Goal: Task Accomplishment & Management: Manage account settings

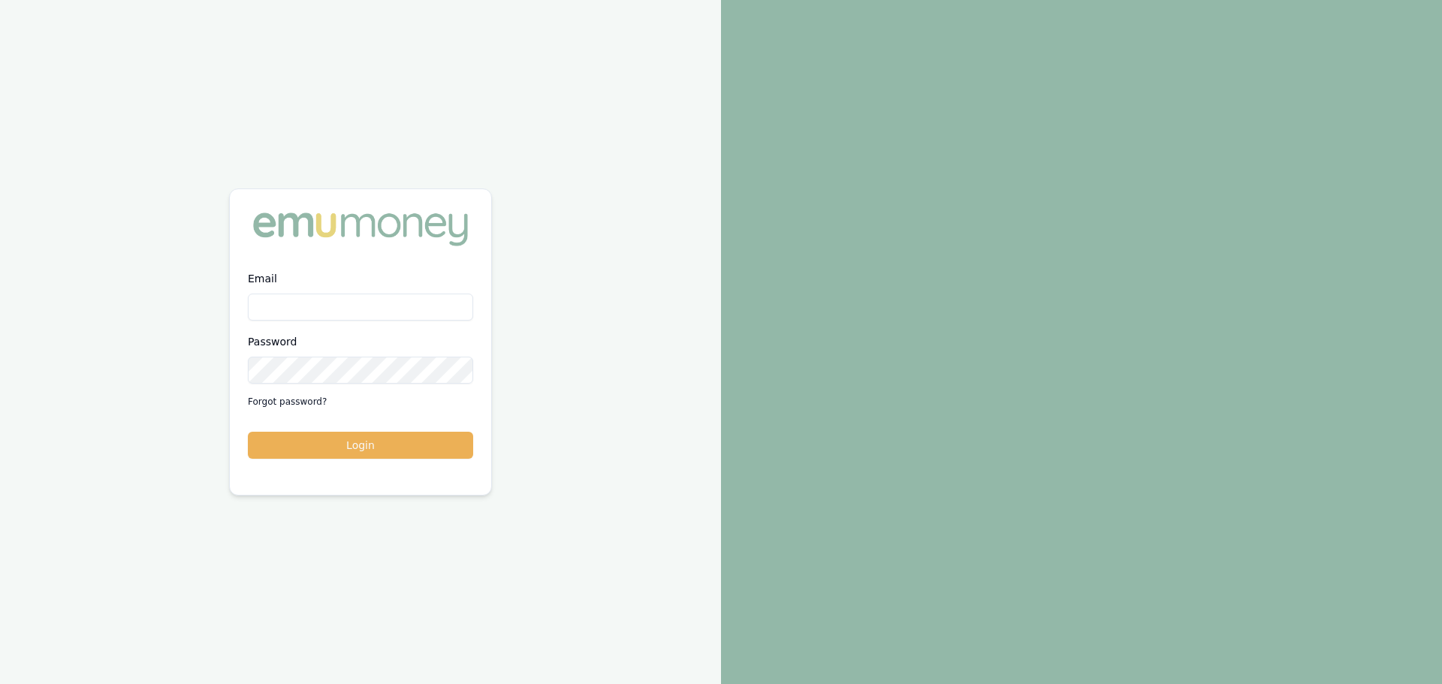
click at [291, 307] on input "Email" at bounding box center [360, 307] width 225 height 27
type input "[PERSON_NAME][EMAIL_ADDRESS][DOMAIN_NAME]"
click at [248, 432] on button "Login" at bounding box center [360, 445] width 225 height 27
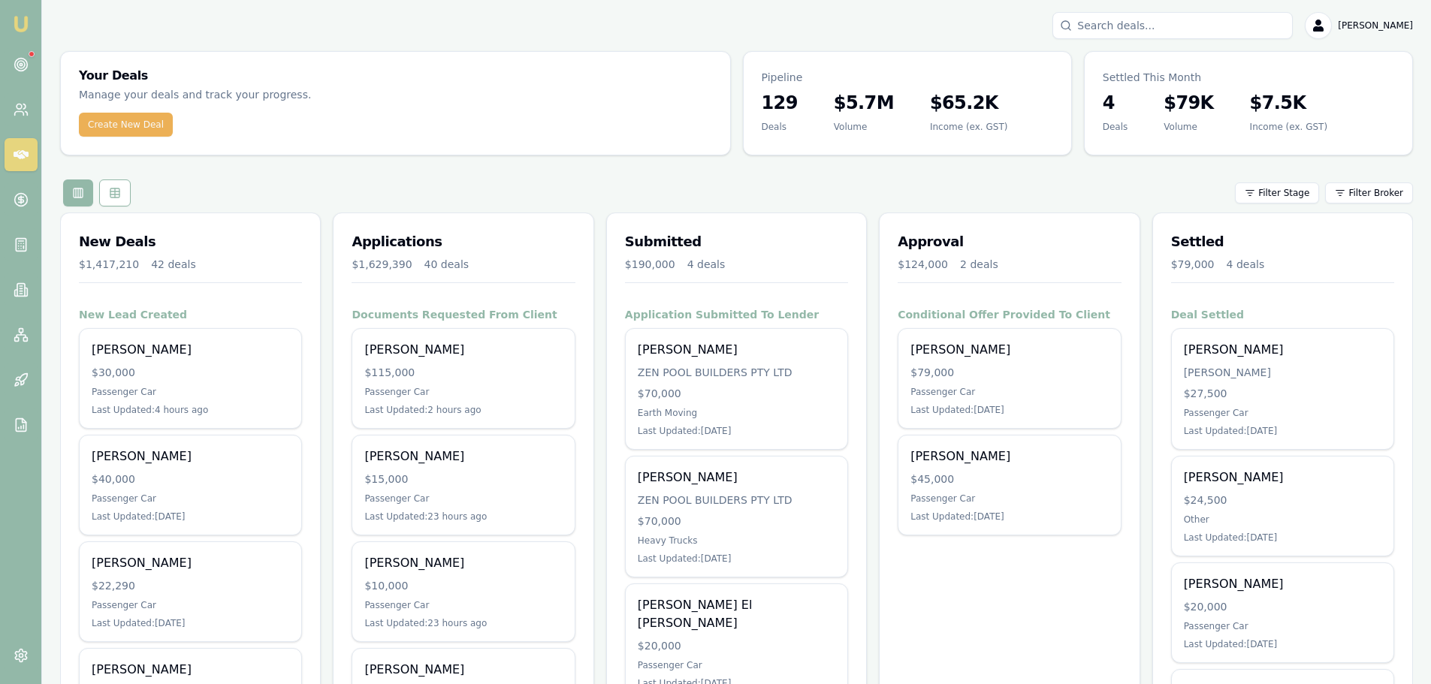
click at [1186, 15] on input "Search deals" at bounding box center [1172, 25] width 240 height 27
type input "dickason"
click at [587, 23] on div "dickason No results Erin Shield" at bounding box center [736, 25] width 1353 height 27
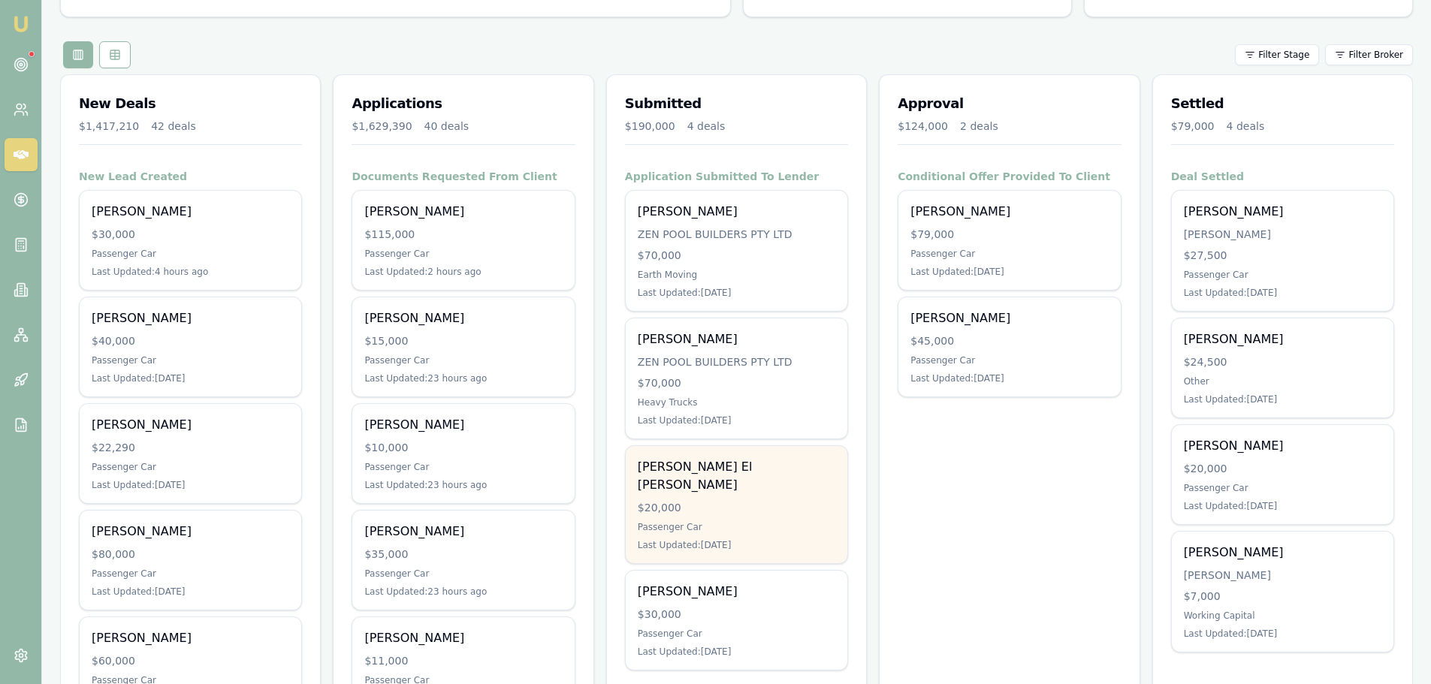
scroll to position [150, 0]
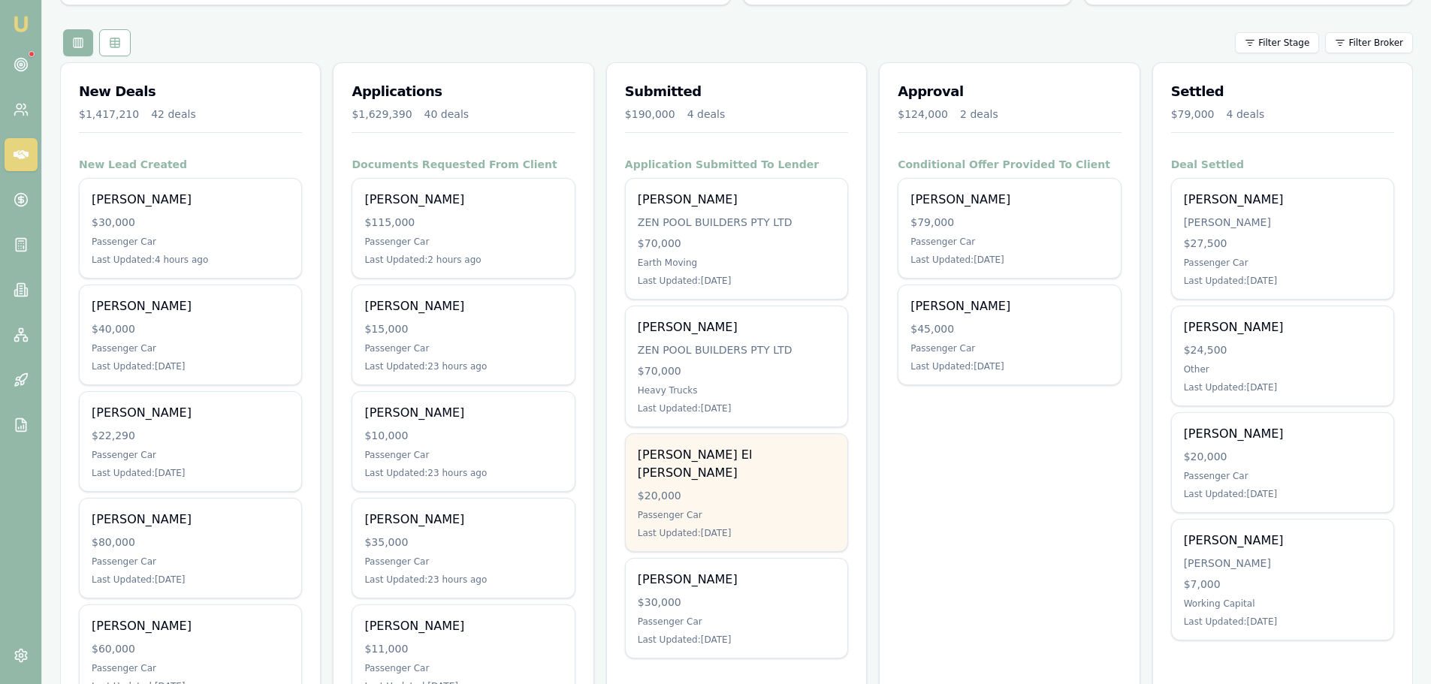
click at [748, 469] on div "Hassan El Abdallah $20,000 Passenger Car Last Updated: 1 day ago" at bounding box center [737, 492] width 222 height 117
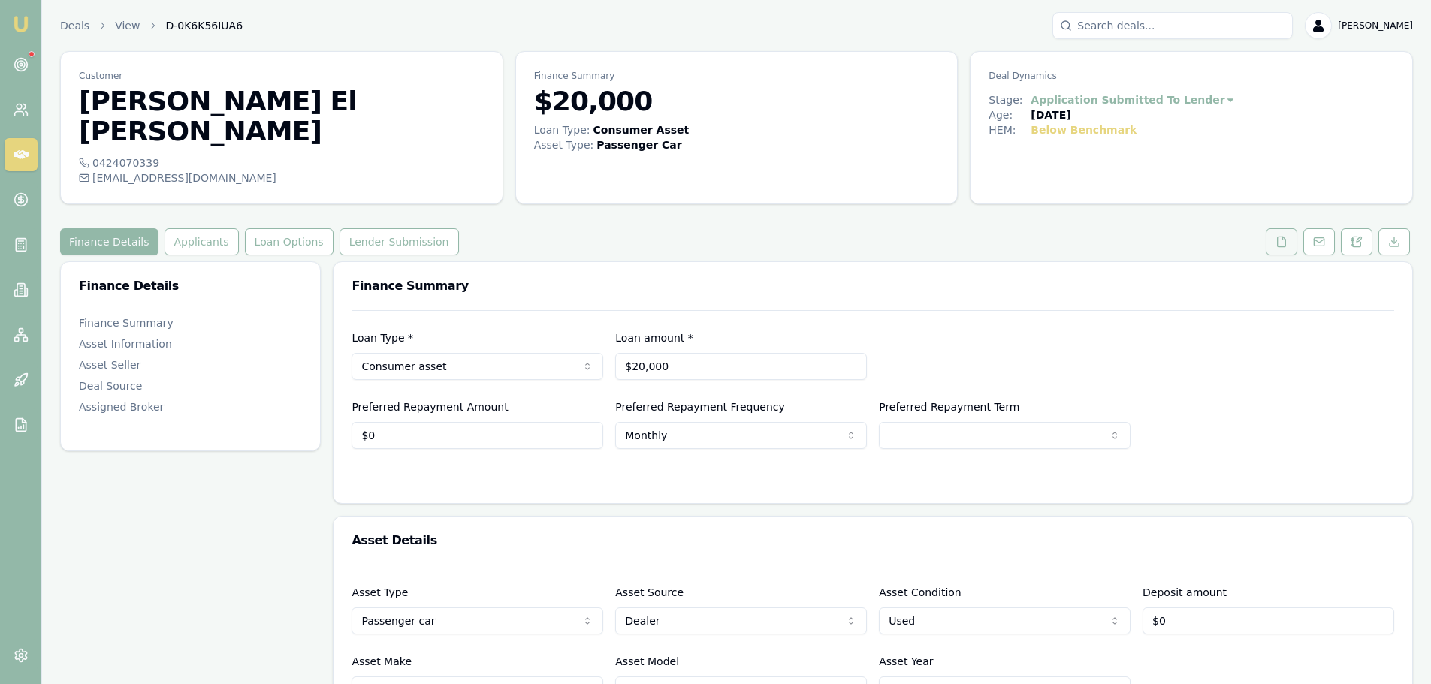
click at [1281, 236] on icon at bounding box center [1282, 242] width 12 height 12
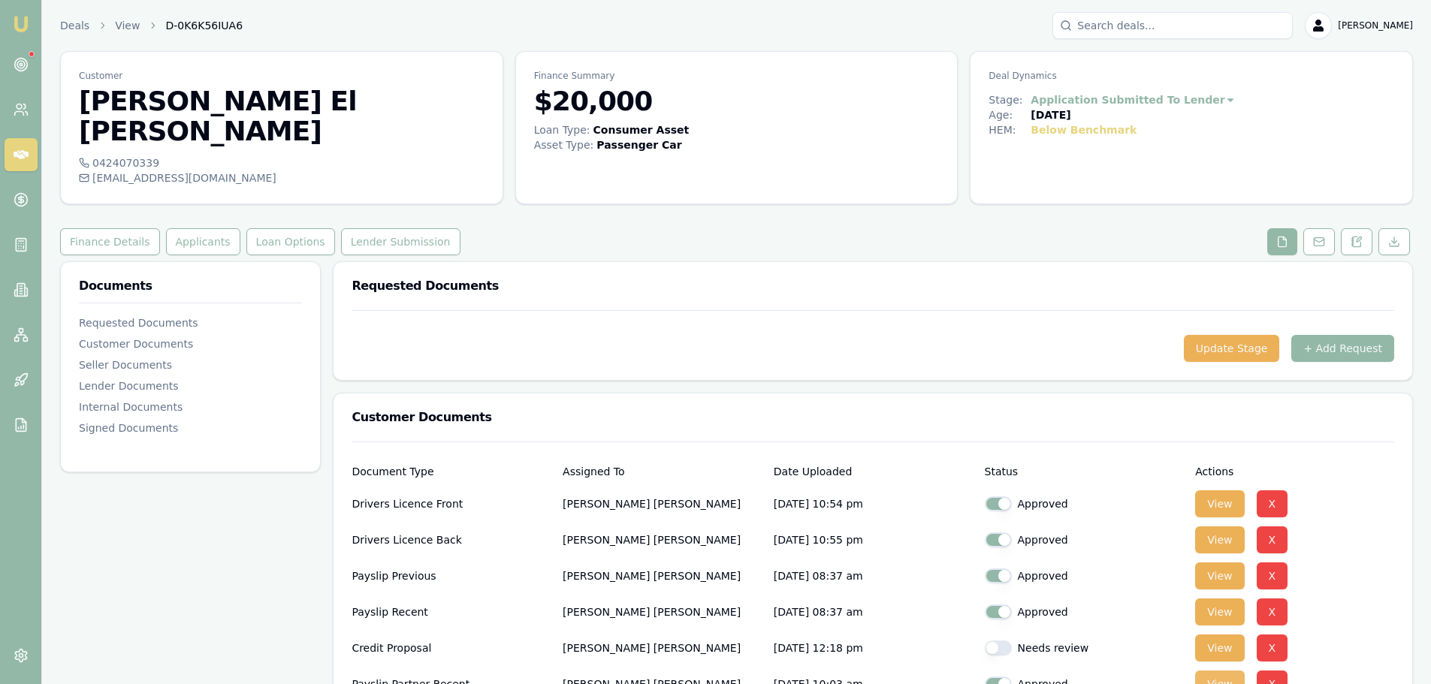
click at [1225, 671] on button "View" at bounding box center [1219, 684] width 49 height 27
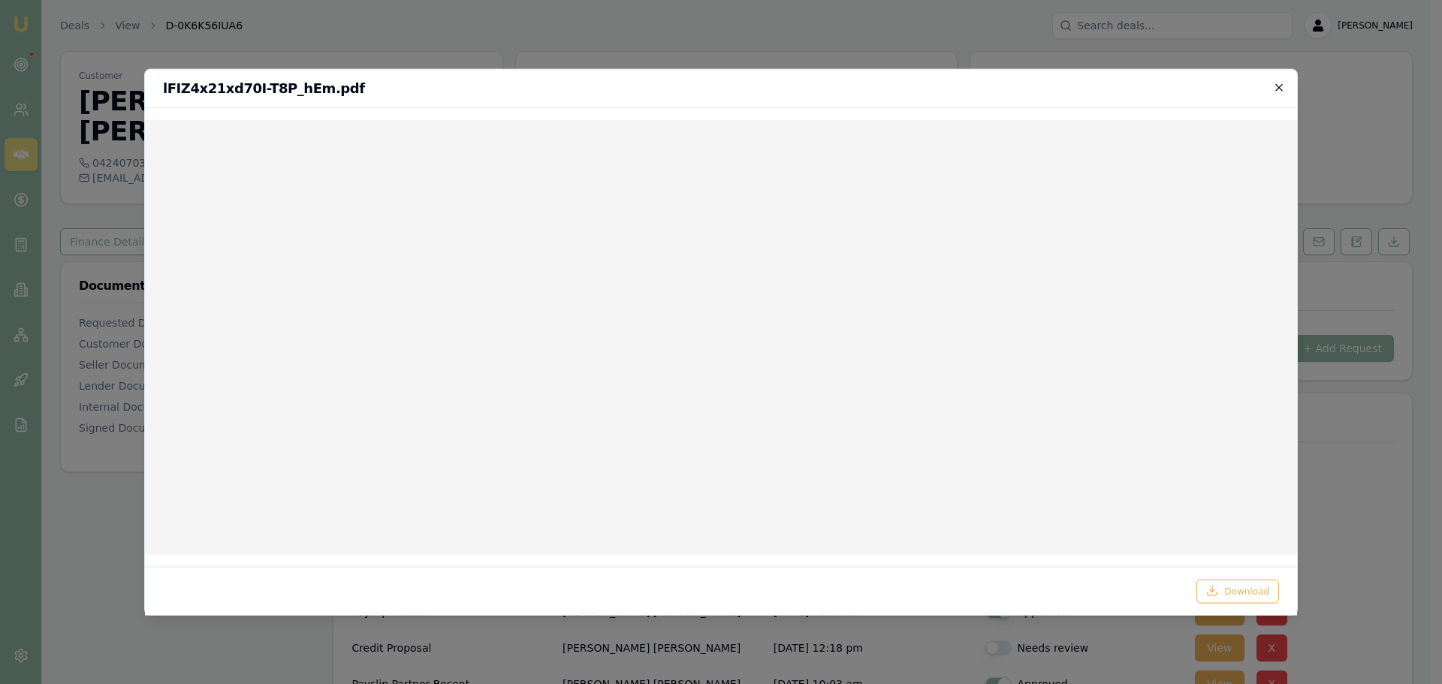
click at [1278, 82] on icon "button" at bounding box center [1279, 87] width 12 height 12
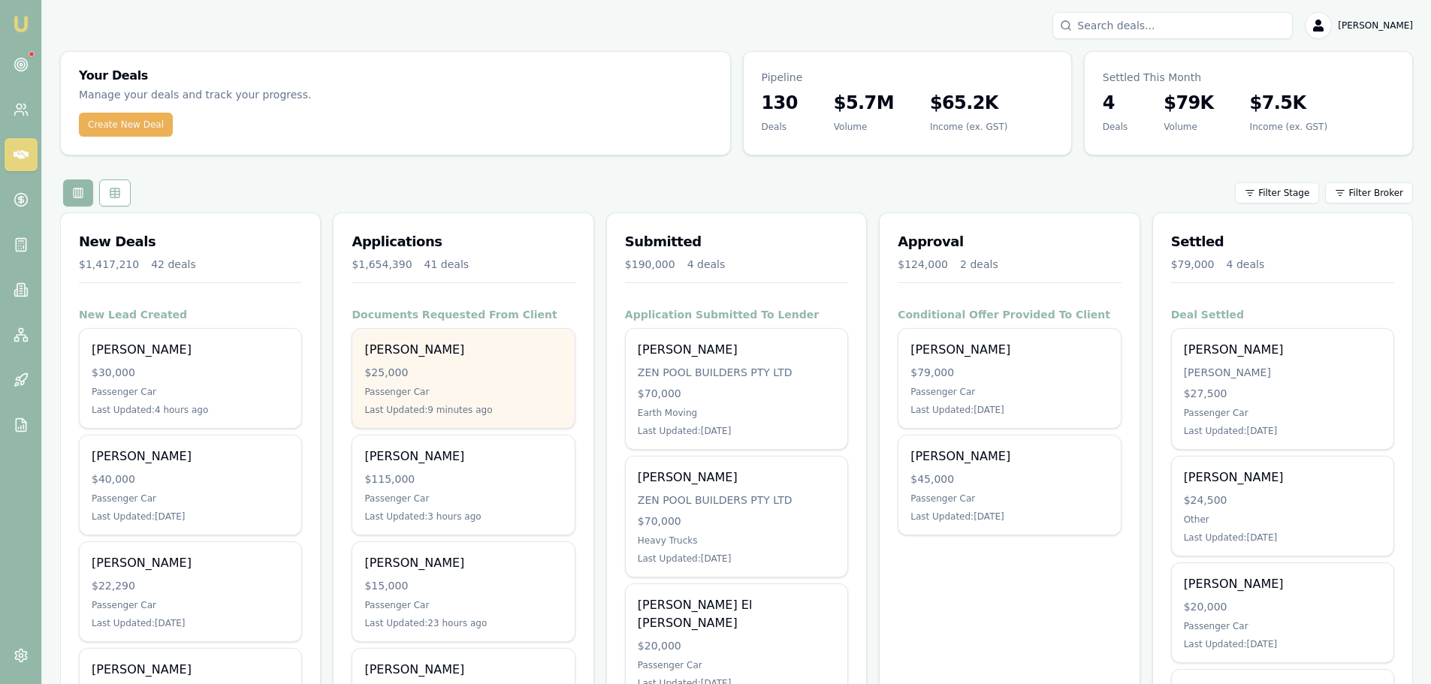
click at [486, 377] on div "$25,000" at bounding box center [463, 372] width 198 height 15
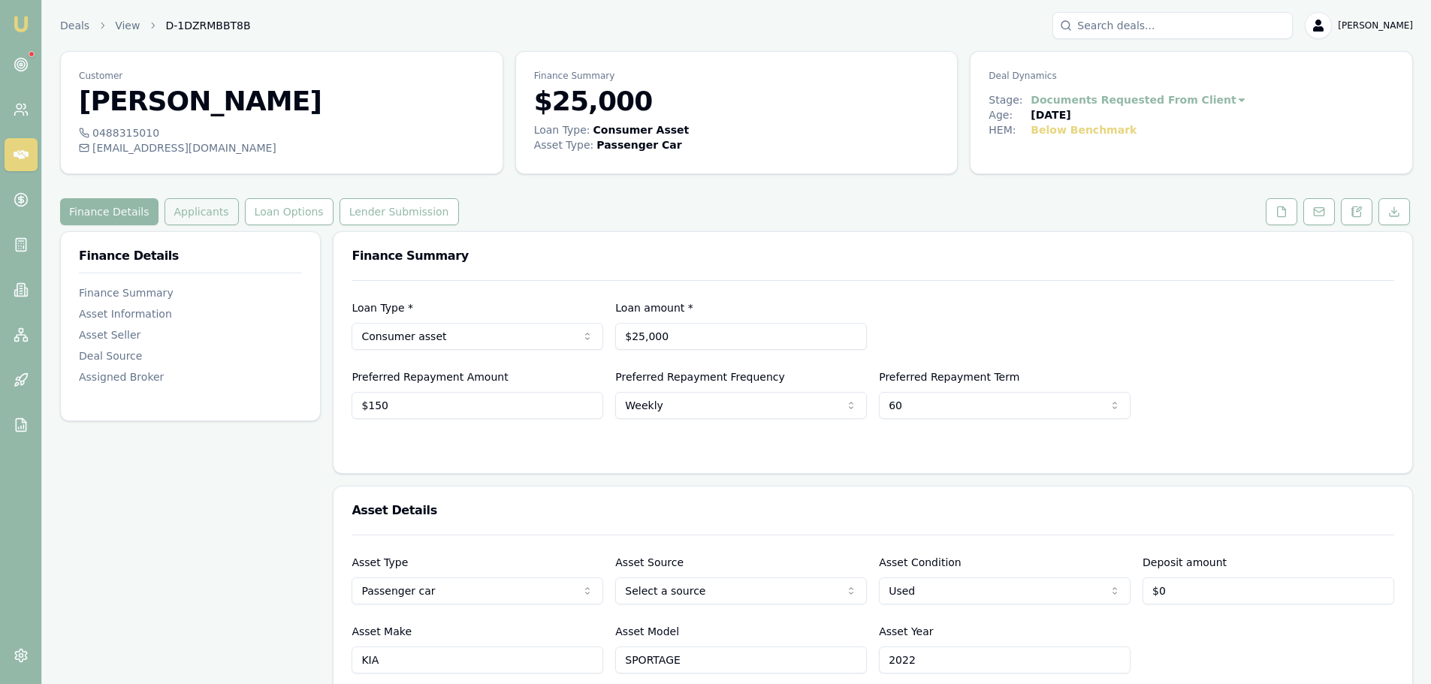
click at [195, 216] on button "Applicants" at bounding box center [202, 211] width 74 height 27
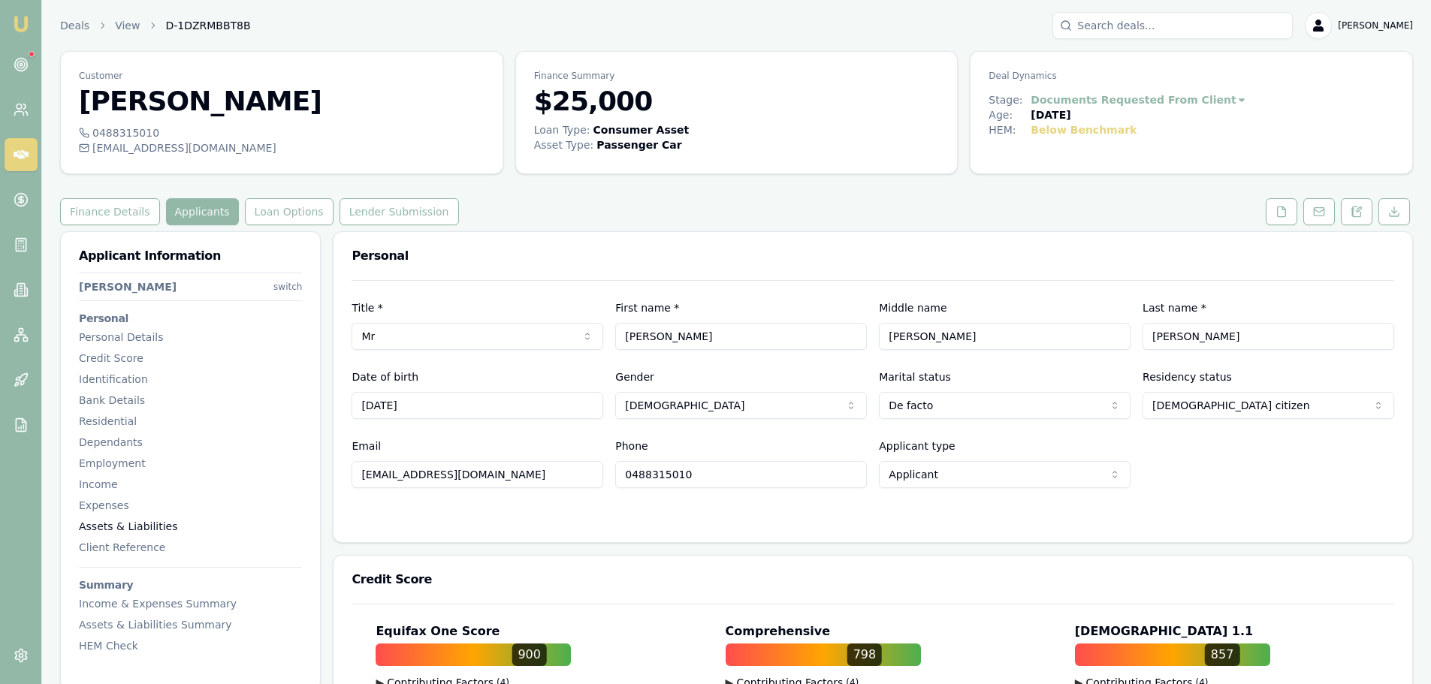
click at [143, 525] on div "Assets & Liabilities" at bounding box center [190, 526] width 223 height 15
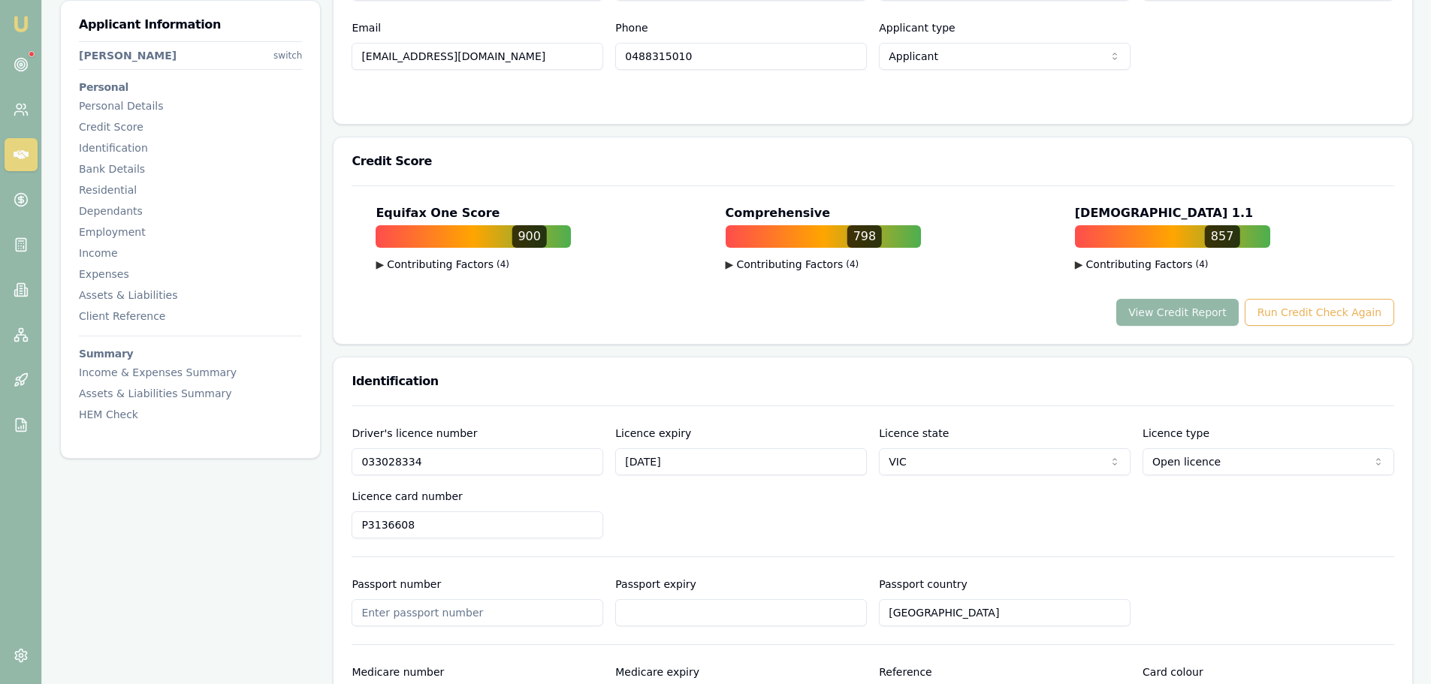
scroll to position [110, 0]
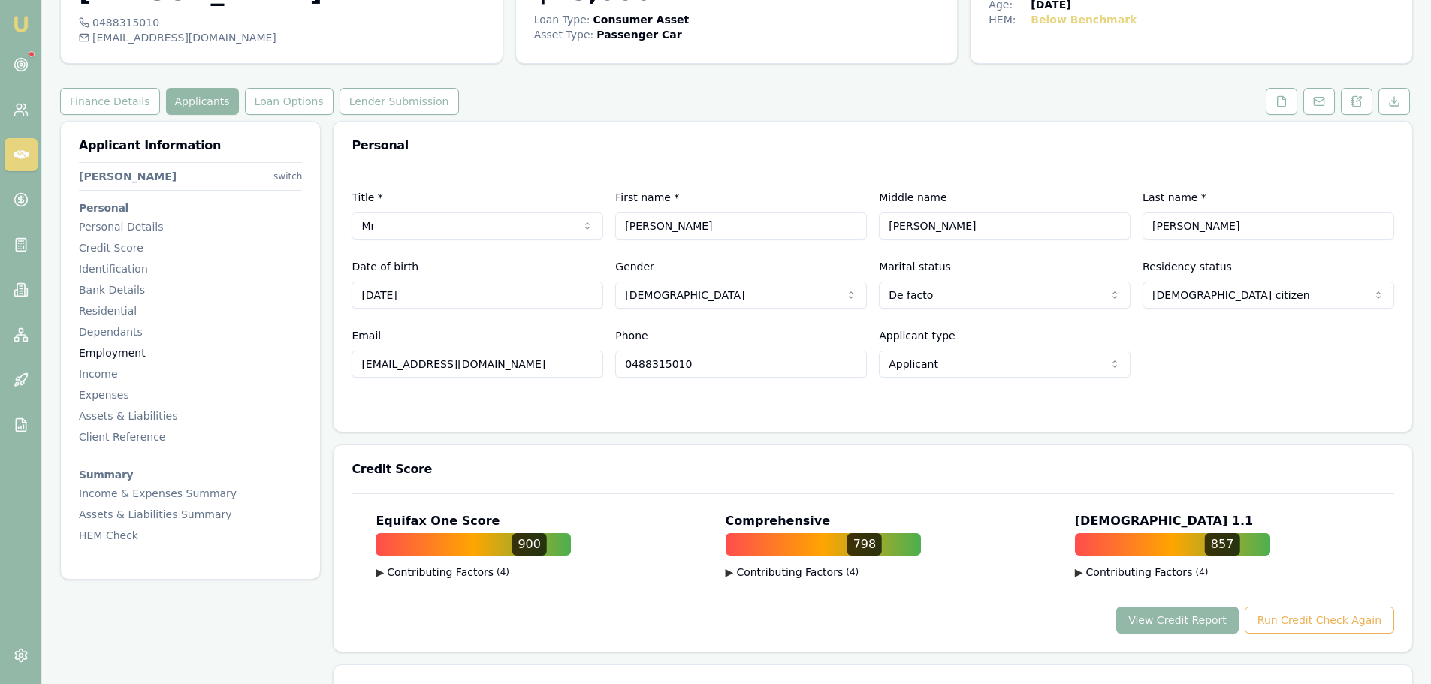
click at [133, 349] on div "Employment" at bounding box center [190, 353] width 223 height 15
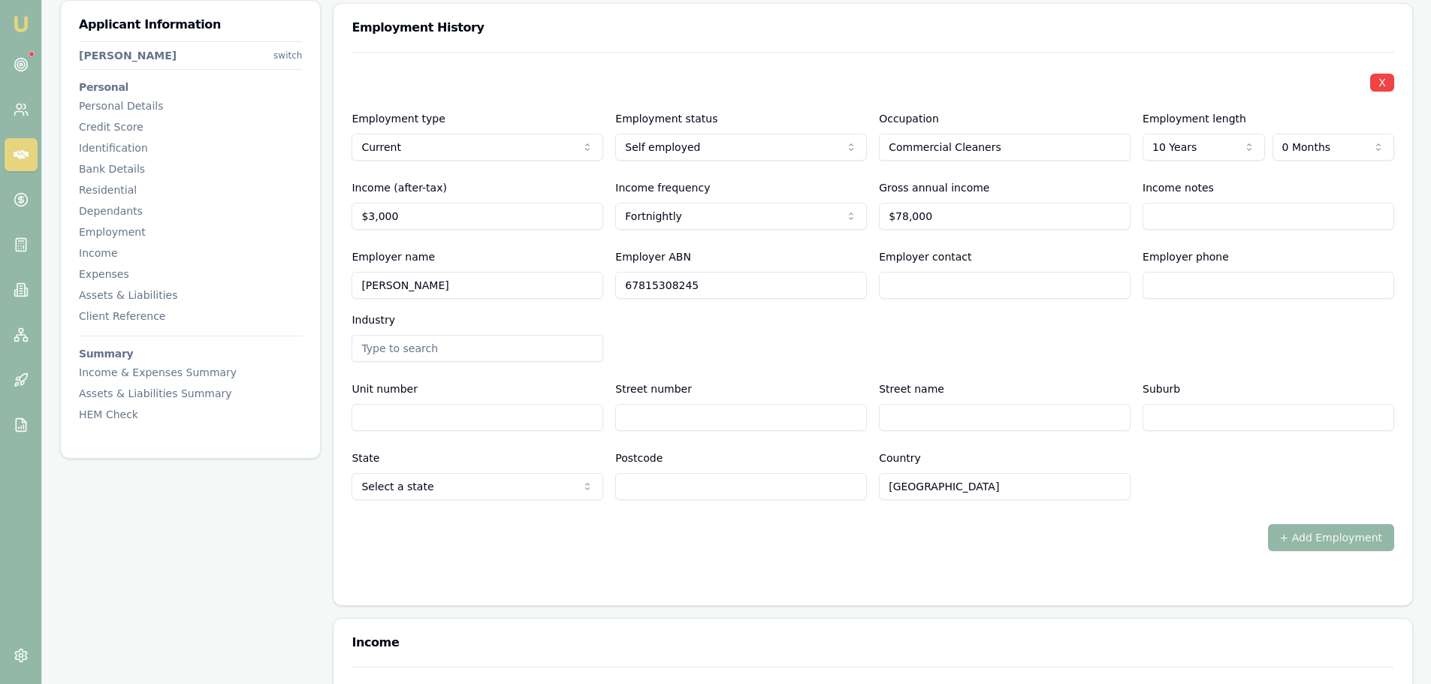
scroll to position [2018, 0]
drag, startPoint x: 753, startPoint y: 285, endPoint x: 571, endPoint y: 278, distance: 182.7
click at [571, 279] on div "Employer name DICKASON, JEFFREY ROBERT Employer ABN 67815308245 Employer contac…" at bounding box center [873, 302] width 1043 height 114
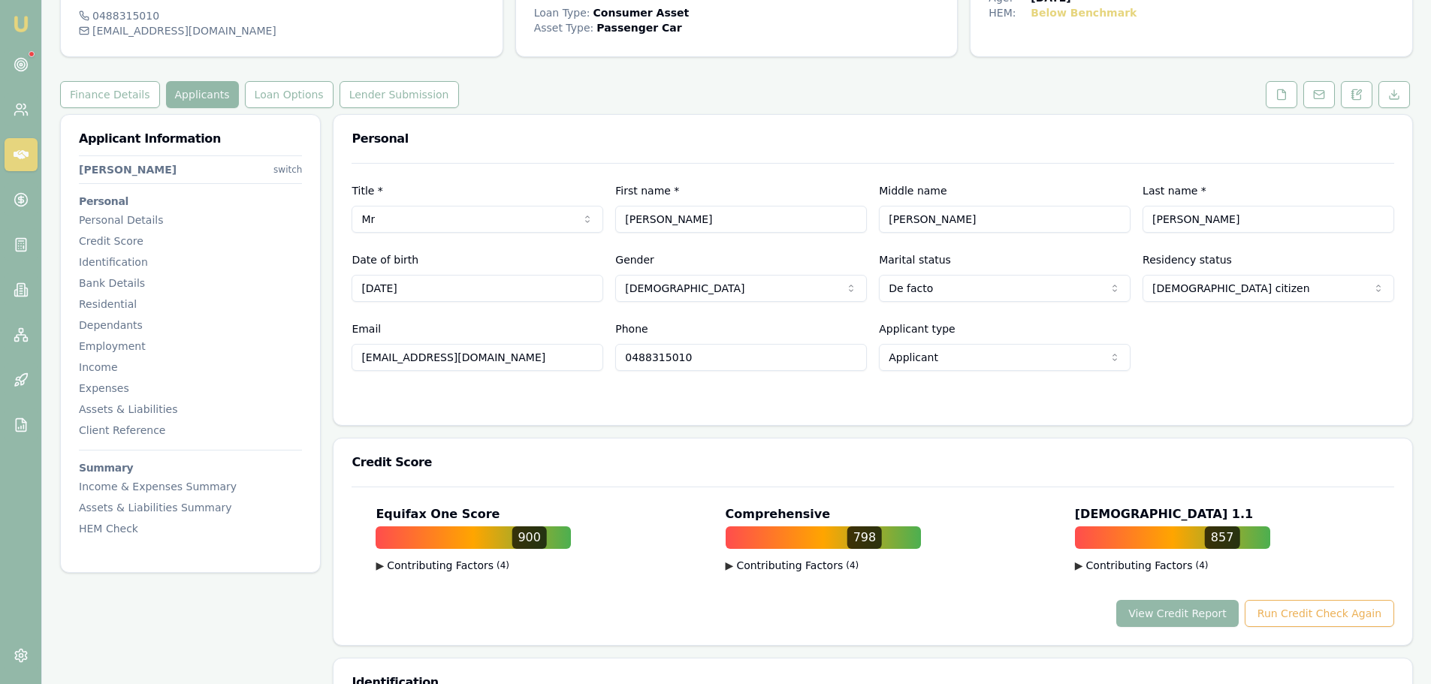
scroll to position [0, 0]
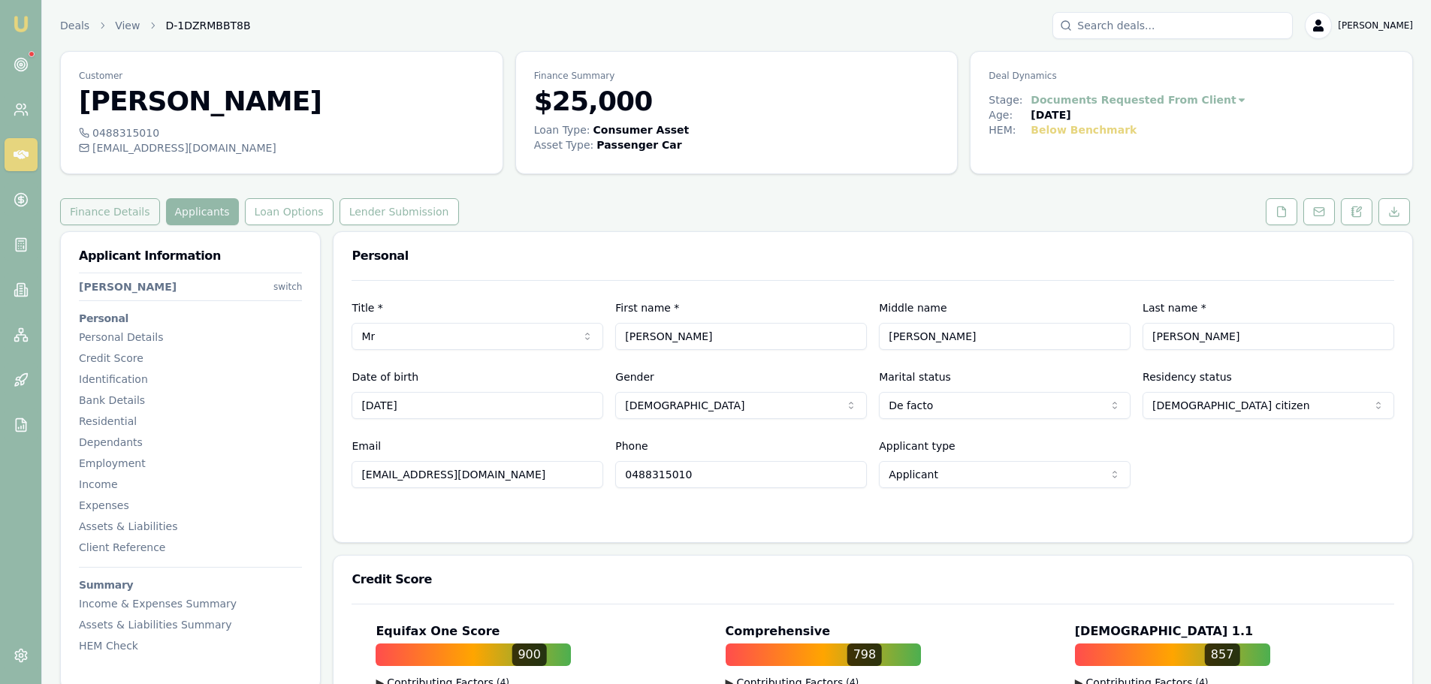
click at [96, 213] on button "Finance Details" at bounding box center [110, 211] width 100 height 27
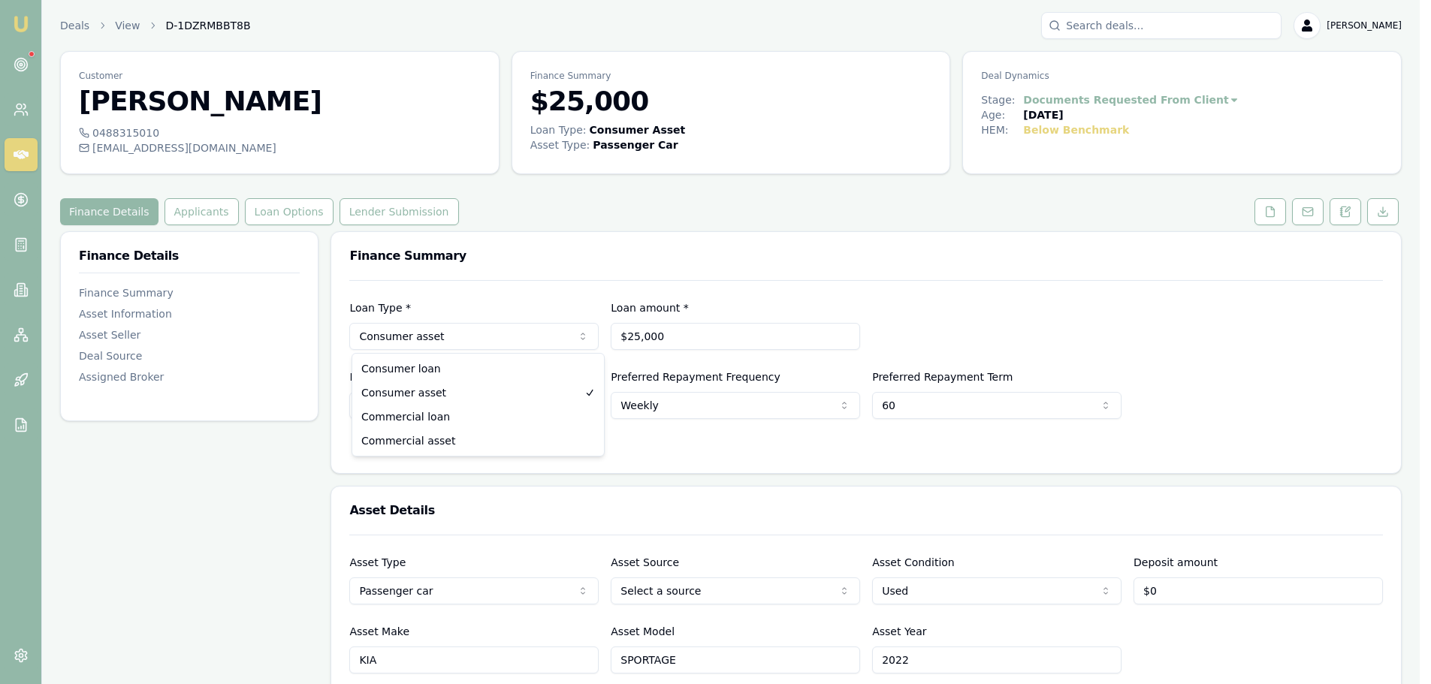
click at [402, 331] on html "Emu Broker Deals View D-1DZRMBBT8B Erin Shield Toggle Menu Customer Jeffrey Dic…" at bounding box center [715, 342] width 1431 height 684
select select "COMMERCIAL_ASSET"
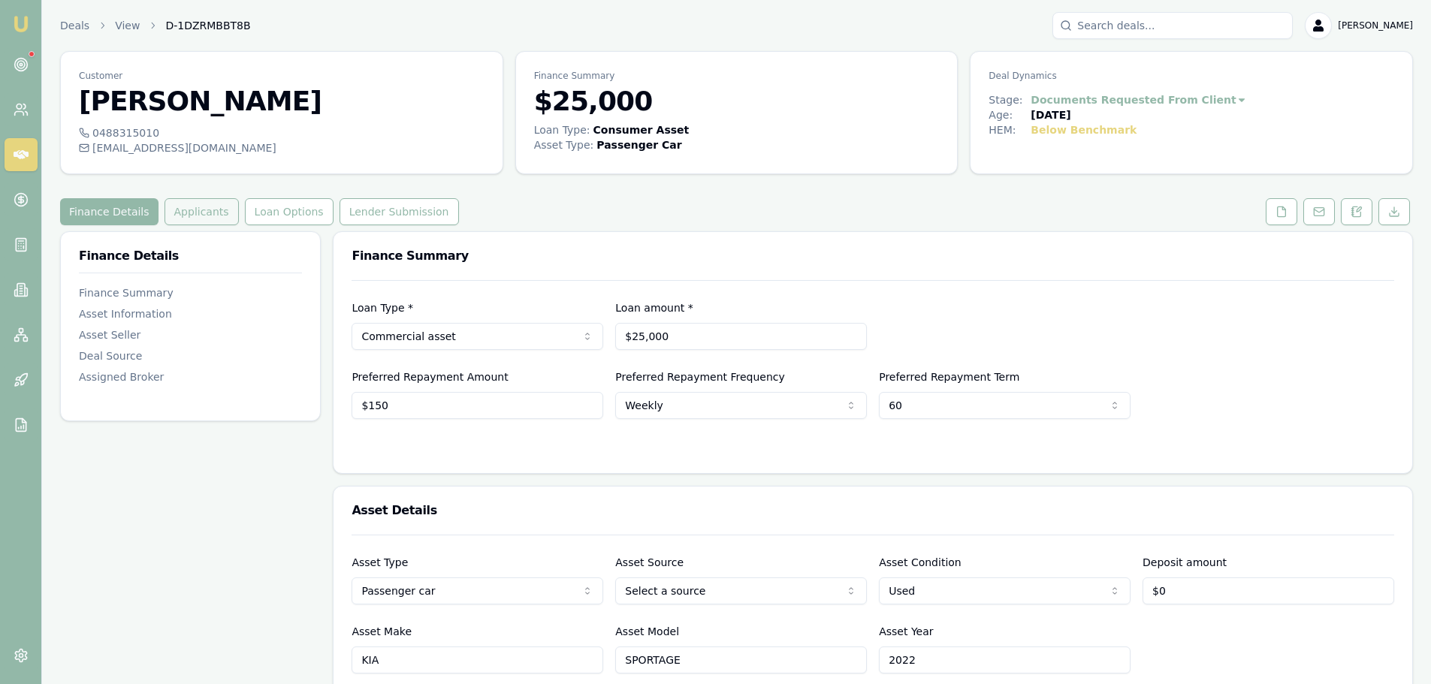
click at [192, 212] on button "Applicants" at bounding box center [202, 211] width 74 height 27
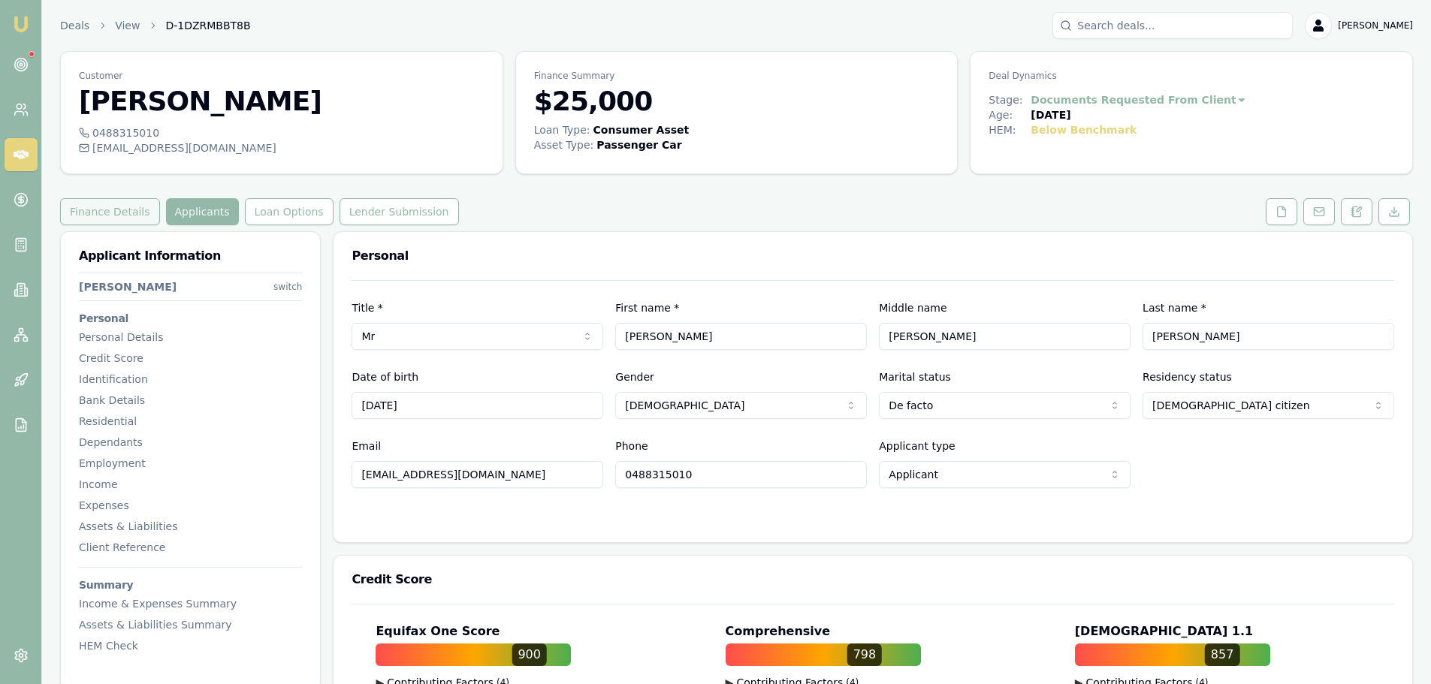
click at [112, 208] on button "Finance Details" at bounding box center [110, 211] width 100 height 27
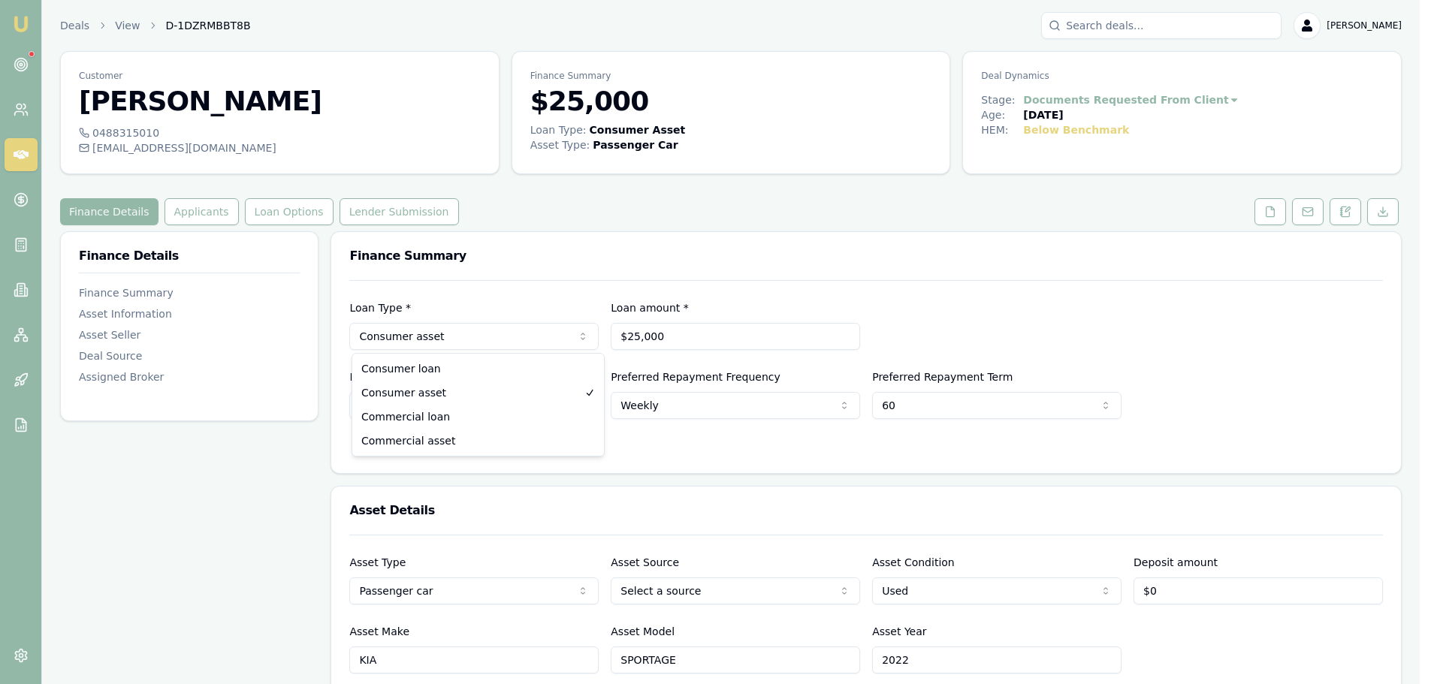
click at [504, 337] on html "Emu Broker Deals View D-1DZRMBBT8B Erin Shield Toggle Menu Customer Jeffrey Dic…" at bounding box center [715, 342] width 1431 height 684
select select "COMMERCIAL_ASSET"
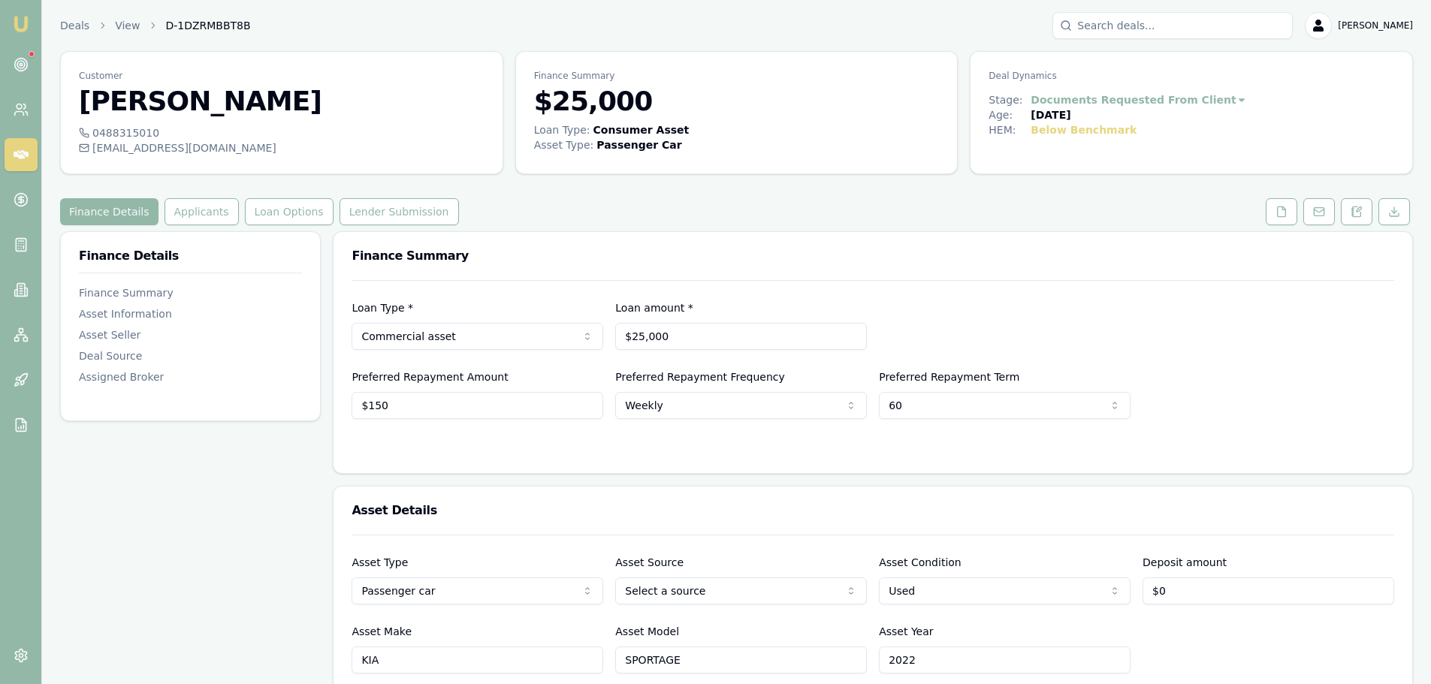
click at [433, 451] on div at bounding box center [873, 449] width 1043 height 12
click at [198, 206] on button "Applicants" at bounding box center [202, 211] width 74 height 27
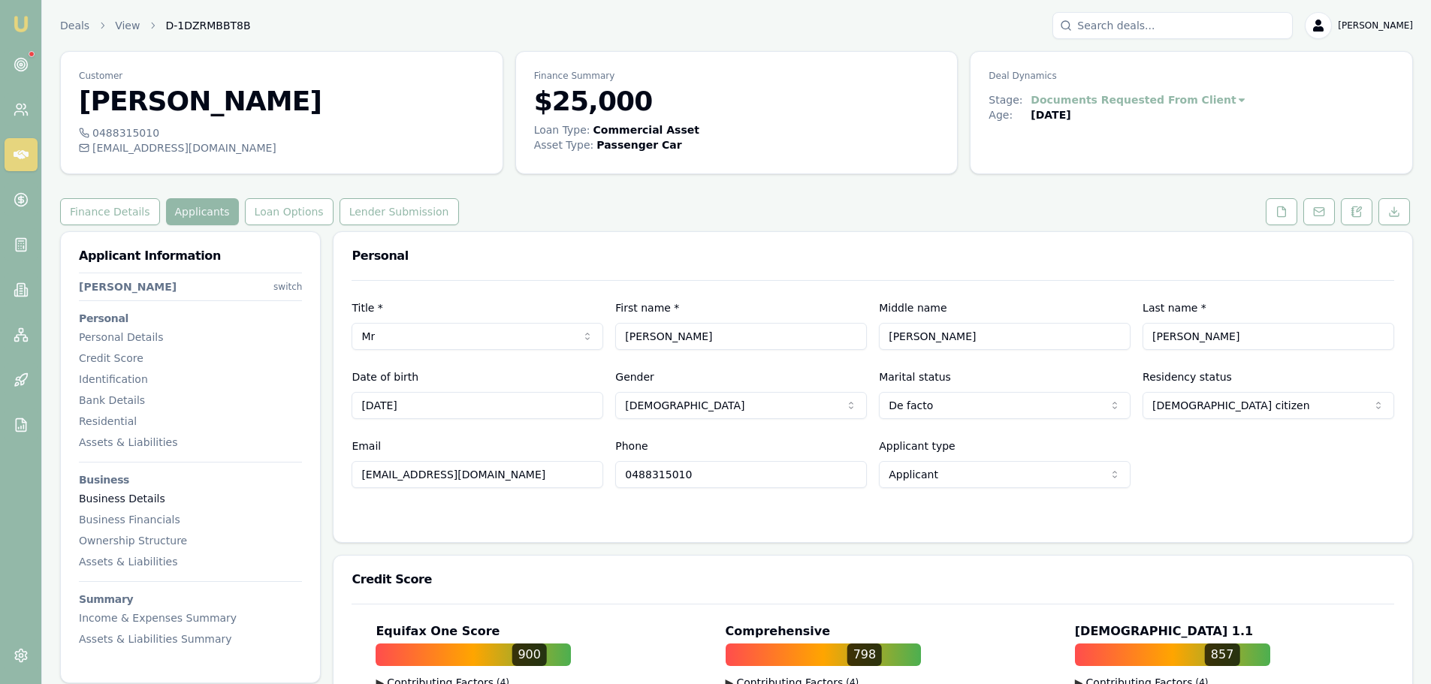
click at [121, 497] on div "Business Details" at bounding box center [190, 498] width 223 height 15
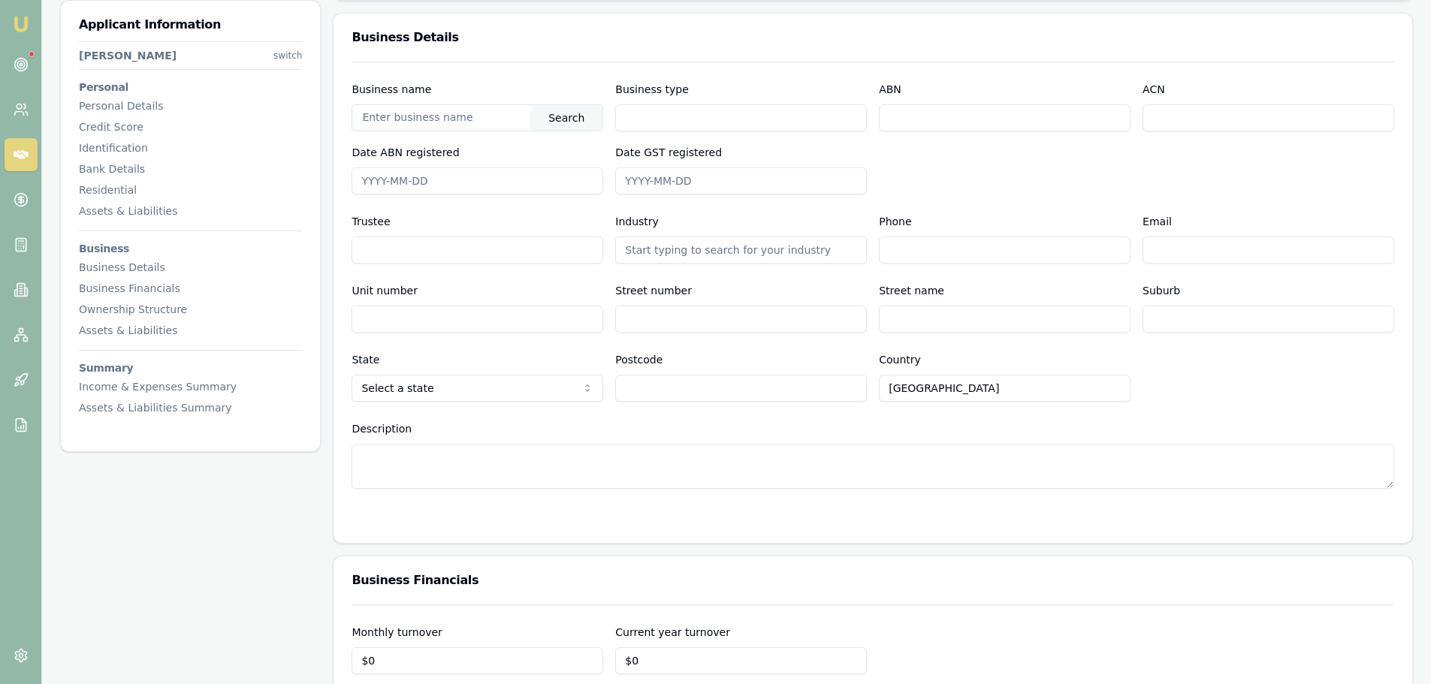
scroll to position [2254, 0]
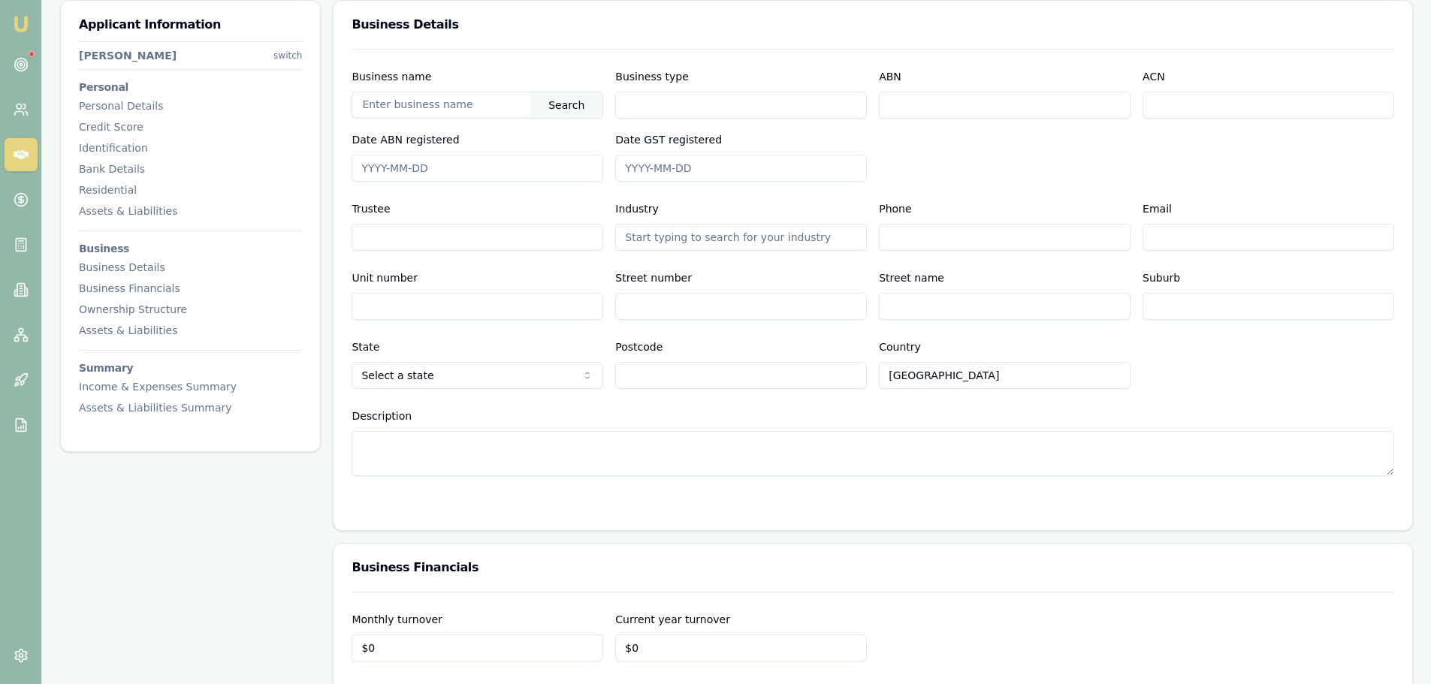
click at [917, 98] on input "ABN" at bounding box center [1005, 105] width 252 height 27
paste input "67815308245"
type input "67815308245"
click at [471, 104] on input "text" at bounding box center [441, 104] width 178 height 24
click at [581, 103] on div "Search" at bounding box center [566, 105] width 72 height 26
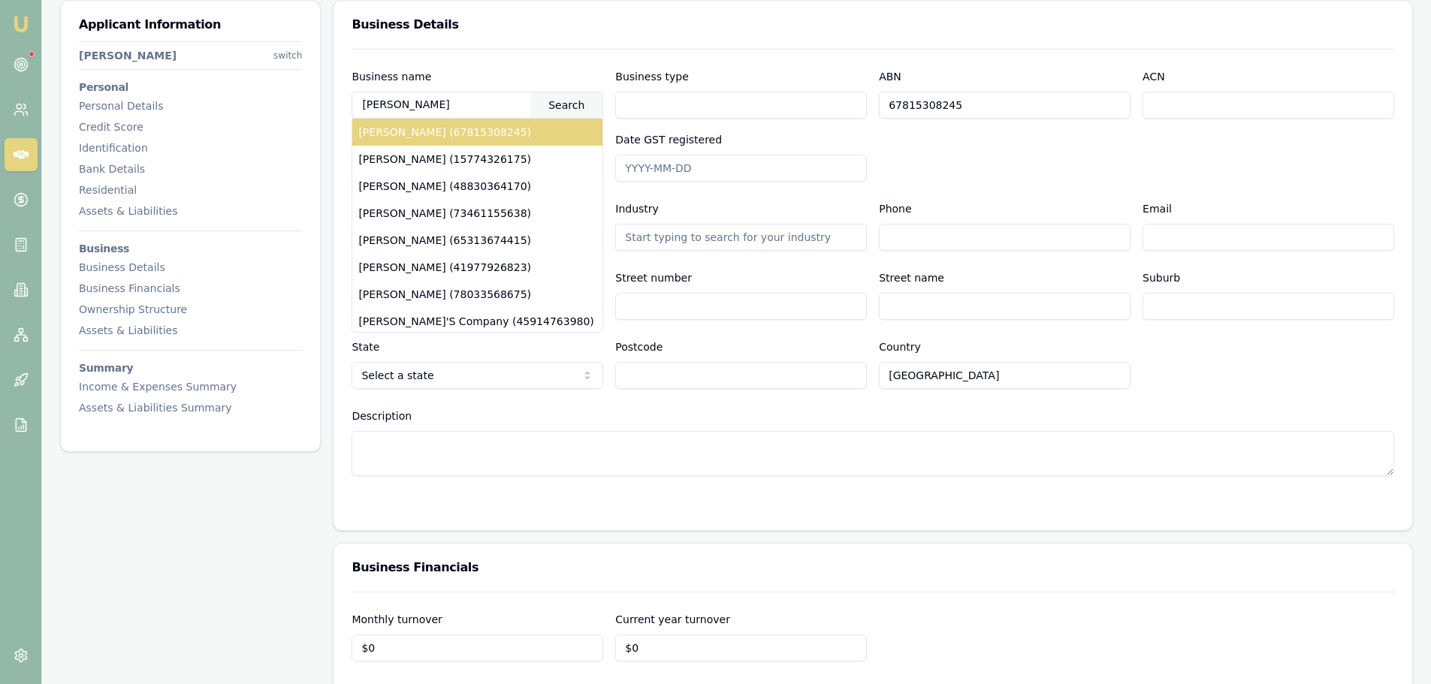
click at [545, 136] on div "JEFFREY ROBERT DICKASON (67815308245)" at bounding box center [477, 132] width 250 height 27
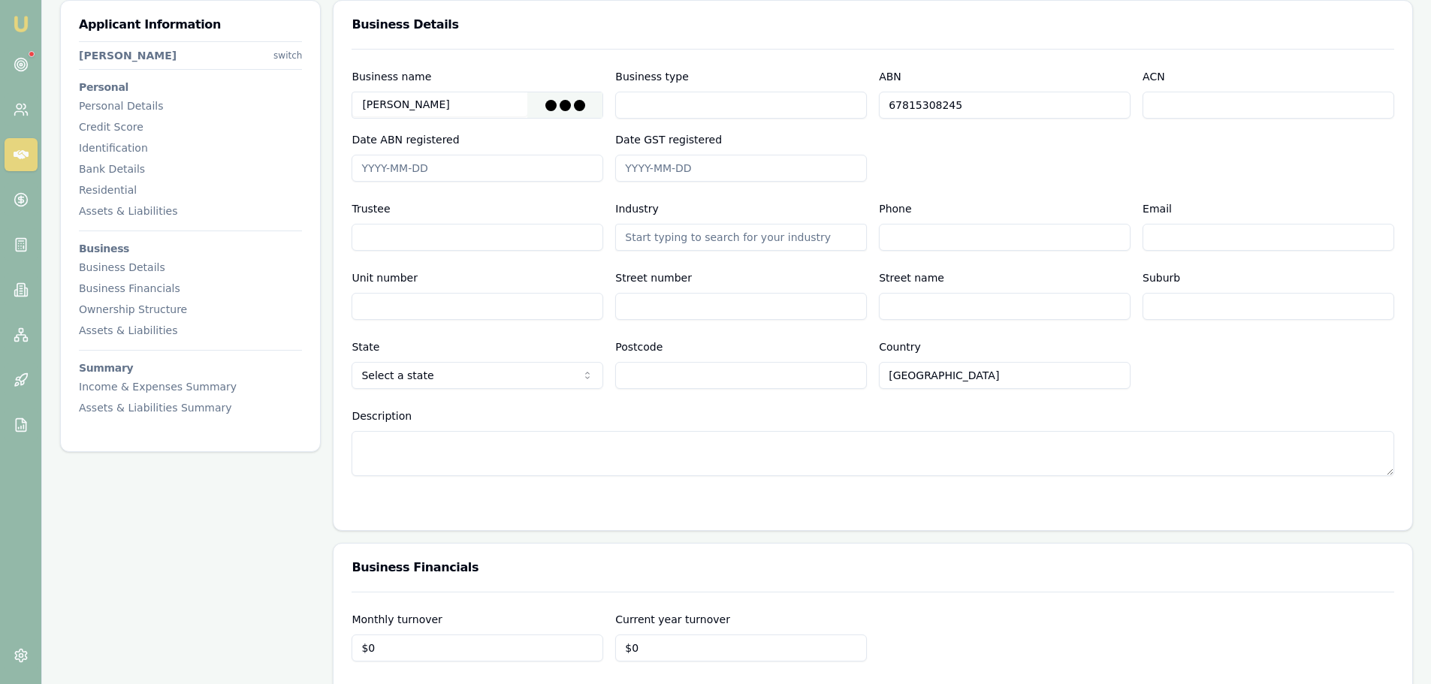
type input "DICKASON, JEFFREY ROBERT"
type input "Individual/Sole Trader"
type input "2015-09-14"
click at [1090, 180] on div "Business name DICKASON, JEFFREY ROBERT Search Business type Individual/Sole Tra…" at bounding box center [873, 125] width 1043 height 114
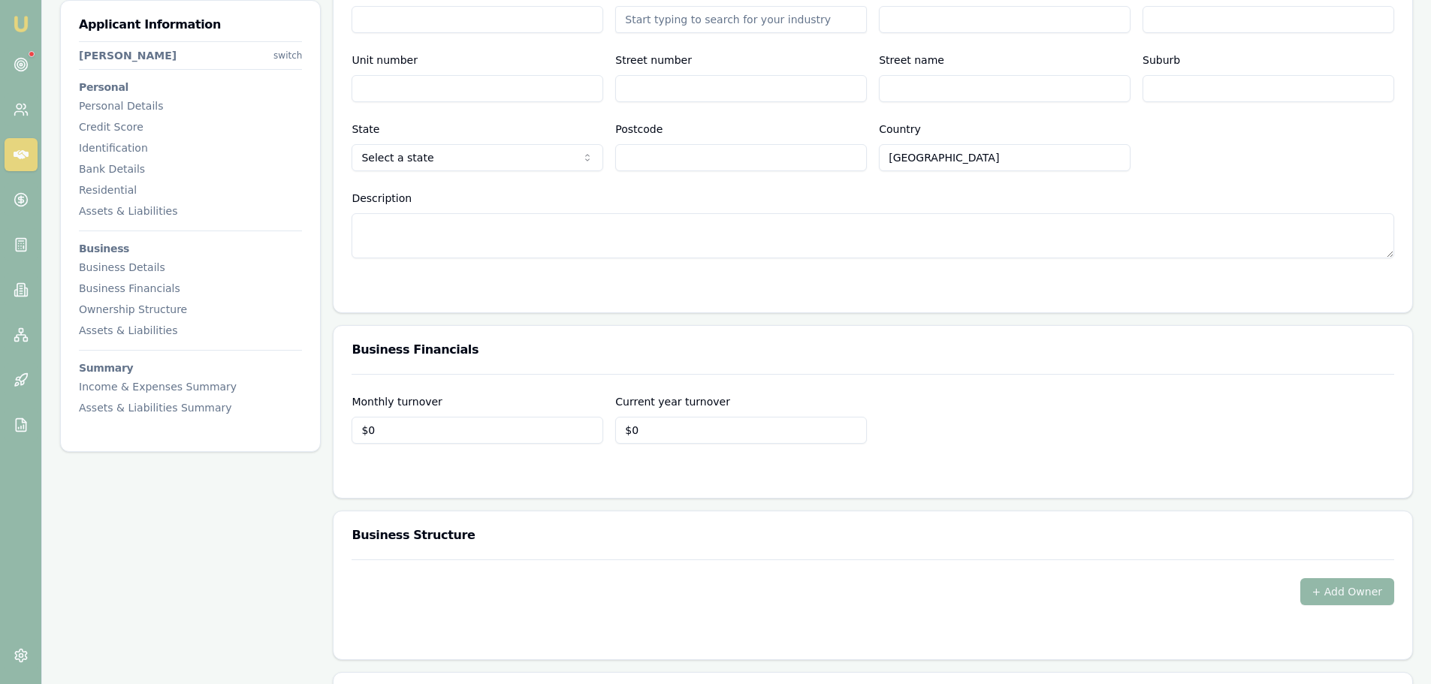
scroll to position [2479, 0]
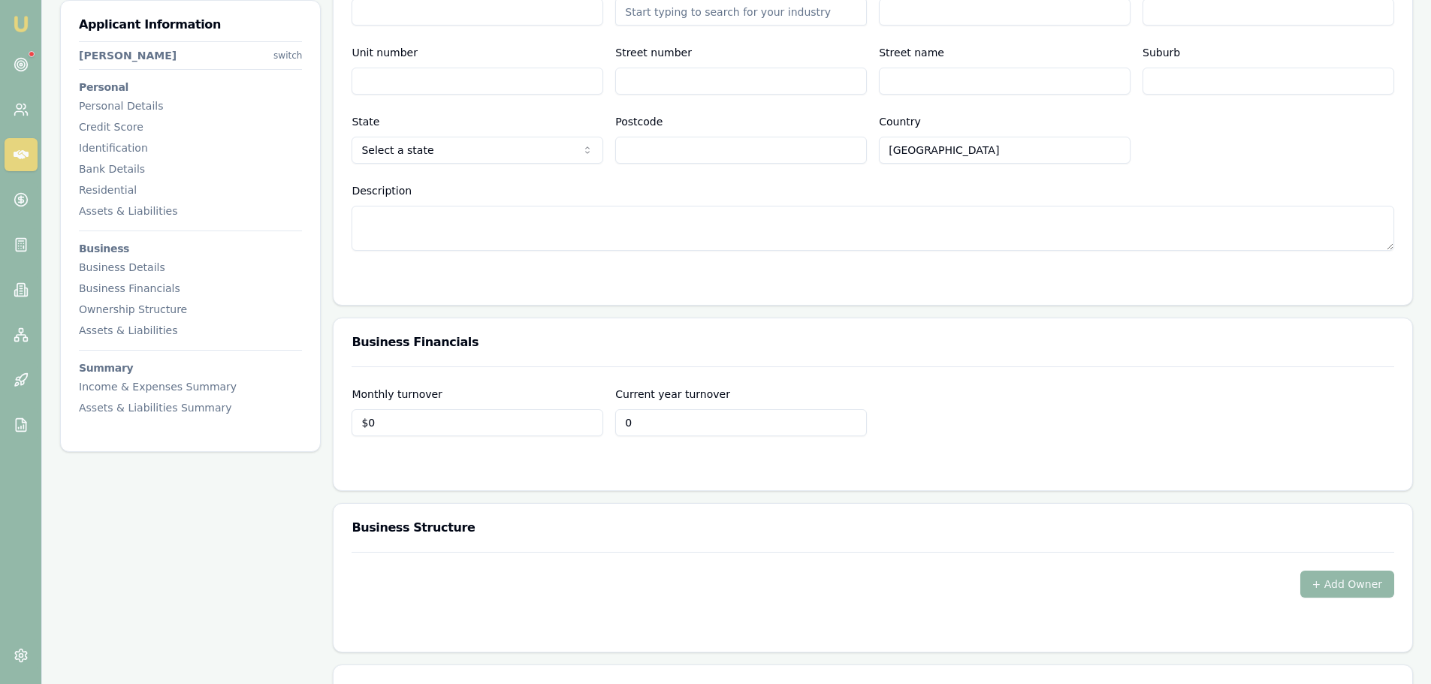
drag, startPoint x: 690, startPoint y: 428, endPoint x: 326, endPoint y: 459, distance: 364.9
type input "$72,000"
click at [677, 348] on h3 "Business Financials" at bounding box center [873, 343] width 1043 height 12
drag, startPoint x: 409, startPoint y: 427, endPoint x: 40, endPoint y: 424, distance: 369.6
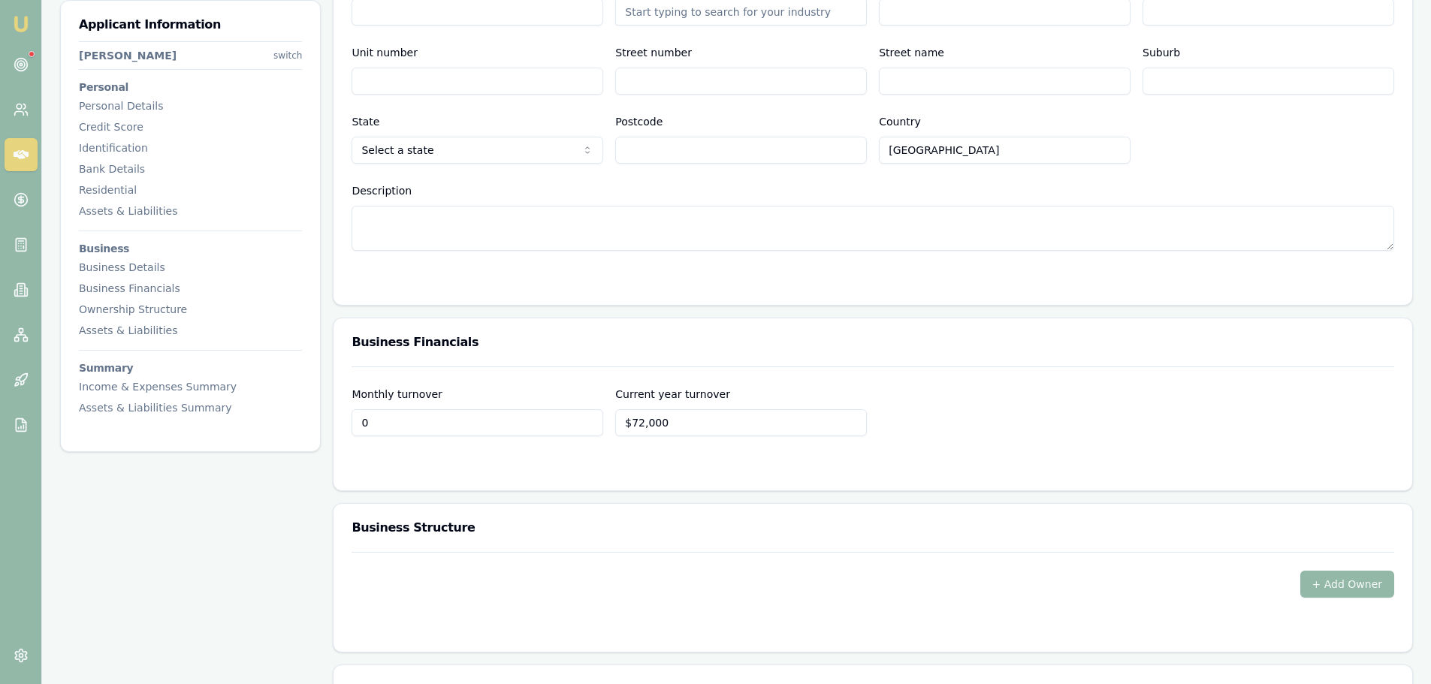
type input "$6,000"
click at [961, 425] on div "Monthly turnover $6,000 Current year turnover $72,000" at bounding box center [873, 410] width 1043 height 51
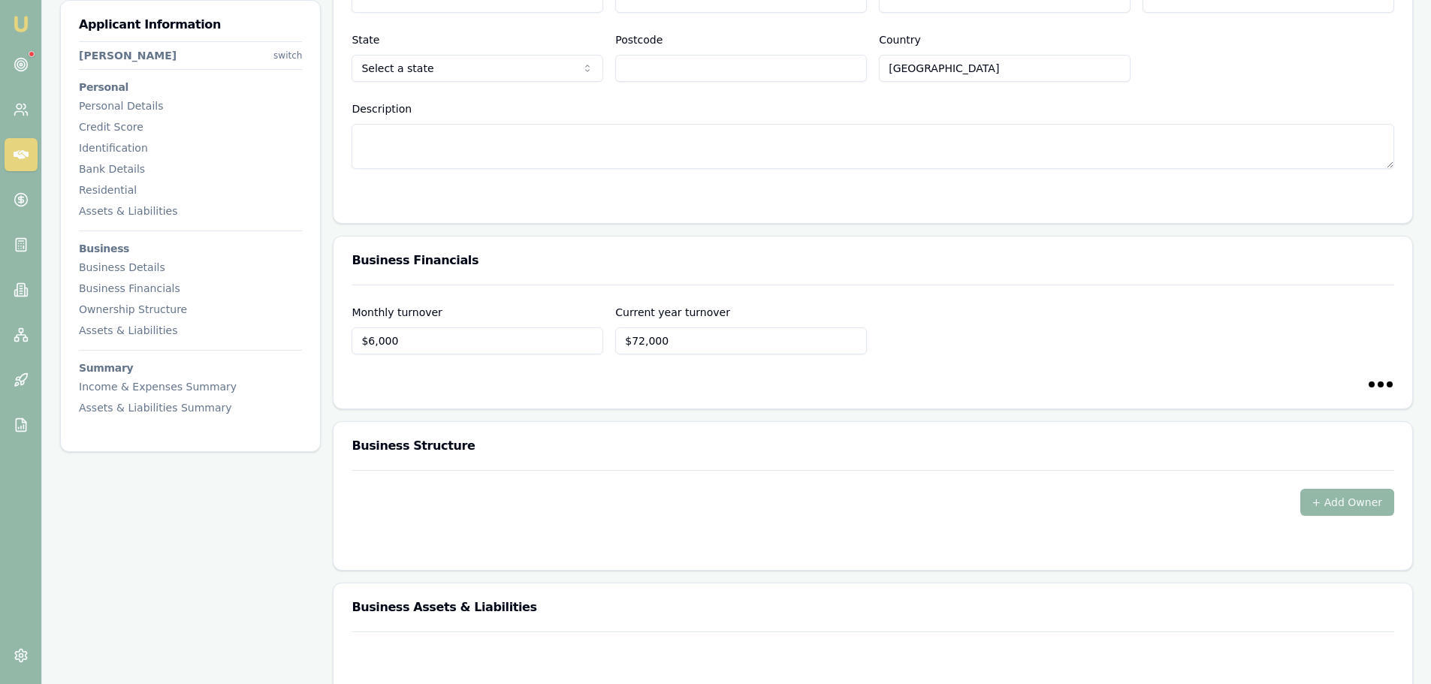
scroll to position [2855, 0]
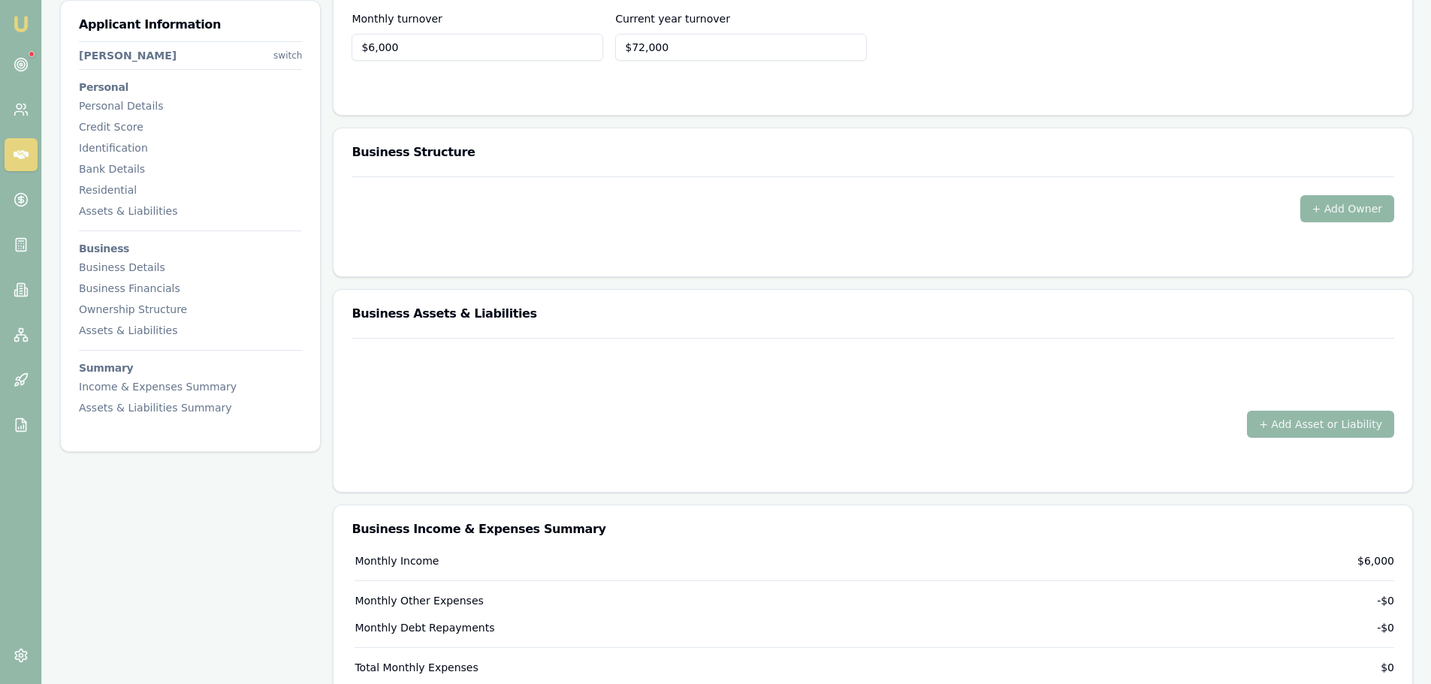
click at [1348, 210] on button "+ Add Owner" at bounding box center [1347, 208] width 94 height 27
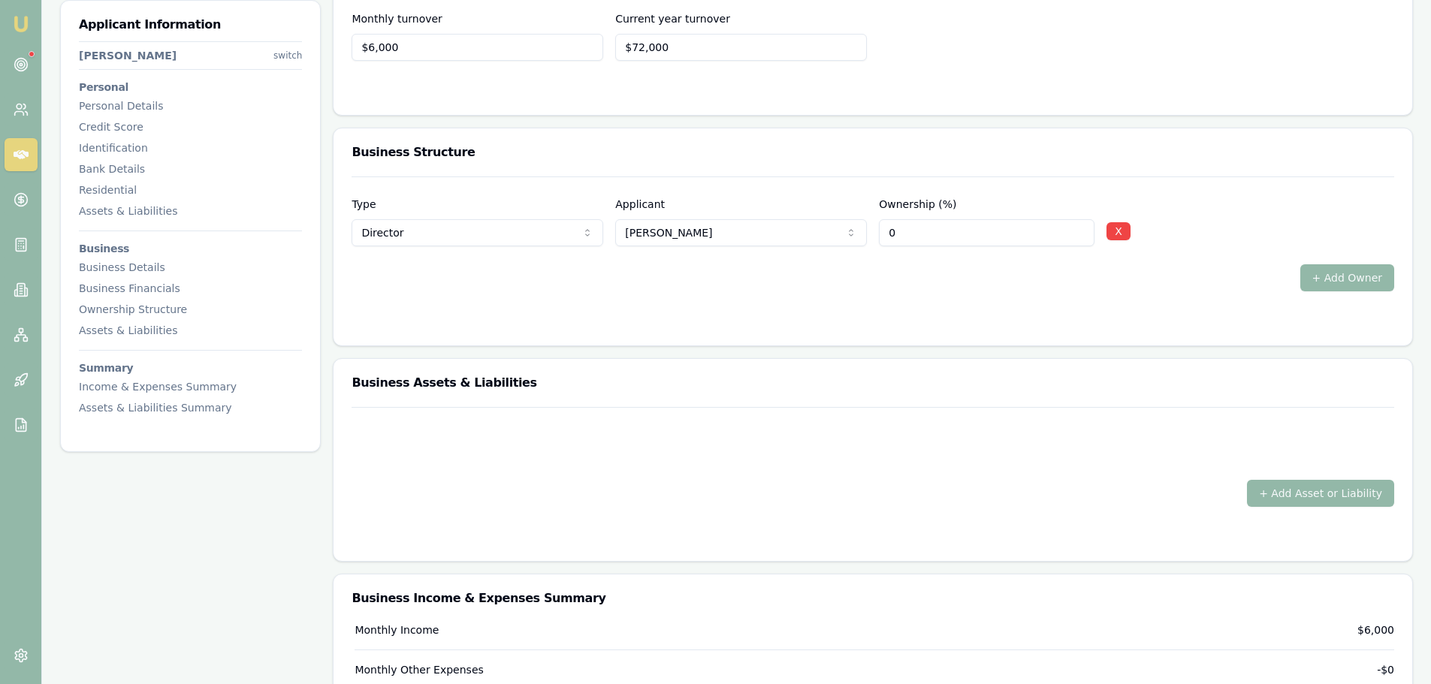
click at [790, 272] on div "+ Add Owner" at bounding box center [873, 277] width 1043 height 27
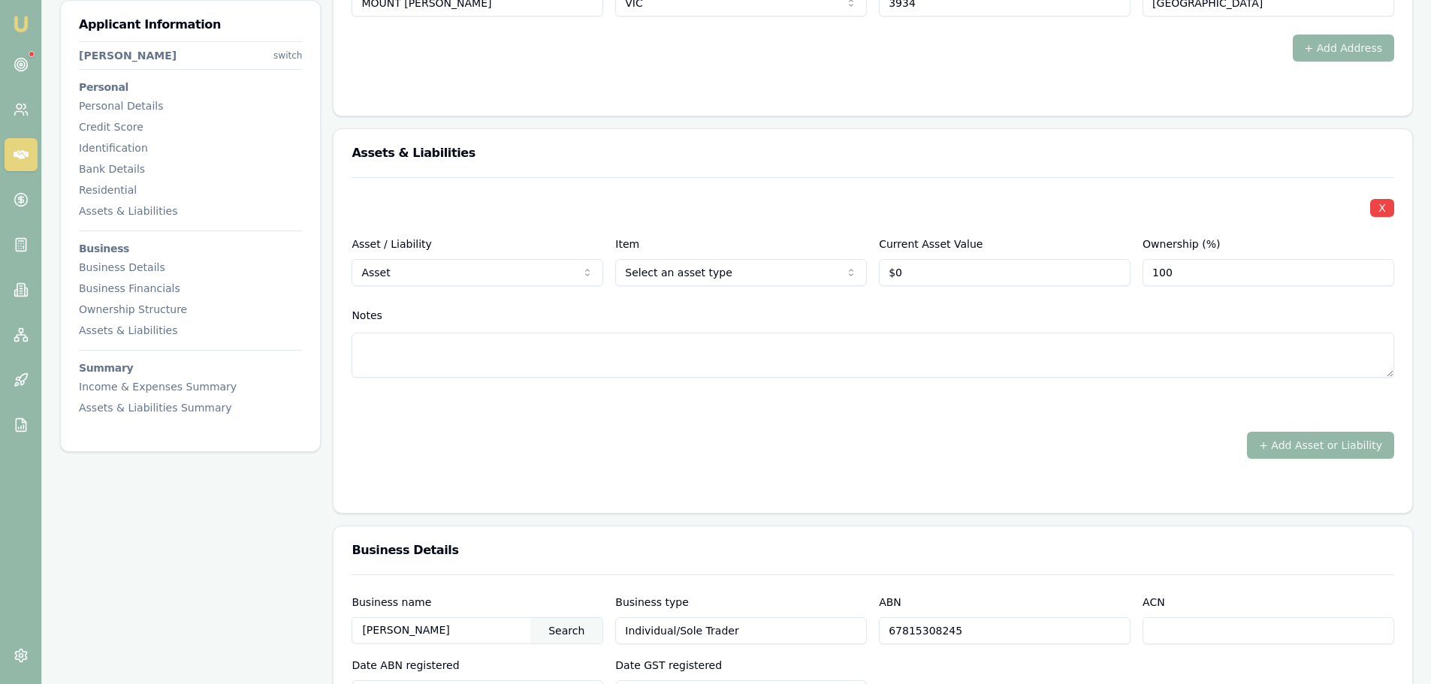
scroll to position [1502, 0]
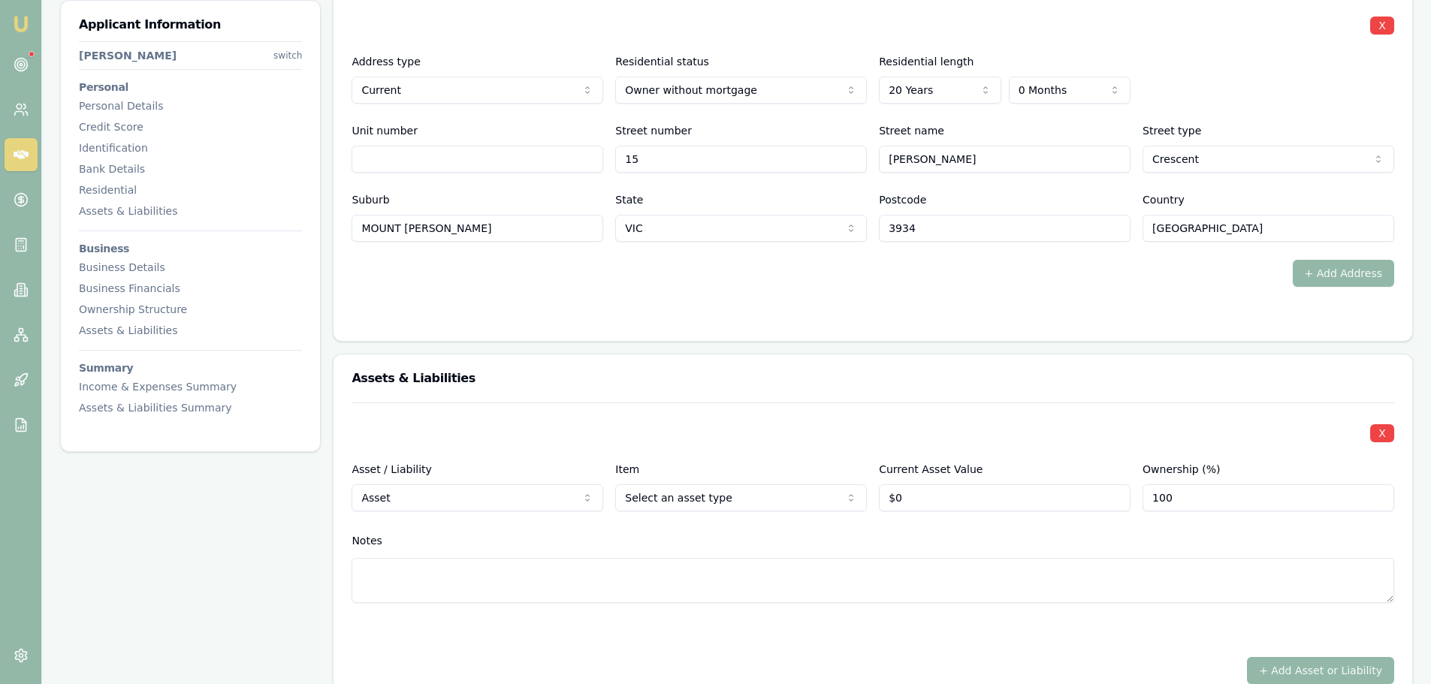
drag, startPoint x: 915, startPoint y: 497, endPoint x: 686, endPoint y: 486, distance: 229.4
click at [804, 503] on div "Asset / Liability Asset Asset Liability Item Home Home Car Boat Bike Caravan Ho…" at bounding box center [873, 486] width 1043 height 51
type input "1"
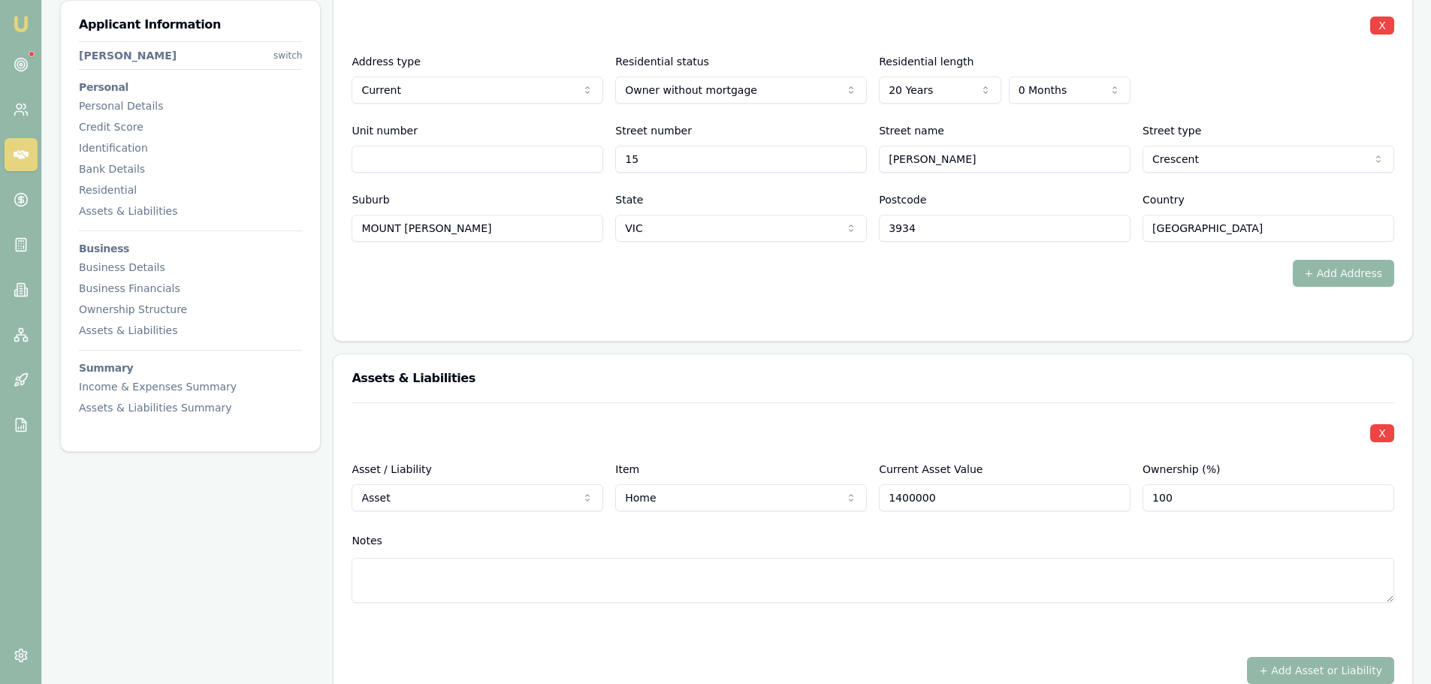
type input "$1,400,000"
click at [658, 448] on div "X Asset / Liability Asset Asset Liability Item Home Home Car Boat Bike Caravan …" at bounding box center [873, 521] width 1043 height 237
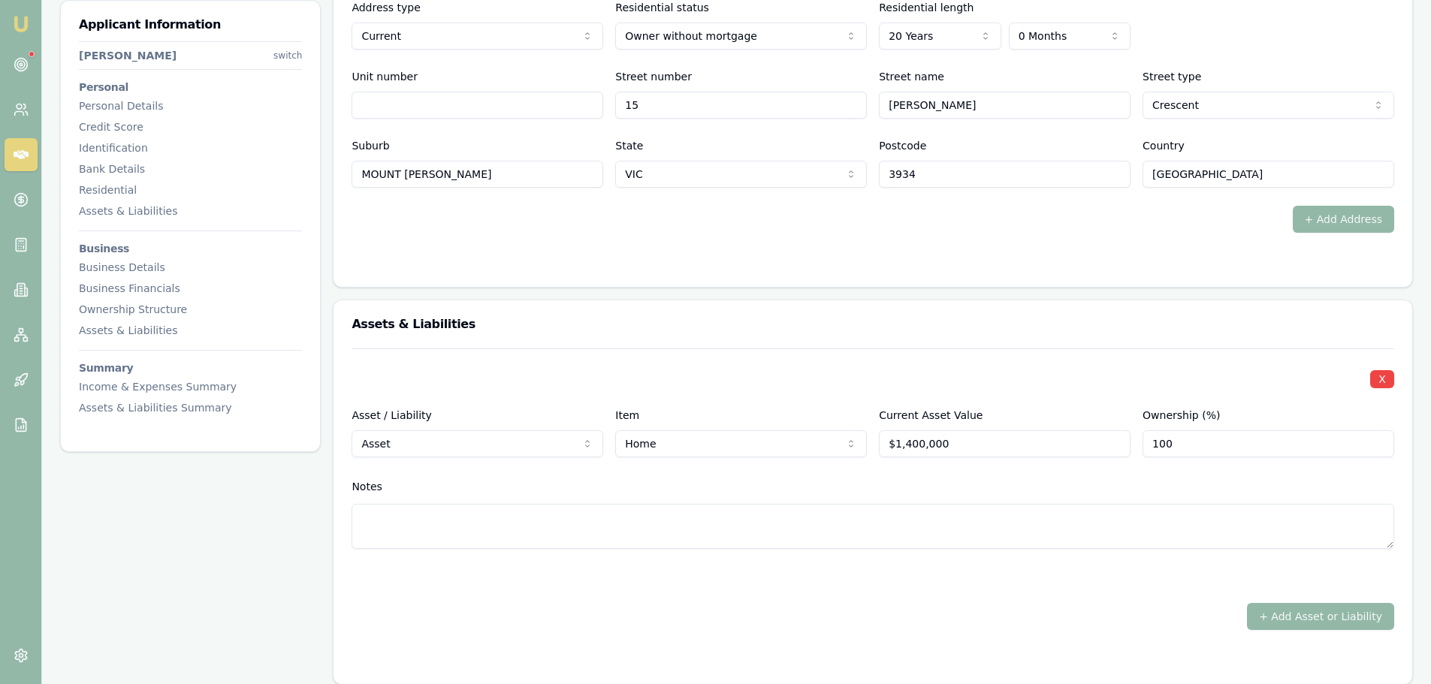
scroll to position [1728, 0]
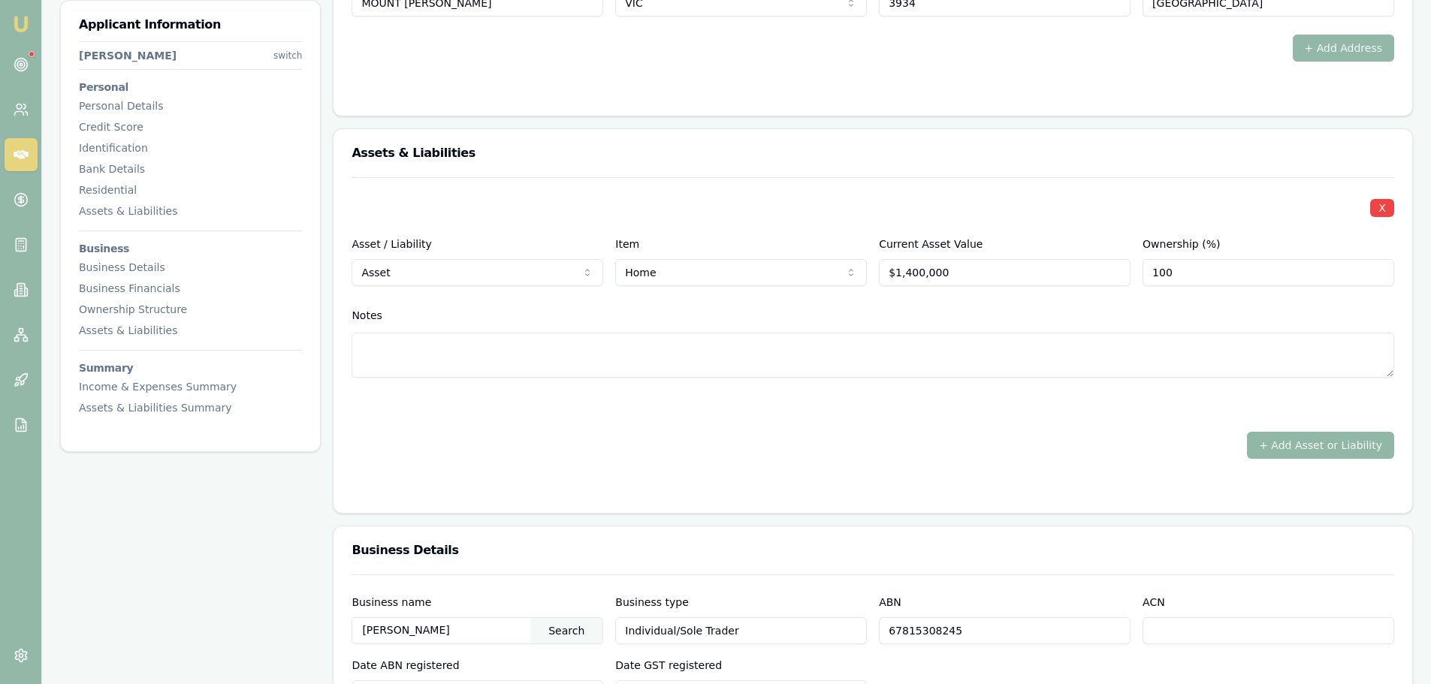
click at [1357, 456] on button "+ Add Asset or Liability" at bounding box center [1320, 445] width 147 height 27
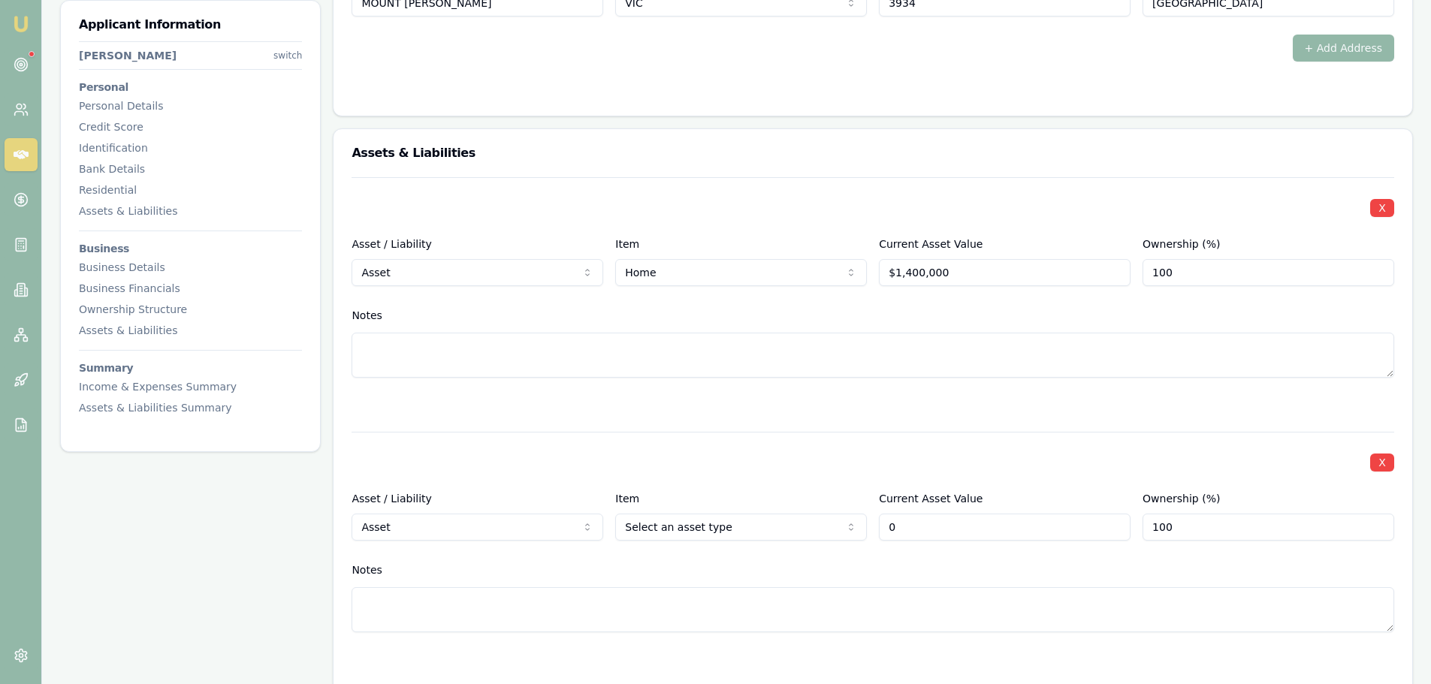
type input "$0"
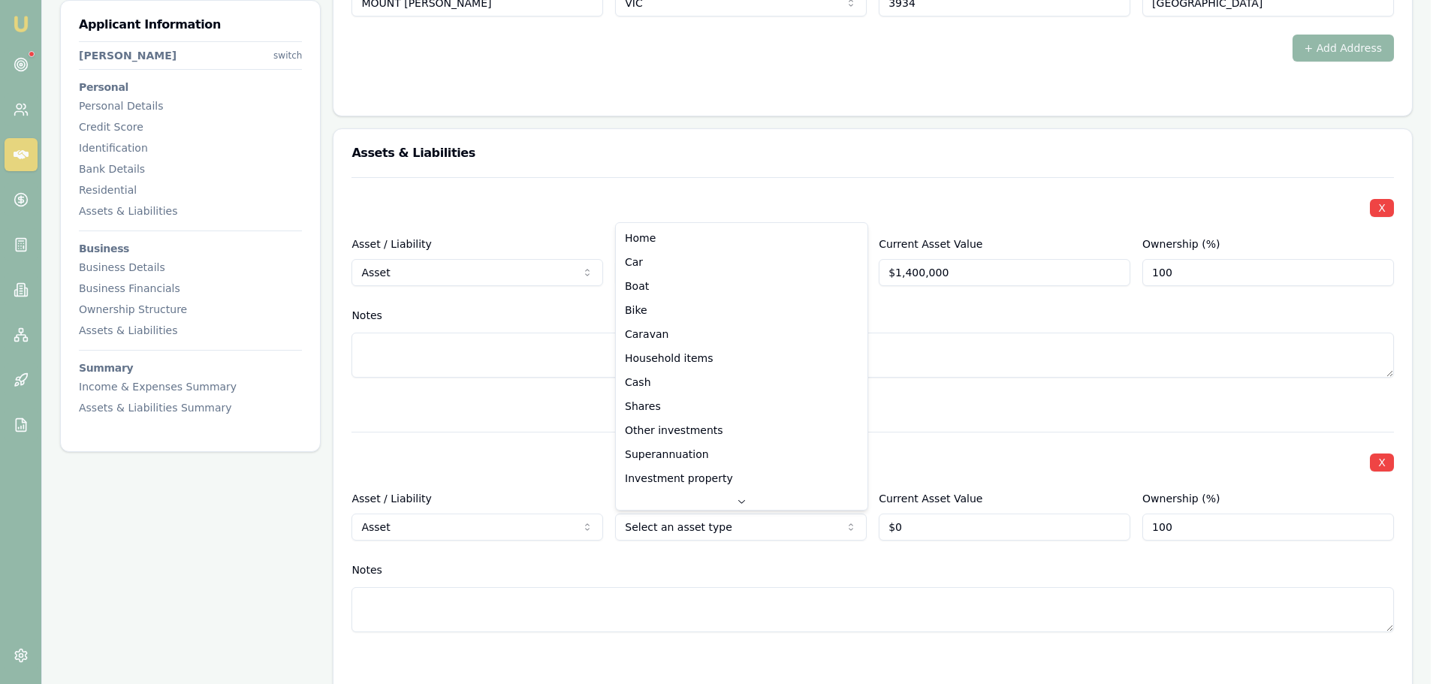
select select "CASH"
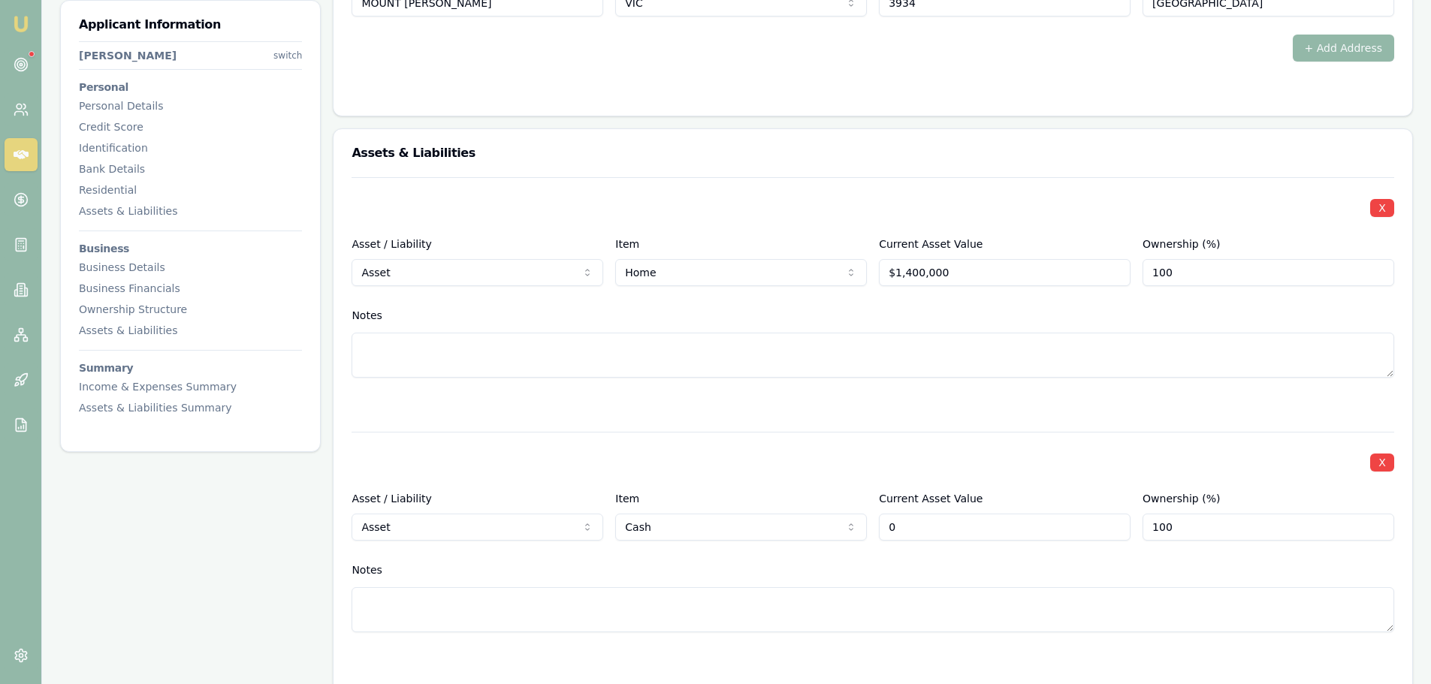
drag, startPoint x: 986, startPoint y: 528, endPoint x: 521, endPoint y: 537, distance: 465.9
click at [790, 542] on div "X Asset / Liability Asset Asset Liability Item Cash Home Car Boat Bike Caravan …" at bounding box center [873, 550] width 1043 height 237
type input "$5,000"
click at [820, 406] on div at bounding box center [873, 405] width 1043 height 18
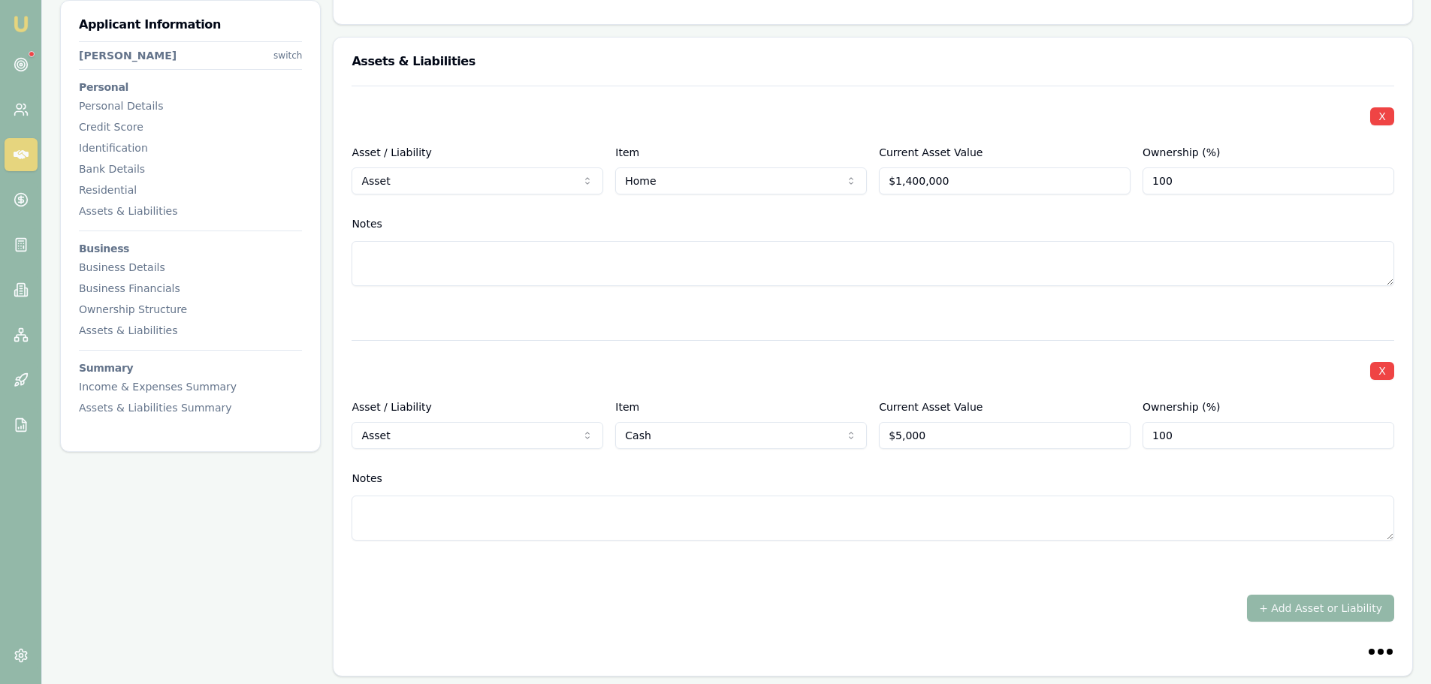
scroll to position [1953, 0]
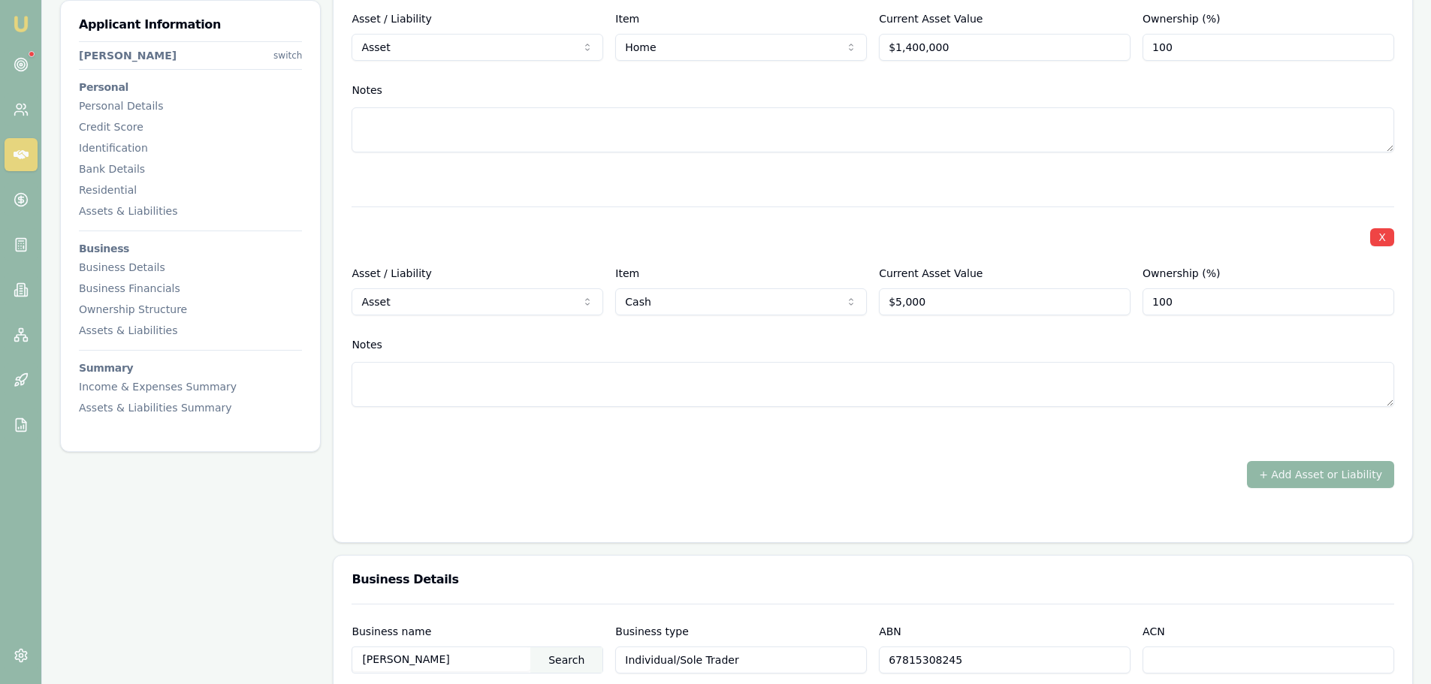
click at [1298, 477] on button "+ Add Asset or Liability" at bounding box center [1320, 474] width 147 height 27
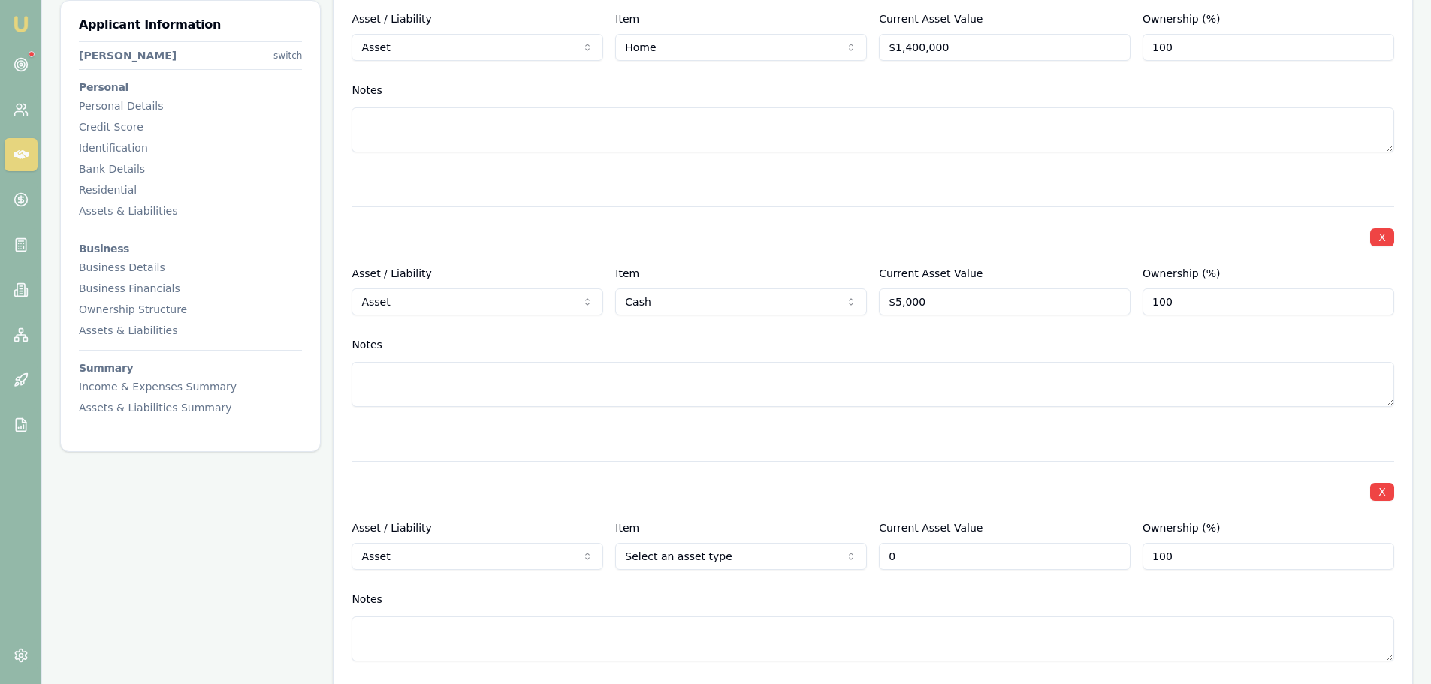
scroll to position [2103, 0]
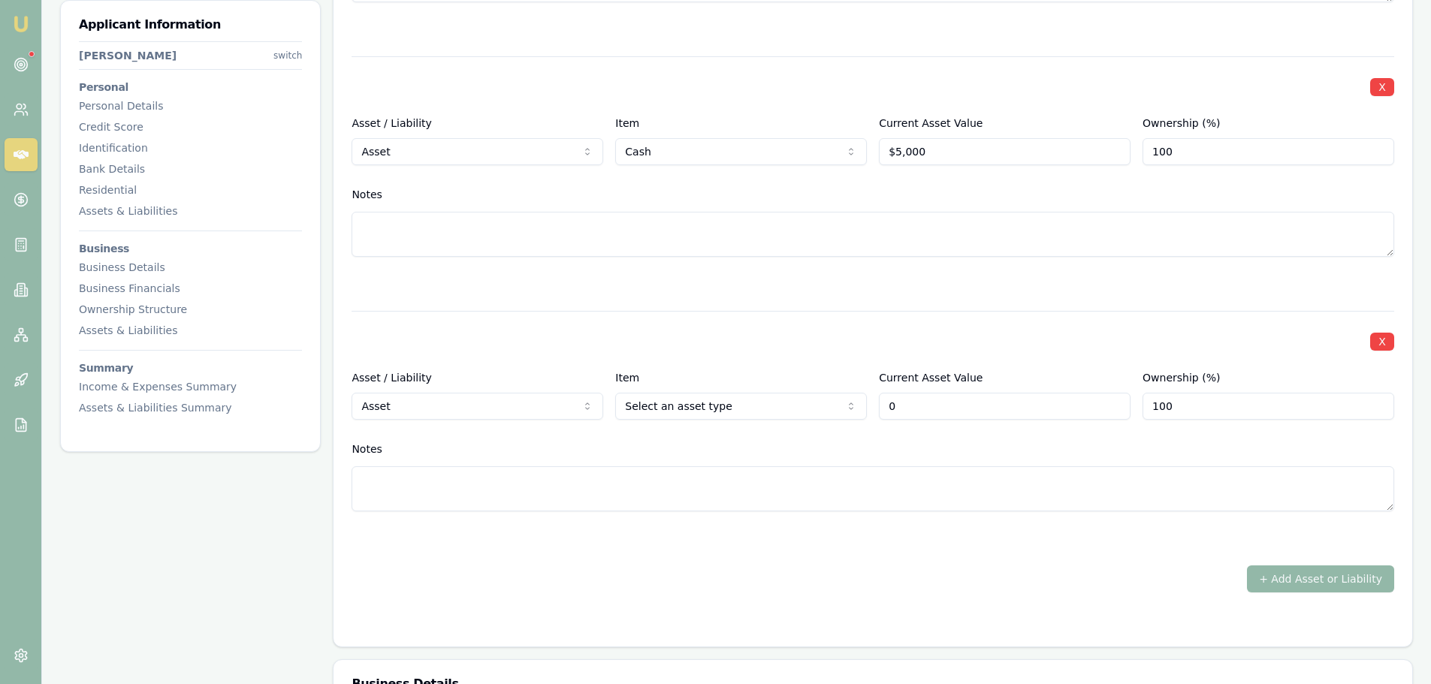
type input "$0"
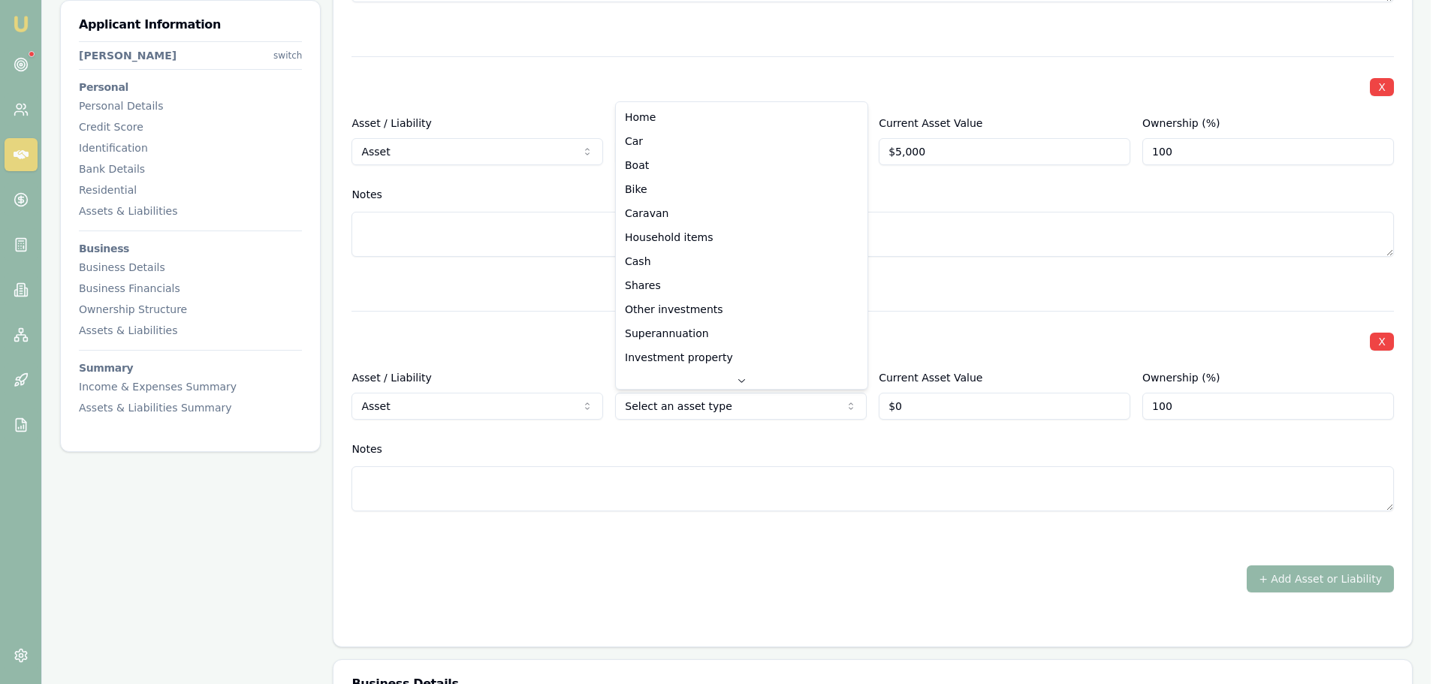
select select "HOUSEHOLD_ITEMS"
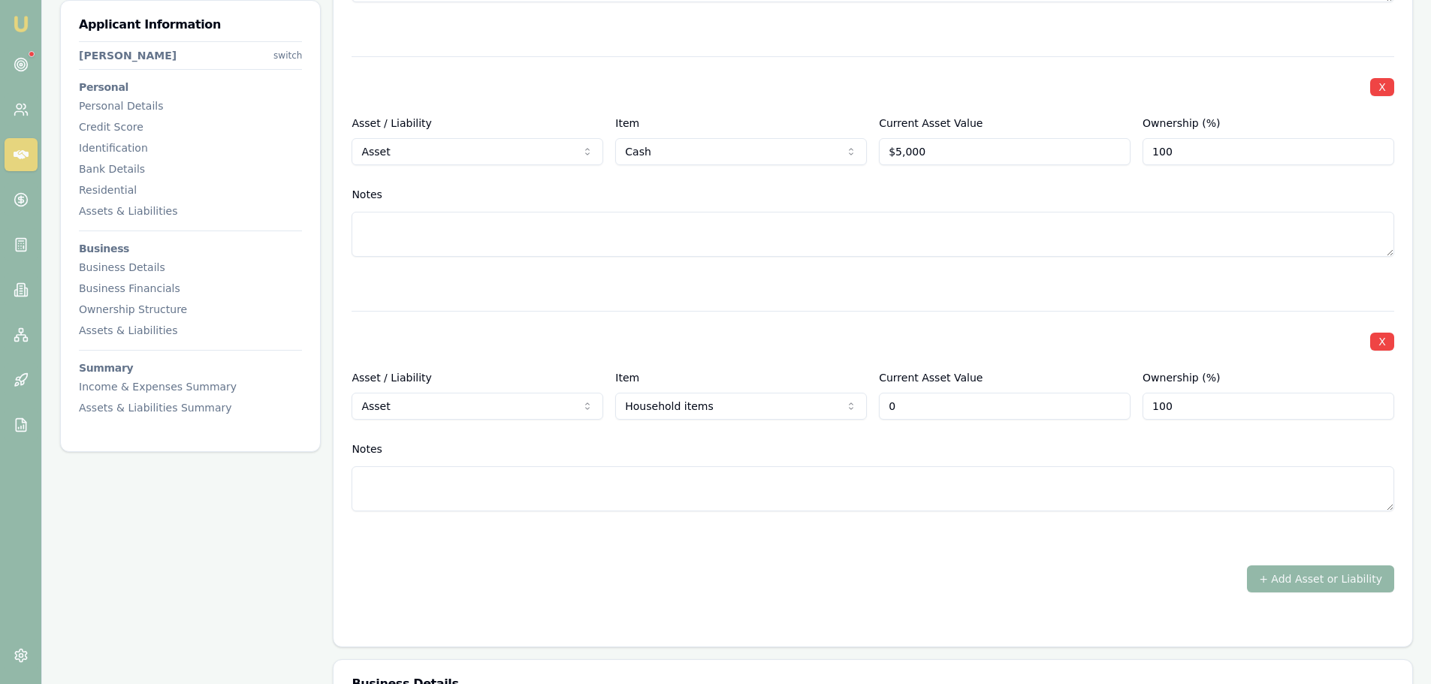
drag, startPoint x: 922, startPoint y: 409, endPoint x: 476, endPoint y: 412, distance: 446.2
click at [597, 414] on div "Asset / Liability Asset Asset Liability Item Household items Home Car Boat Bike…" at bounding box center [873, 394] width 1043 height 51
type input "$240,000"
click at [817, 557] on div "X Asset / Liability Asset Asset Liability Item Home Home Car Boat Bike Caravan …" at bounding box center [873, 197] width 1043 height 791
click at [1351, 575] on button "+ Add Asset or Liability" at bounding box center [1320, 579] width 147 height 27
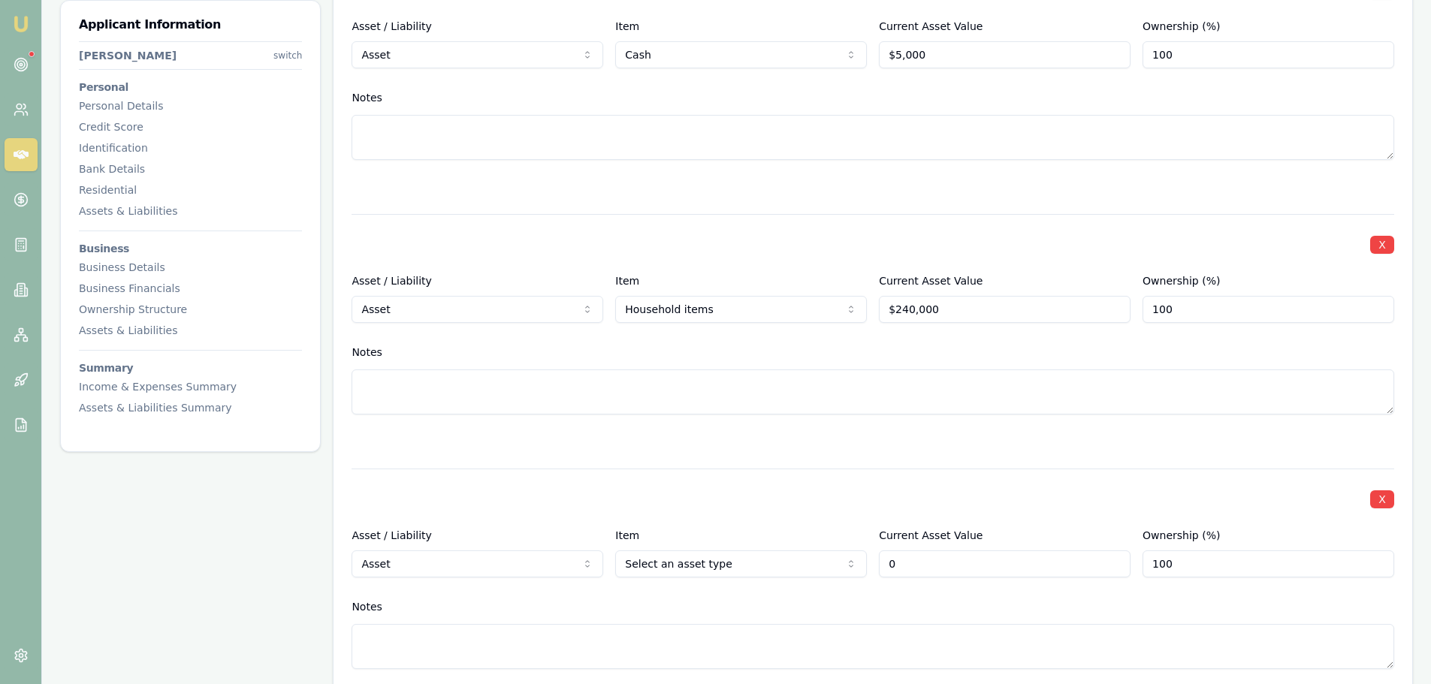
scroll to position [2329, 0]
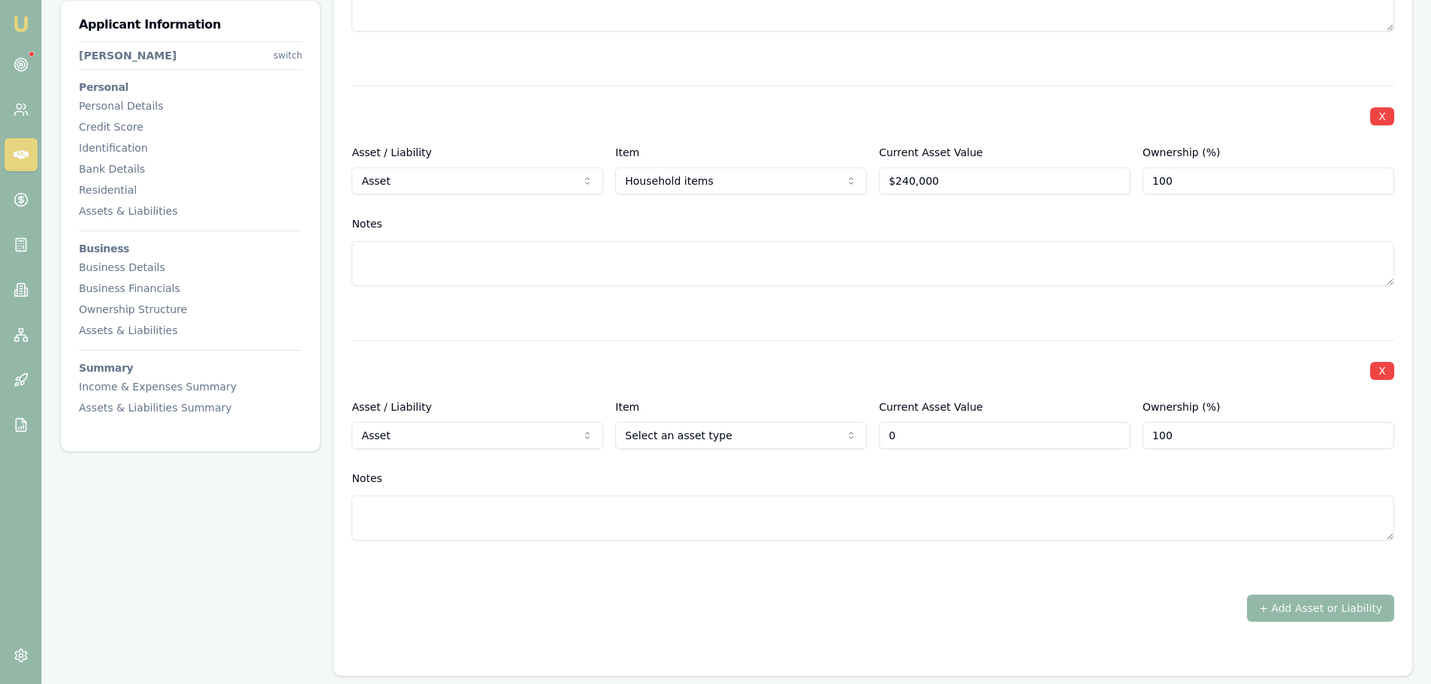
type input "$0"
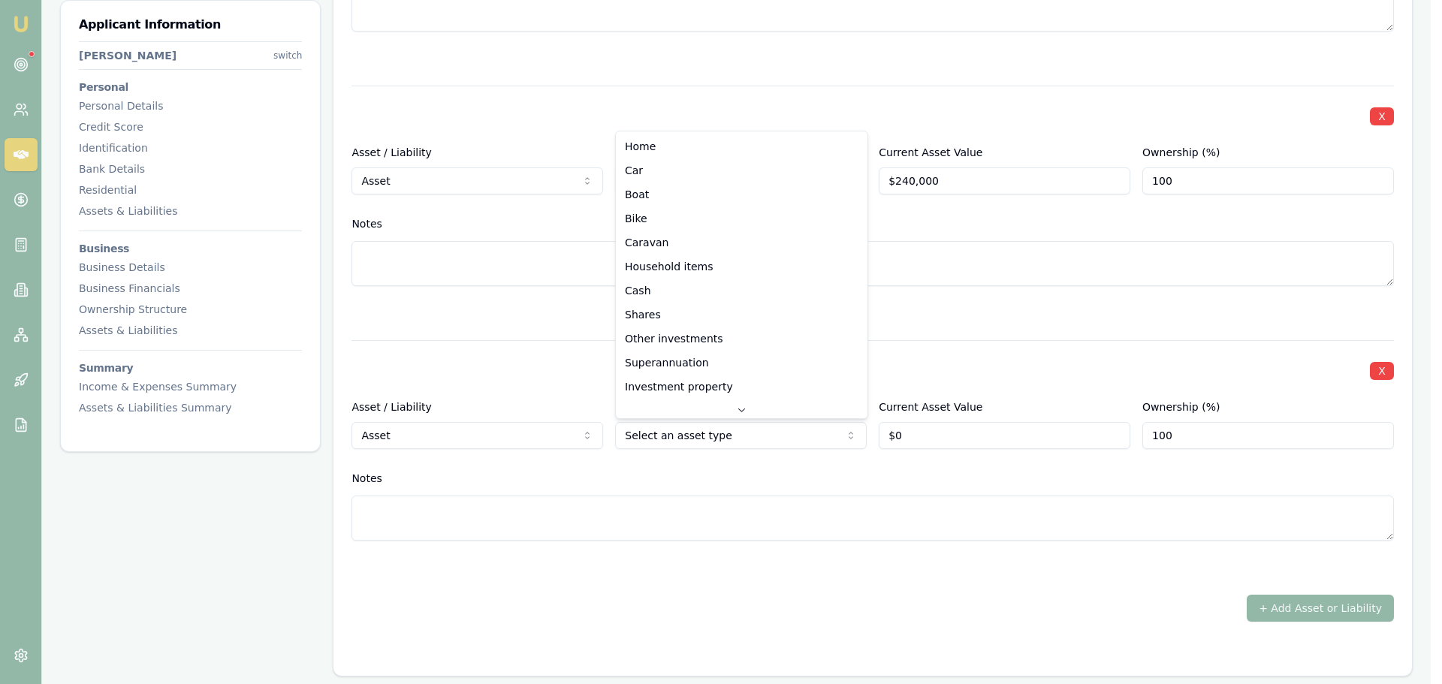
select select "CAR"
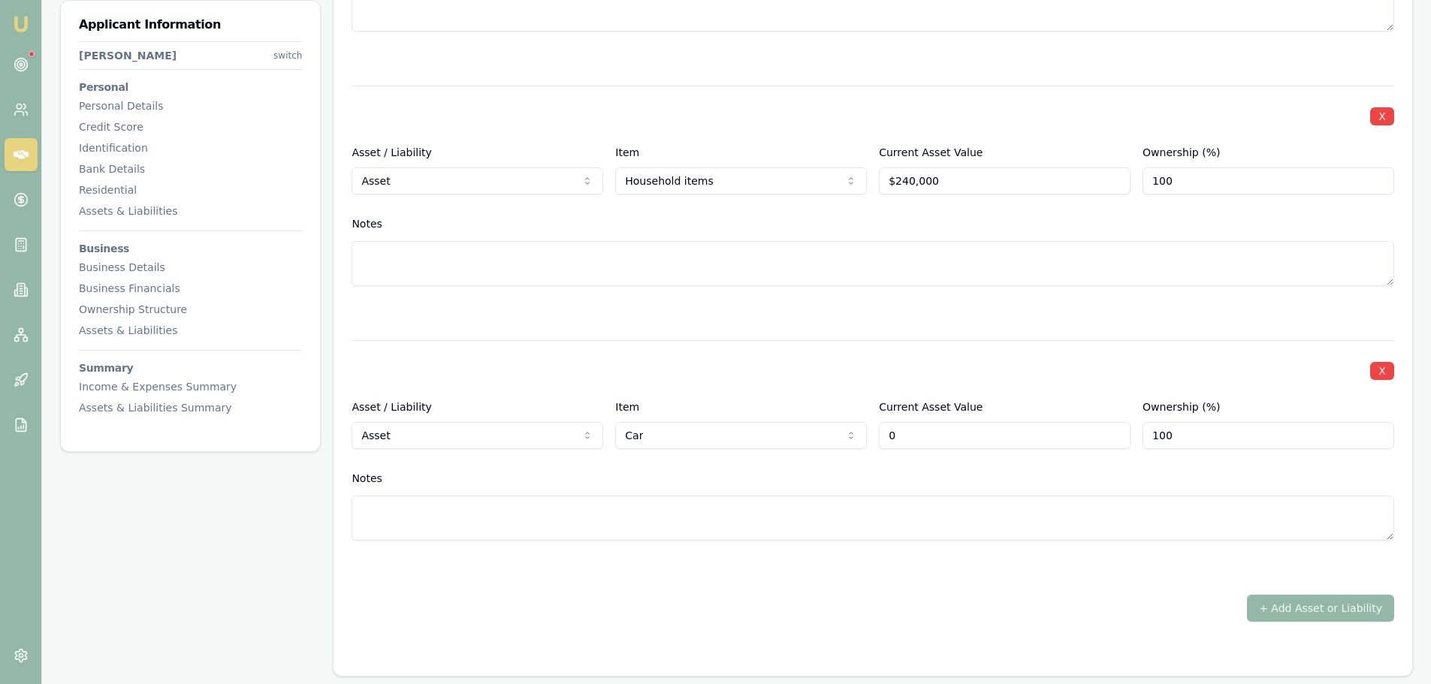
drag, startPoint x: 929, startPoint y: 435, endPoint x: 424, endPoint y: 500, distance: 508.3
click at [557, 477] on div "X Asset / Liability Asset Asset Liability Item Car Home Car Boat Bike Caravan H…" at bounding box center [873, 458] width 1043 height 237
type input "$23,000"
click at [593, 326] on div "X Asset / Liability Asset Asset Liability Item Home Home Car Boat Bike Caravan …" at bounding box center [873, 99] width 1043 height 1046
click at [692, 599] on div "+ Add Asset or Liability" at bounding box center [873, 608] width 1043 height 27
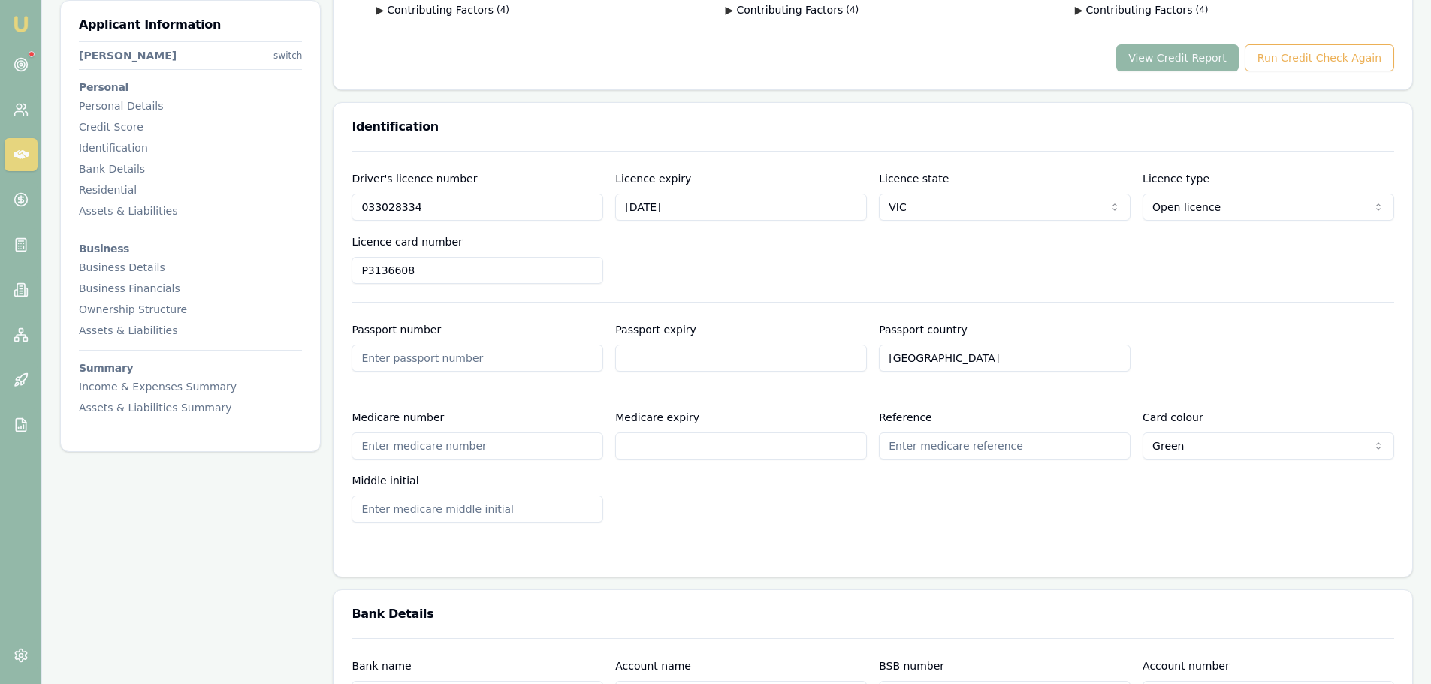
scroll to position [0, 0]
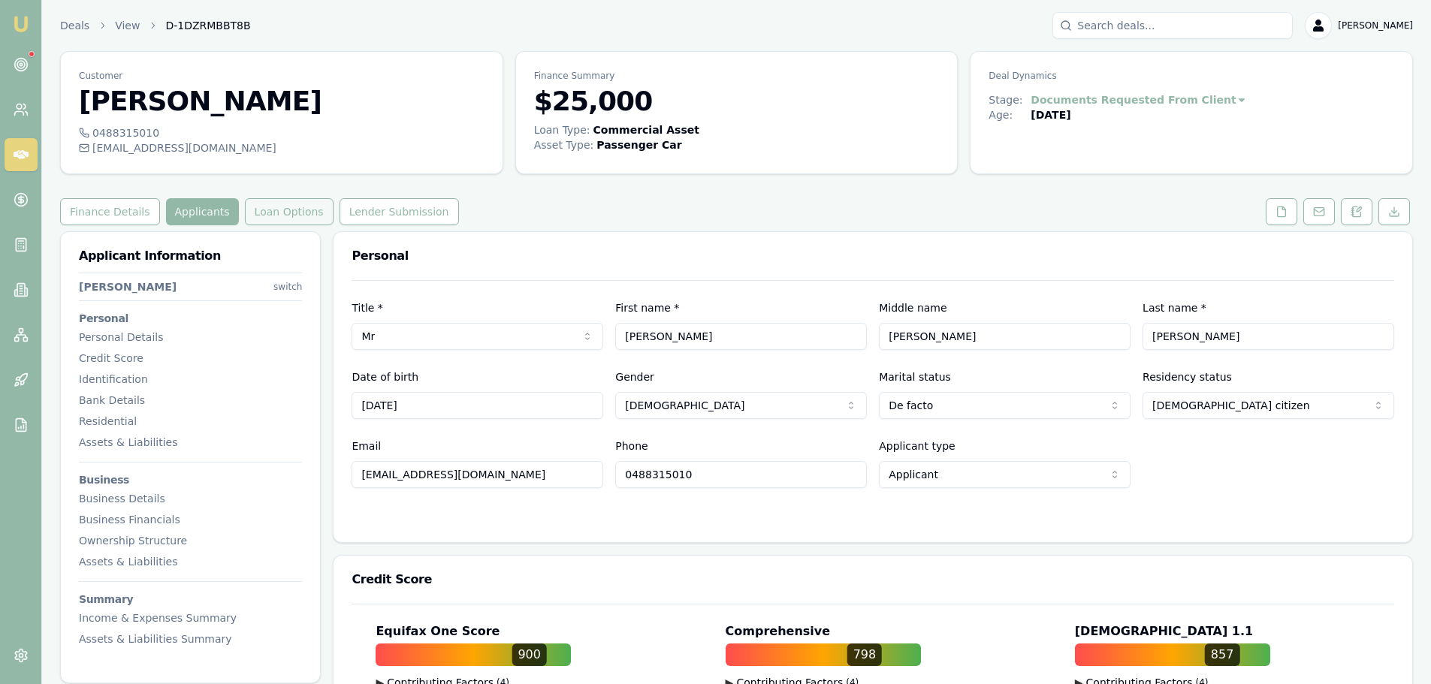
click at [271, 219] on button "Loan Options" at bounding box center [289, 211] width 89 height 27
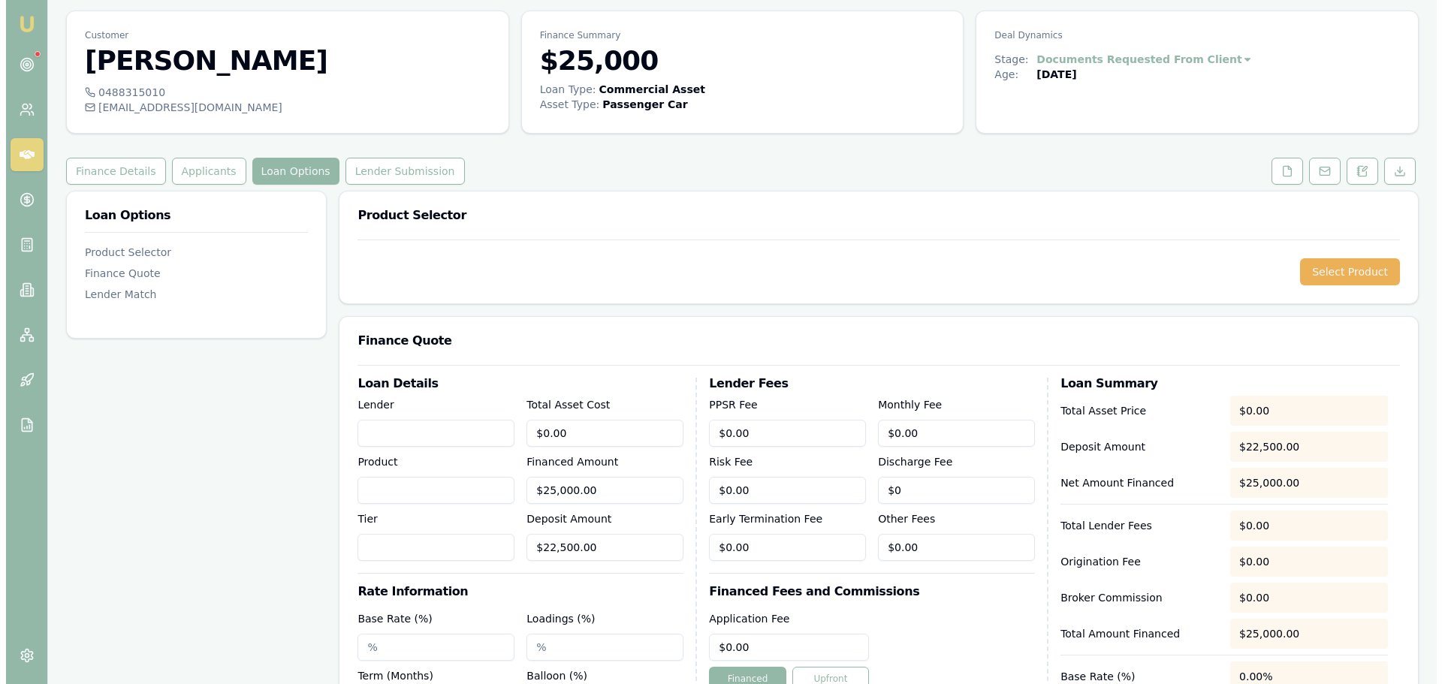
scroll to position [75, 0]
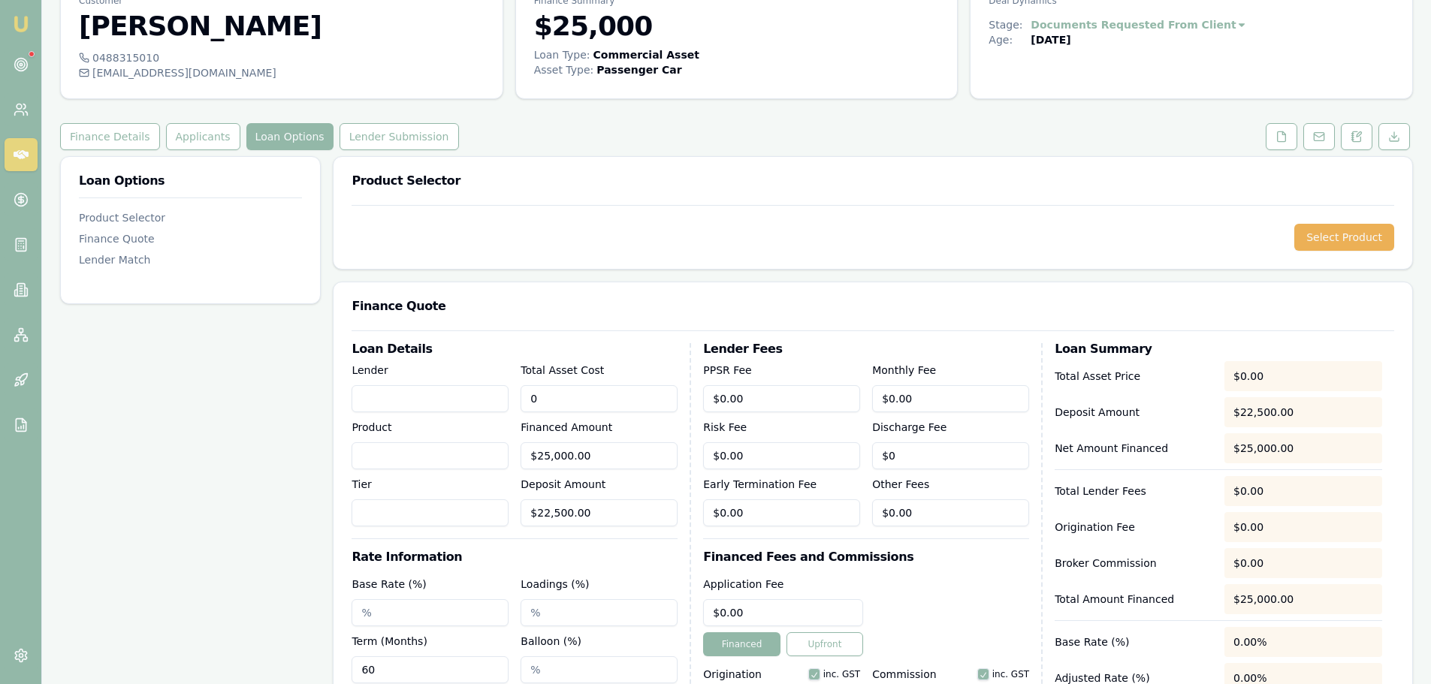
drag, startPoint x: 577, startPoint y: 394, endPoint x: 194, endPoint y: 376, distance: 383.6
click at [207, 379] on div "Loan Options Product Selector Finance Quote Lender Match Product Selector Selec…" at bounding box center [736, 554] width 1353 height 796
type input "4"
type input "$0.00"
type input "47500"
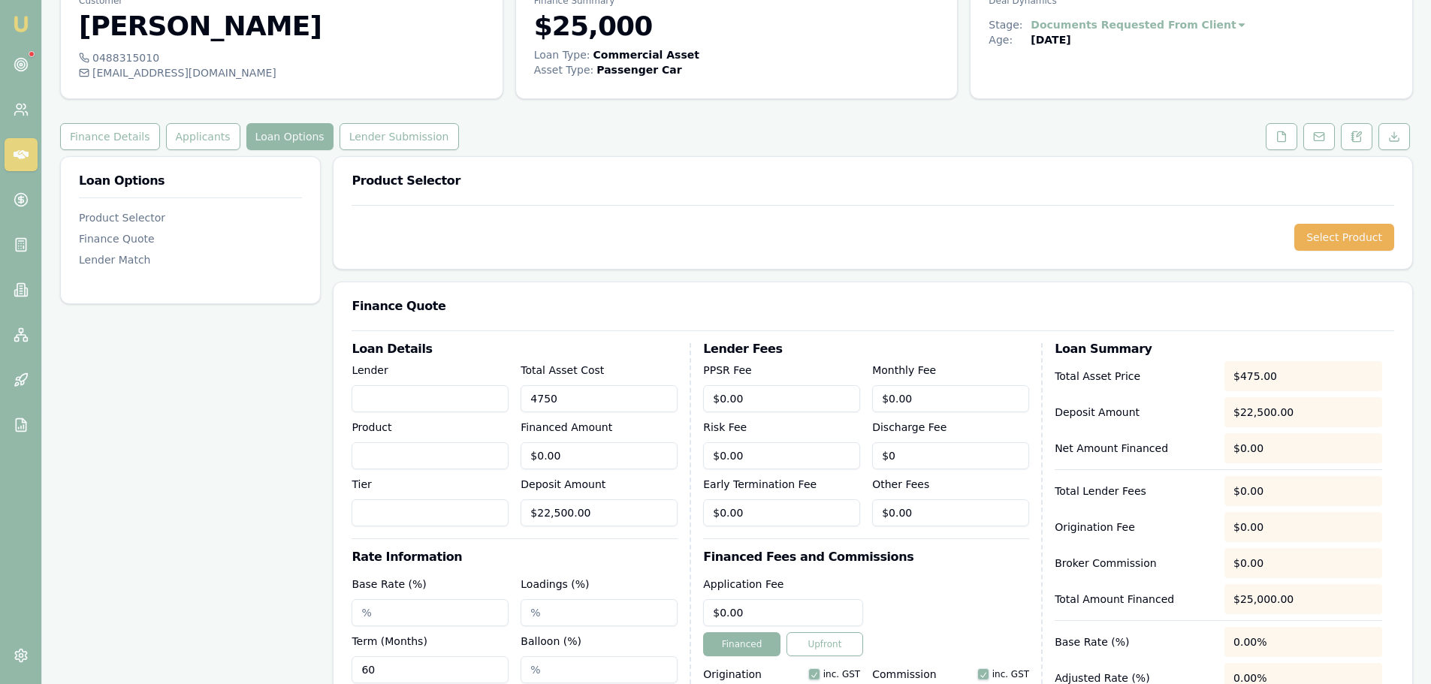
type input "$25,000.00"
type input "$47,500.00"
click at [582, 294] on div "Finance Quote" at bounding box center [873, 306] width 1079 height 48
click at [1354, 228] on button "Select Product" at bounding box center [1344, 237] width 100 height 27
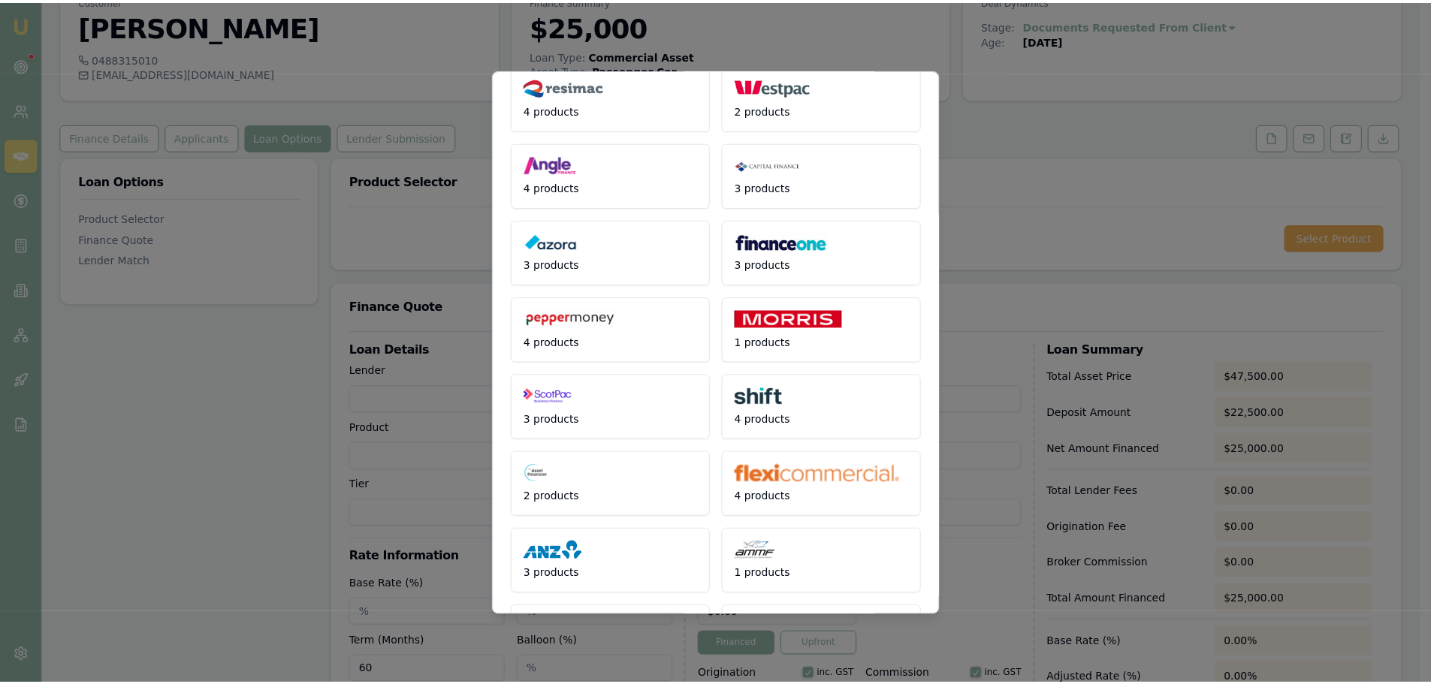
scroll to position [0, 0]
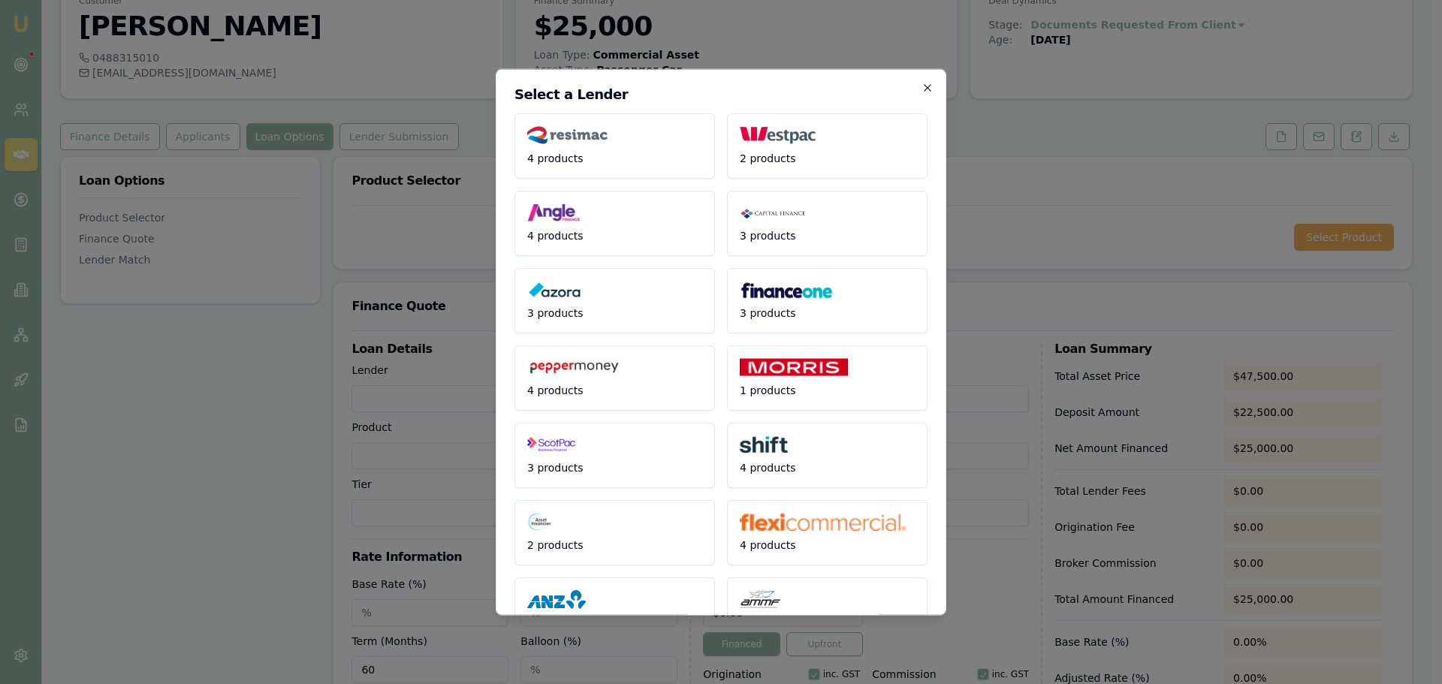
click at [922, 91] on icon "button" at bounding box center [928, 87] width 12 height 12
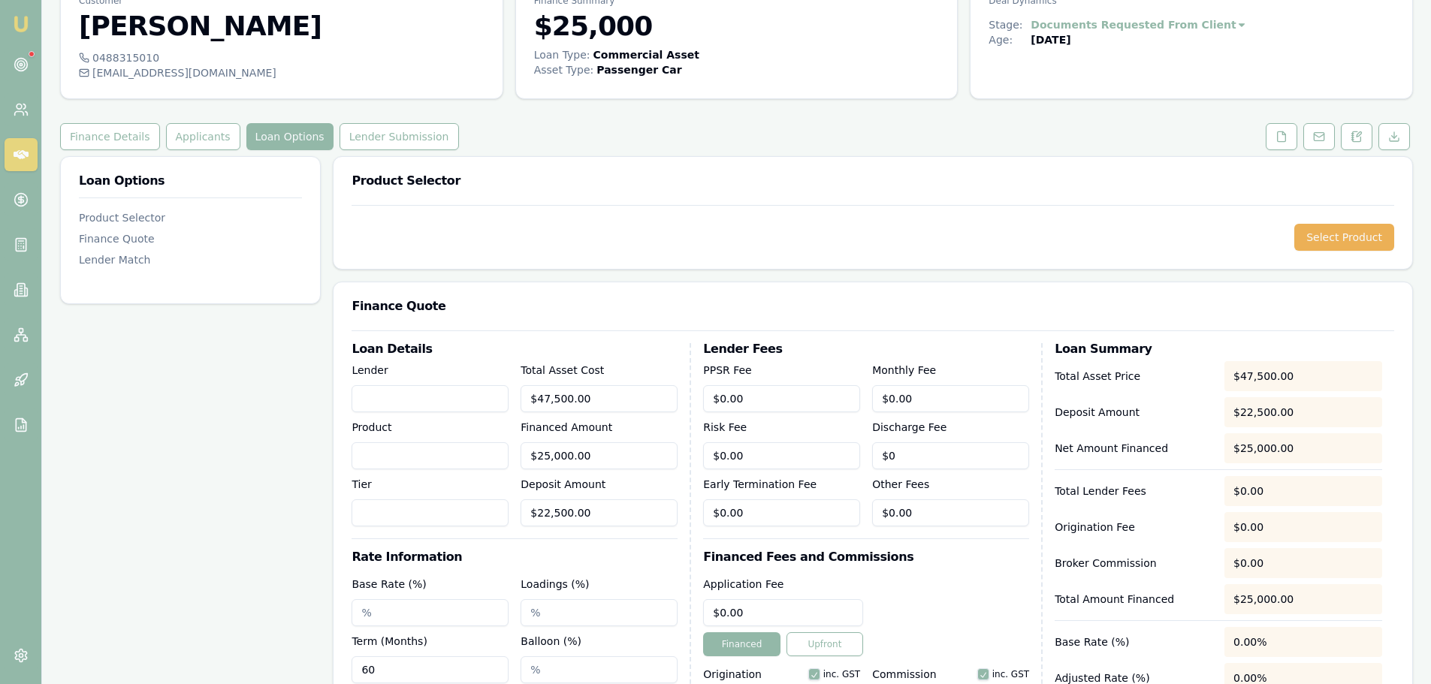
click at [392, 411] on input "Lender" at bounding box center [430, 398] width 157 height 27
type input "THE ASSET FINANCIER"
type input "CHATTEL MORTGAGE"
type input "PLATINUM"
click at [512, 318] on div "Finance Quote" at bounding box center [873, 306] width 1079 height 48
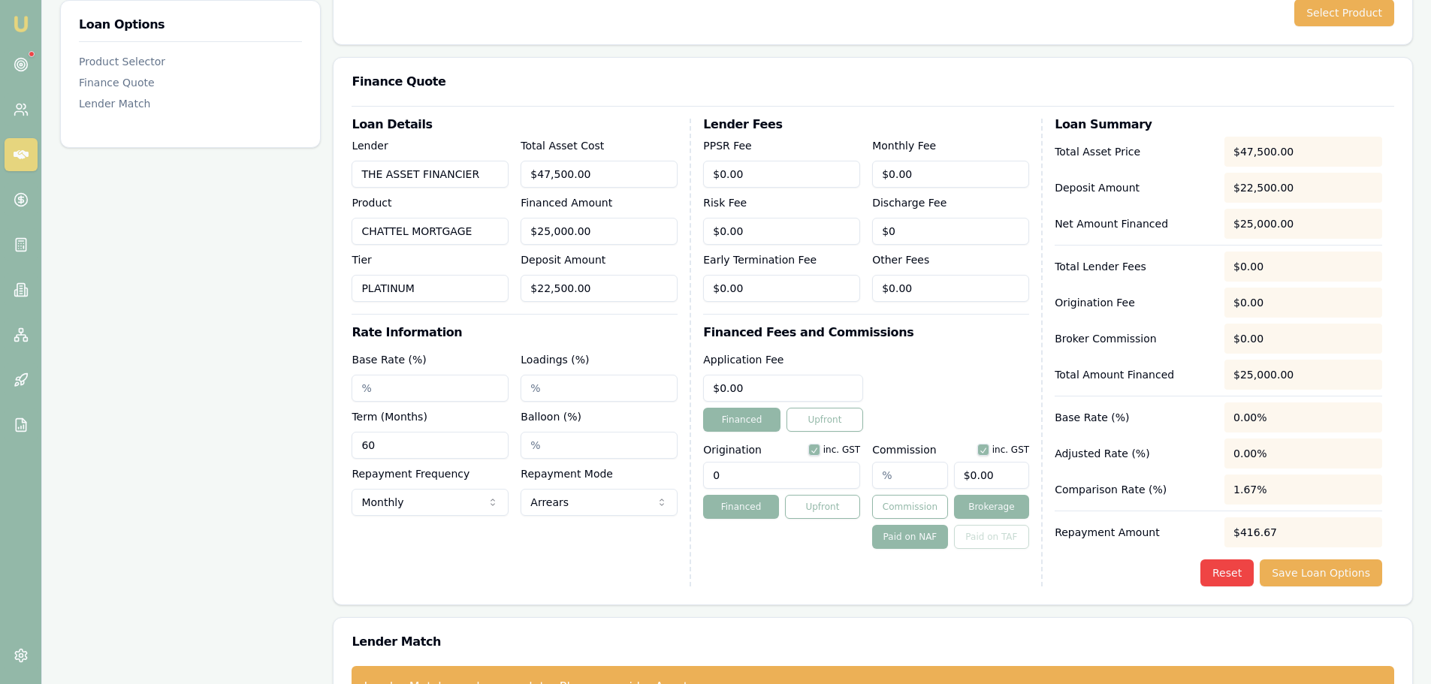
scroll to position [300, 0]
drag, startPoint x: 397, startPoint y: 386, endPoint x: 231, endPoint y: 390, distance: 166.1
click at [235, 390] on div "Loan Options Product Selector Finance Quote Lender Match Product Selector Selec…" at bounding box center [736, 329] width 1353 height 796
type input "9.89%"
click at [587, 545] on div "Loan Details Lender THE ASSET FINANCIER Product CHATTEL MORTGAGE Tier PLATINUM …" at bounding box center [522, 352] width 340 height 468
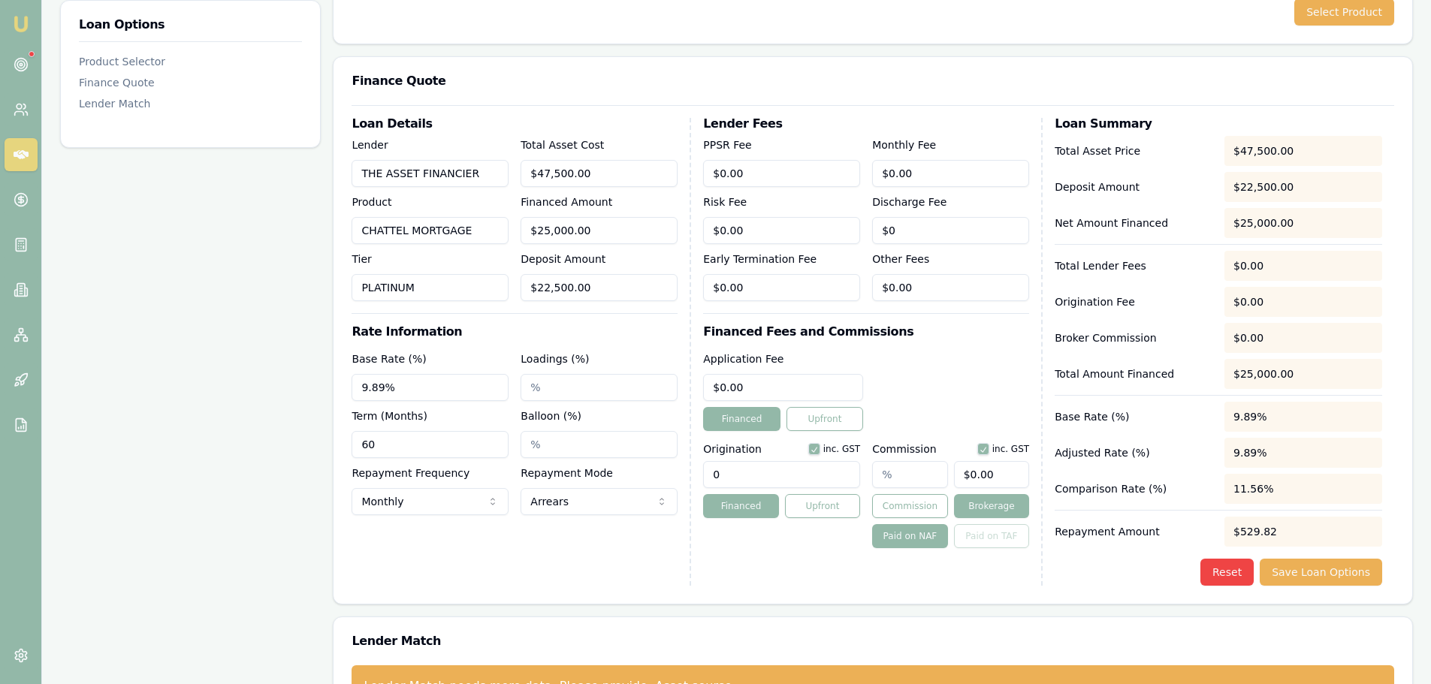
drag, startPoint x: 810, startPoint y: 477, endPoint x: 103, endPoint y: 473, distance: 706.9
click at [310, 492] on div "Loan Options Product Selector Finance Quote Lender Match Product Selector Selec…" at bounding box center [736, 329] width 1353 height 796
type input "1495.00"
click at [967, 403] on div "Application Fee $0.00 Financed Upfront" at bounding box center [866, 390] width 326 height 81
click at [787, 388] on input "0" at bounding box center [783, 387] width 160 height 27
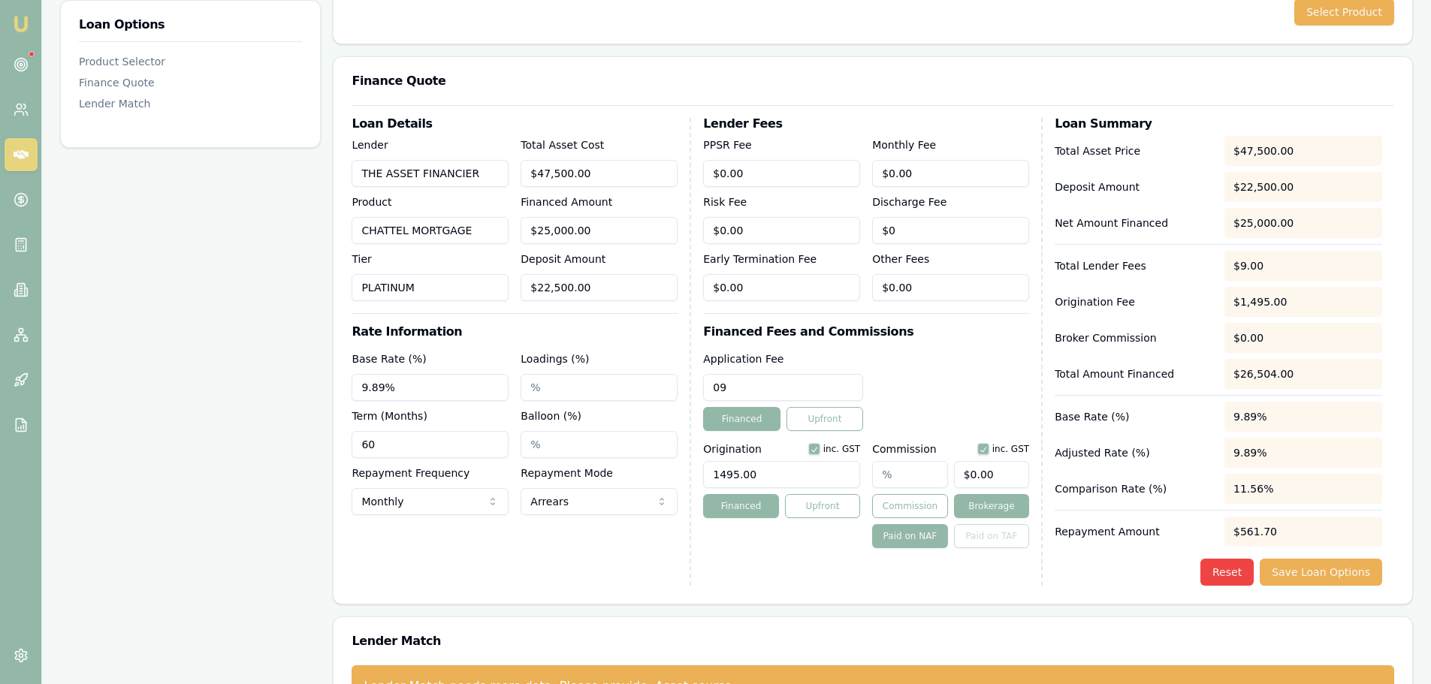
type input "0"
type input "$595.00"
click at [932, 382] on div "Application Fee $595.00 Financed Upfront" at bounding box center [866, 390] width 326 height 81
drag, startPoint x: 783, startPoint y: 177, endPoint x: 645, endPoint y: 189, distance: 138.7
click at [646, 189] on div "Loan Details Lender THE ASSET FINANCIER Product CHATTEL MORTGAGE Tier PLATINUM …" at bounding box center [873, 352] width 1043 height 468
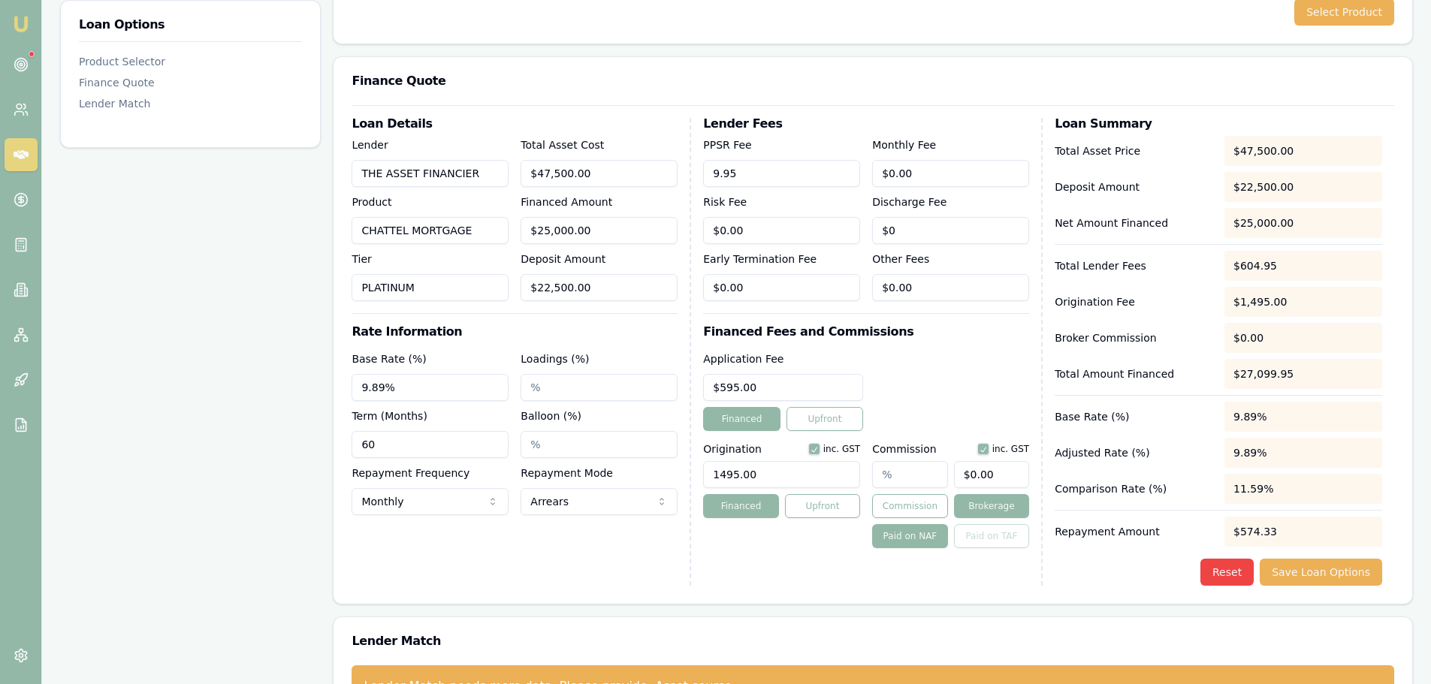
type input "$9.95"
drag, startPoint x: 972, startPoint y: 173, endPoint x: 323, endPoint y: 183, distance: 649.2
click at [370, 183] on div "Loan Details Lender THE ASSET FINANCIER Product CHATTEL MORTGAGE Tier PLATINUM …" at bounding box center [873, 352] width 1043 height 468
type input "$12.95"
type input "$0.00"
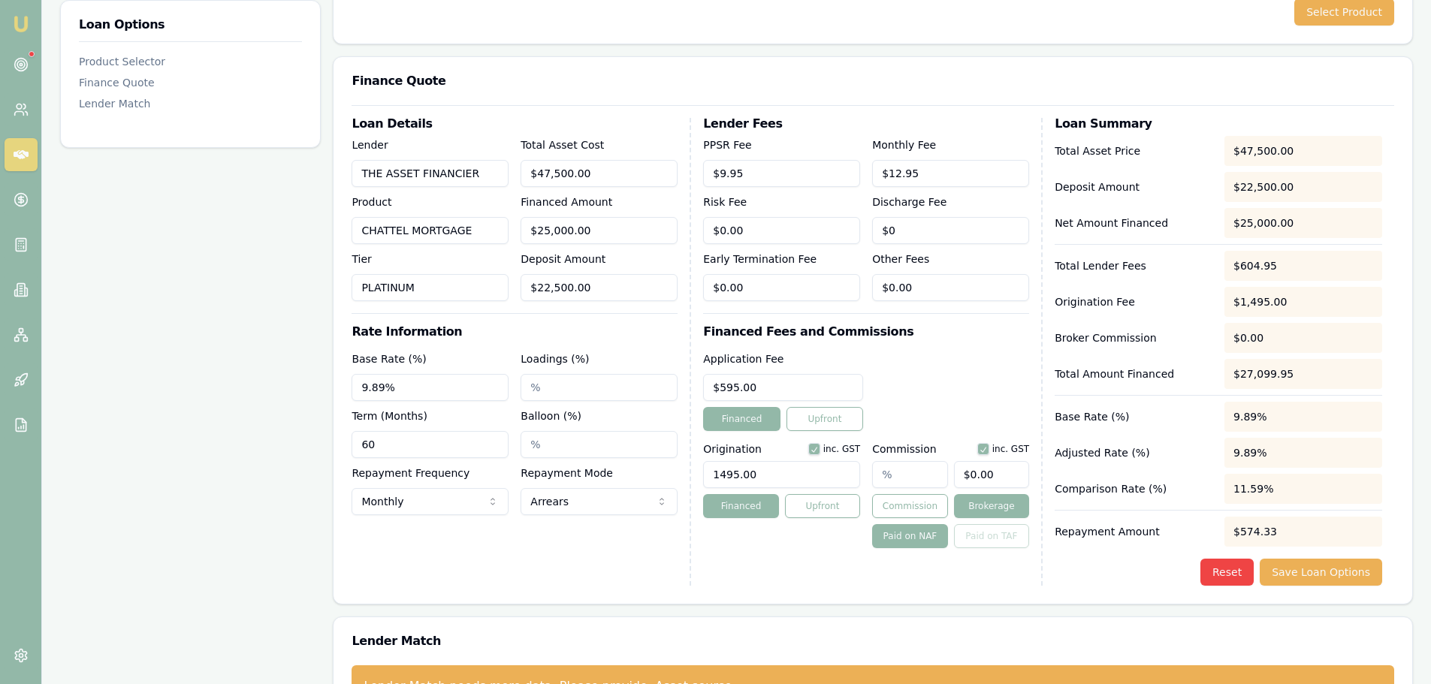
click at [977, 343] on div "Lender Fees PPSR Fee $9.95 Monthly Fee $12.95 Risk Fee $0.00 Discharge Fee $0 E…" at bounding box center [873, 352] width 340 height 468
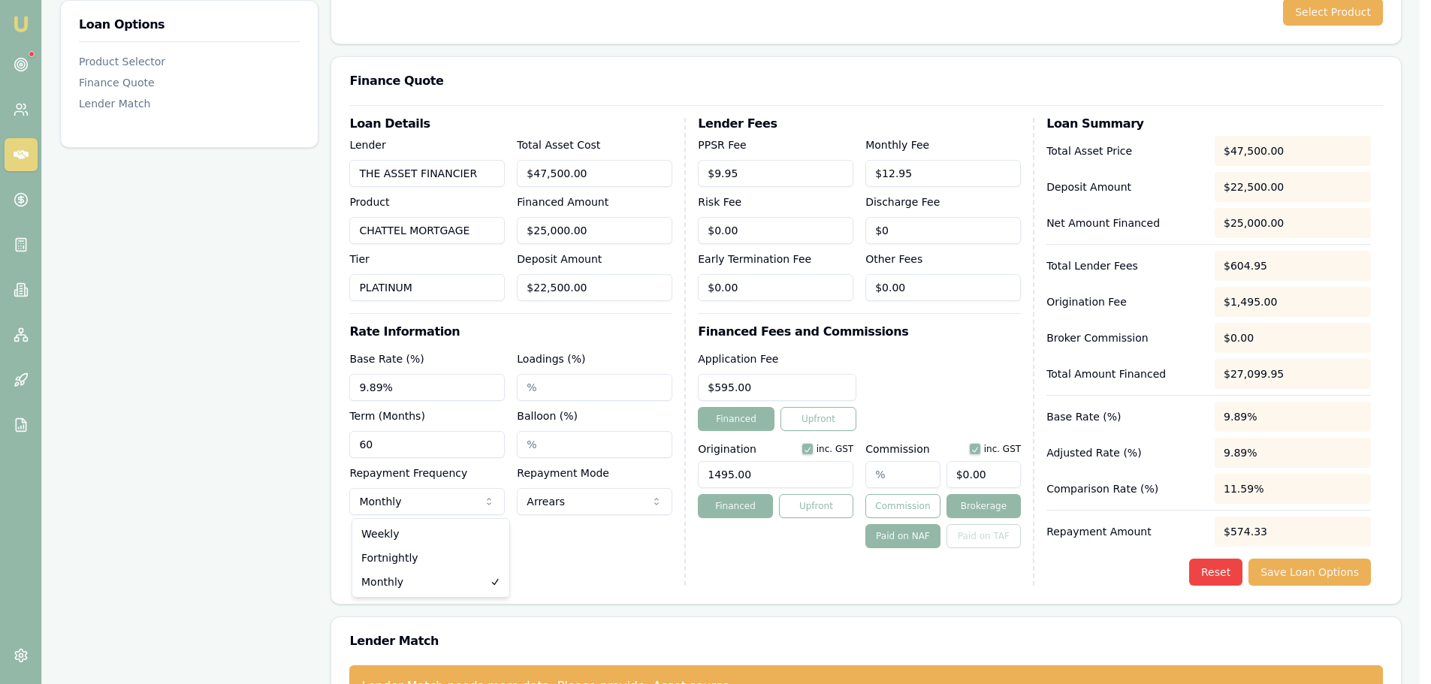
click at [404, 384] on body "Emu Broker Deals View D-1DZRMBBT8B Erin Shield Toggle Menu Customer Jeffrey Dic…" at bounding box center [710, 42] width 1420 height 684
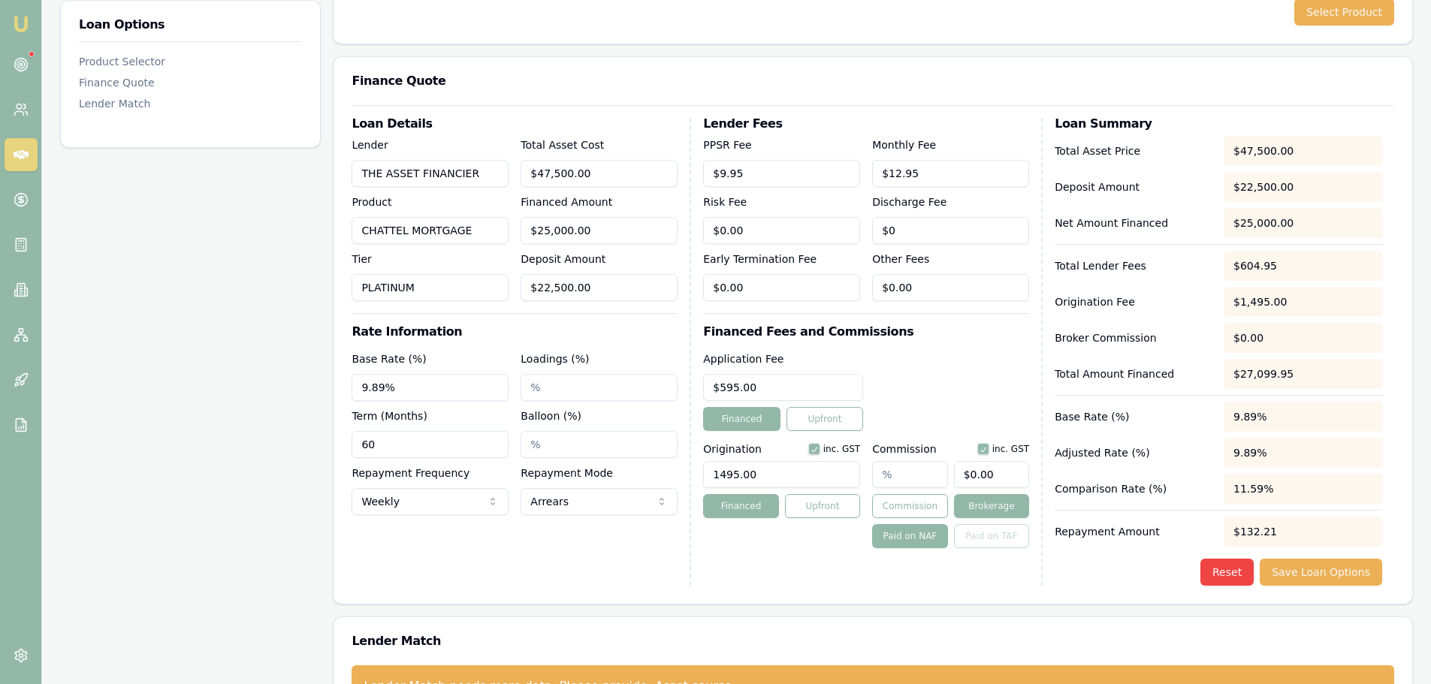
click at [409, 384] on html "Emu Broker Deals View D-1DZRMBBT8B Erin Shield Toggle Menu Customer Jeffrey Dic…" at bounding box center [715, 42] width 1431 height 684
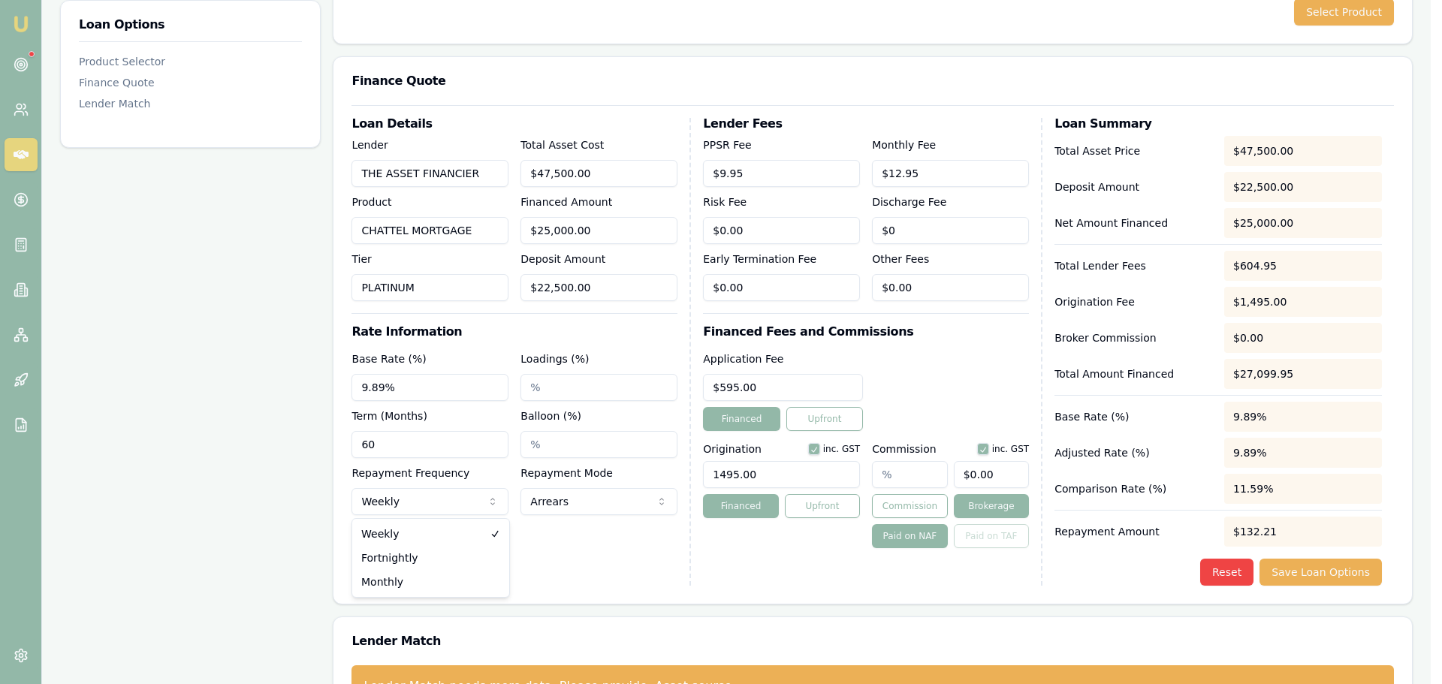
select select "MONTHLY"
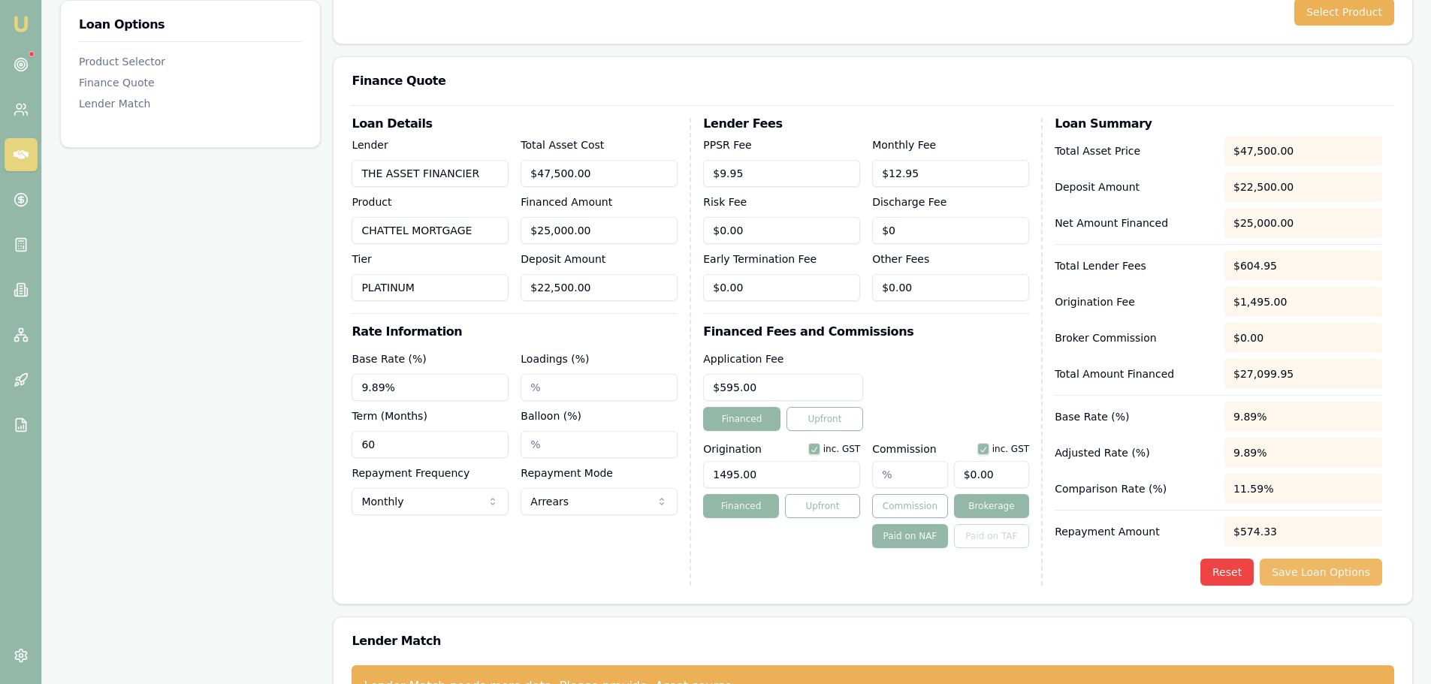
click at [1322, 572] on button "Save Loan Options" at bounding box center [1321, 572] width 122 height 27
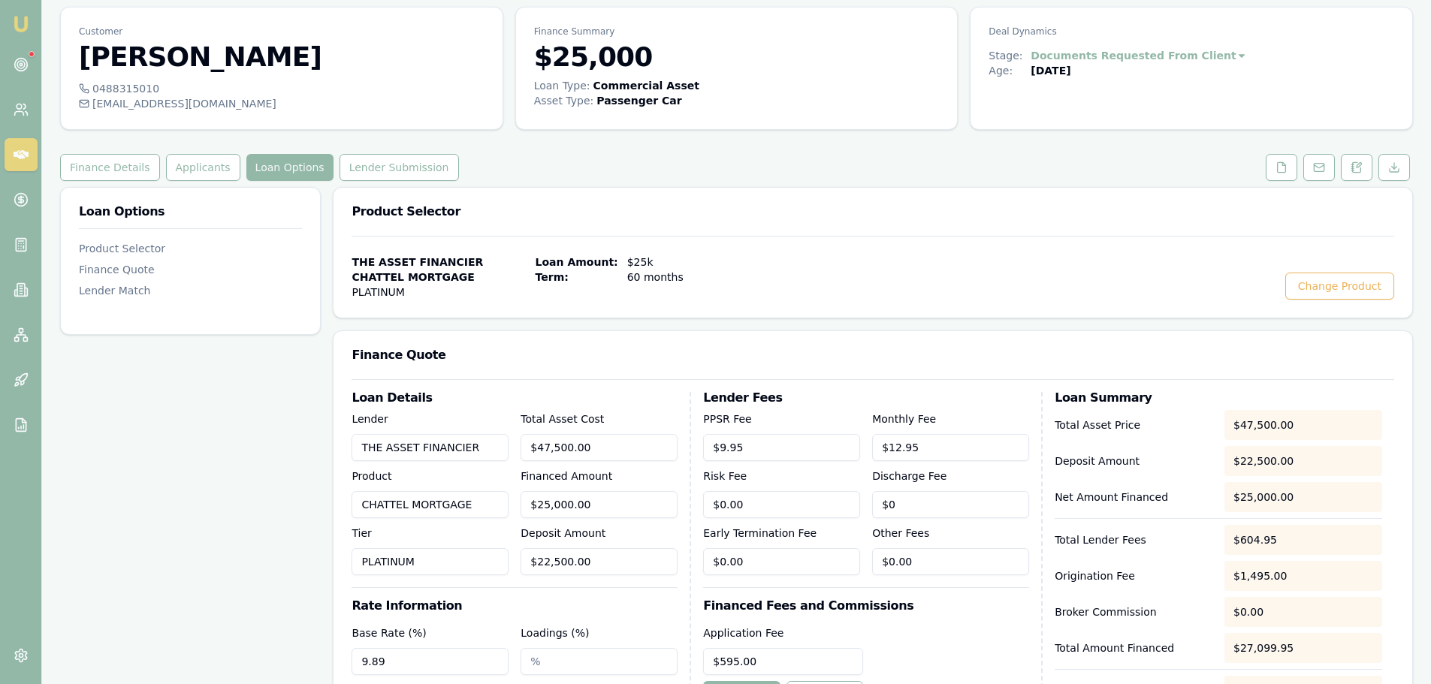
scroll to position [0, 0]
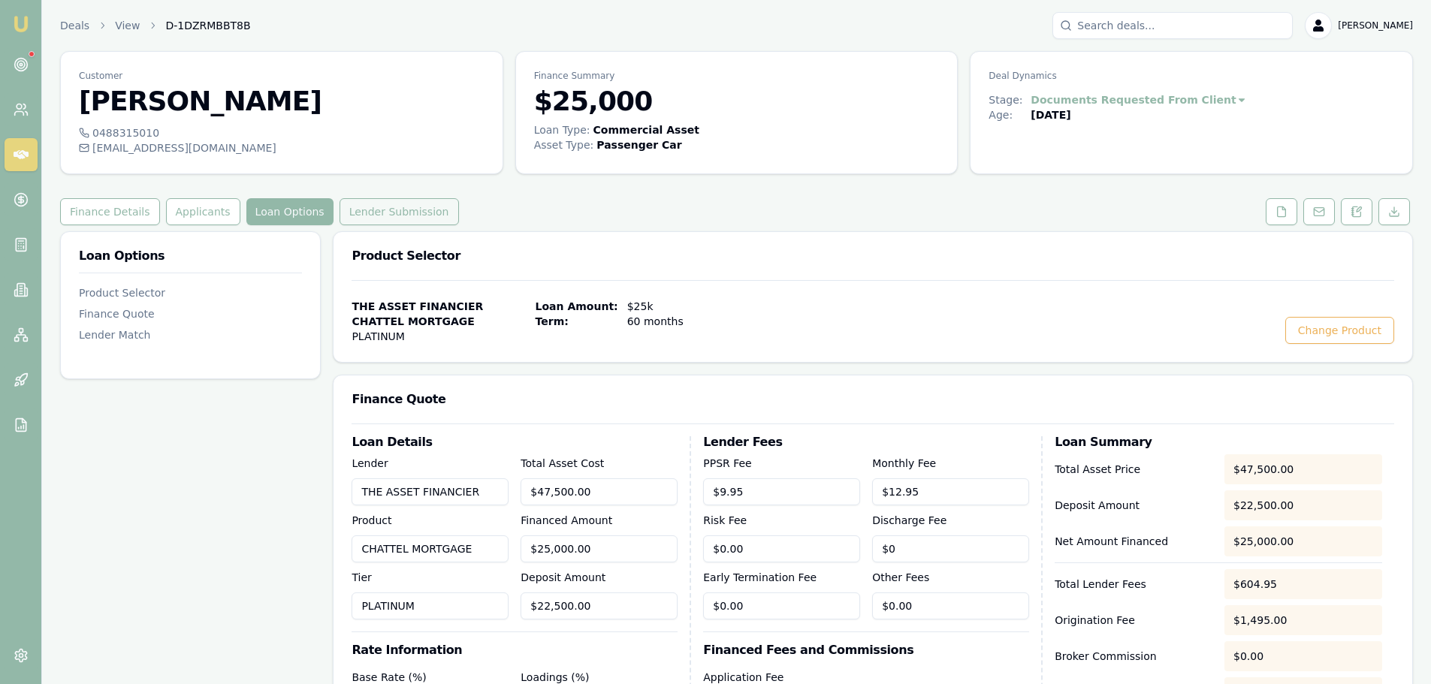
click at [421, 210] on button "Lender Submission" at bounding box center [399, 211] width 119 height 27
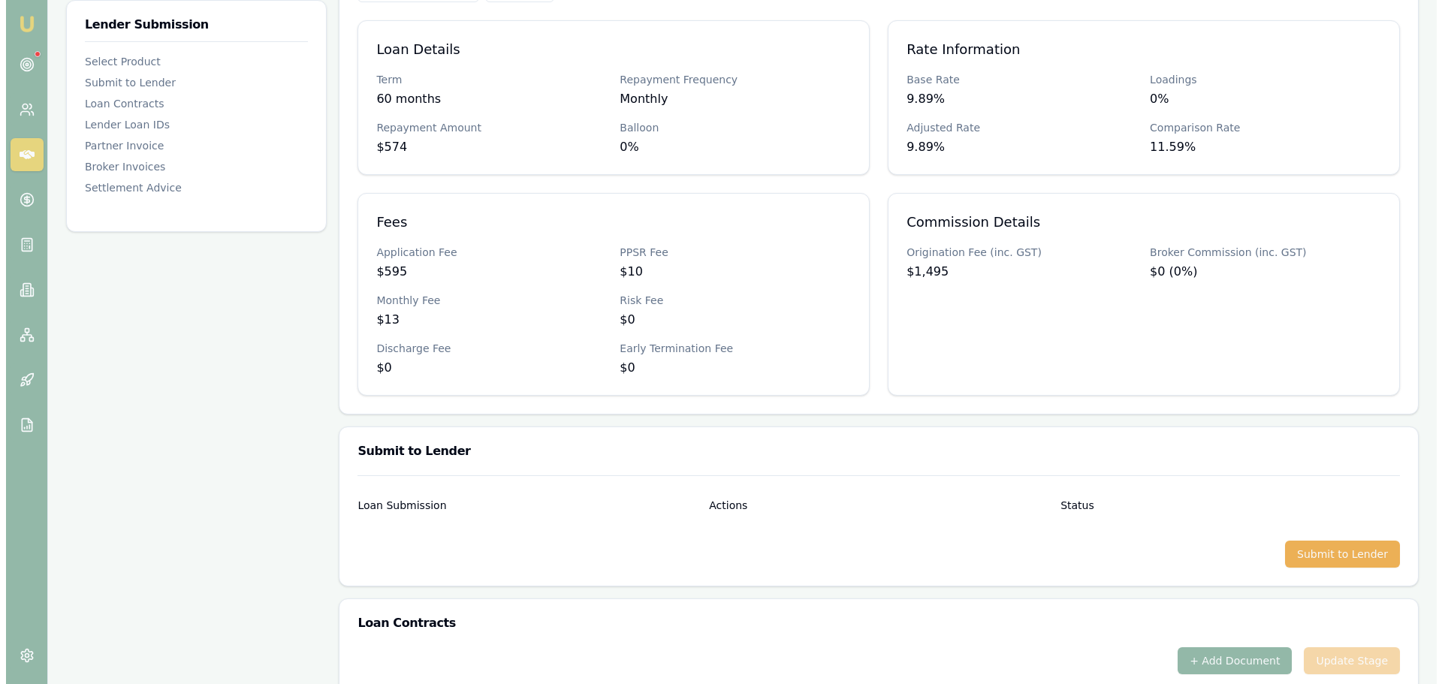
scroll to position [451, 0]
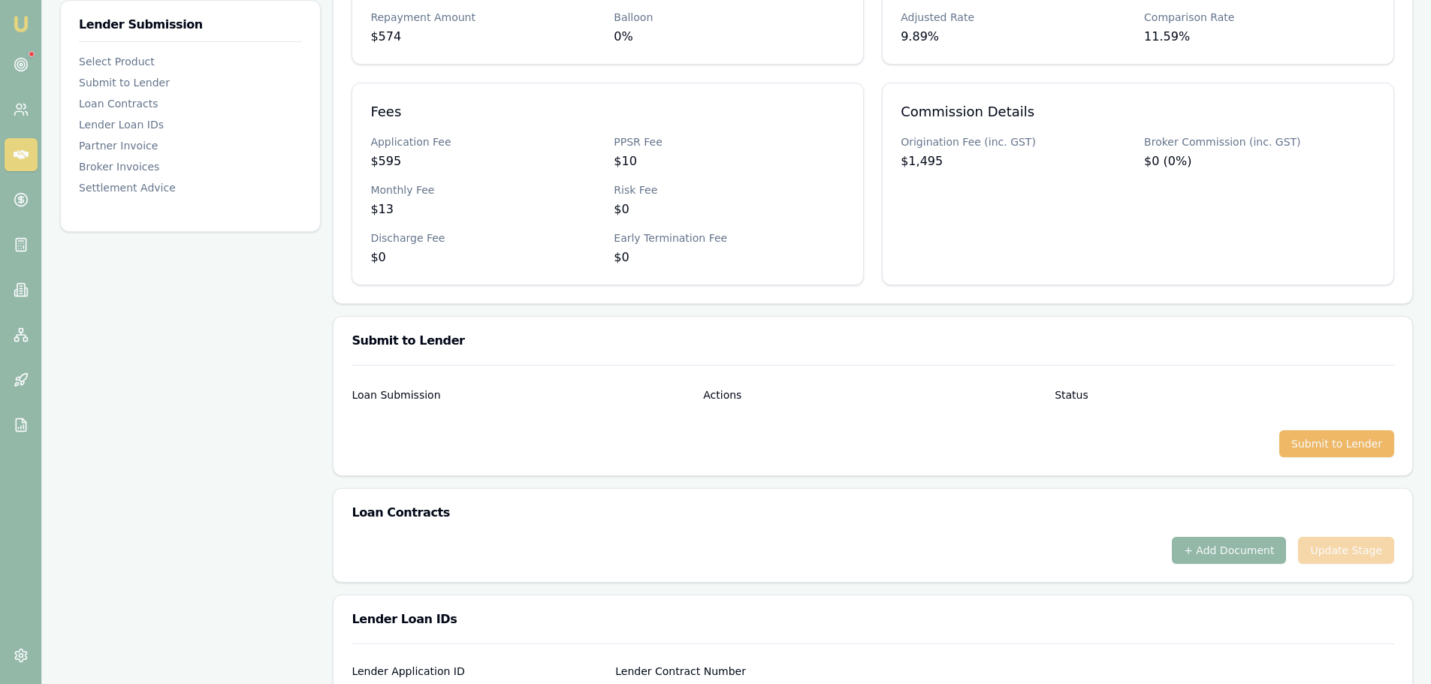
click at [1342, 438] on button "Submit to Lender" at bounding box center [1336, 443] width 115 height 27
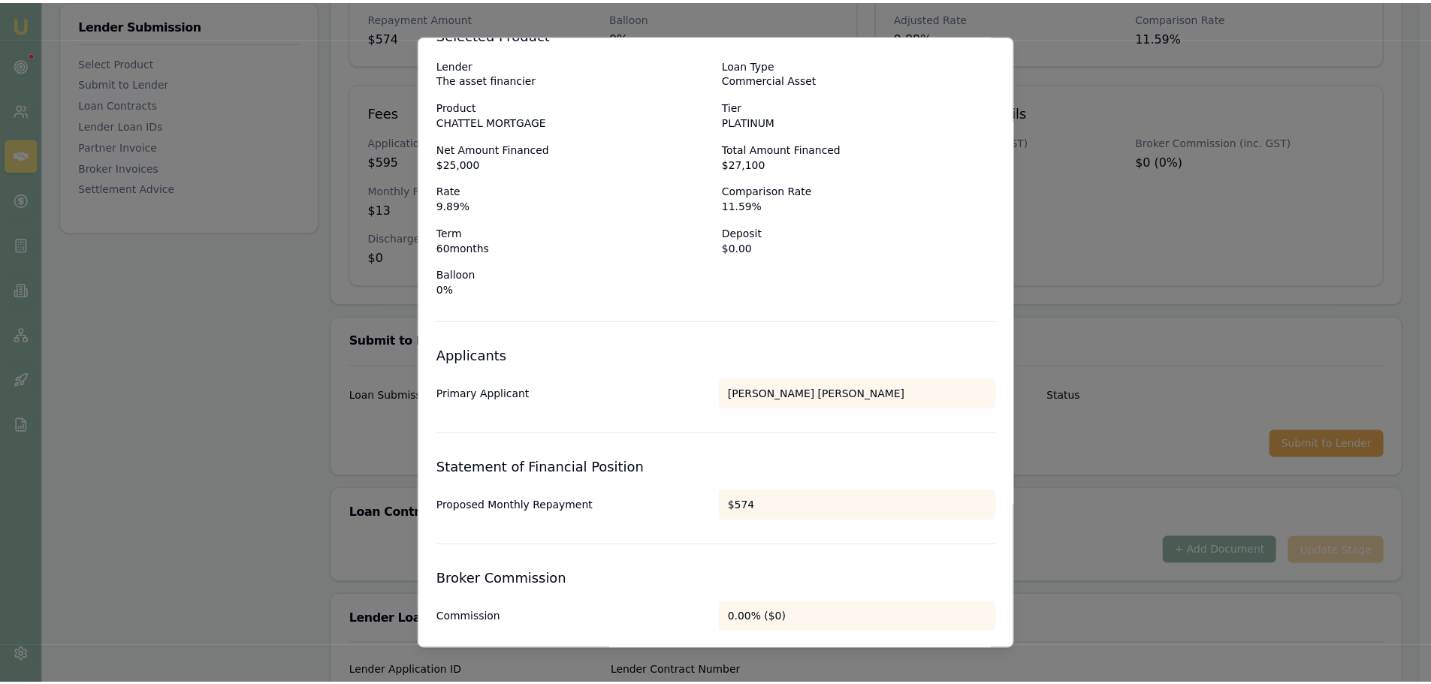
scroll to position [0, 0]
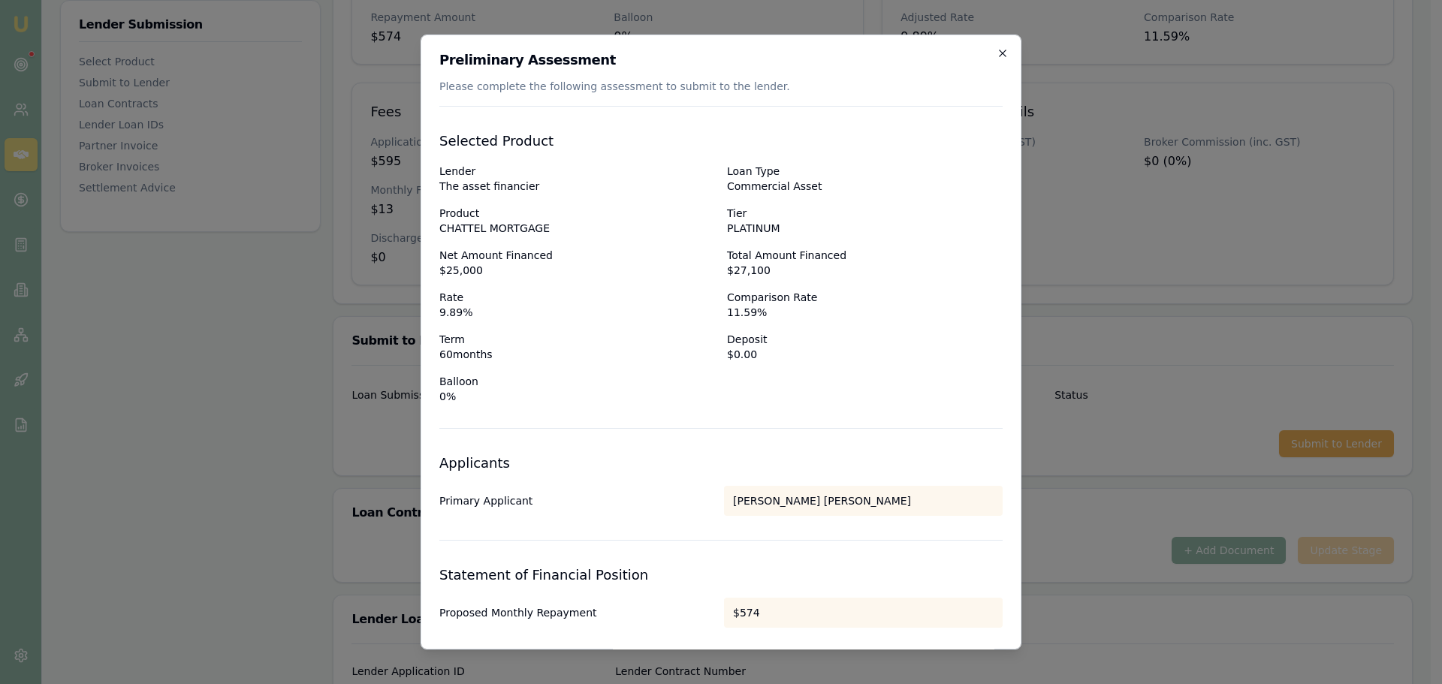
click at [999, 50] on icon "button" at bounding box center [1002, 53] width 7 height 7
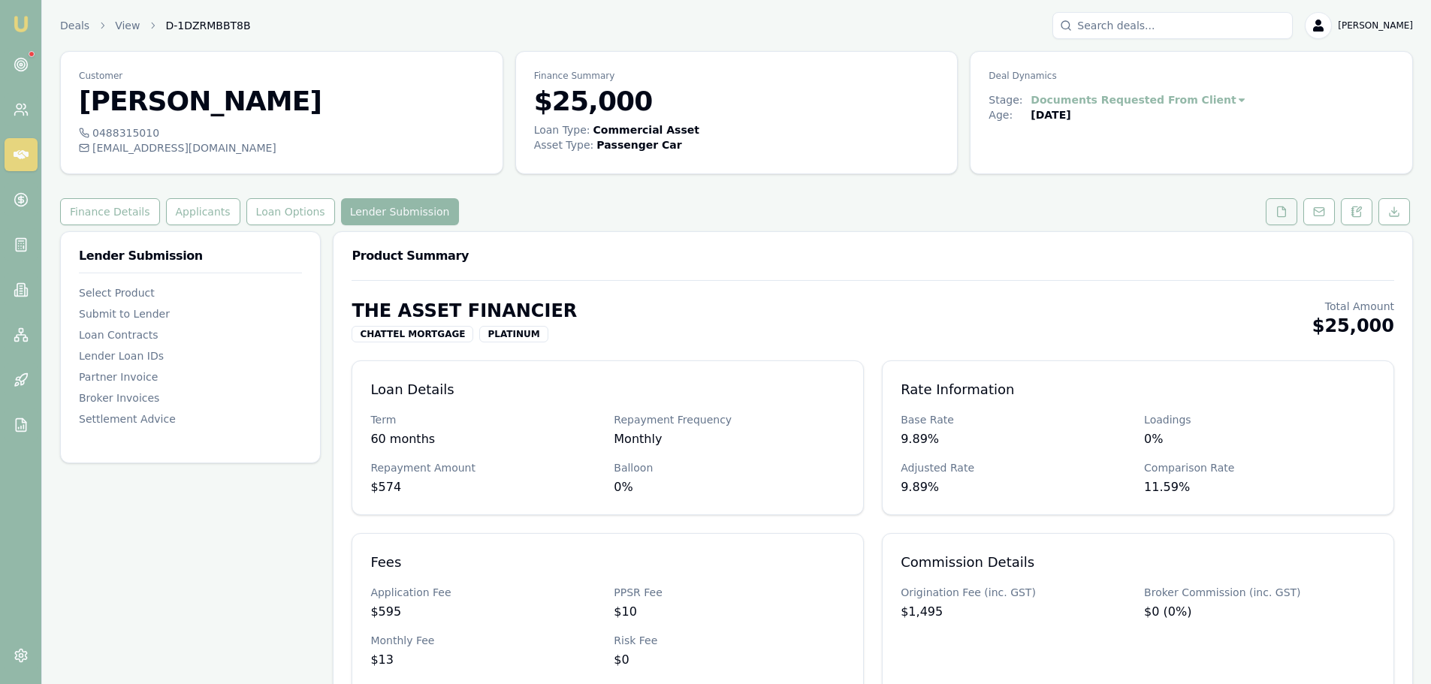
click at [1283, 210] on polyline at bounding box center [1283, 208] width 3 height 3
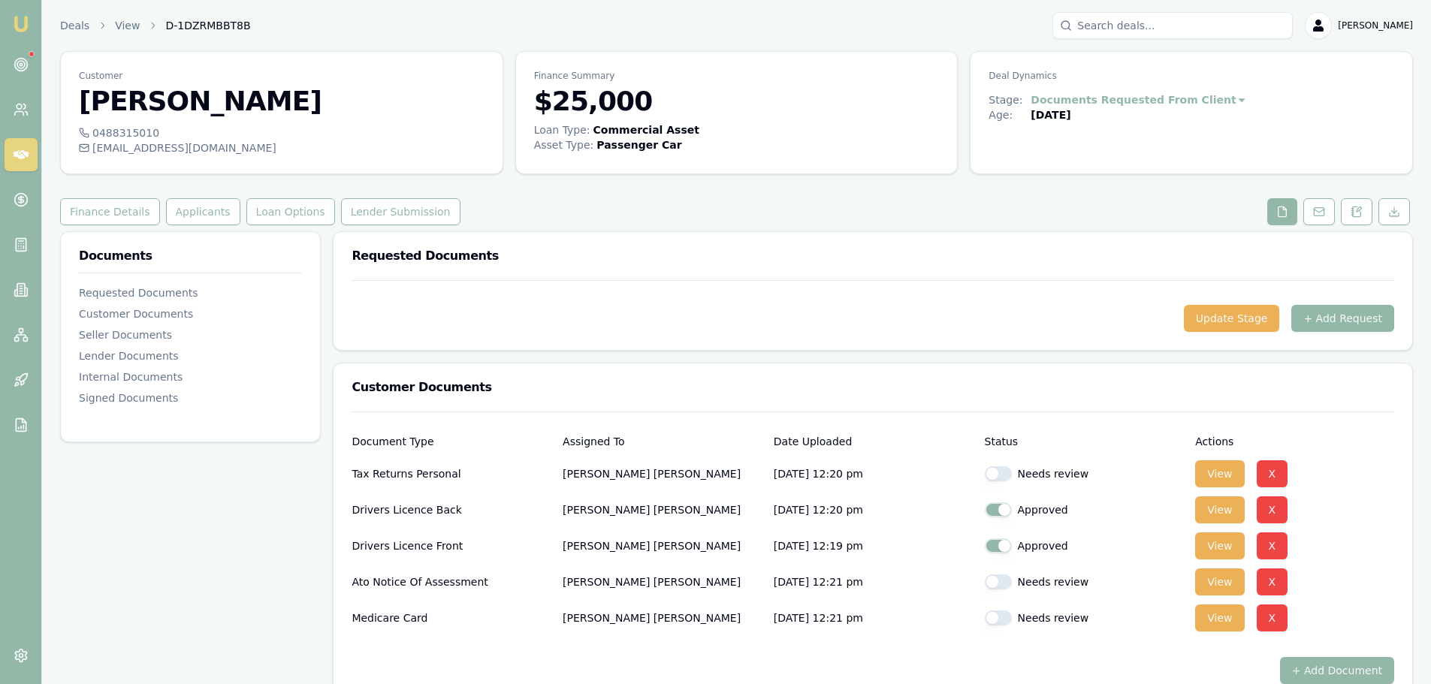
click at [1001, 473] on button "button" at bounding box center [998, 474] width 27 height 15
checkbox input "true"
click at [997, 586] on button "button" at bounding box center [998, 582] width 27 height 15
checkbox input "true"
click at [1001, 614] on button "button" at bounding box center [998, 618] width 27 height 15
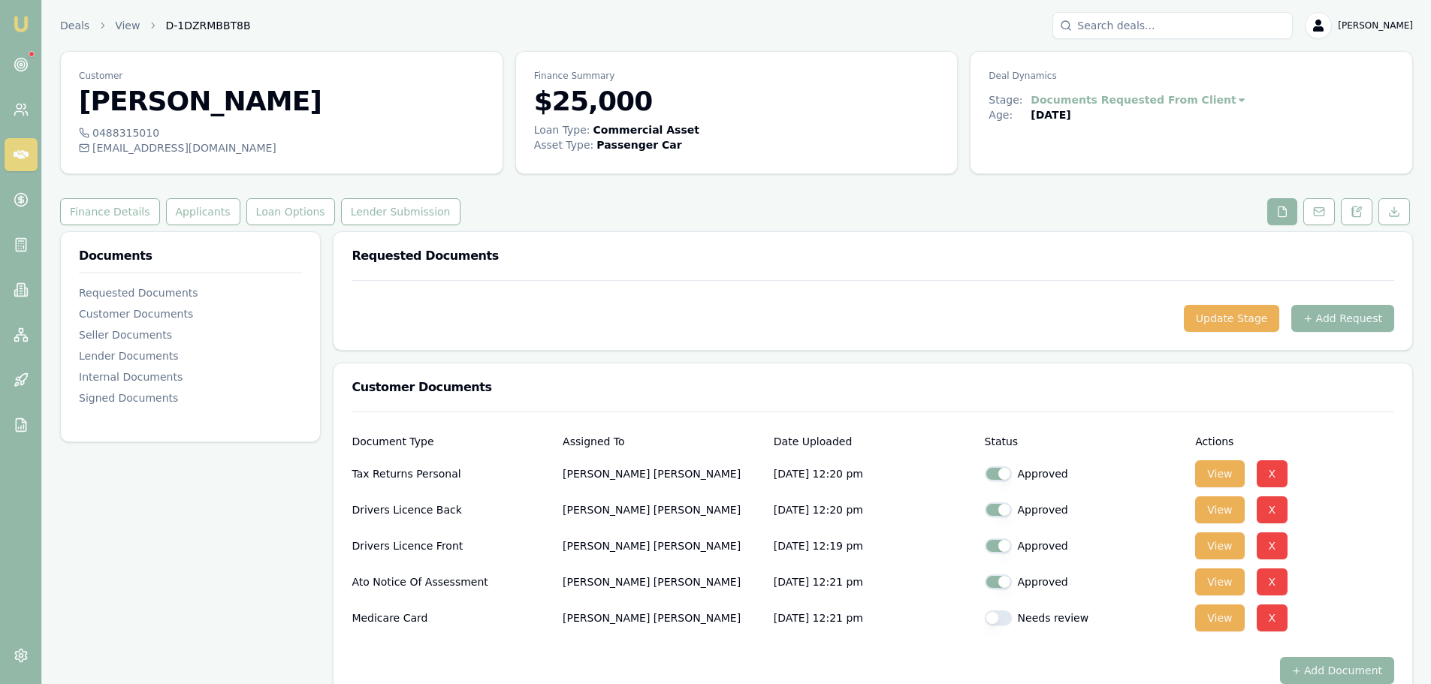
checkbox input "true"
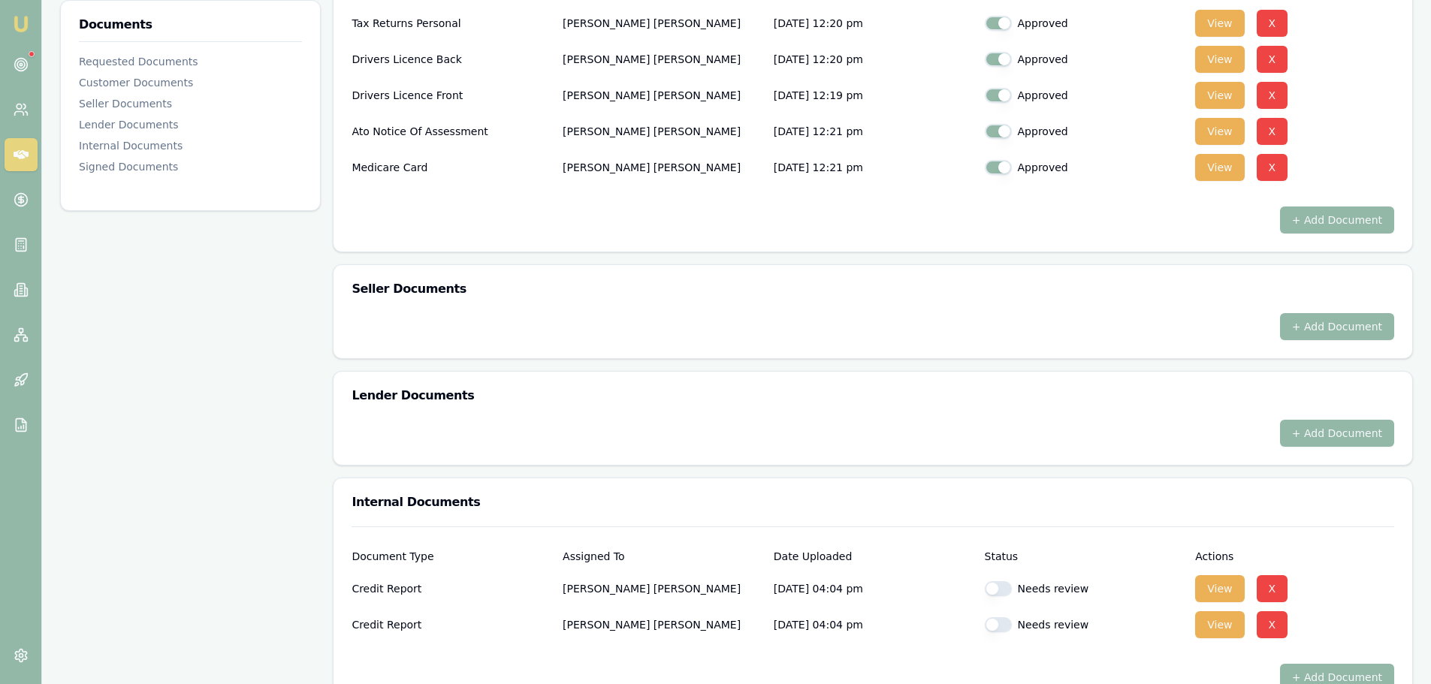
click at [1002, 588] on button "button" at bounding box center [998, 588] width 27 height 15
checkbox input "true"
click at [1001, 626] on button "button" at bounding box center [998, 625] width 27 height 15
checkbox input "true"
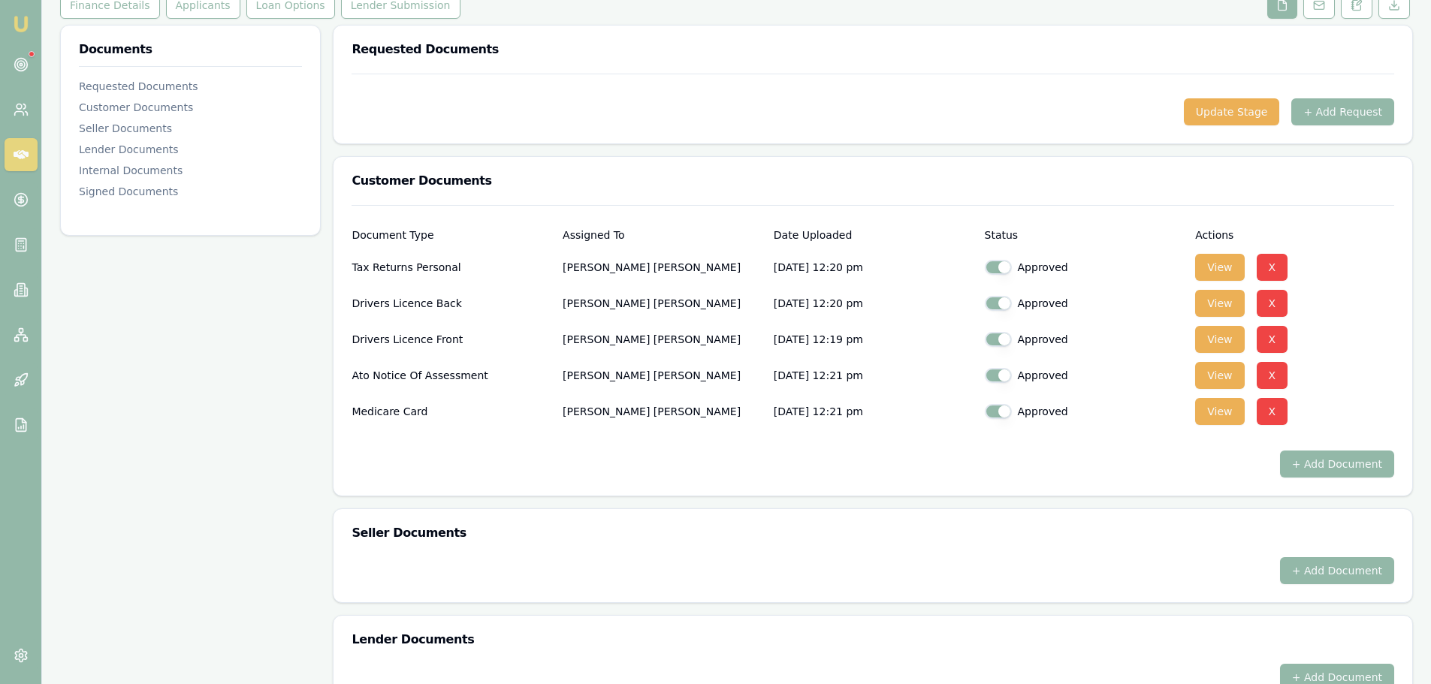
scroll to position [0, 0]
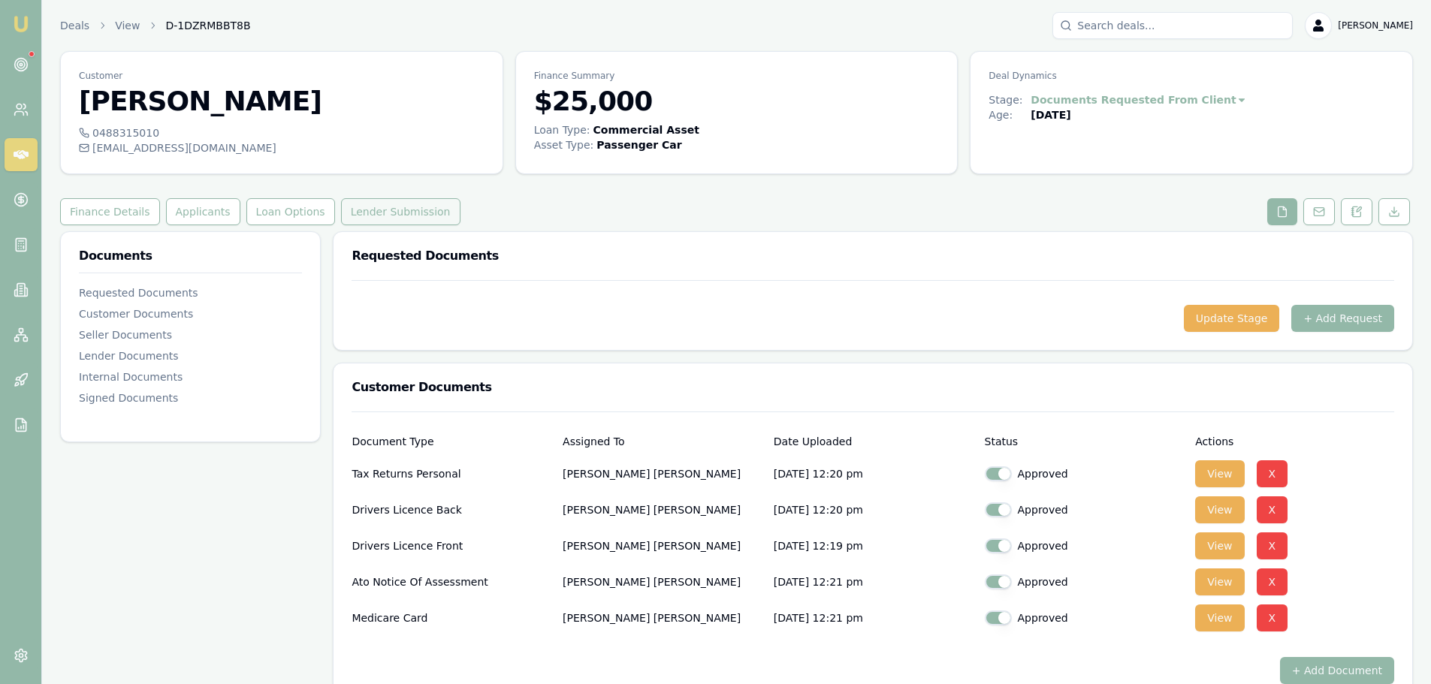
click at [421, 214] on button "Lender Submission" at bounding box center [400, 211] width 119 height 27
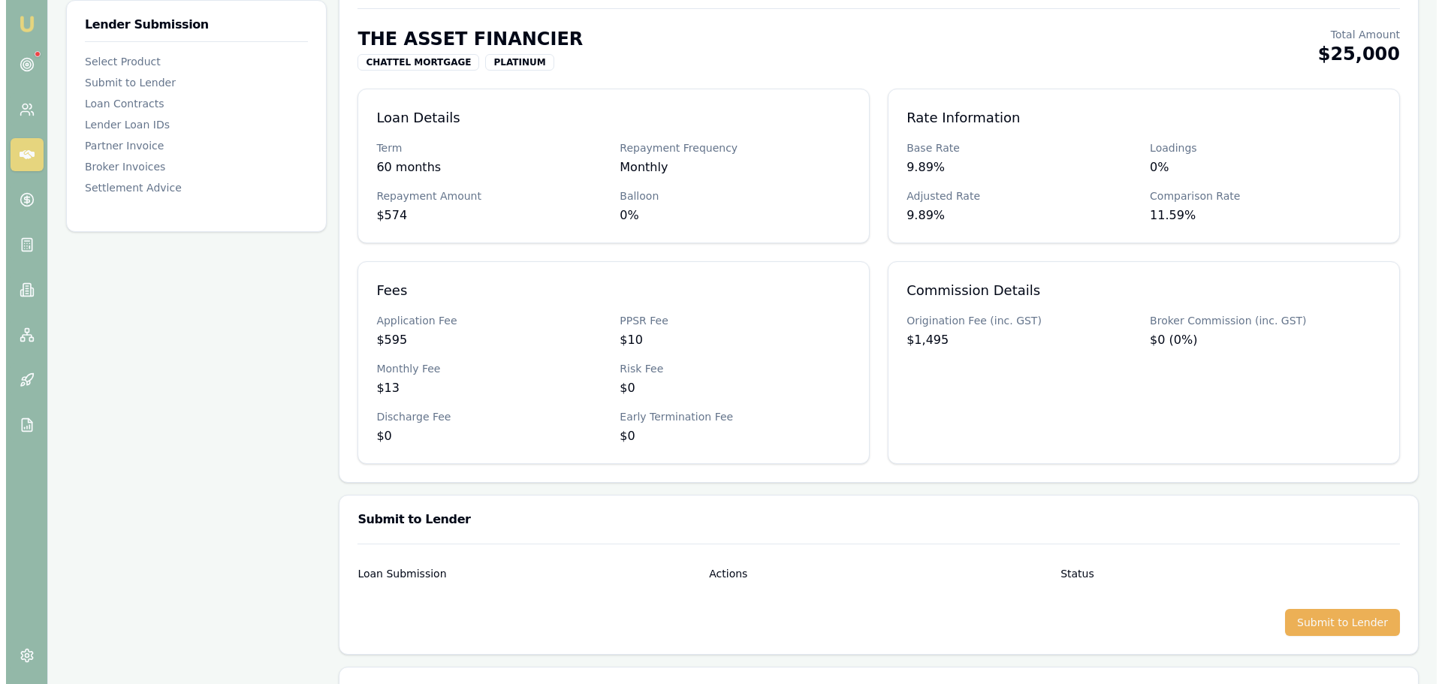
scroll to position [451, 0]
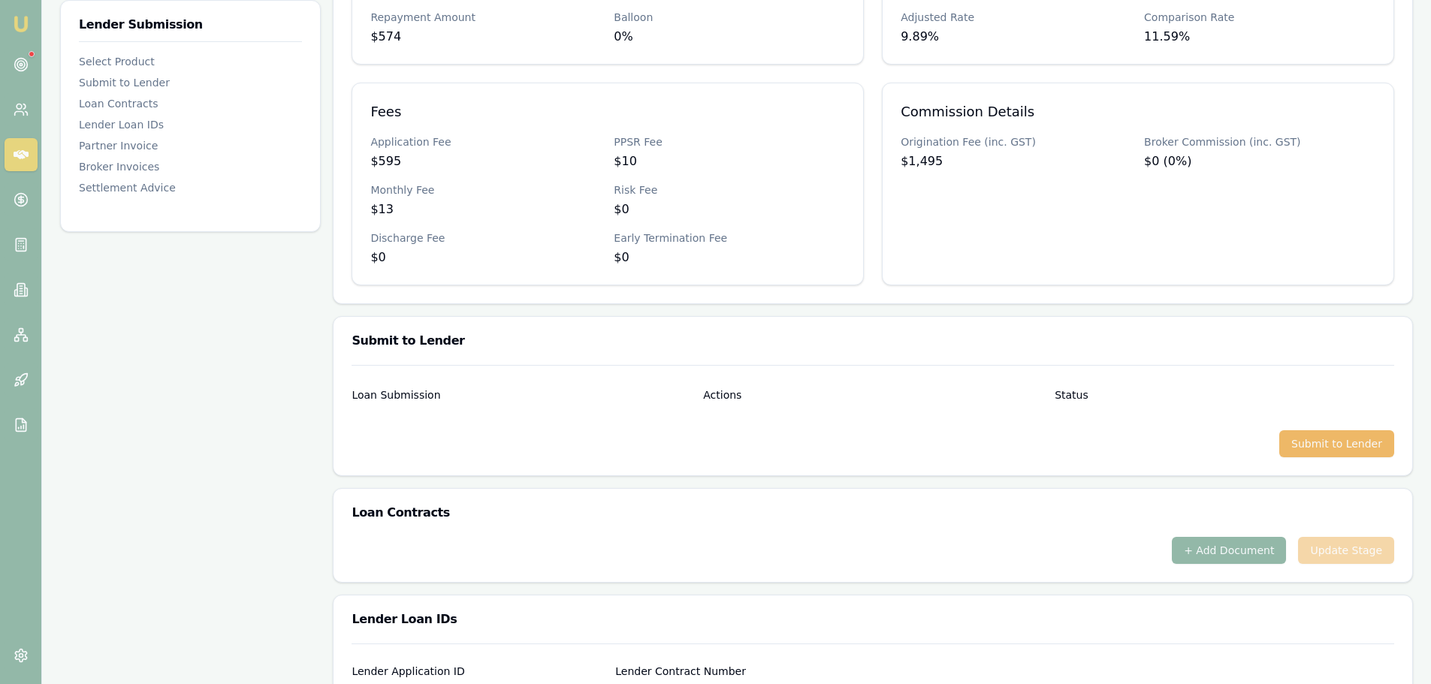
click at [1321, 439] on button "Submit to Lender" at bounding box center [1336, 443] width 115 height 27
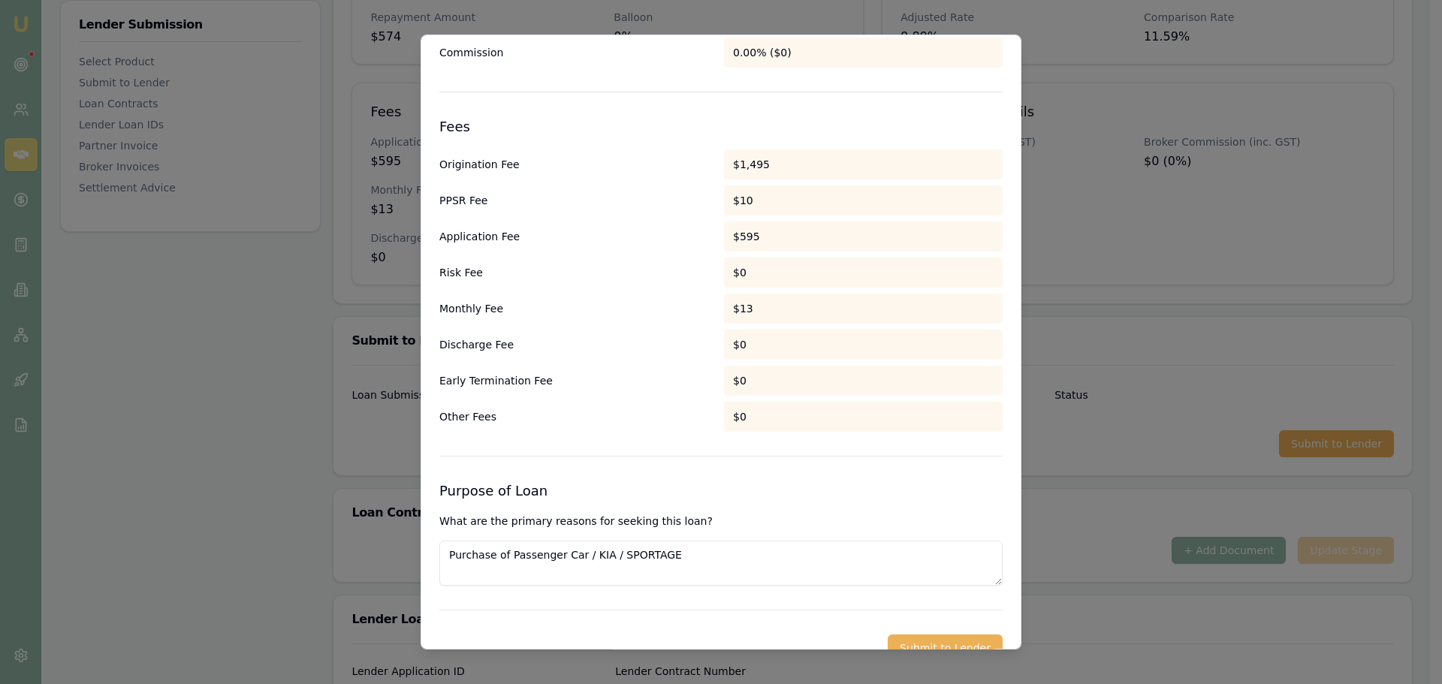
scroll to position [702, 0]
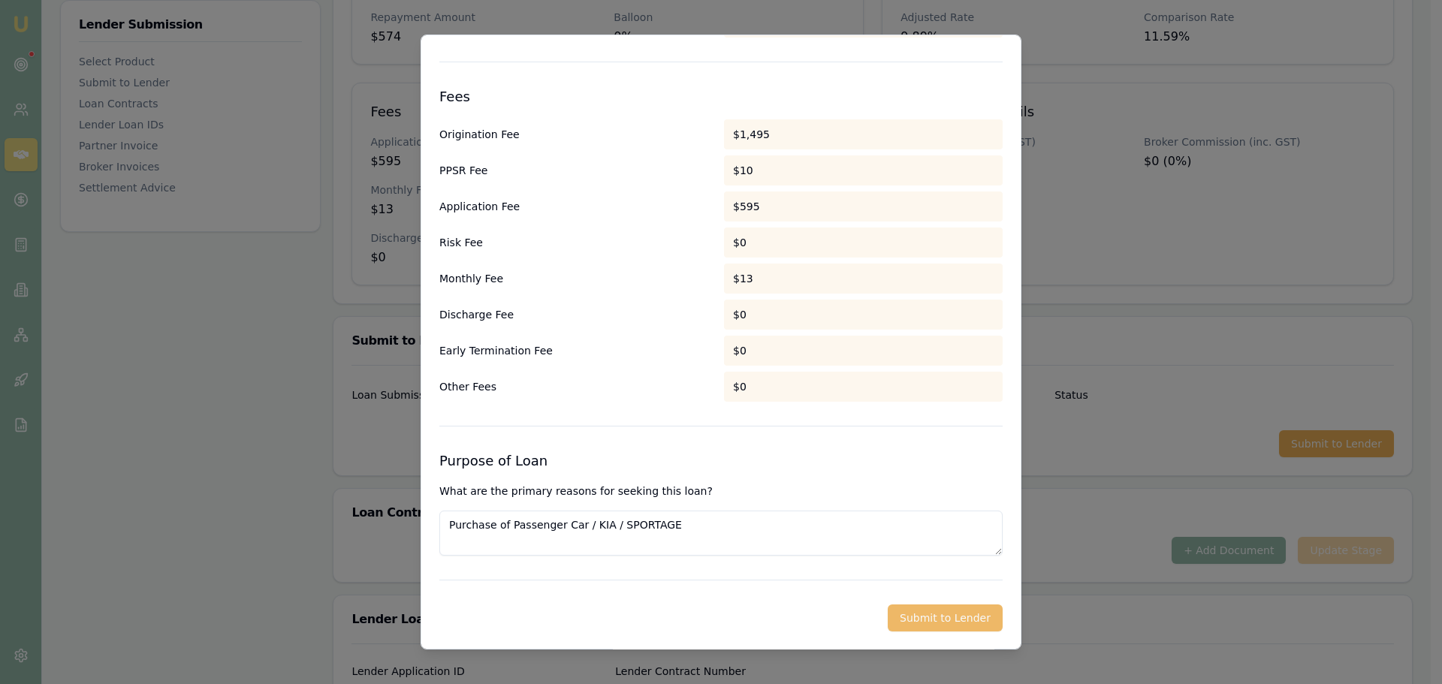
click at [935, 620] on button "Submit to Lender" at bounding box center [945, 618] width 115 height 27
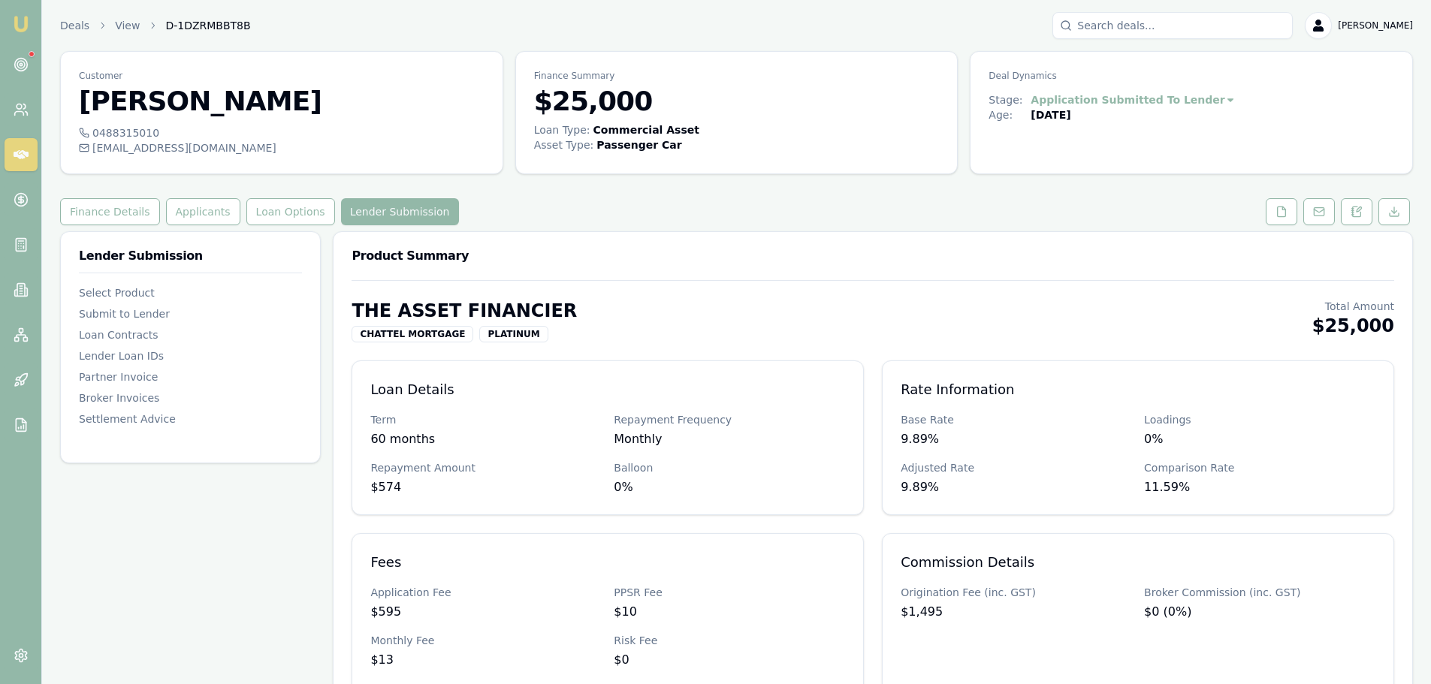
click at [14, 162] on icon at bounding box center [21, 154] width 15 height 15
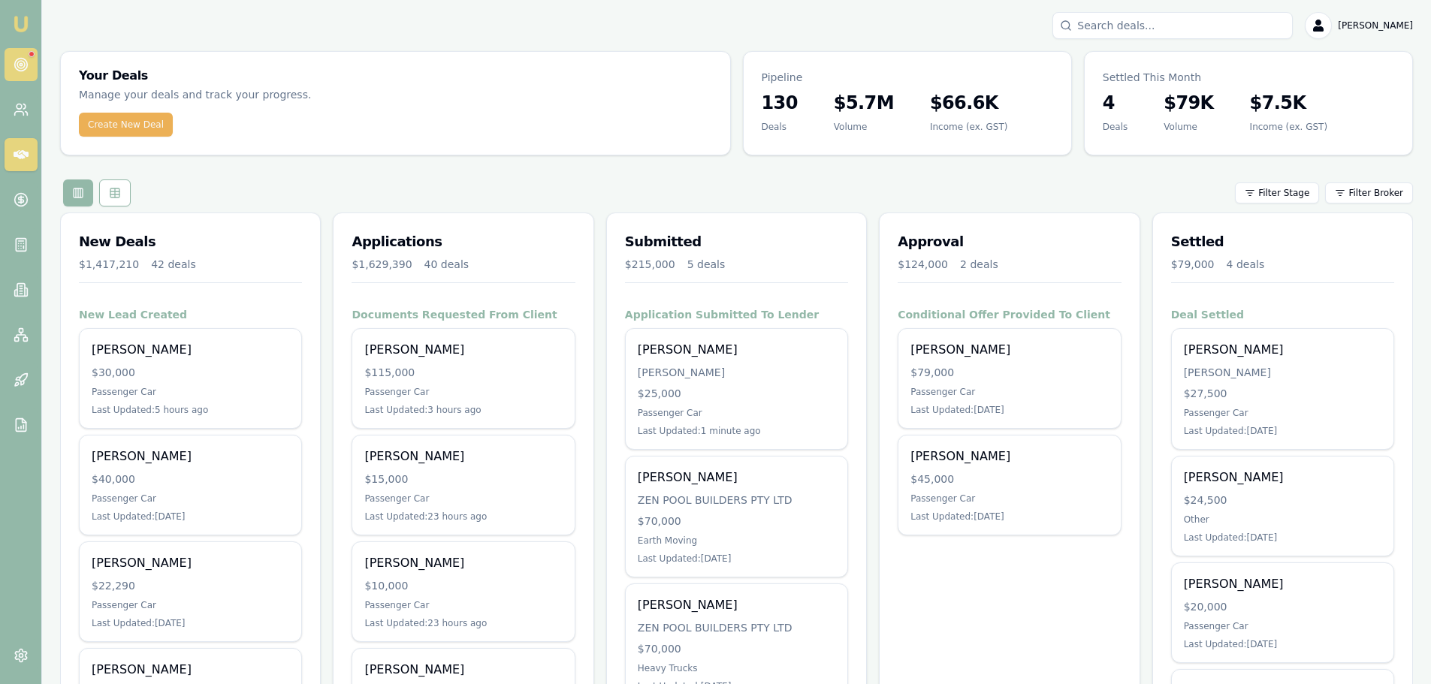
click at [19, 67] on icon at bounding box center [21, 64] width 15 height 15
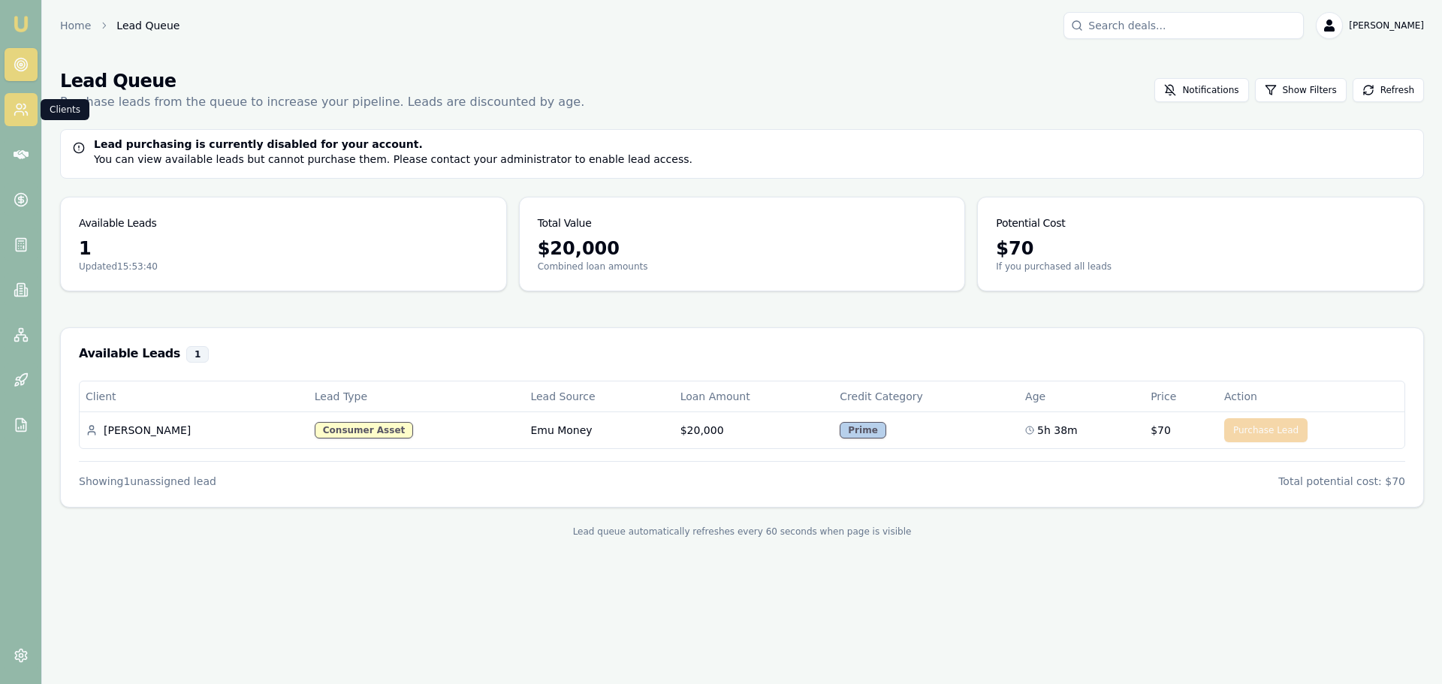
click at [20, 109] on circle at bounding box center [19, 106] width 5 height 5
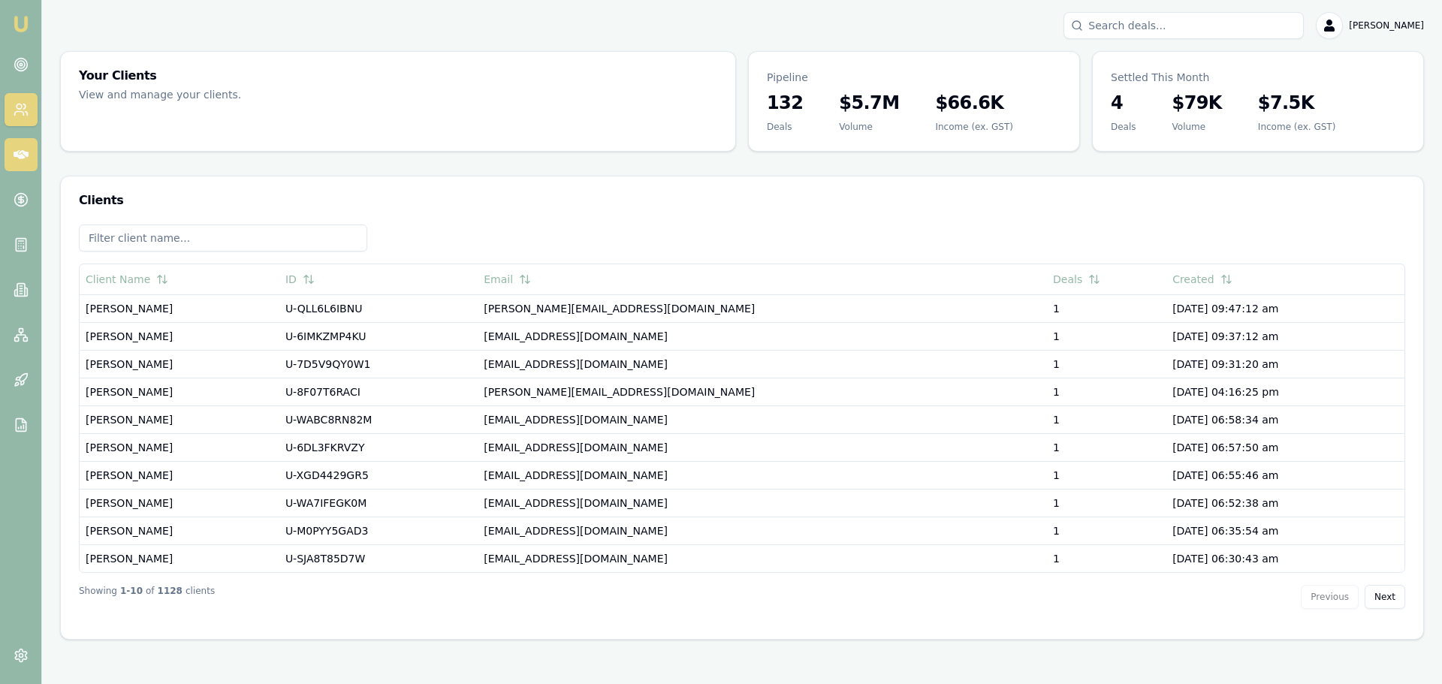
click at [17, 156] on icon at bounding box center [21, 154] width 15 height 9
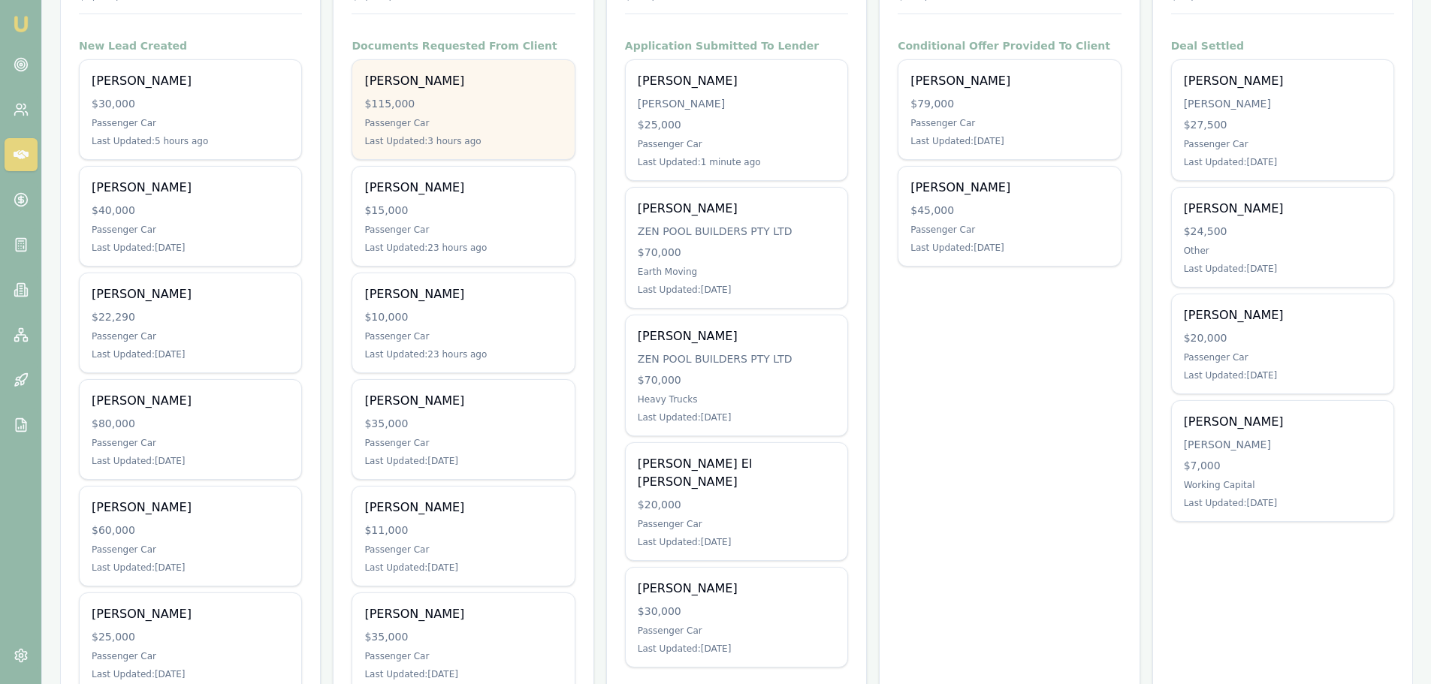
scroll to position [150, 0]
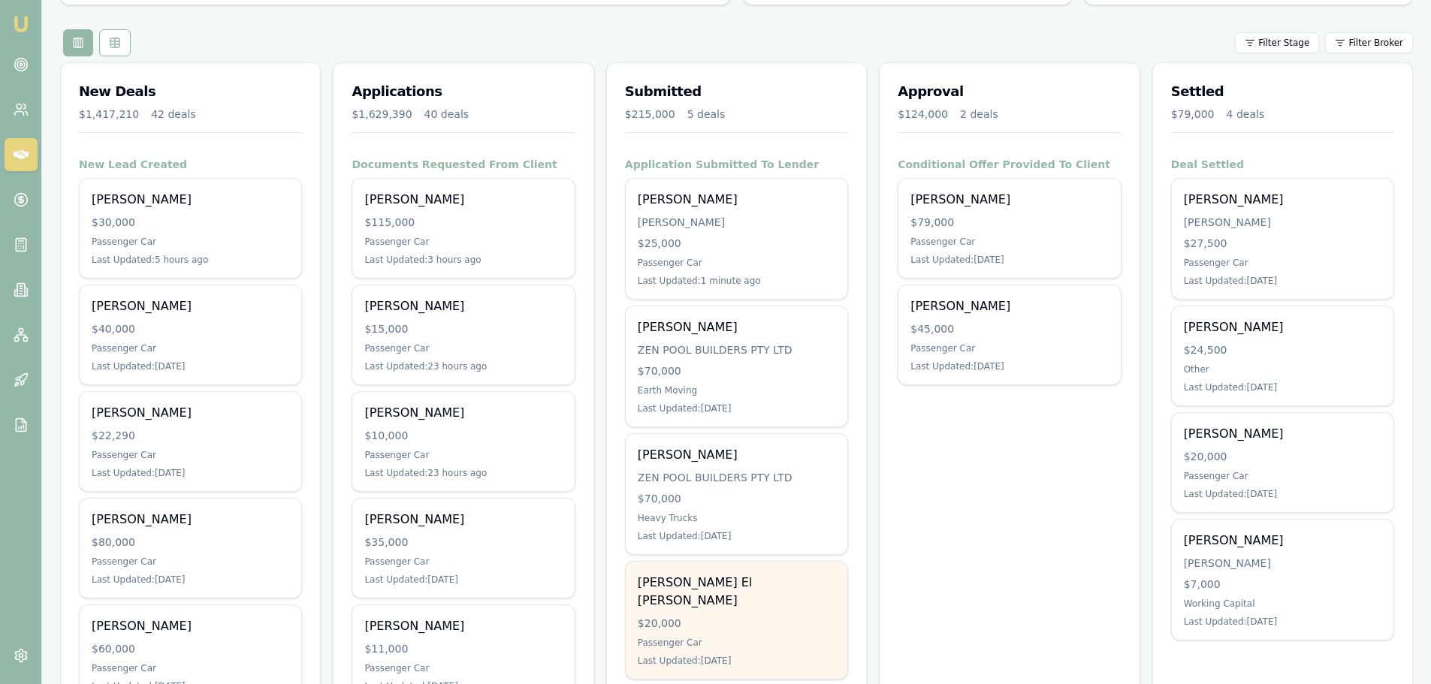
click at [734, 590] on div "Hassan El Abdallah" at bounding box center [737, 592] width 198 height 36
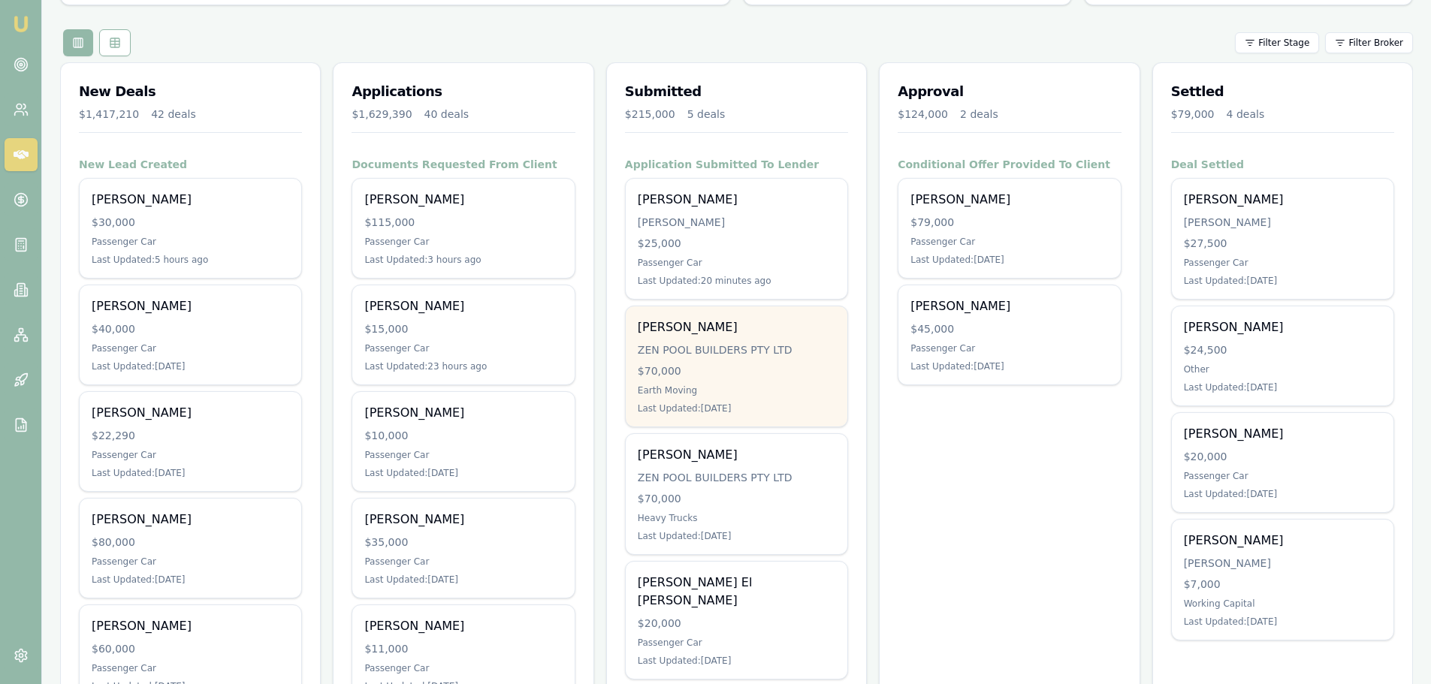
click at [712, 343] on div "ZEN POOL BUILDERS PTY LTD" at bounding box center [737, 350] width 198 height 15
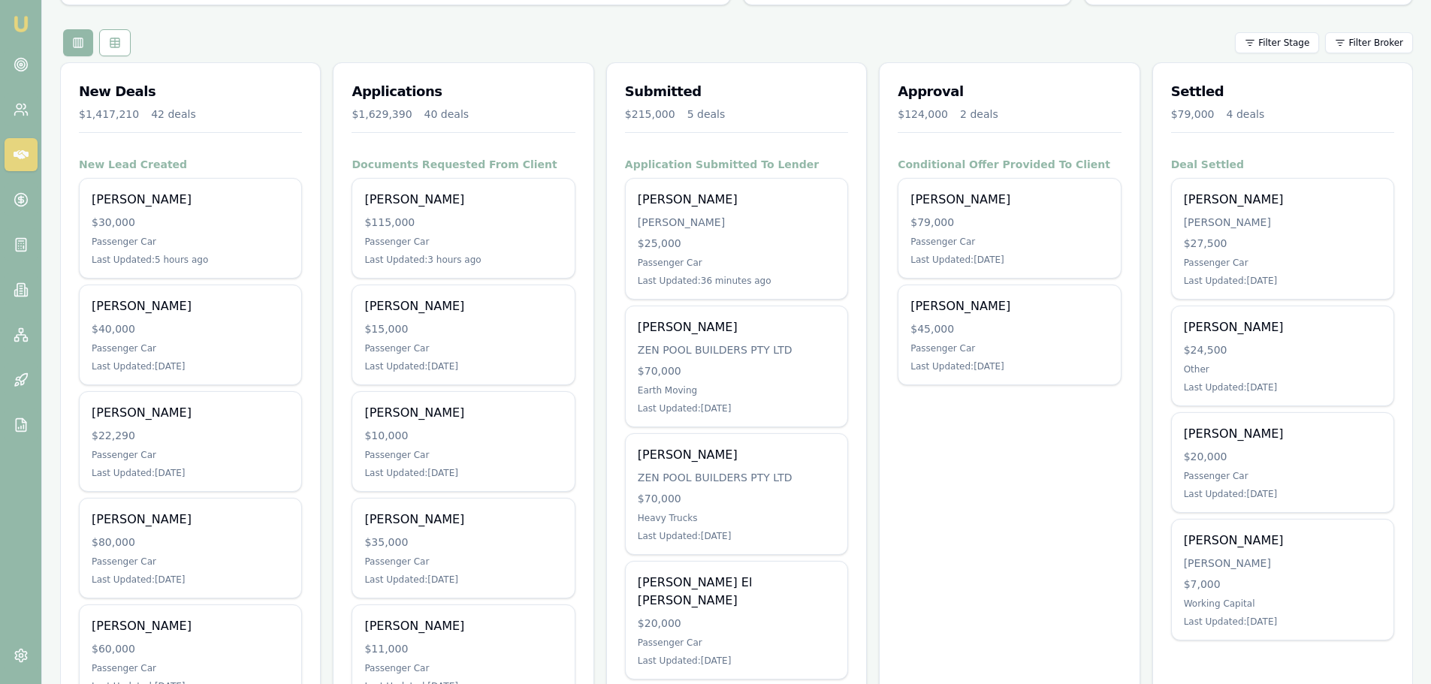
click at [481, 31] on div "Filter Stage Filter Broker" at bounding box center [736, 42] width 1353 height 27
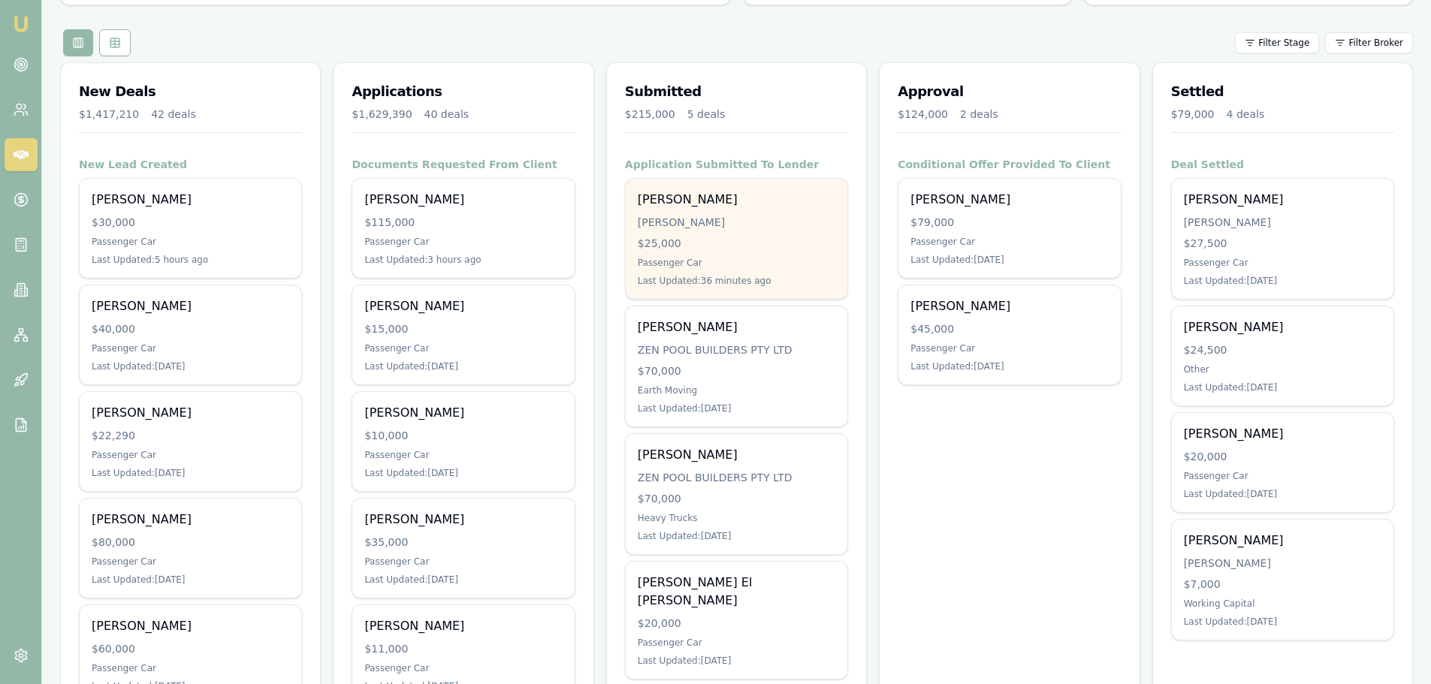
click at [703, 238] on div "$25,000" at bounding box center [737, 243] width 198 height 15
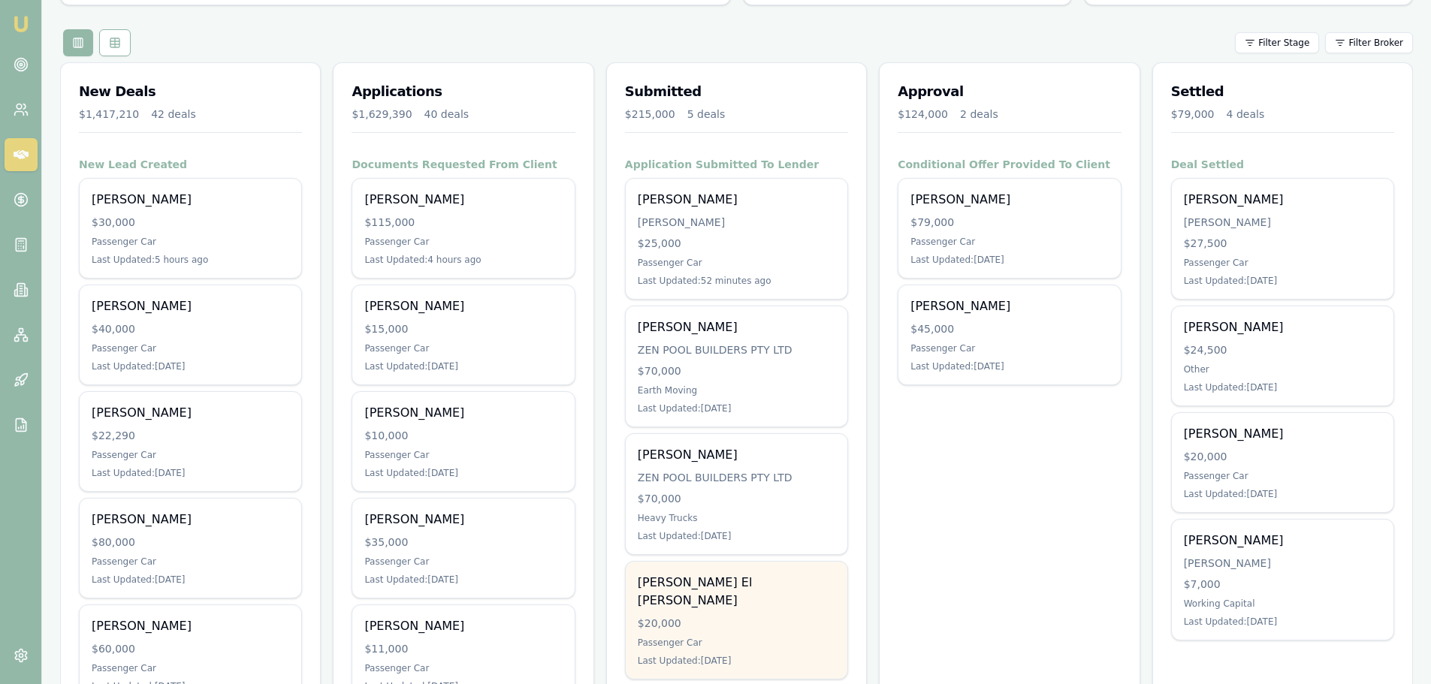
click at [769, 590] on div "Hassan El Abdallah" at bounding box center [737, 592] width 198 height 36
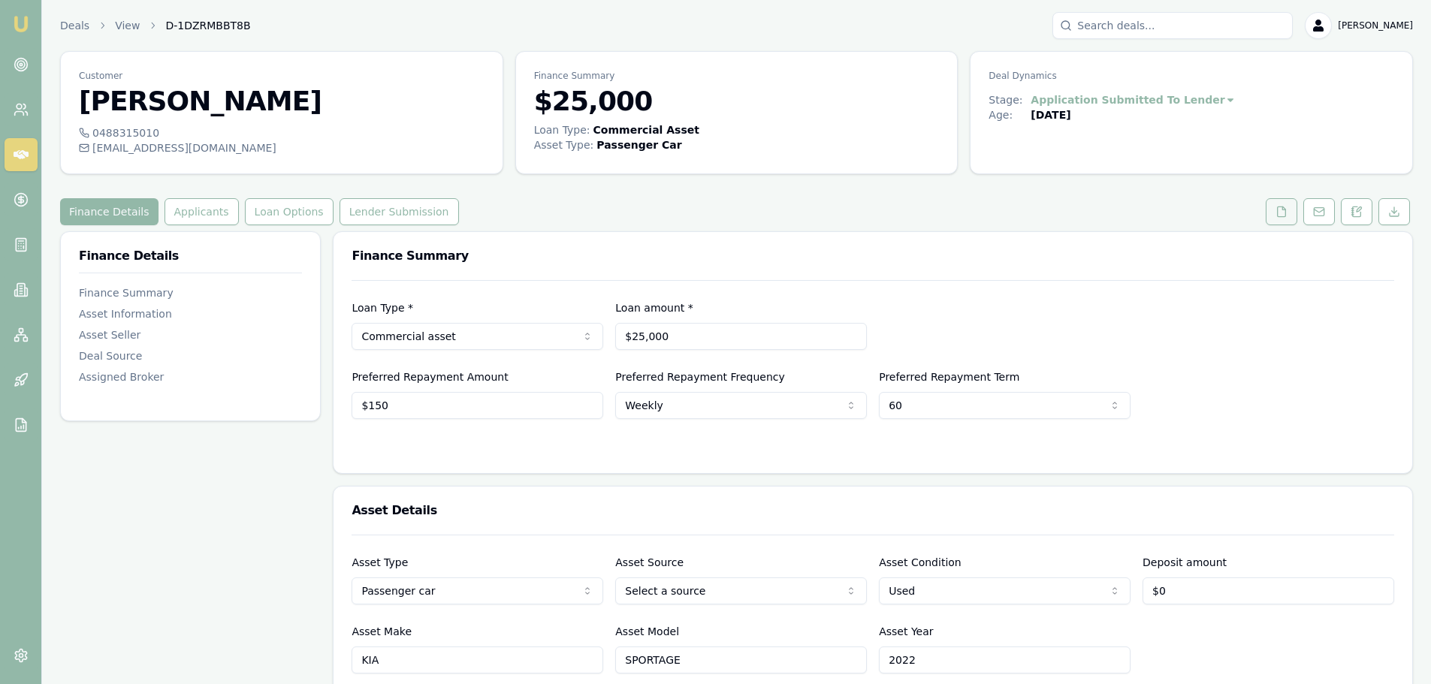
click at [1288, 219] on button at bounding box center [1282, 211] width 32 height 27
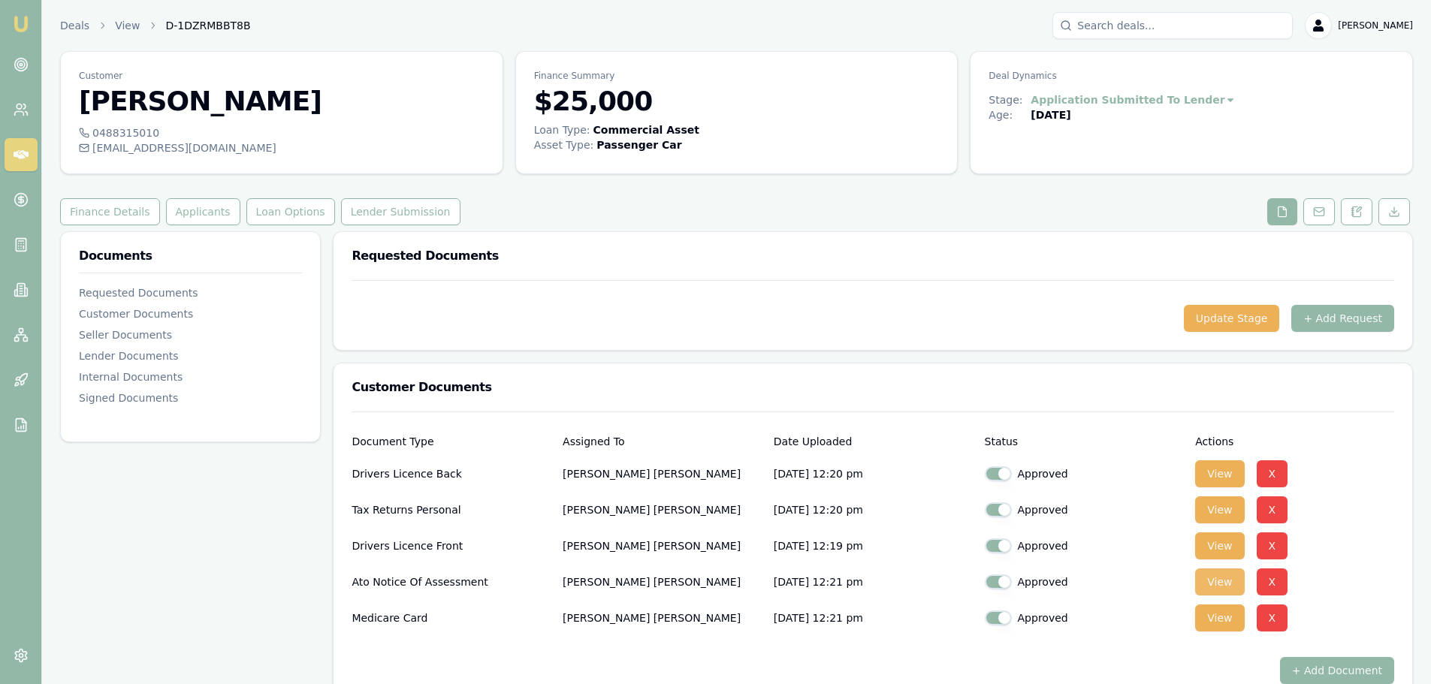
click at [1219, 581] on button "View" at bounding box center [1219, 582] width 49 height 27
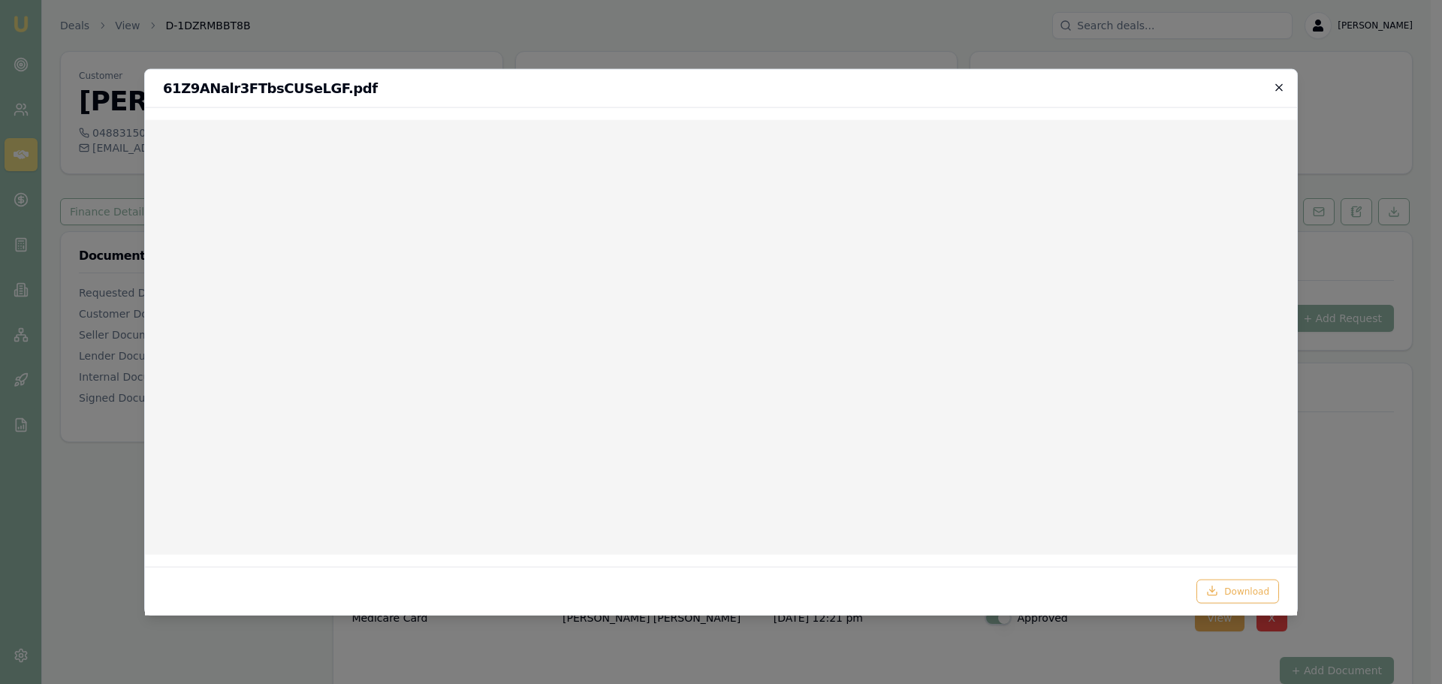
click at [1276, 83] on icon "button" at bounding box center [1279, 87] width 12 height 12
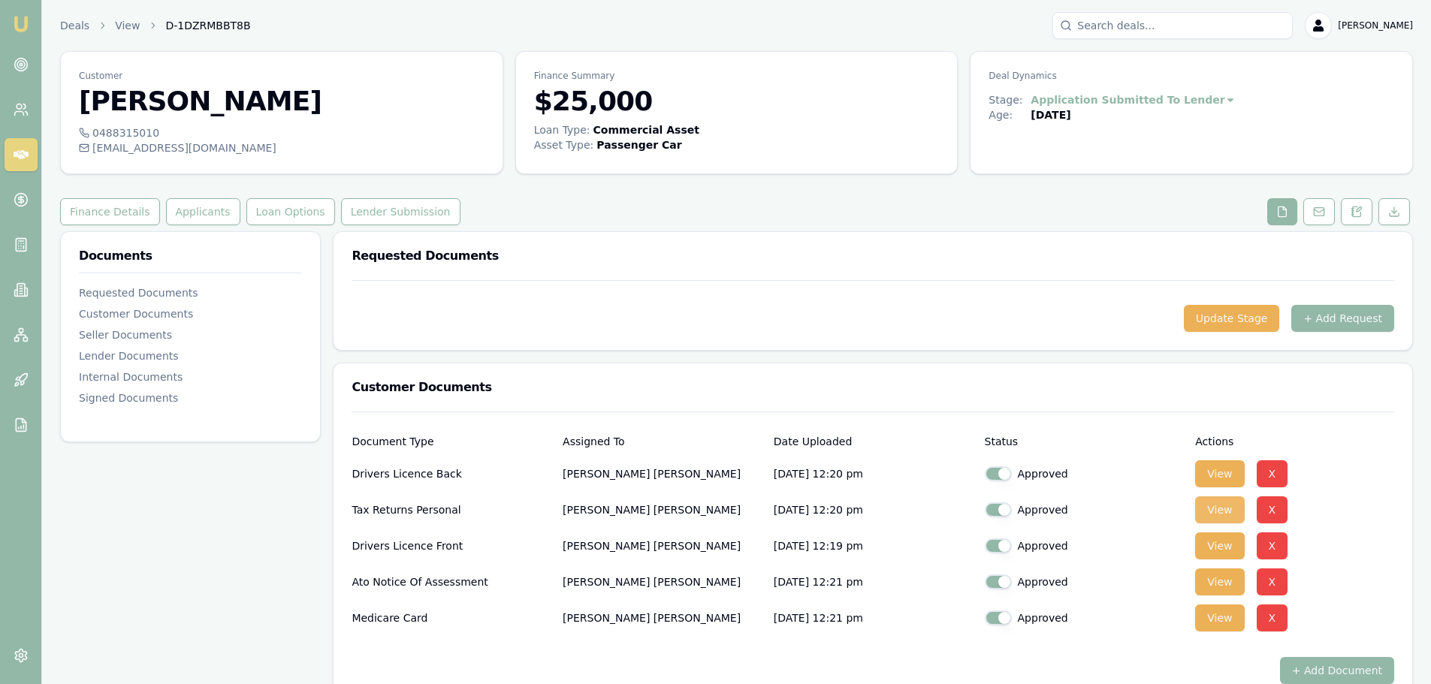
click at [1214, 511] on button "View" at bounding box center [1219, 510] width 49 height 27
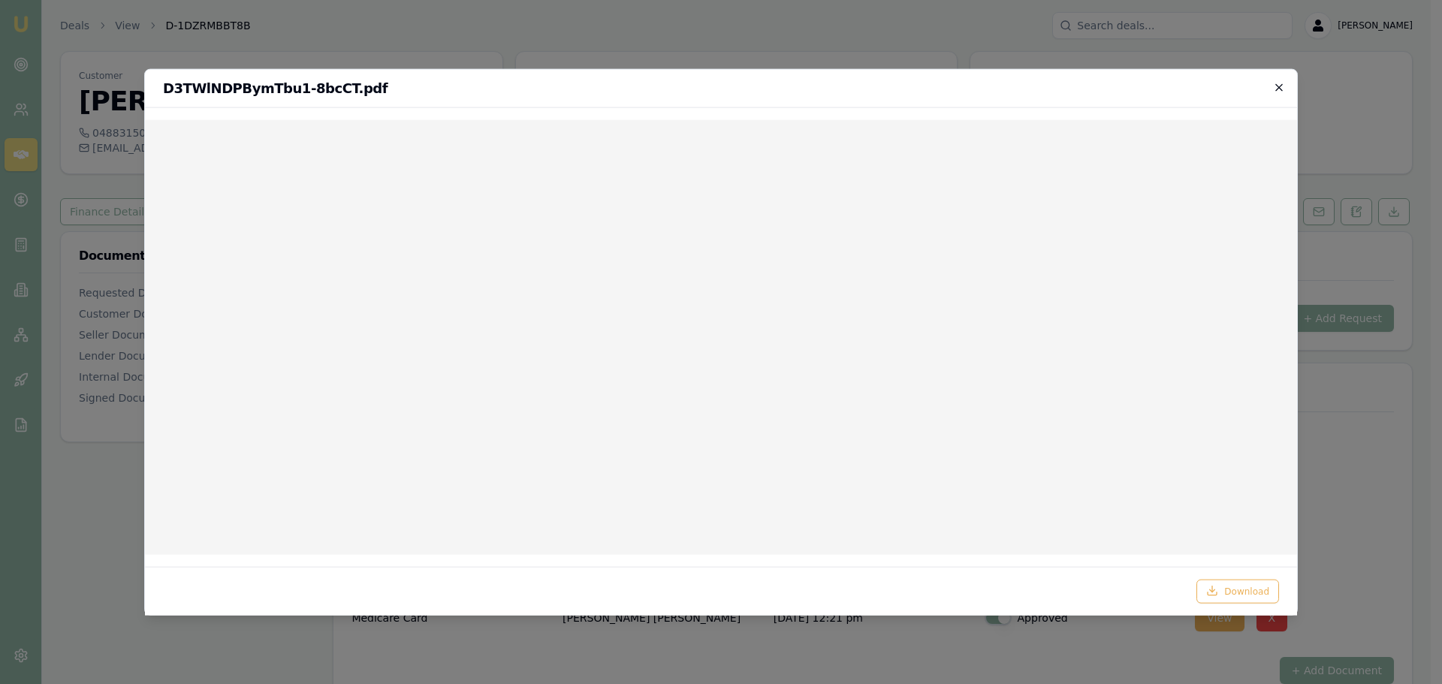
click at [1282, 83] on icon "button" at bounding box center [1279, 87] width 12 height 12
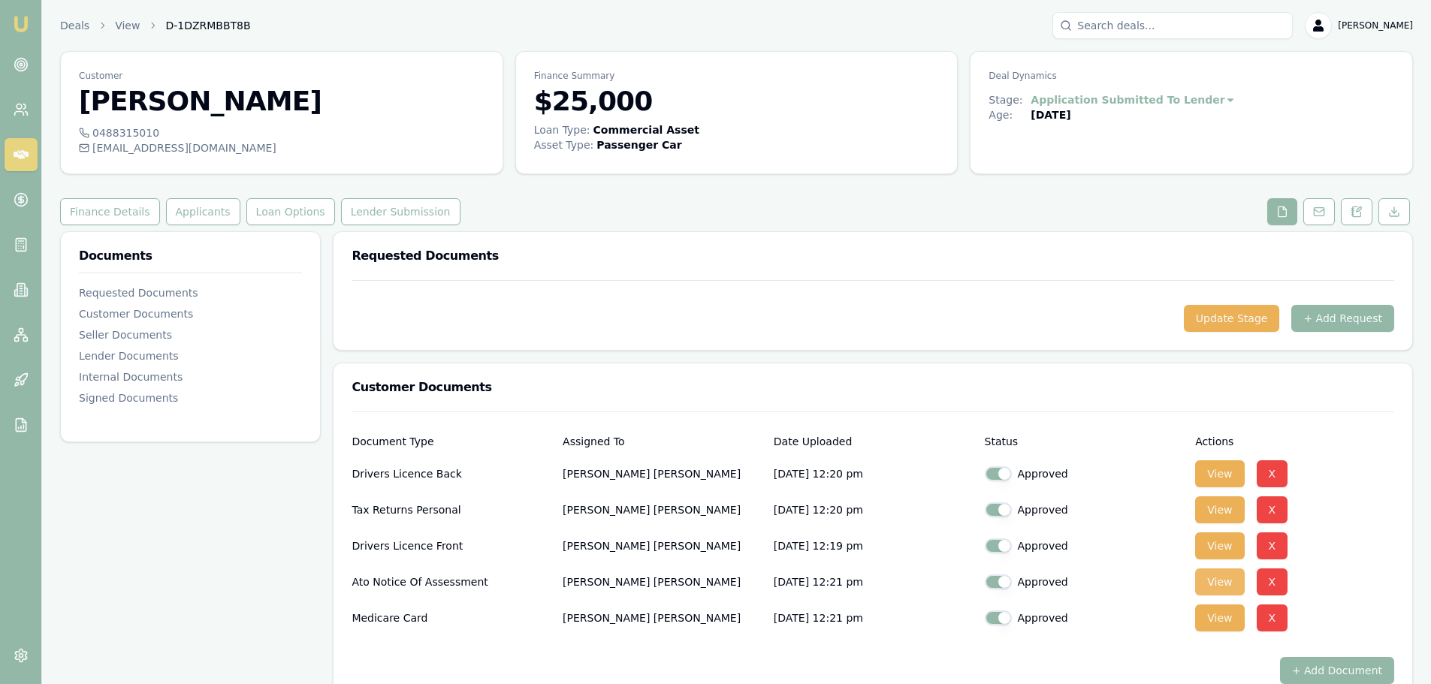
click at [1220, 588] on button "View" at bounding box center [1219, 582] width 49 height 27
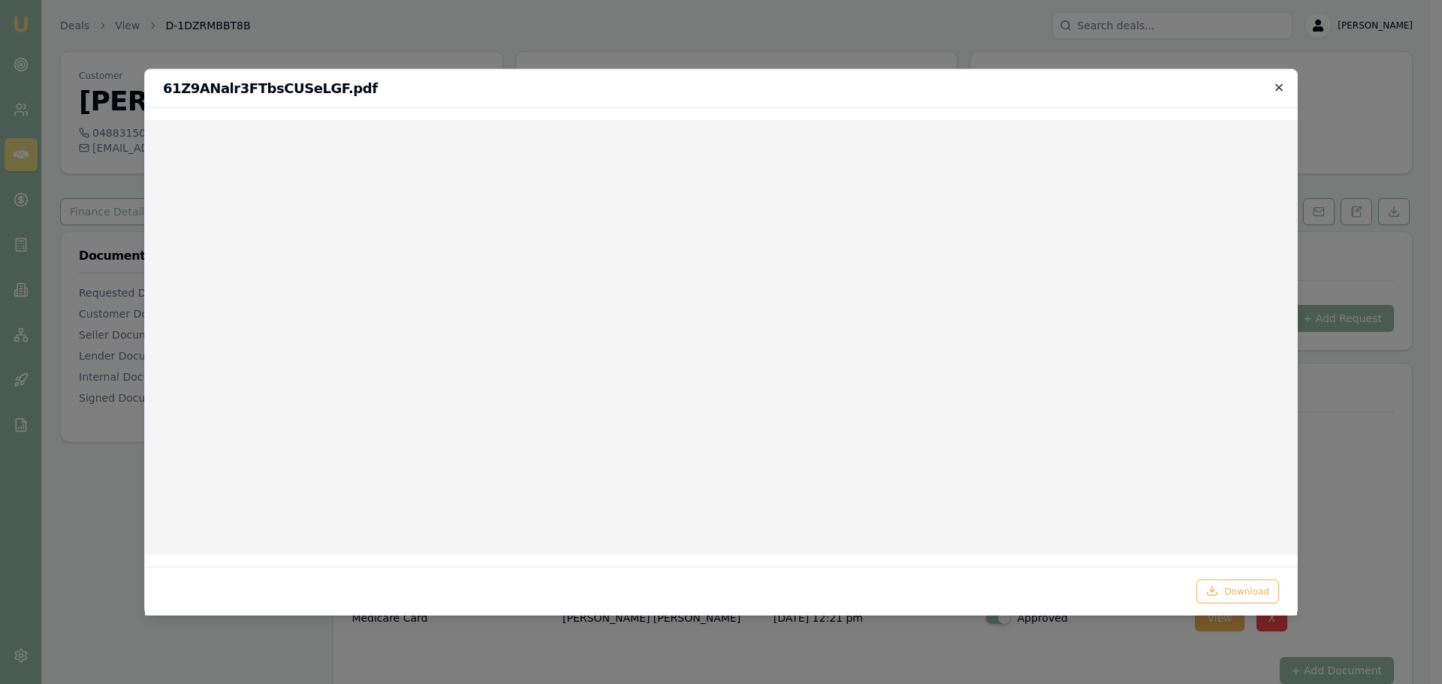
click at [1284, 87] on icon "button" at bounding box center [1279, 87] width 12 height 12
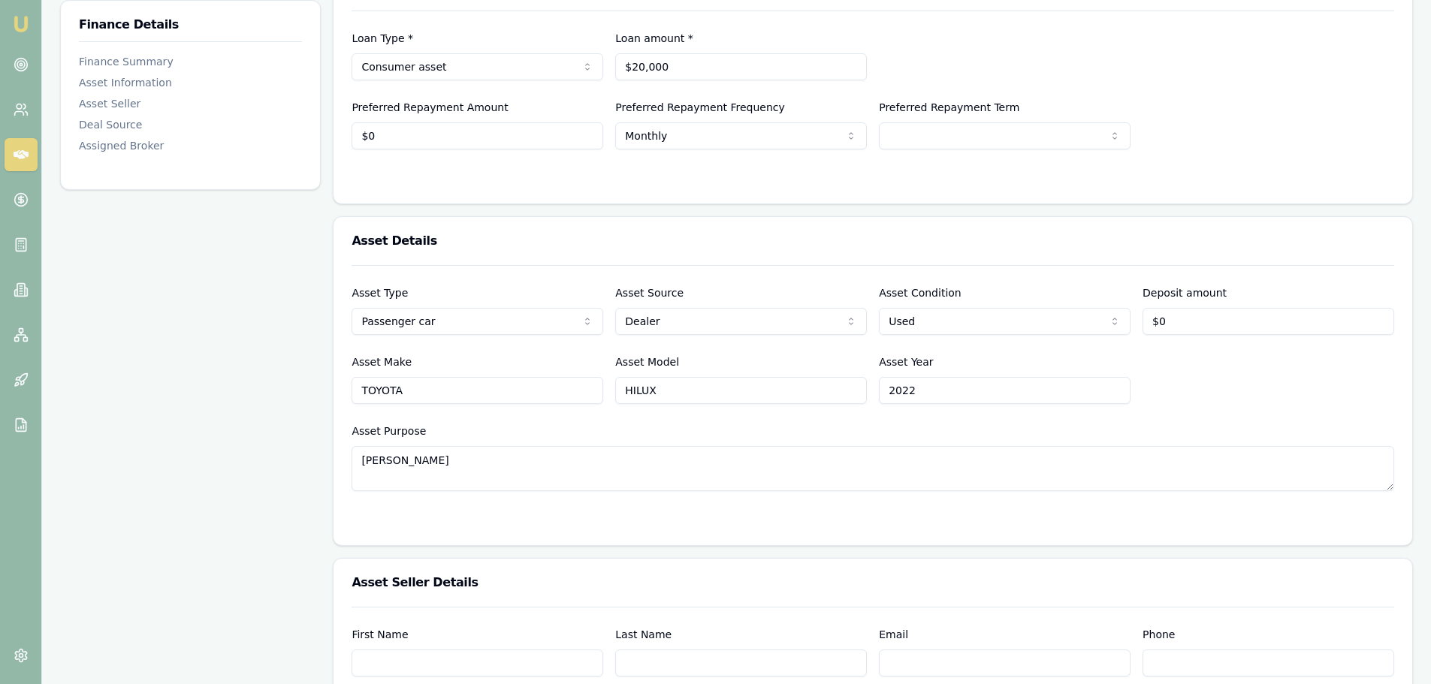
scroll to position [300, 0]
drag, startPoint x: 499, startPoint y: 355, endPoint x: 313, endPoint y: 367, distance: 185.9
click at [324, 367] on div "Finance Details Finance Summary Asset Information Asset Seller Deal Source Assi…" at bounding box center [736, 657] width 1353 height 1392
click at [496, 376] on input "TOYOTA" at bounding box center [478, 389] width 252 height 27
type input "T"
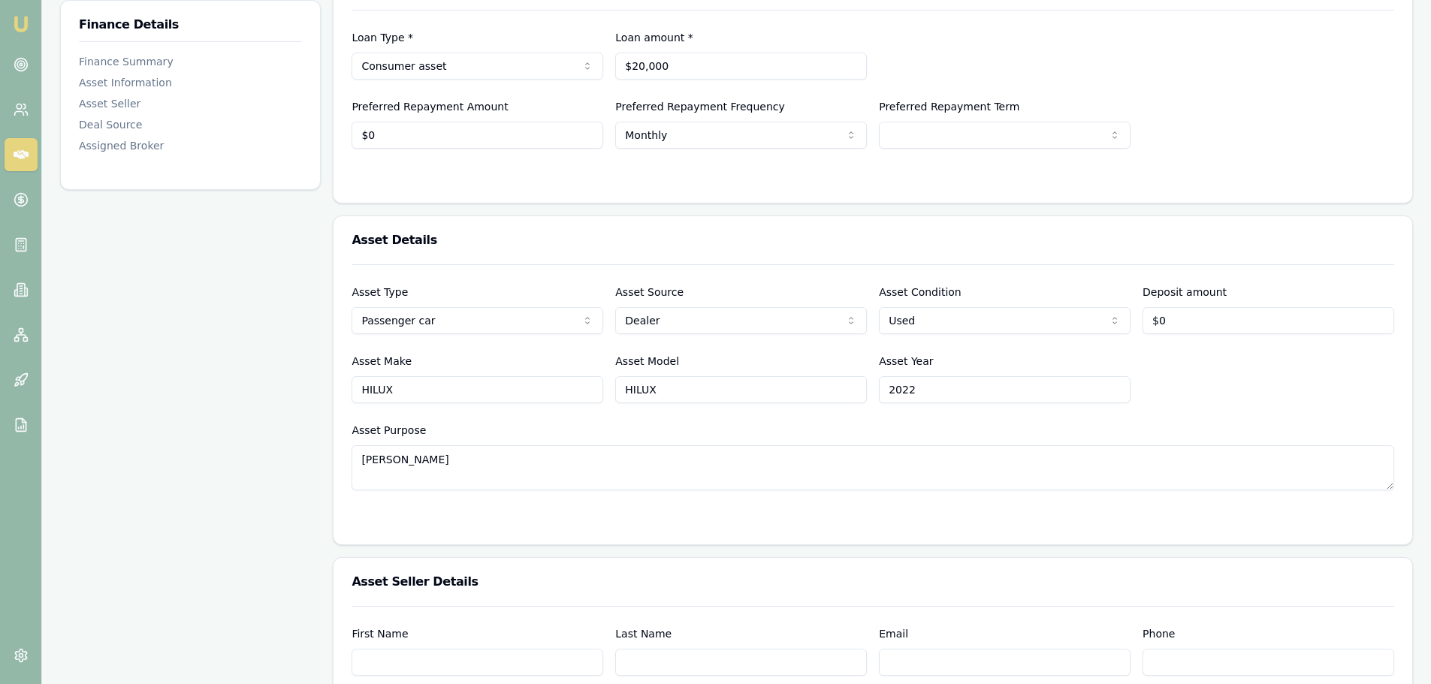
click at [496, 376] on input "HILUX" at bounding box center [478, 389] width 252 height 27
type input "H"
type input "MITSUBISHI"
type input "TRITON"
type input "2018"
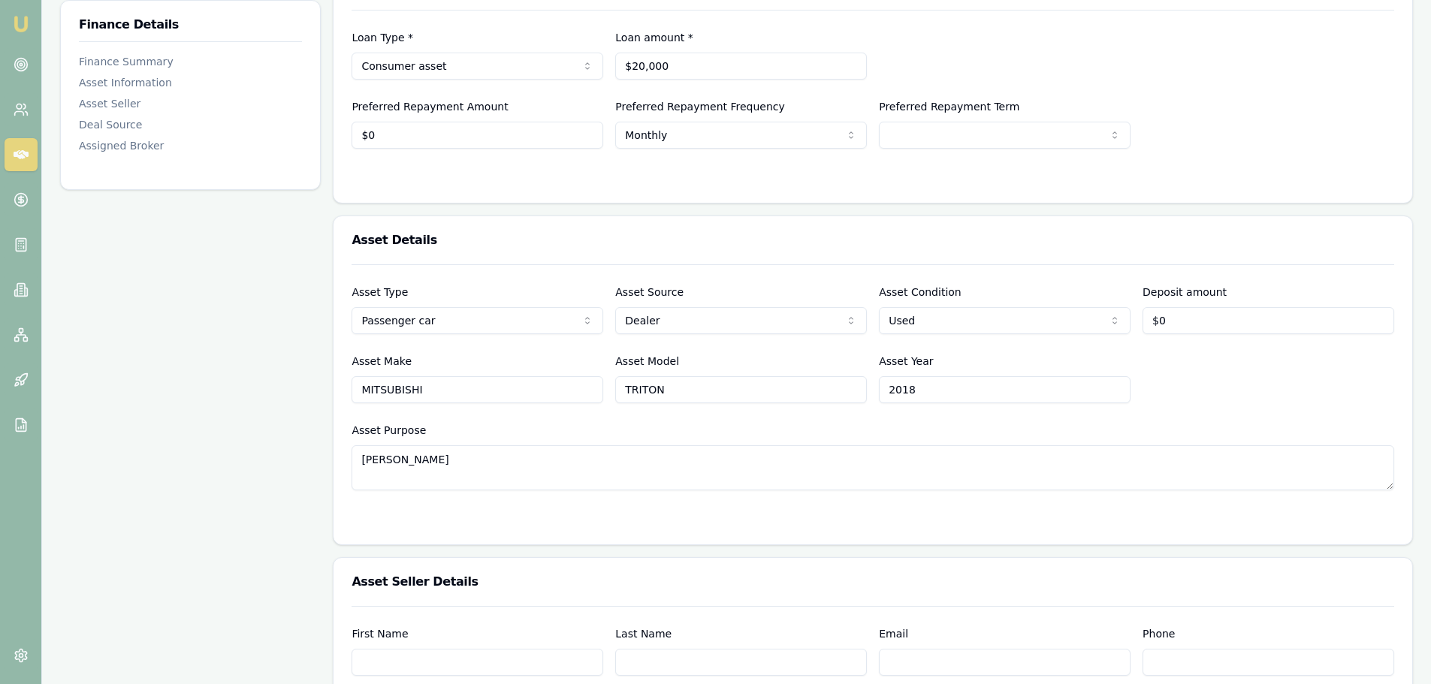
drag, startPoint x: 480, startPoint y: 428, endPoint x: 175, endPoint y: 451, distance: 305.8
click at [182, 450] on div "Finance Details Finance Summary Asset Information Asset Seller Deal Source Assi…" at bounding box center [736, 657] width 1353 height 1392
type textarea "MY18 GLS BLACKLINE UTILITY D/C"
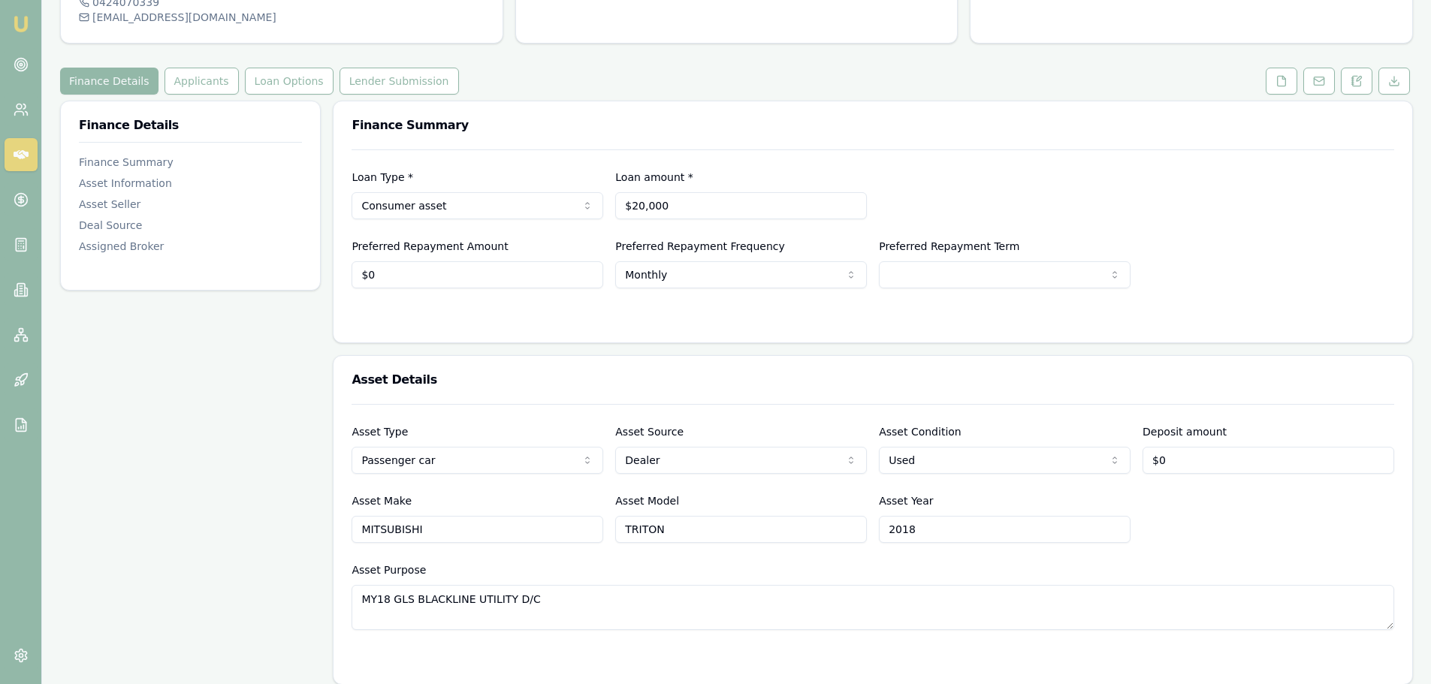
scroll to position [0, 0]
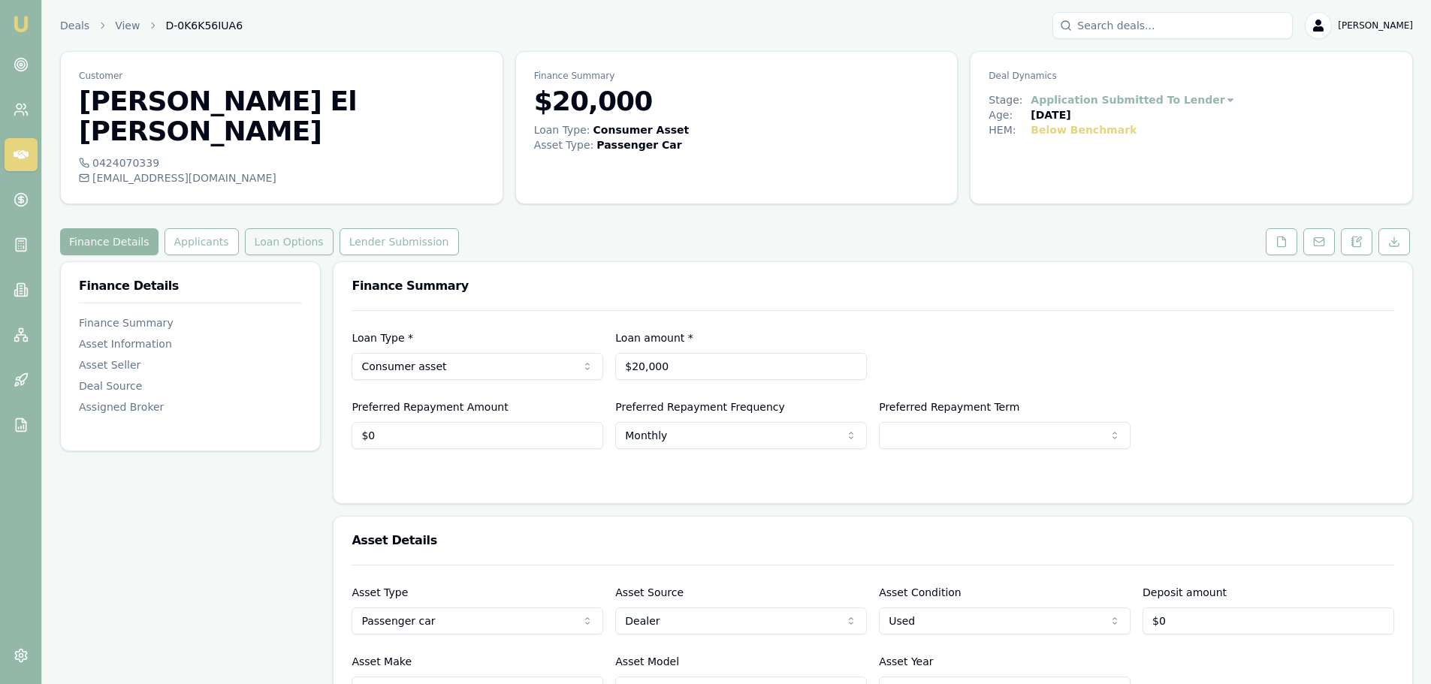
click at [279, 228] on button "Loan Options" at bounding box center [289, 241] width 89 height 27
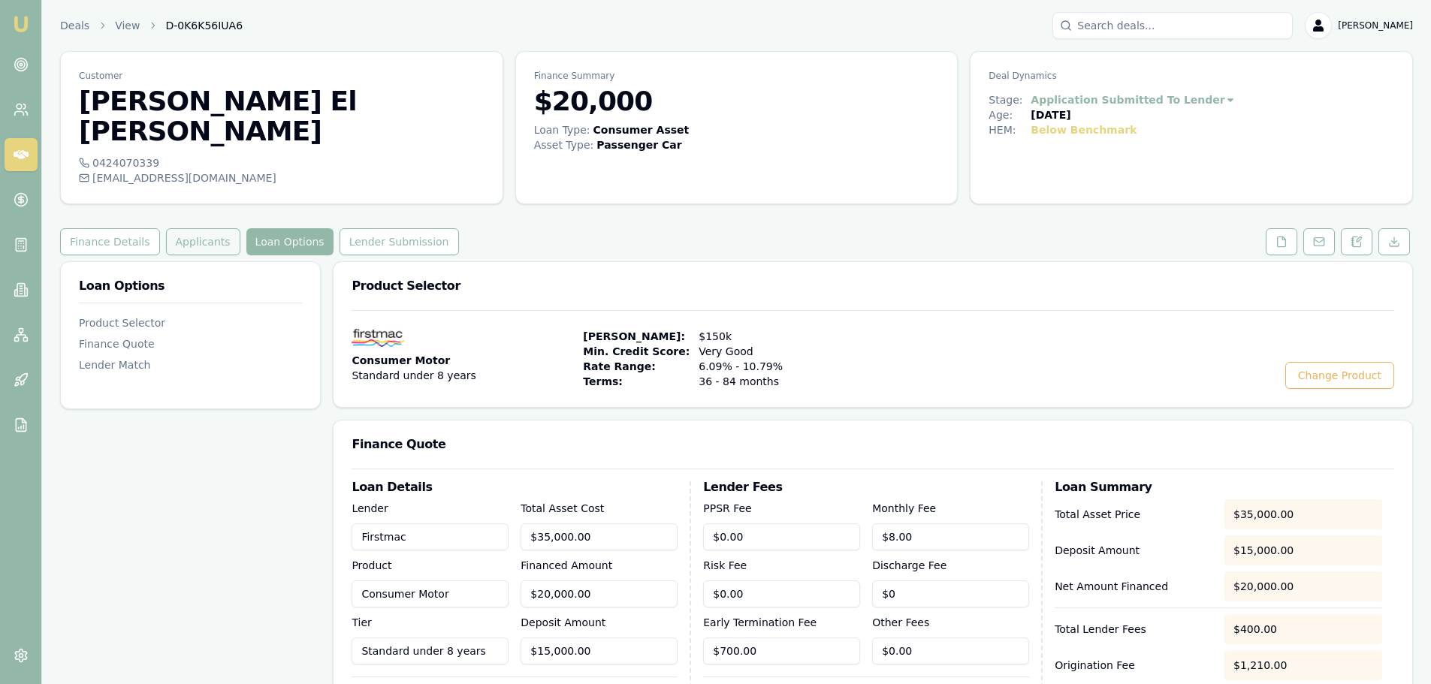
click at [209, 228] on button "Applicants" at bounding box center [203, 241] width 74 height 27
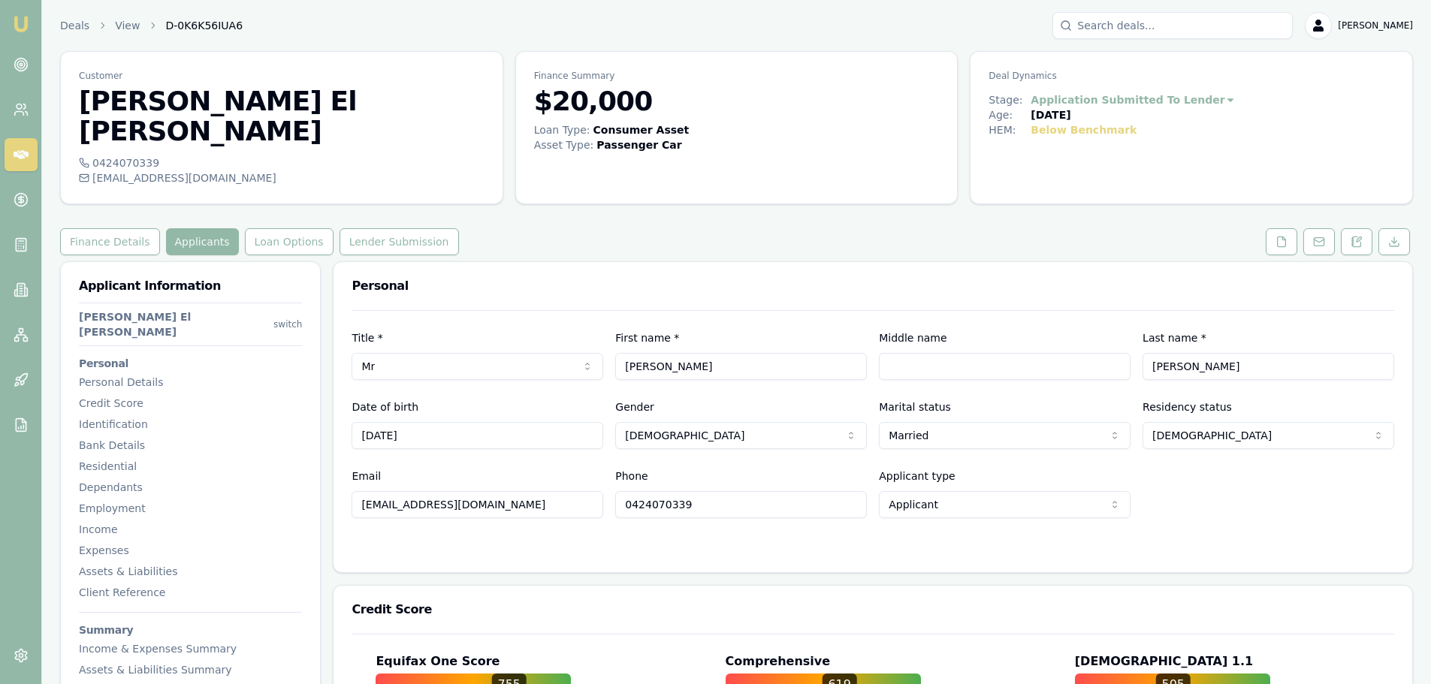
click at [122, 228] on button "Finance Details" at bounding box center [110, 241] width 100 height 27
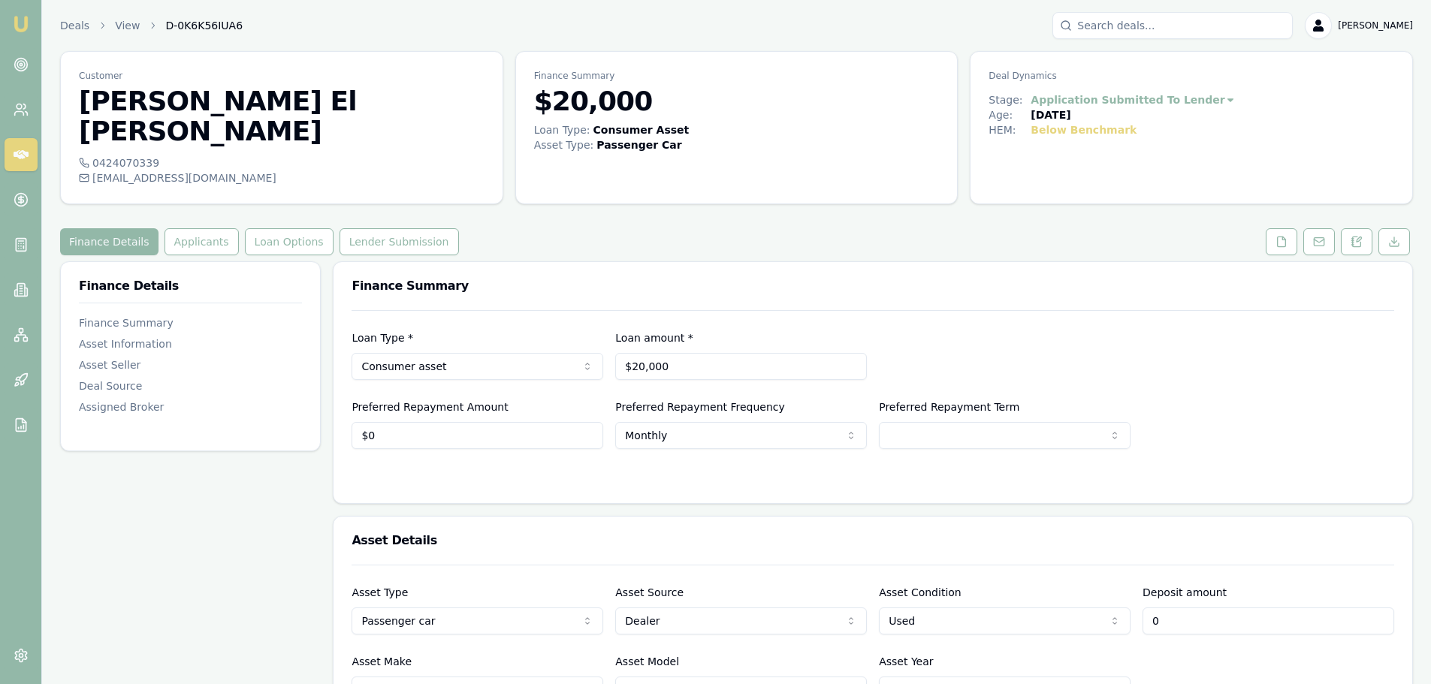
drag, startPoint x: 1179, startPoint y: 593, endPoint x: 983, endPoint y: 594, distance: 196.1
click at [983, 594] on div "Asset Type Passenger car Passenger car Electric vehicle Light commercial Carava…" at bounding box center [873, 609] width 1043 height 51
type input "$7,980"
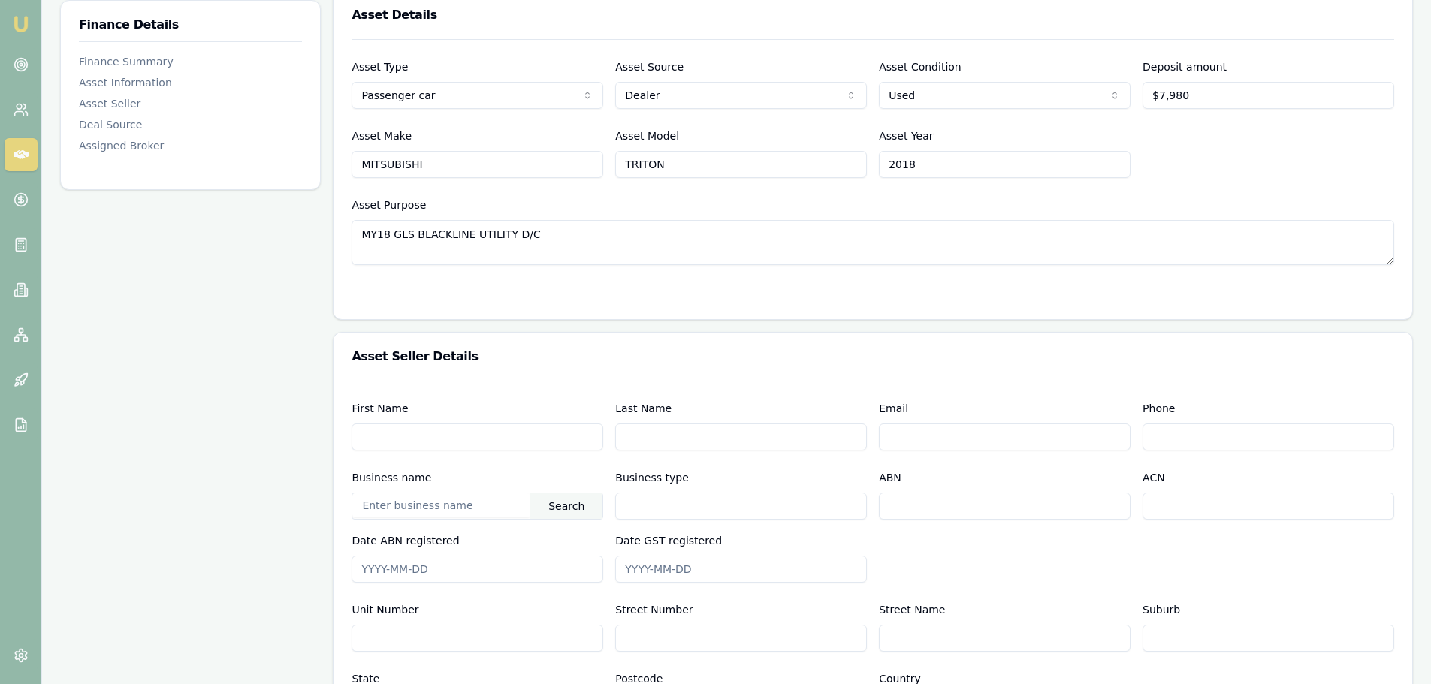
scroll to position [150, 0]
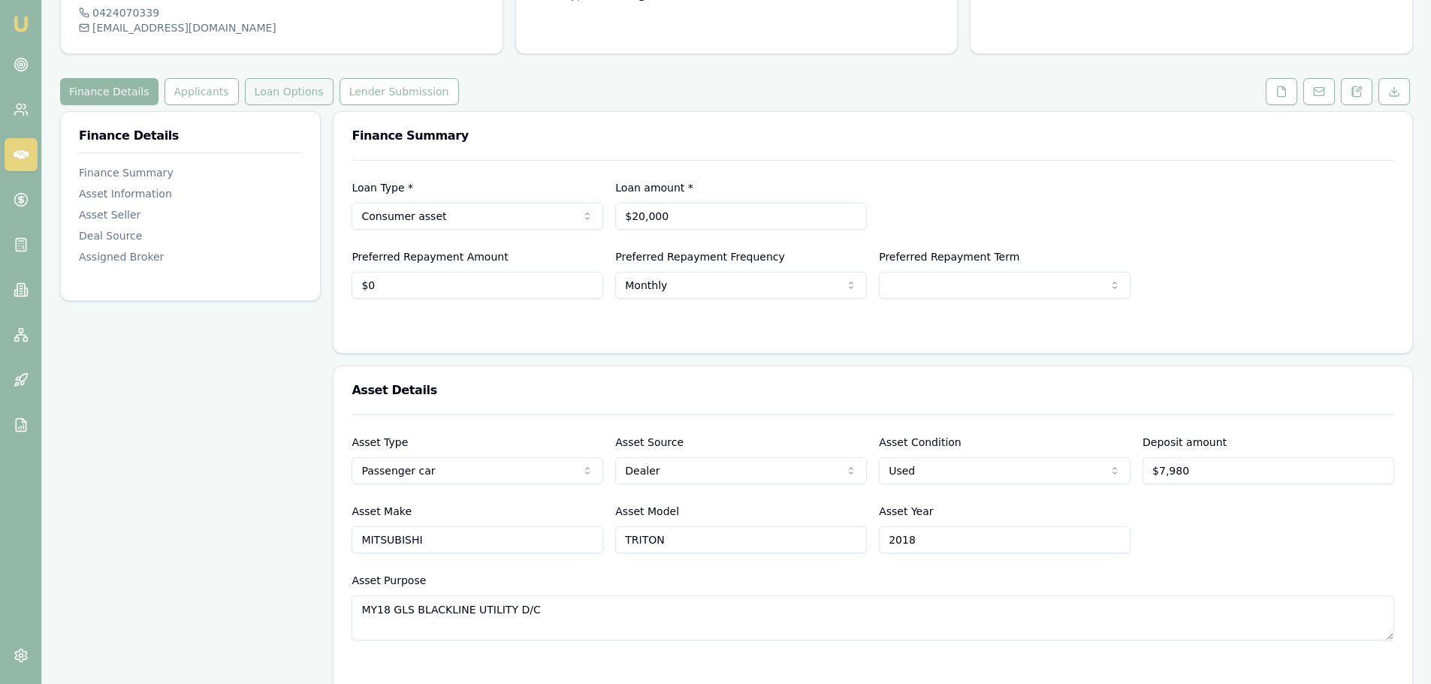
click at [258, 78] on button "Loan Options" at bounding box center [289, 91] width 89 height 27
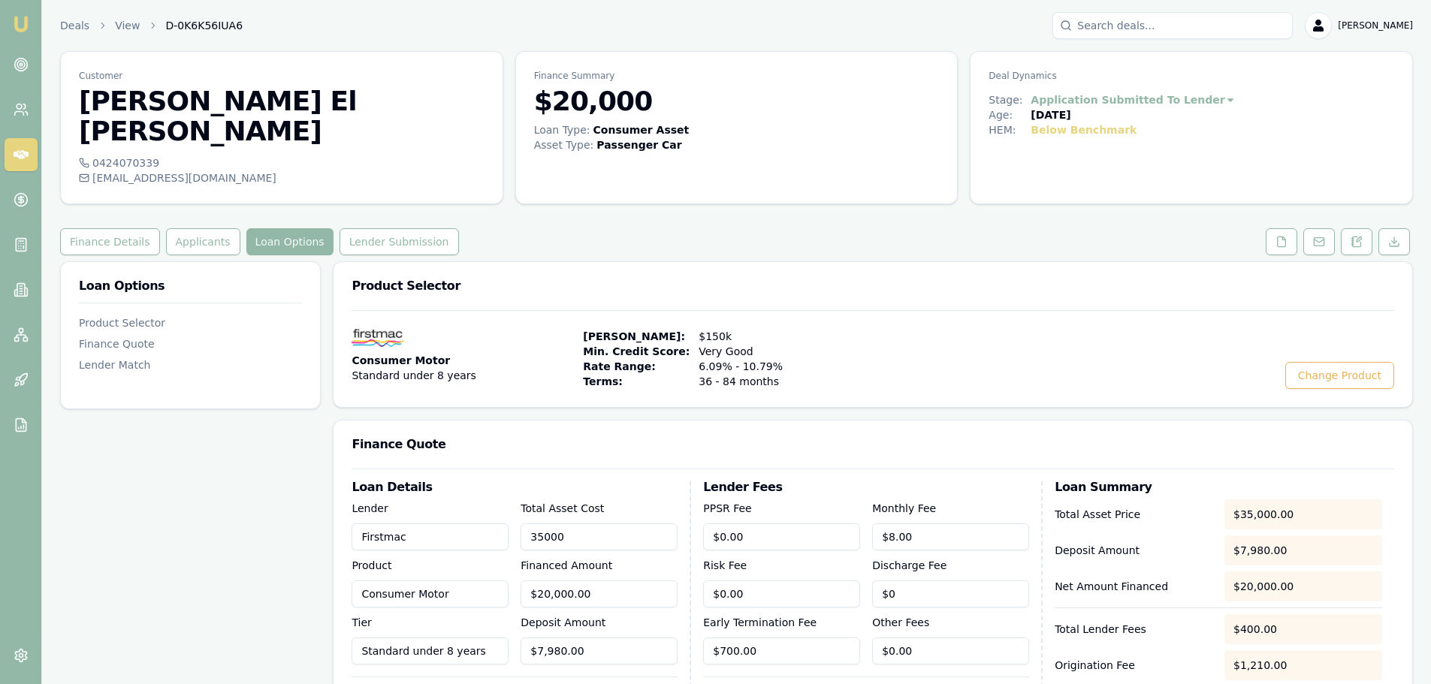
drag, startPoint x: 647, startPoint y: 511, endPoint x: 14, endPoint y: 553, distance: 634.7
type input "2"
type input "$0.00"
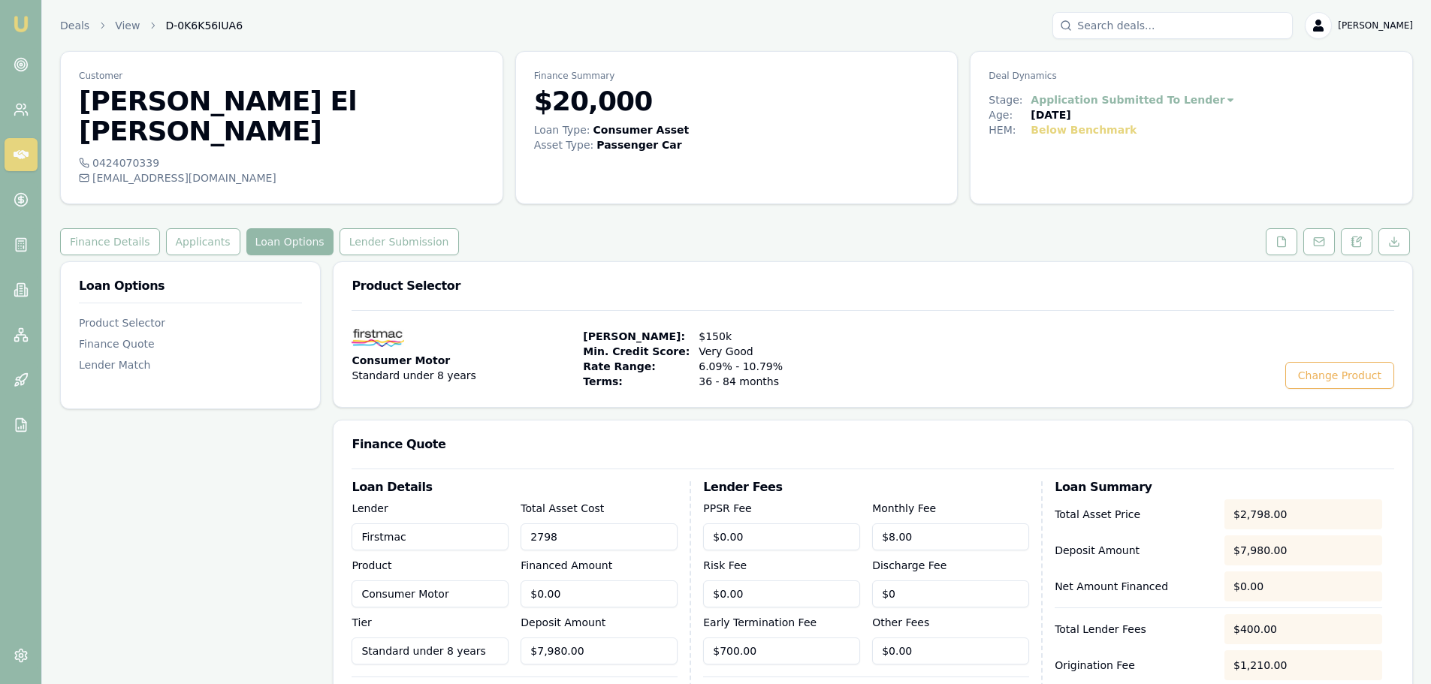
type input "27980"
type input "$20,000.00"
type input "$700.00"
type input "$27,980.00"
click at [766, 421] on div "Finance Quote" at bounding box center [873, 445] width 1079 height 48
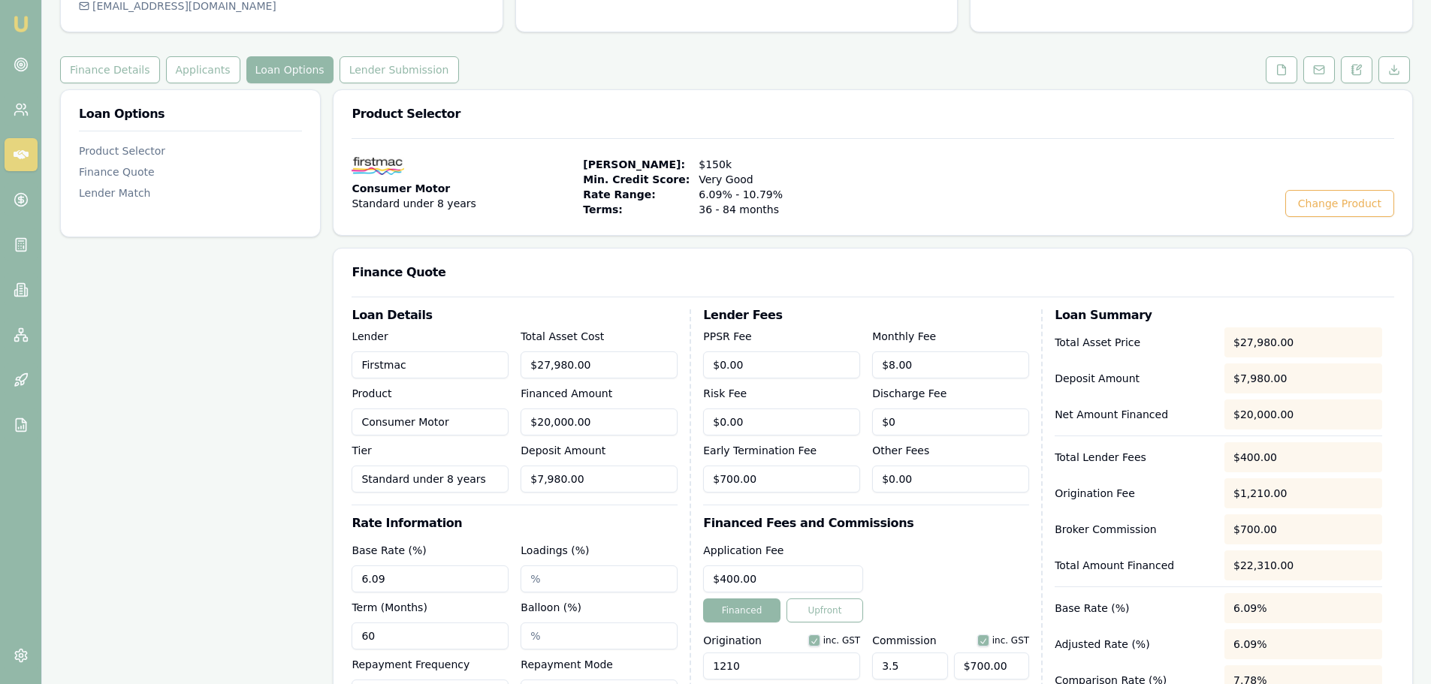
scroll to position [300, 0]
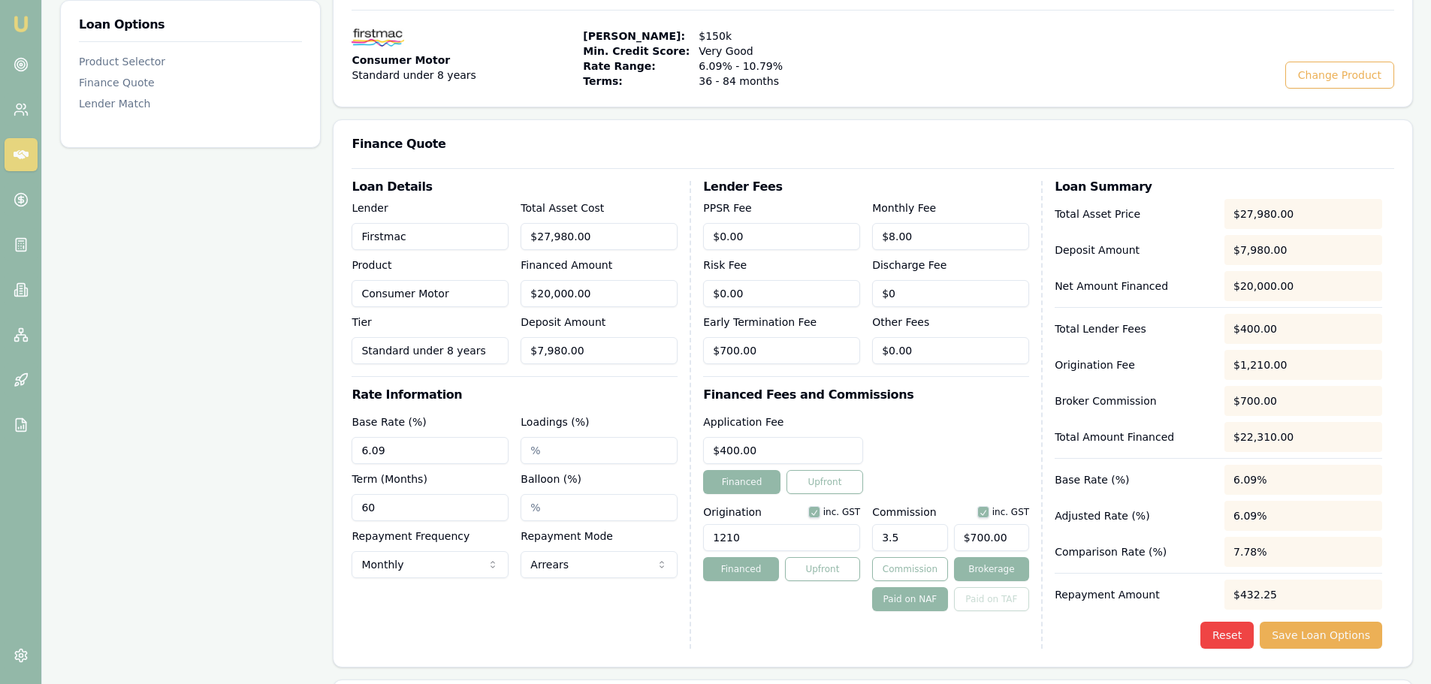
drag, startPoint x: 318, startPoint y: 429, endPoint x: -86, endPoint y: 424, distance: 403.4
click at [0, 384] on html "Emu Broker Deals View D-0K6K56IUA6 [PERSON_NAME] Shield Toggle Menu Customer Ha…" at bounding box center [715, 42] width 1431 height 684
type input "7.74%"
click at [903, 415] on div "Application Fee $400.00 Financed Upfront" at bounding box center [866, 453] width 326 height 81
click at [1355, 622] on button "Save Loan Options" at bounding box center [1321, 635] width 122 height 27
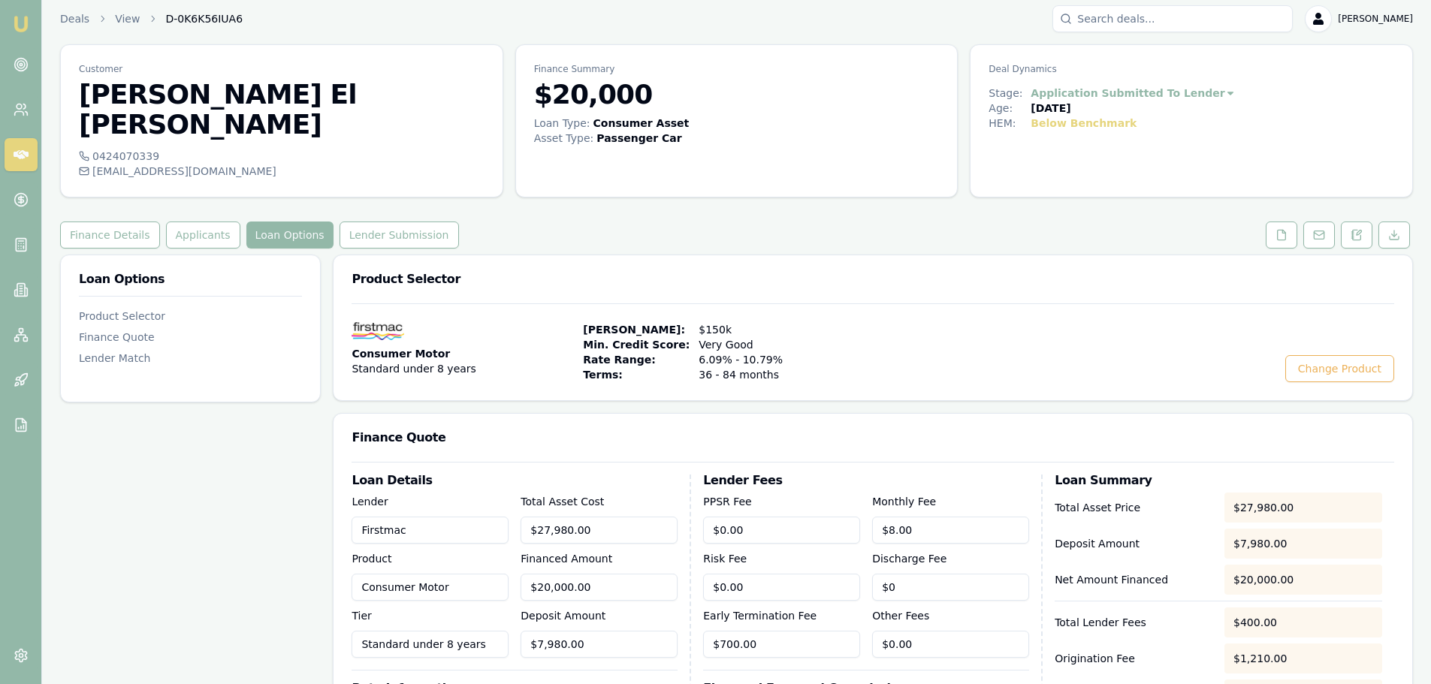
scroll to position [0, 0]
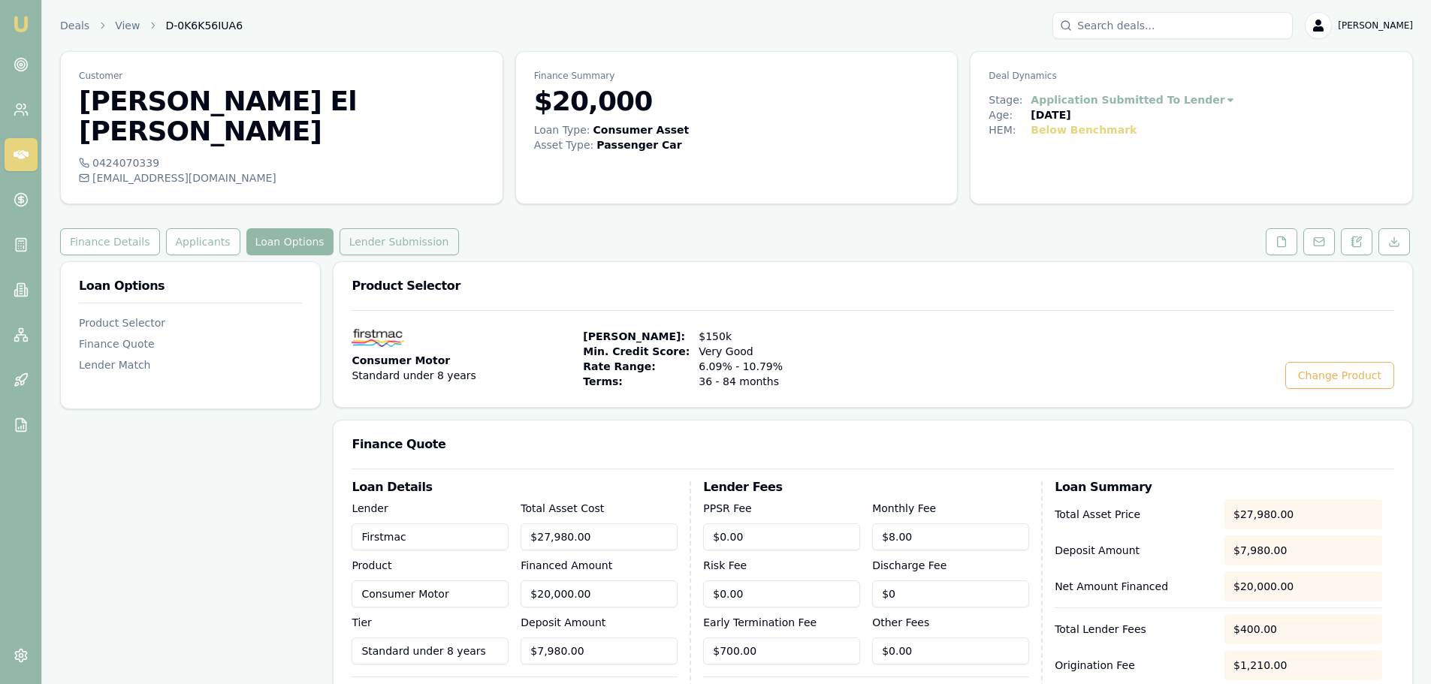
click at [416, 228] on button "Lender Submission" at bounding box center [399, 241] width 119 height 27
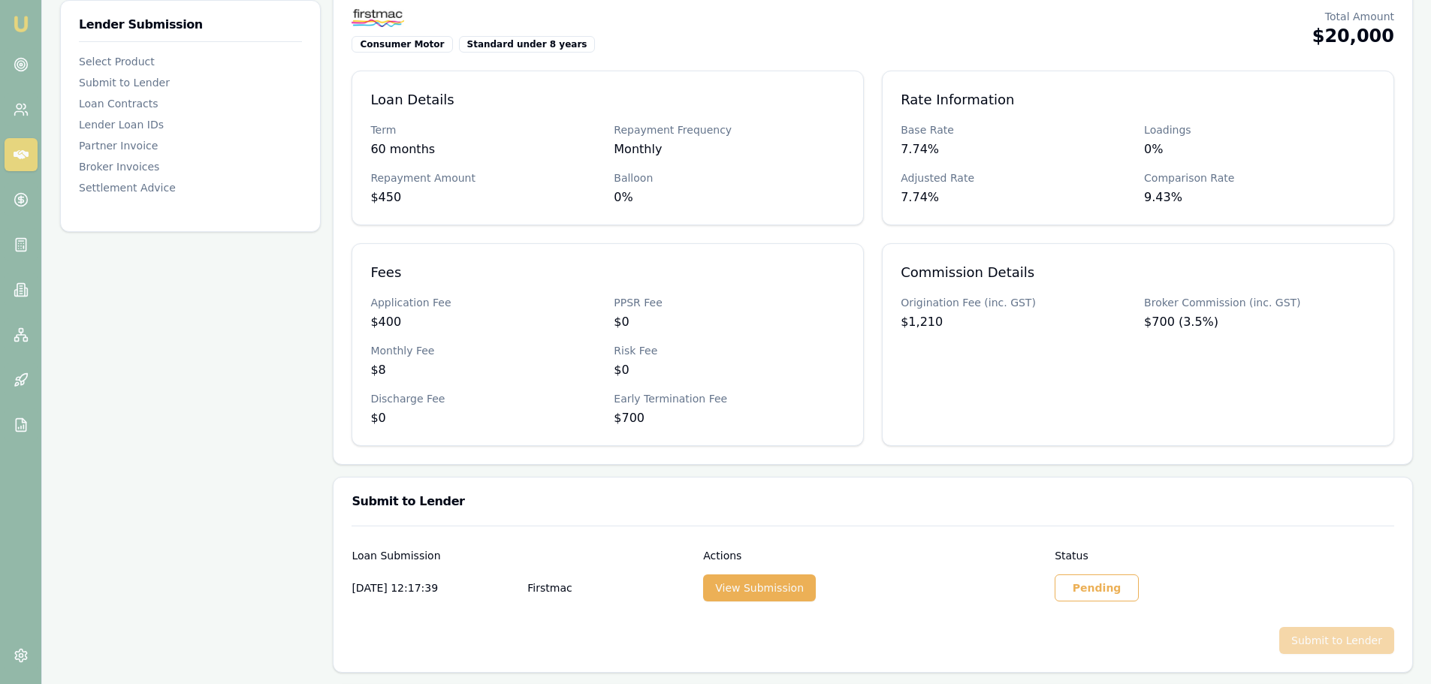
scroll to position [451, 0]
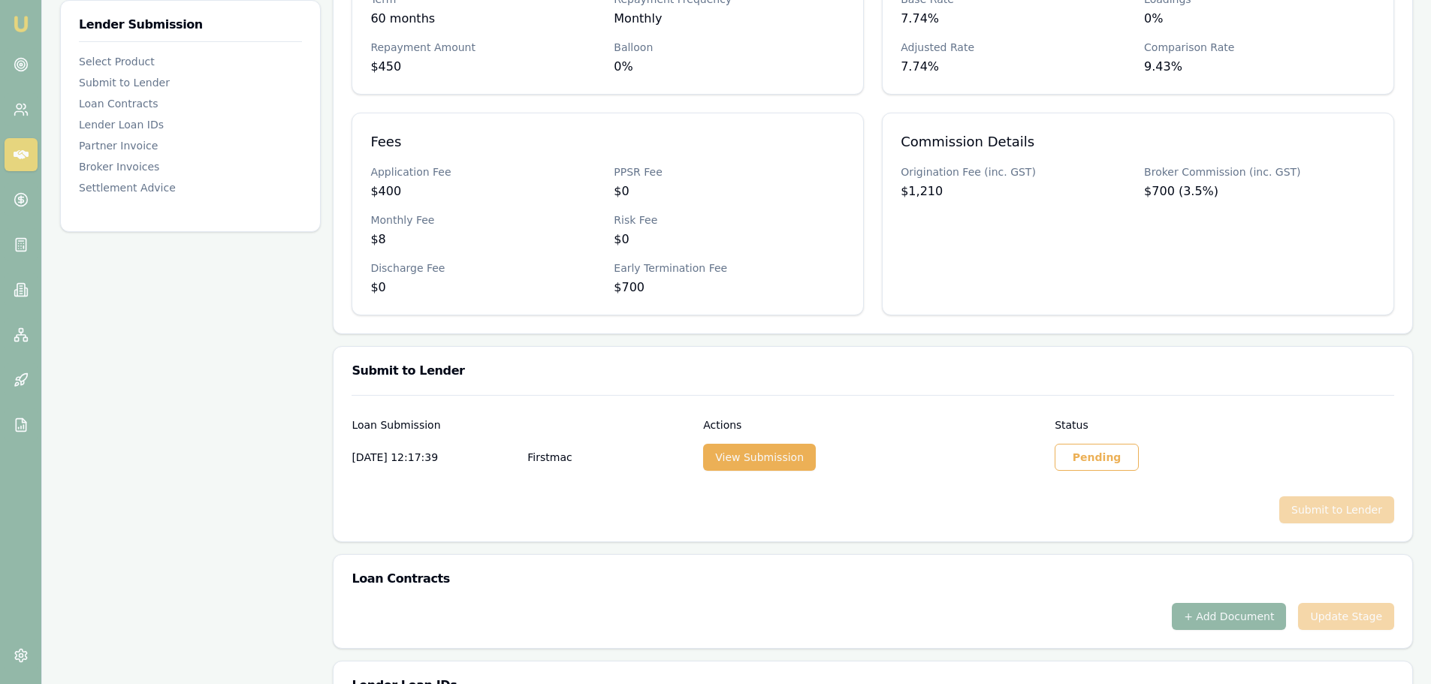
click at [1107, 444] on div "Pending" at bounding box center [1097, 457] width 84 height 27
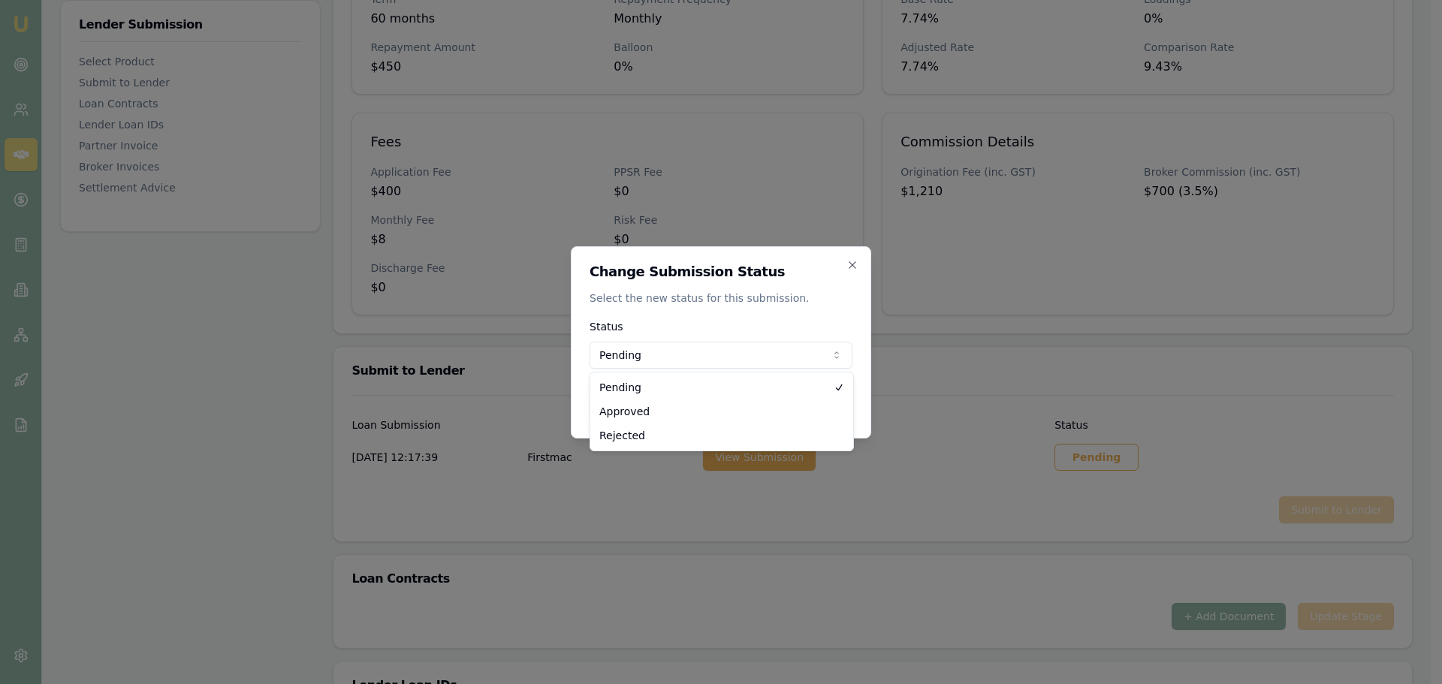
select select "APPROVED"
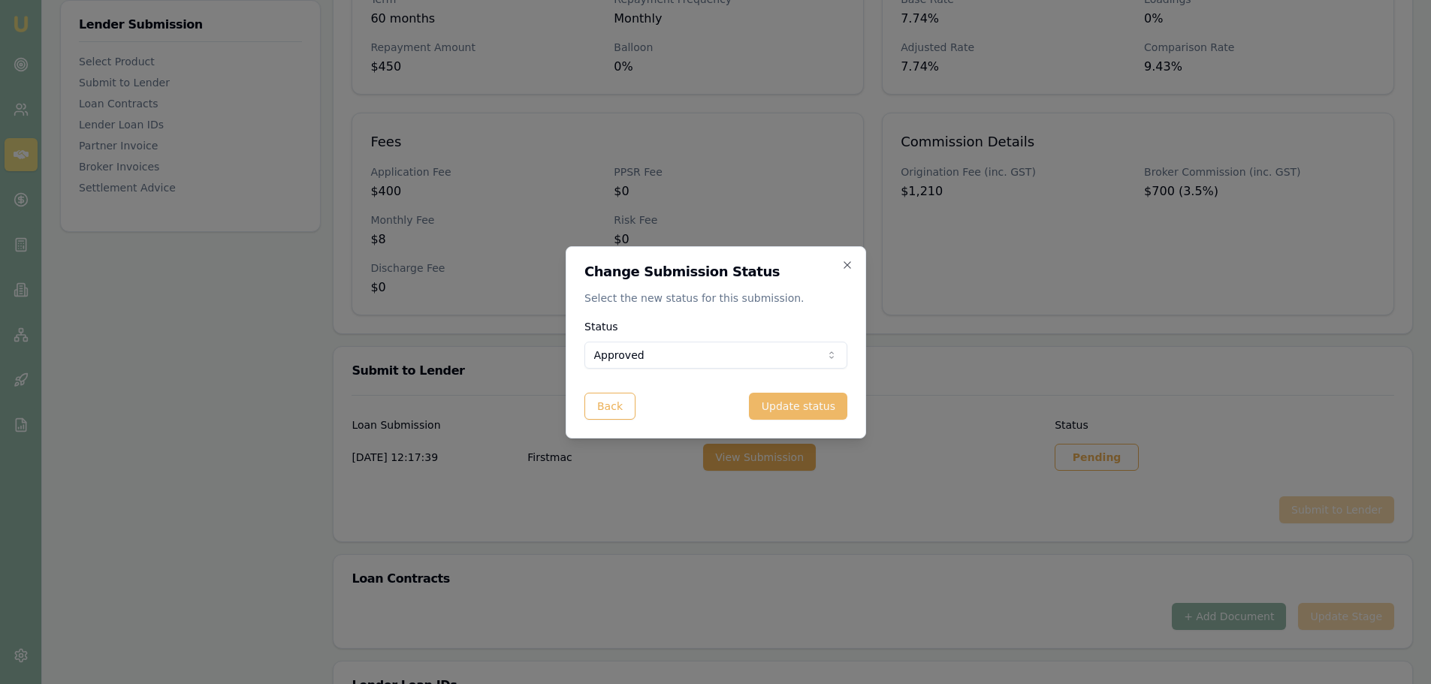
click at [797, 403] on button "Update status" at bounding box center [798, 406] width 98 height 27
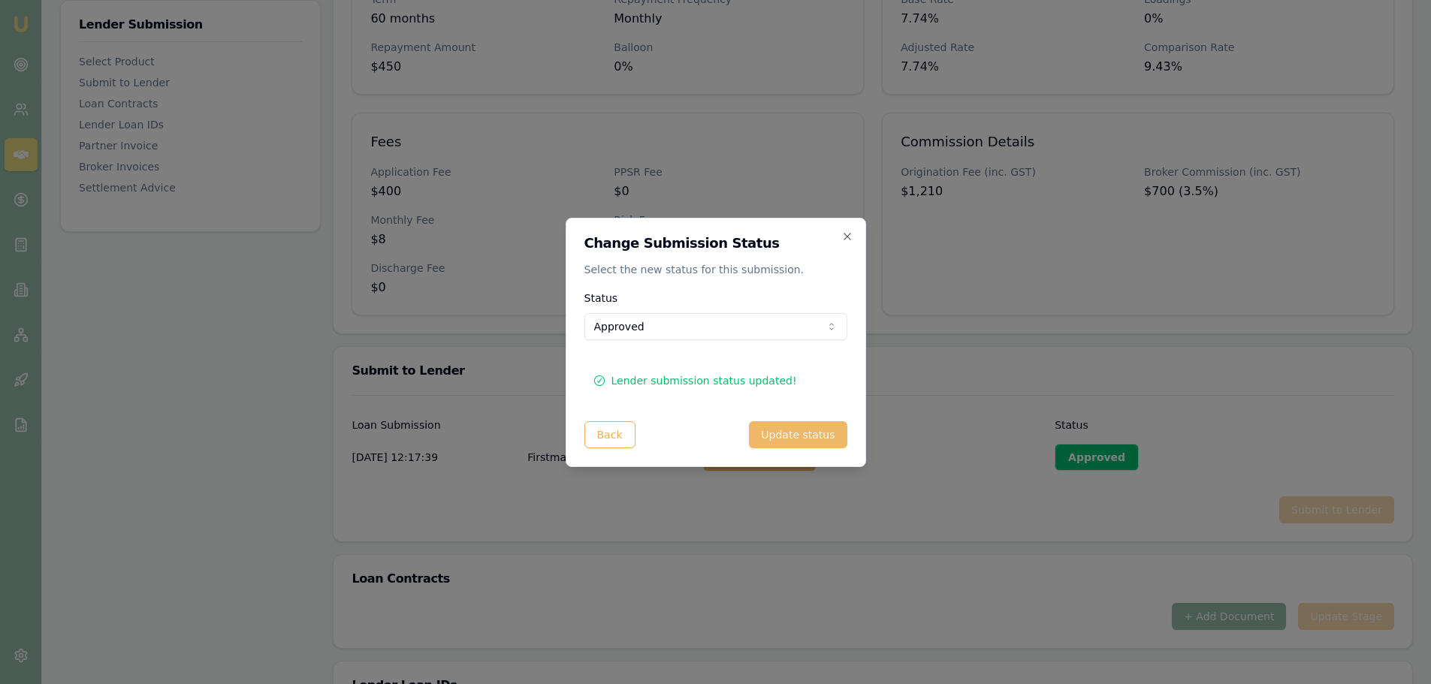
click at [799, 439] on button "Update status" at bounding box center [798, 434] width 98 height 27
click at [844, 235] on icon "button" at bounding box center [847, 237] width 12 height 12
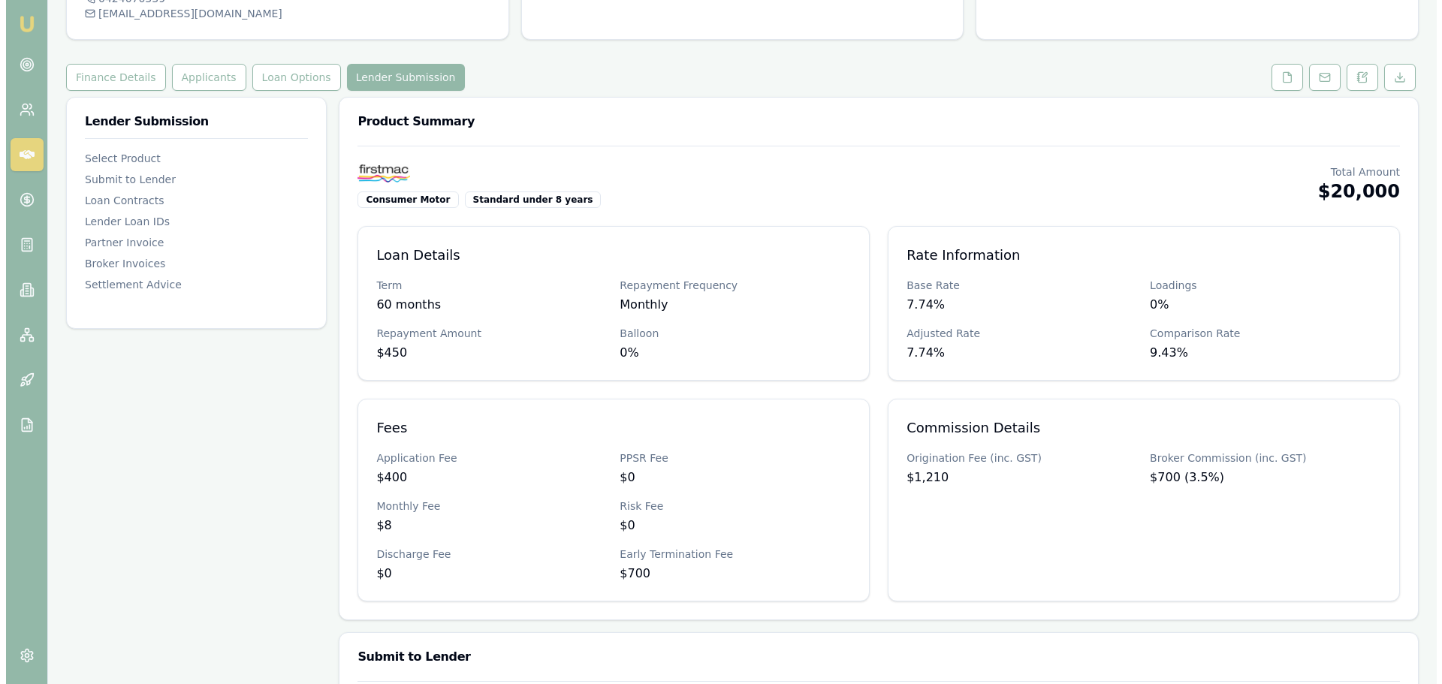
scroll to position [0, 0]
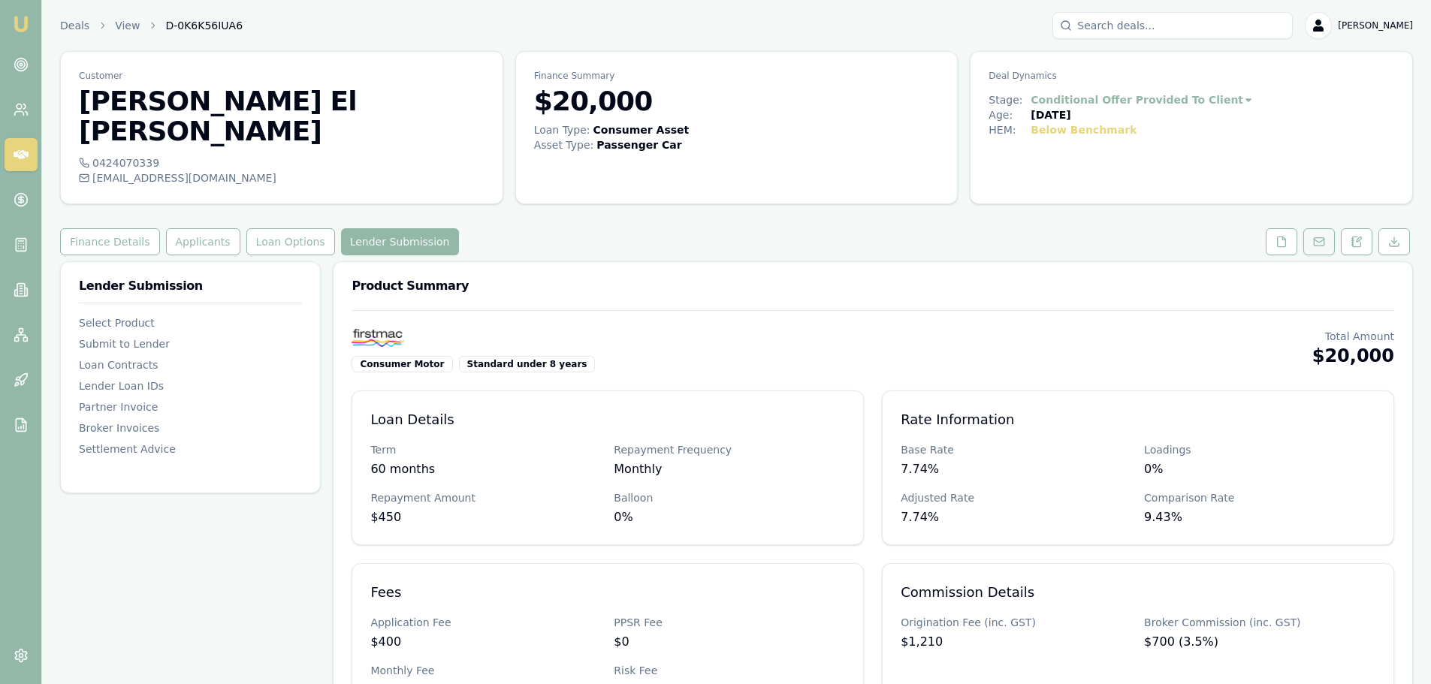
click at [1321, 236] on icon at bounding box center [1319, 242] width 12 height 12
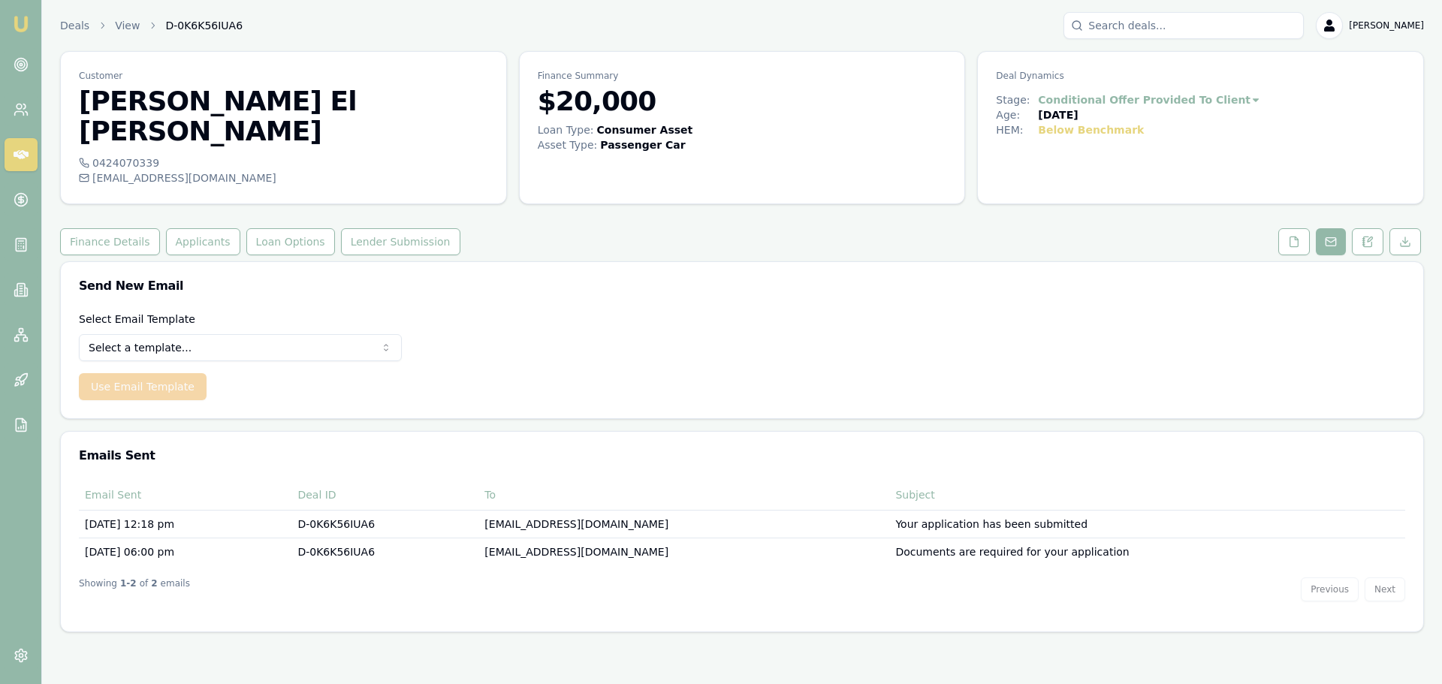
click at [183, 310] on html "Emu Broker Deals View D-0K6K56IUA6 [PERSON_NAME] Toggle Menu Customer Hassan El…" at bounding box center [721, 342] width 1442 height 684
click at [181, 306] on html "Emu Broker Deals View D-0K6K56IUA6 [PERSON_NAME] Toggle Menu Customer Hassan El…" at bounding box center [721, 342] width 1442 height 684
select select "dealer-tax-invoice"
click at [151, 373] on button "Use Email Template" at bounding box center [143, 386] width 128 height 27
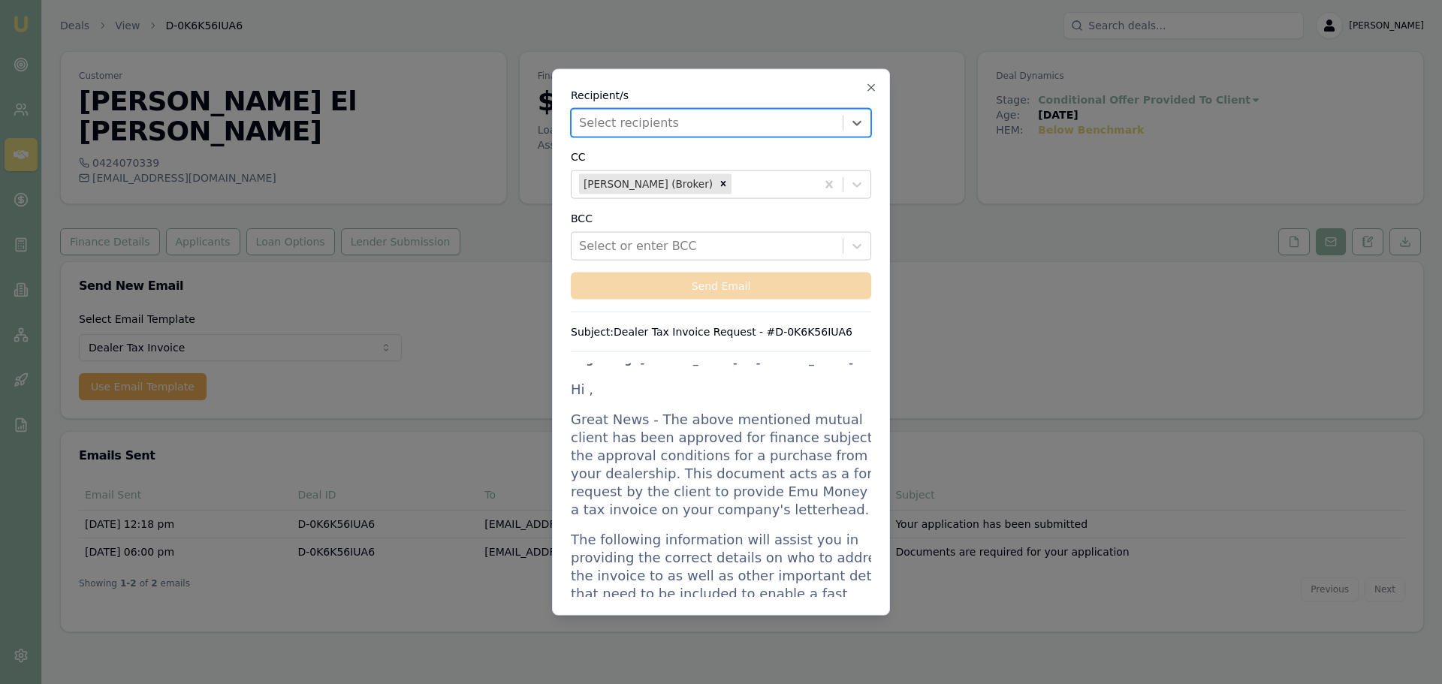
scroll to position [75, 0]
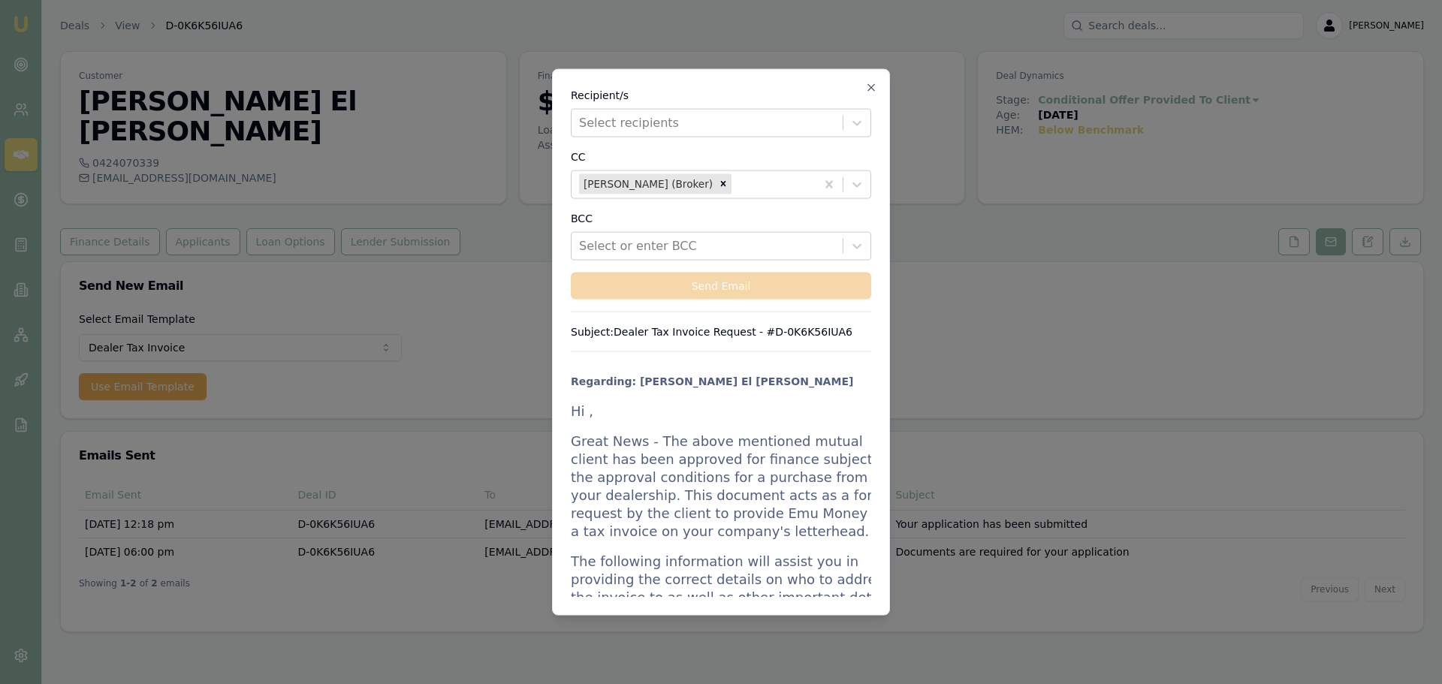
drag, startPoint x: 573, startPoint y: 408, endPoint x: 642, endPoint y: 501, distance: 115.5
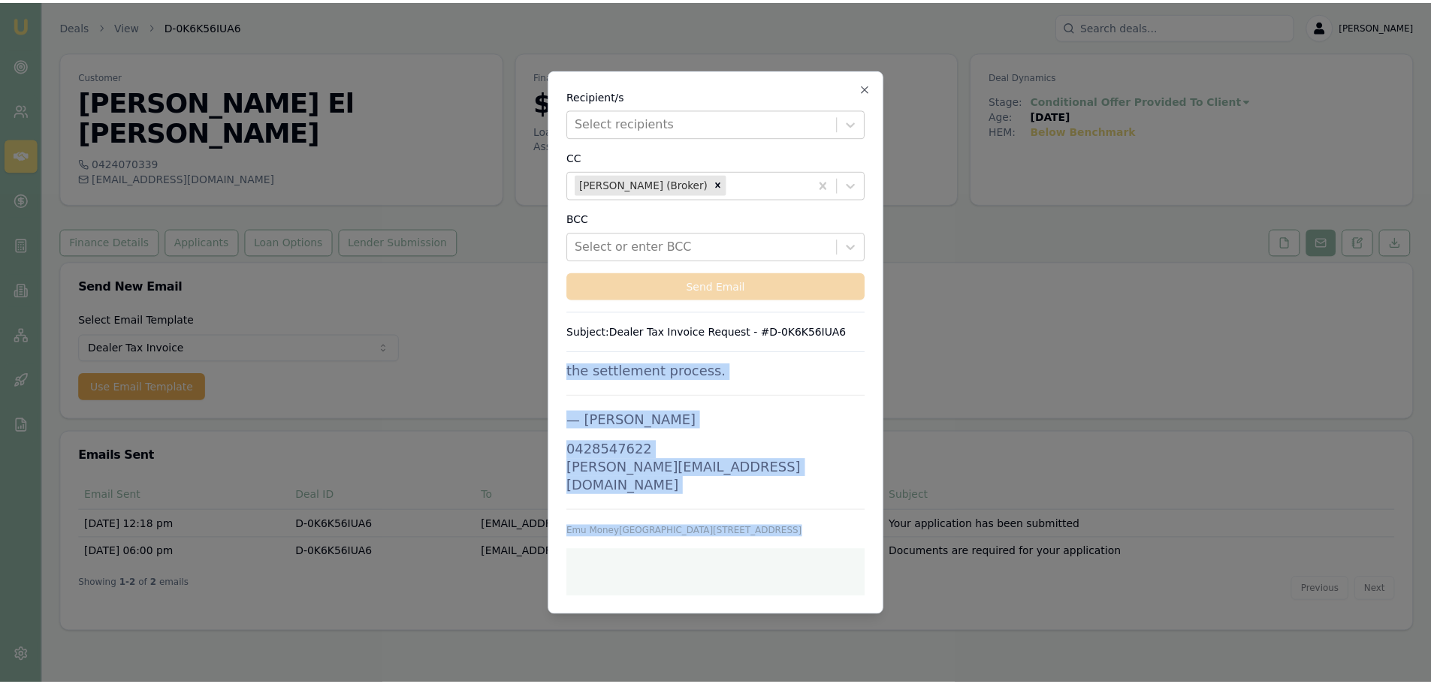
scroll to position [2370, 0]
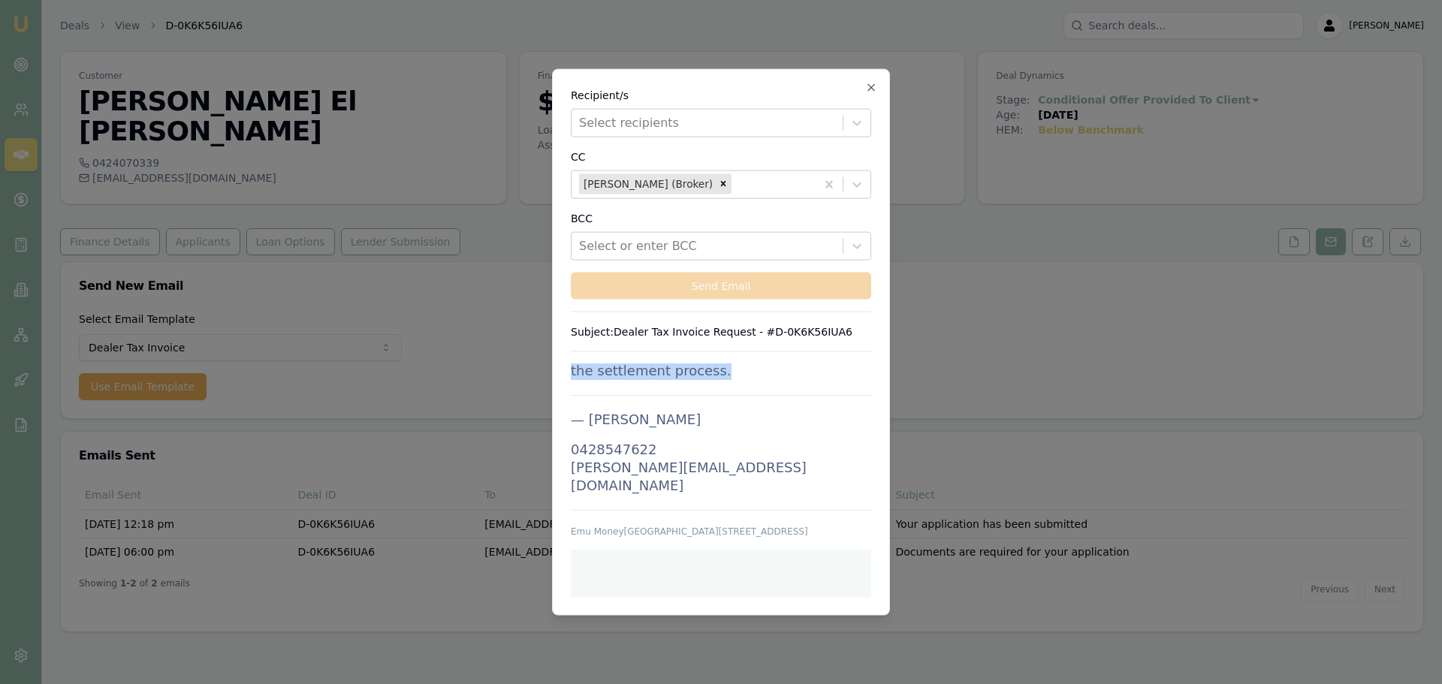
drag, startPoint x: 572, startPoint y: 409, endPoint x: 769, endPoint y: 381, distance: 198.9
copy td "Lo , Ipsum Dolo - Sit ametc adipiscin elitse doeius tem inci utlabore etd magna…"
click at [865, 86] on icon "button" at bounding box center [871, 87] width 12 height 12
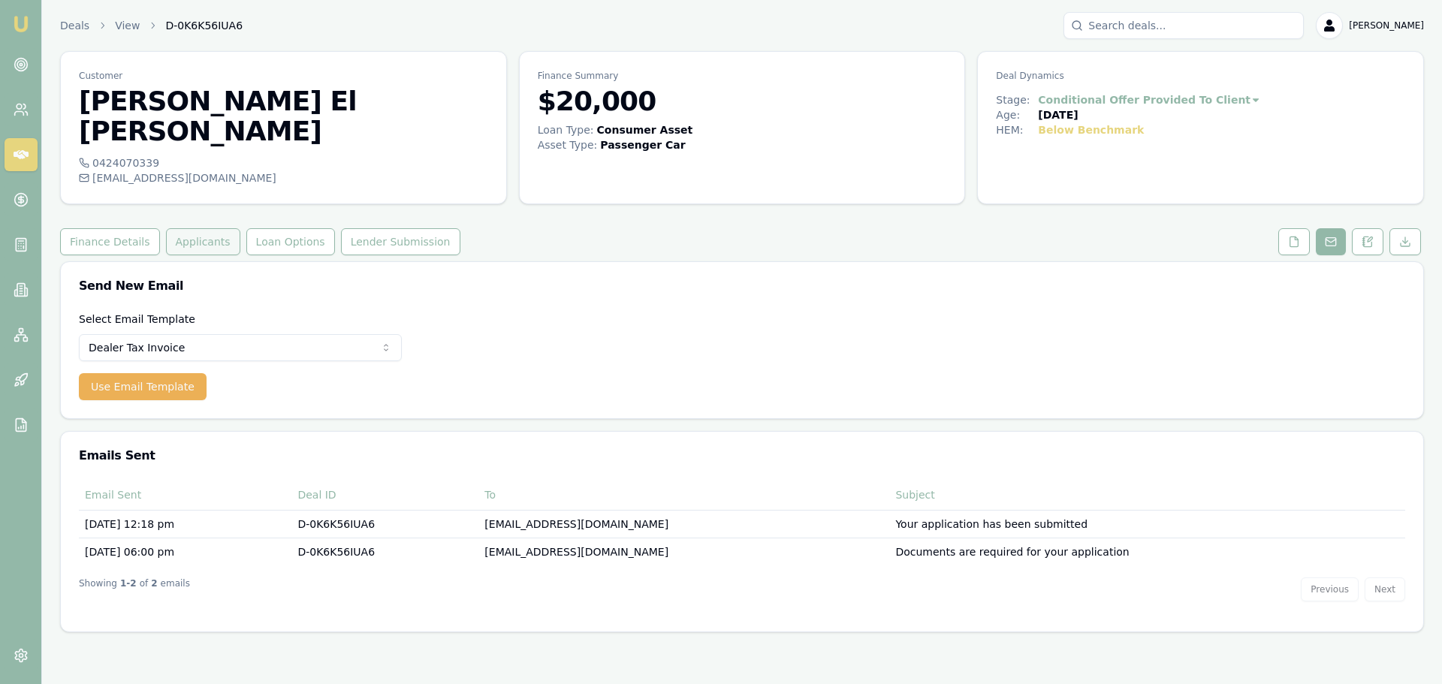
click at [205, 228] on button "Applicants" at bounding box center [203, 241] width 74 height 27
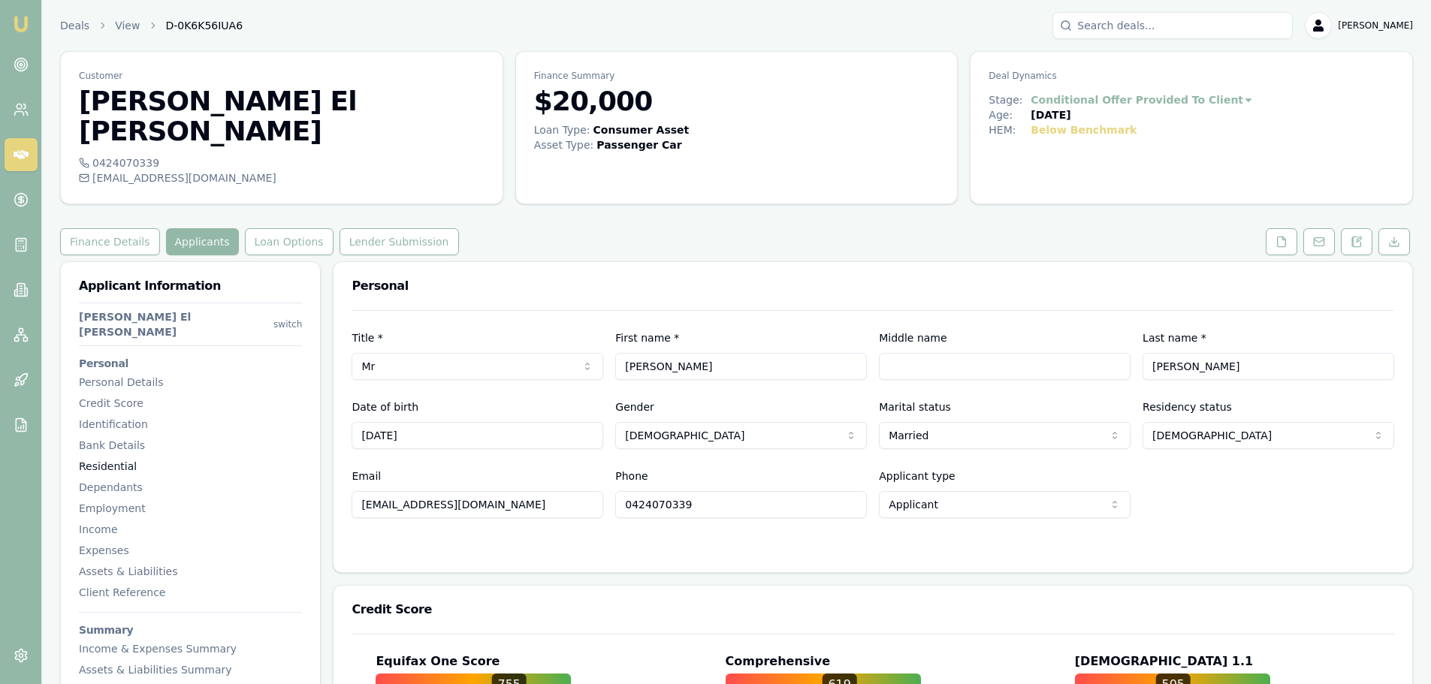
click at [116, 459] on div "Residential" at bounding box center [190, 466] width 223 height 15
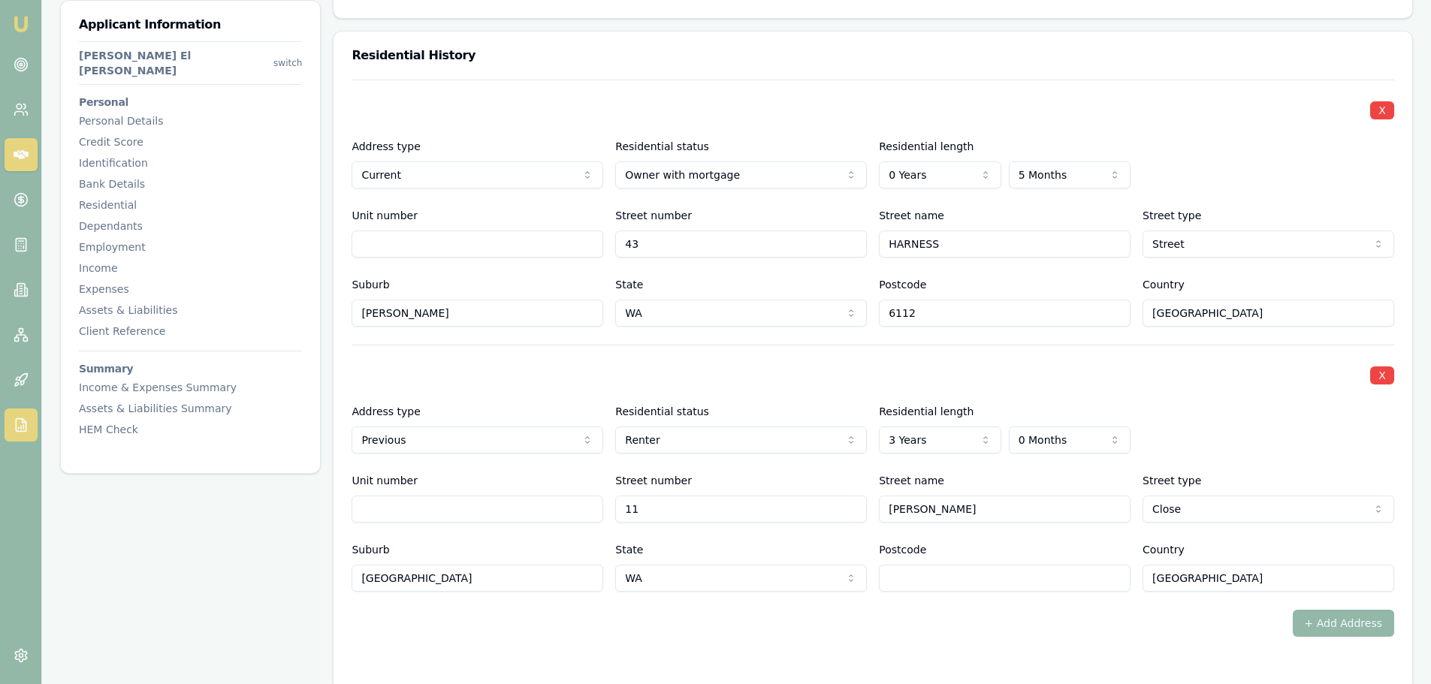
scroll to position [1448, 0]
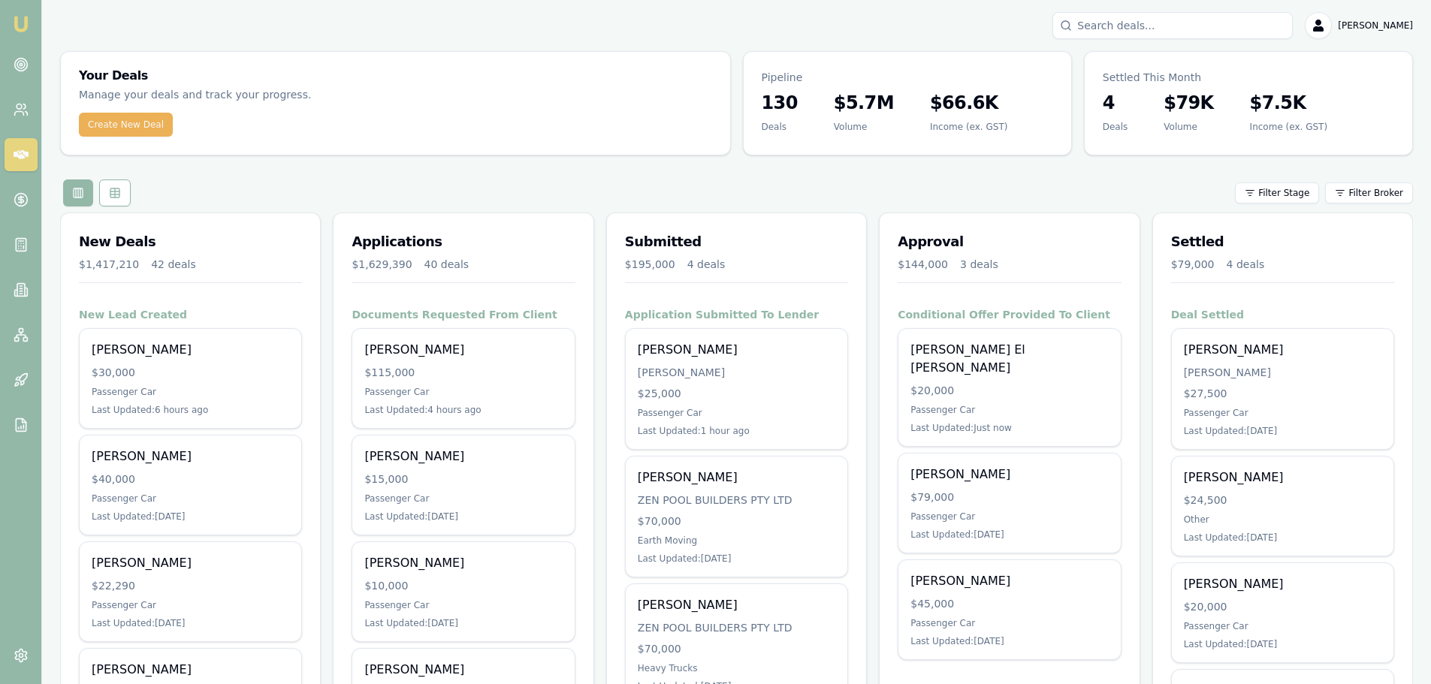
click at [726, 192] on div "Filter Stage Filter Broker" at bounding box center [736, 193] width 1353 height 27
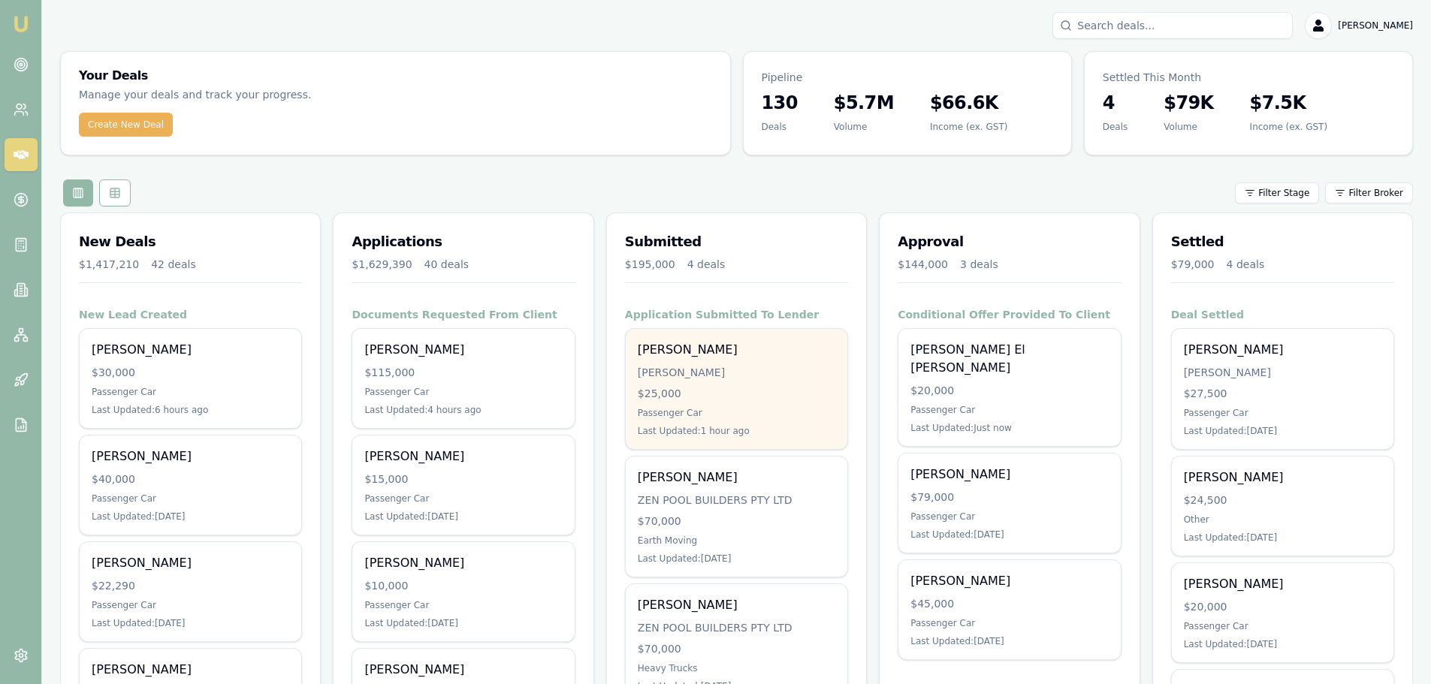
click at [742, 364] on div "[PERSON_NAME] [PERSON_NAME] $25,000 Passenger Car Last Updated: 1 hour ago" at bounding box center [737, 389] width 222 height 120
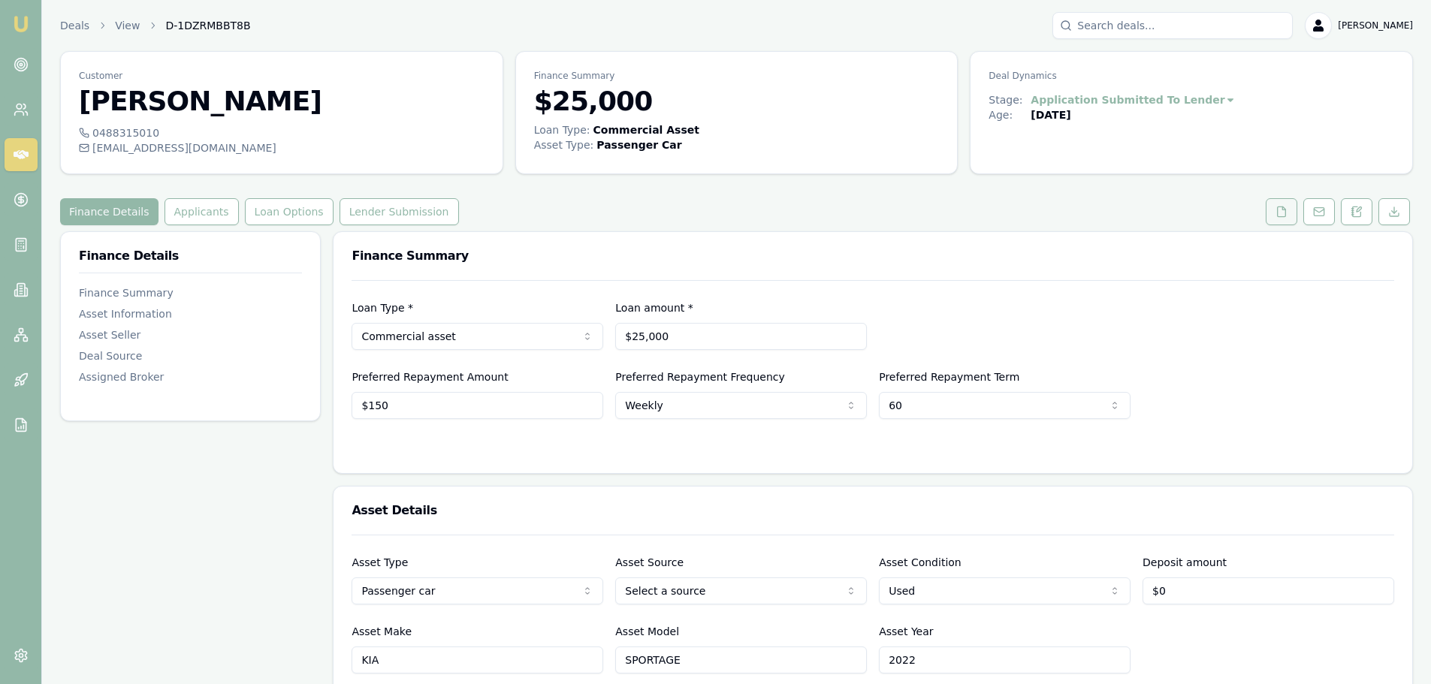
click at [1275, 213] on button at bounding box center [1282, 211] width 32 height 27
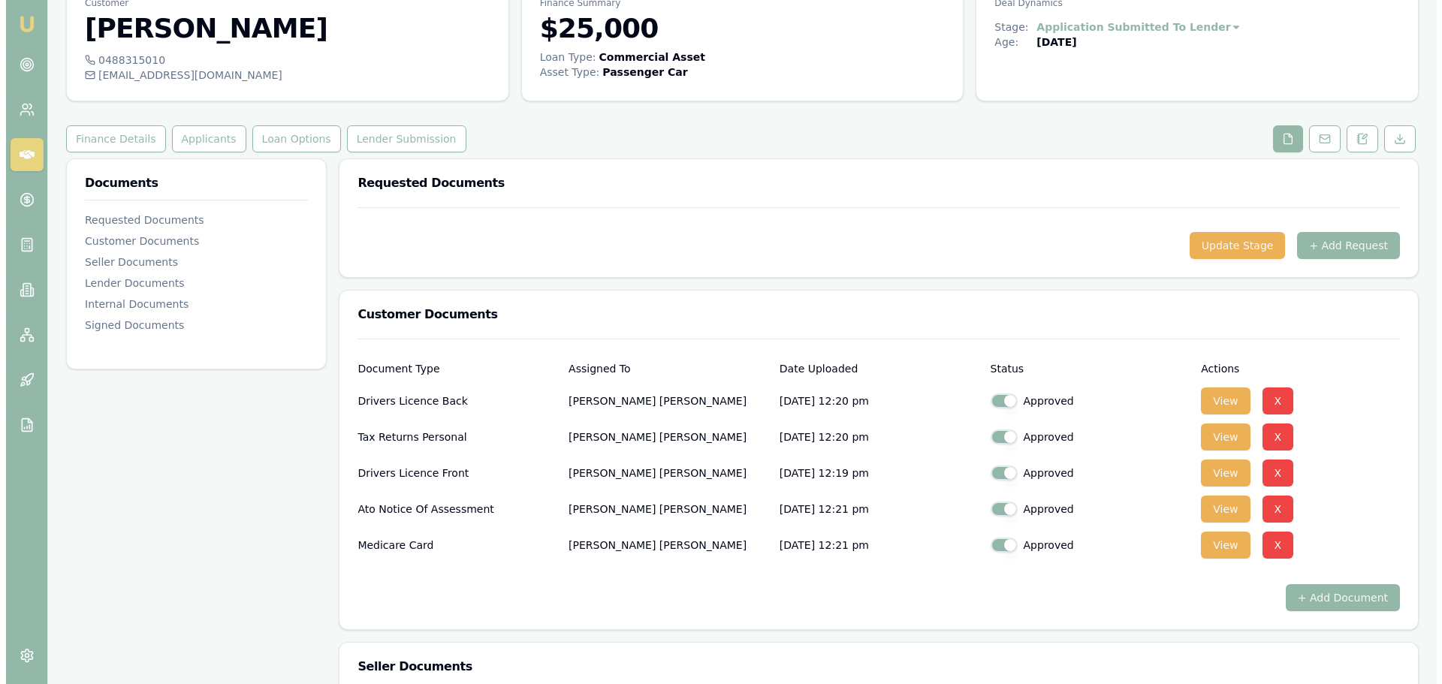
scroll to position [150, 0]
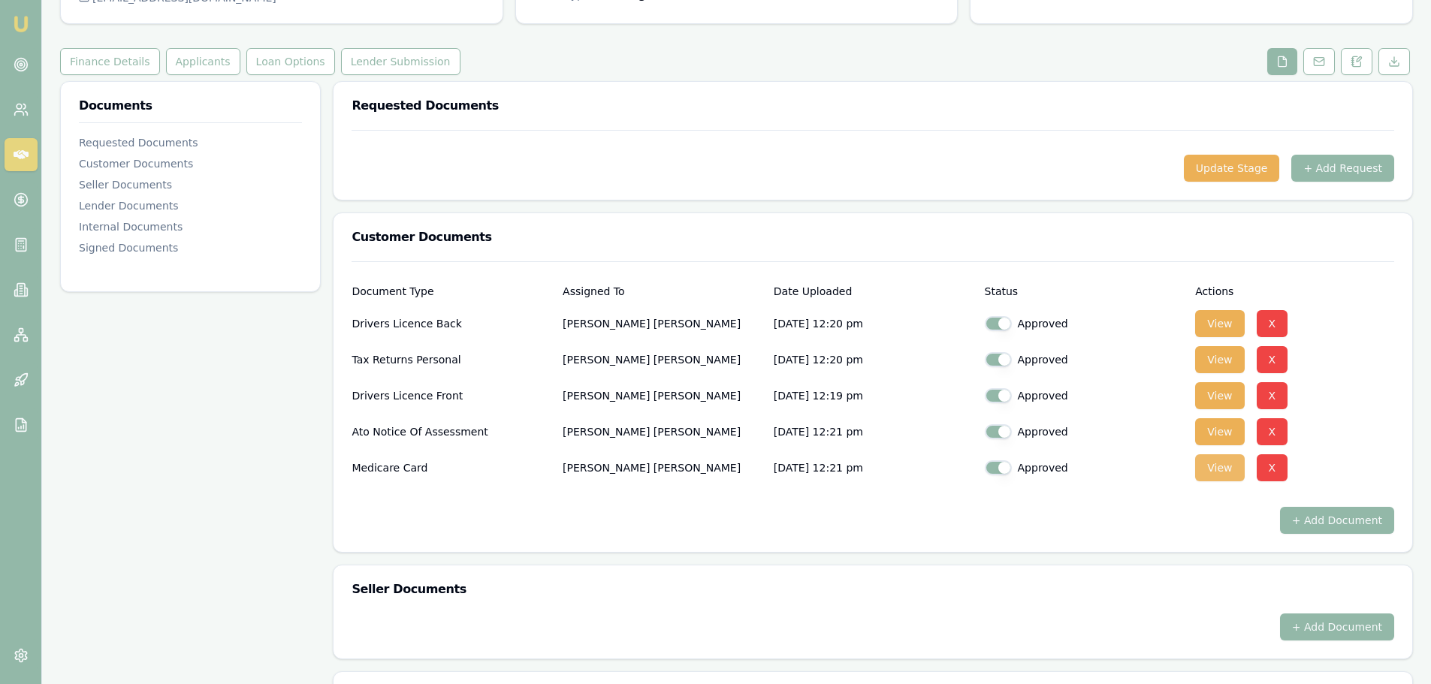
click at [1225, 470] on button "View" at bounding box center [1219, 467] width 49 height 27
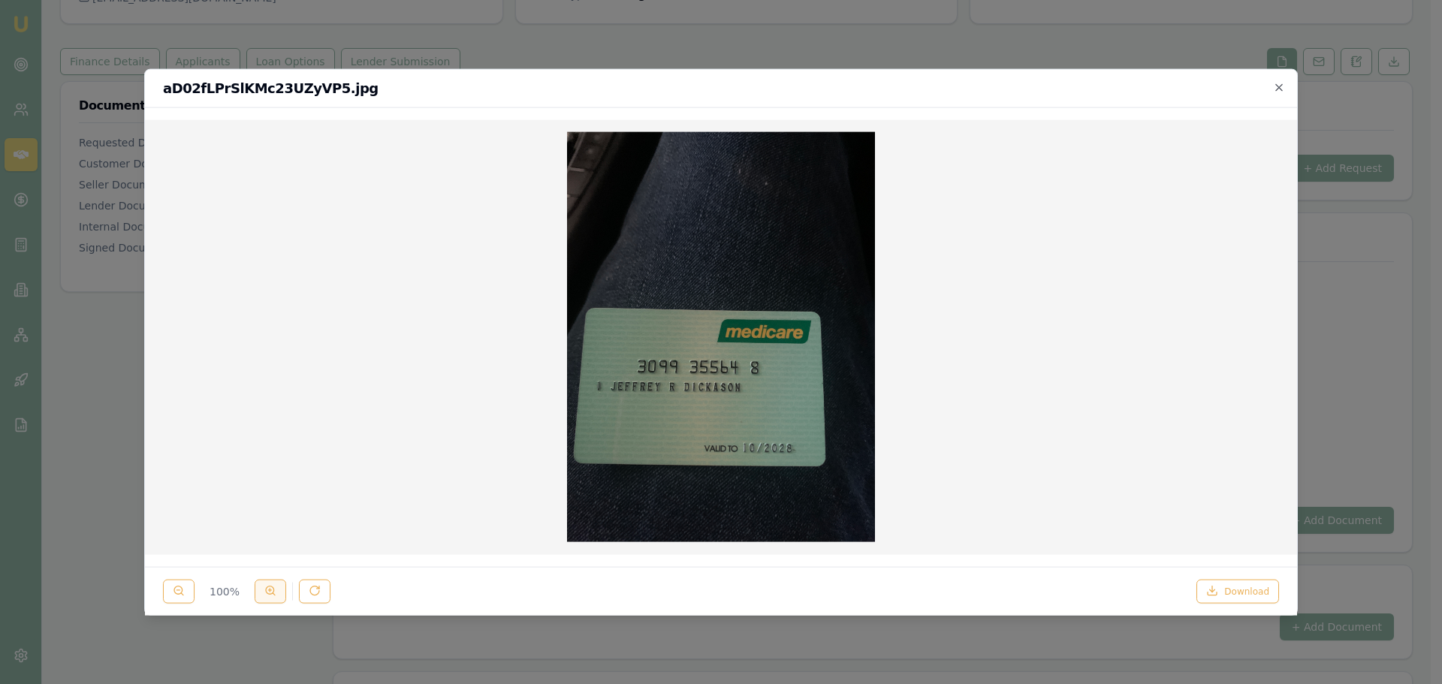
click at [266, 591] on circle at bounding box center [270, 591] width 8 height 8
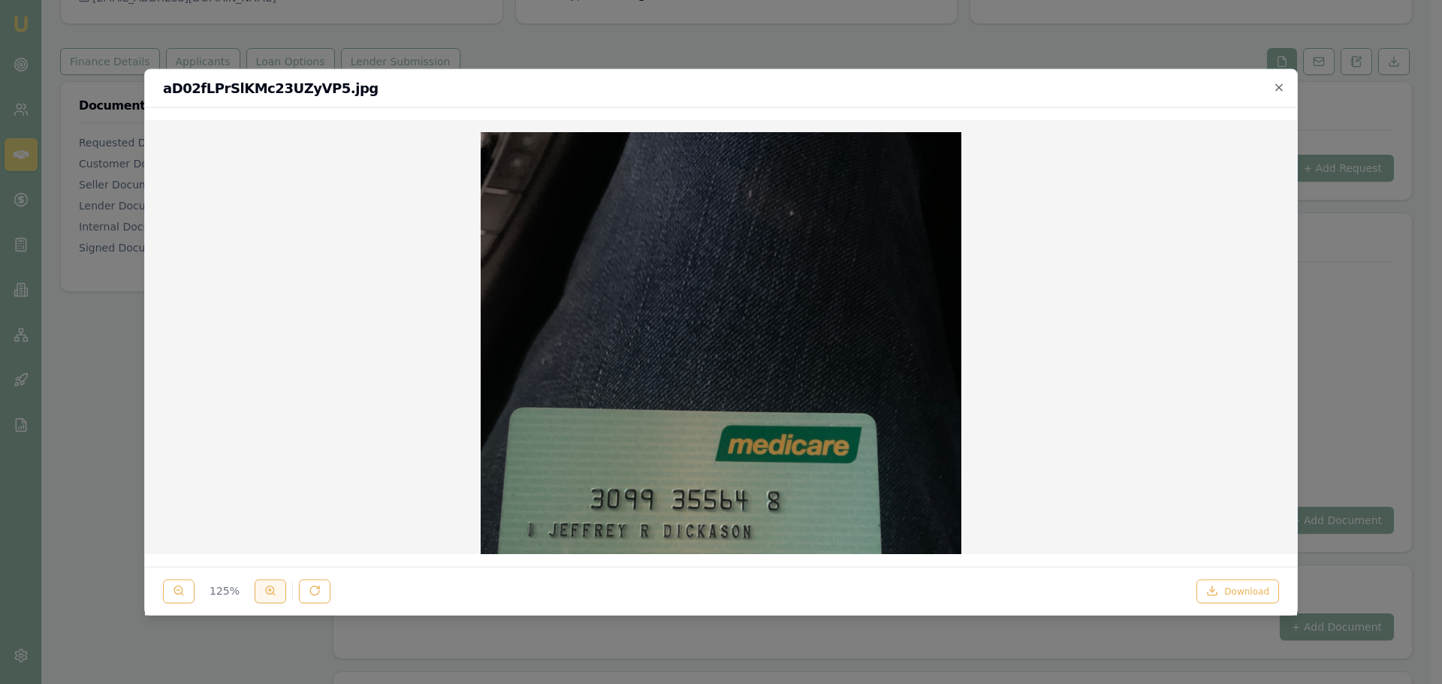
drag, startPoint x: 267, startPoint y: 597, endPoint x: 282, endPoint y: 598, distance: 15.0
click at [271, 599] on button at bounding box center [271, 591] width 32 height 24
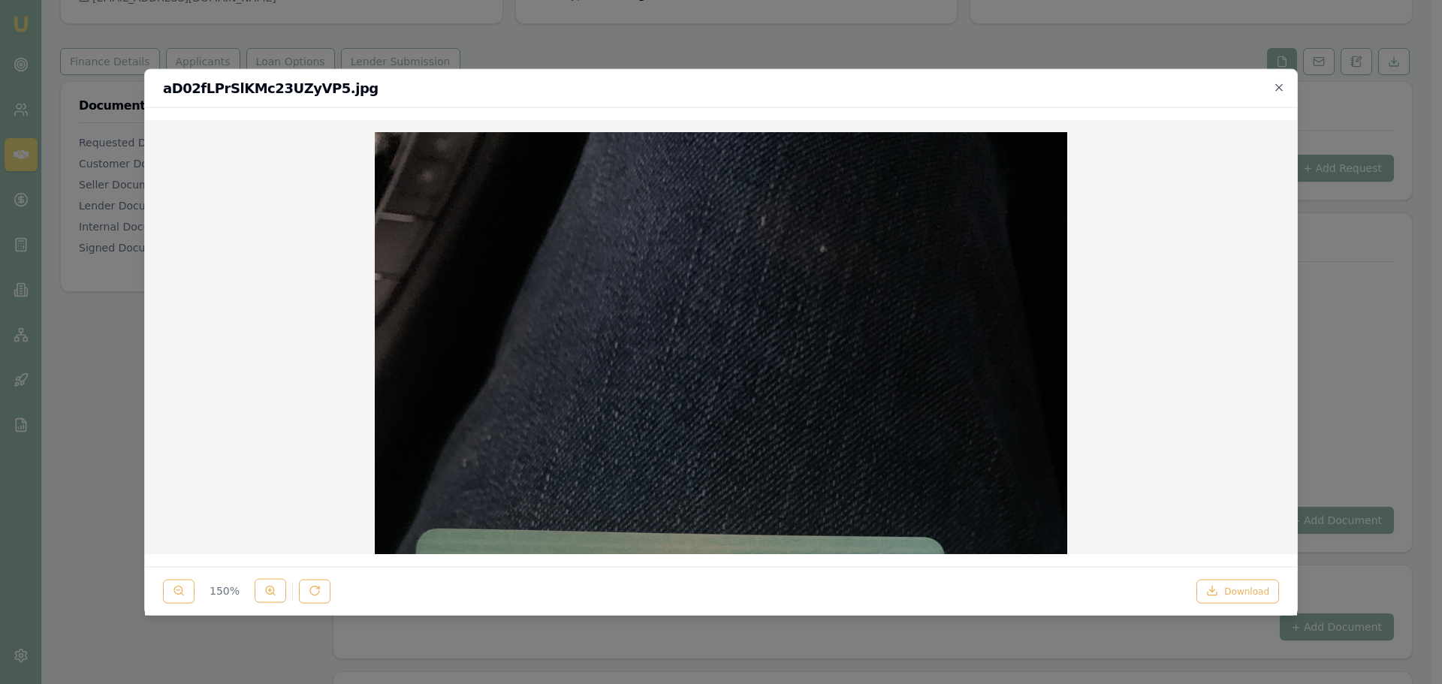
drag, startPoint x: 282, startPoint y: 598, endPoint x: 294, endPoint y: 589, distance: 14.4
click at [294, 589] on div "150 %" at bounding box center [247, 591] width 168 height 24
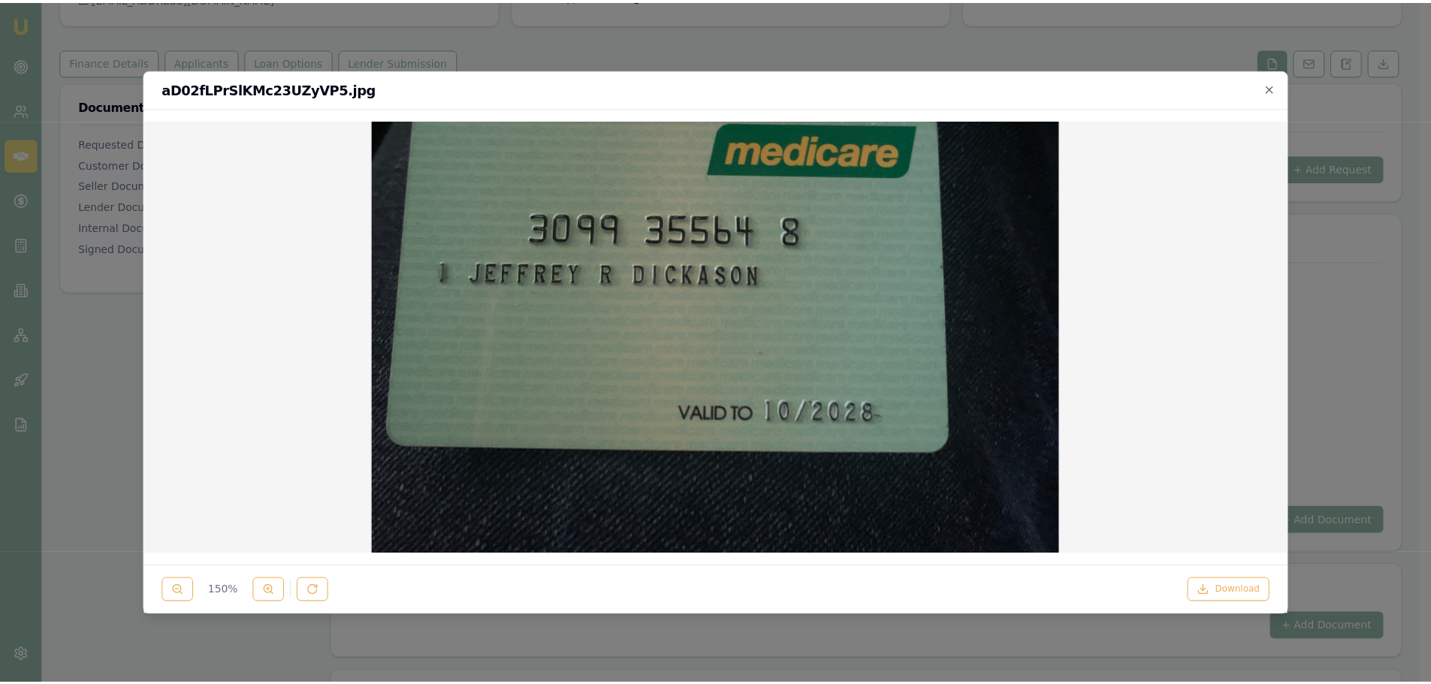
scroll to position [351, 0]
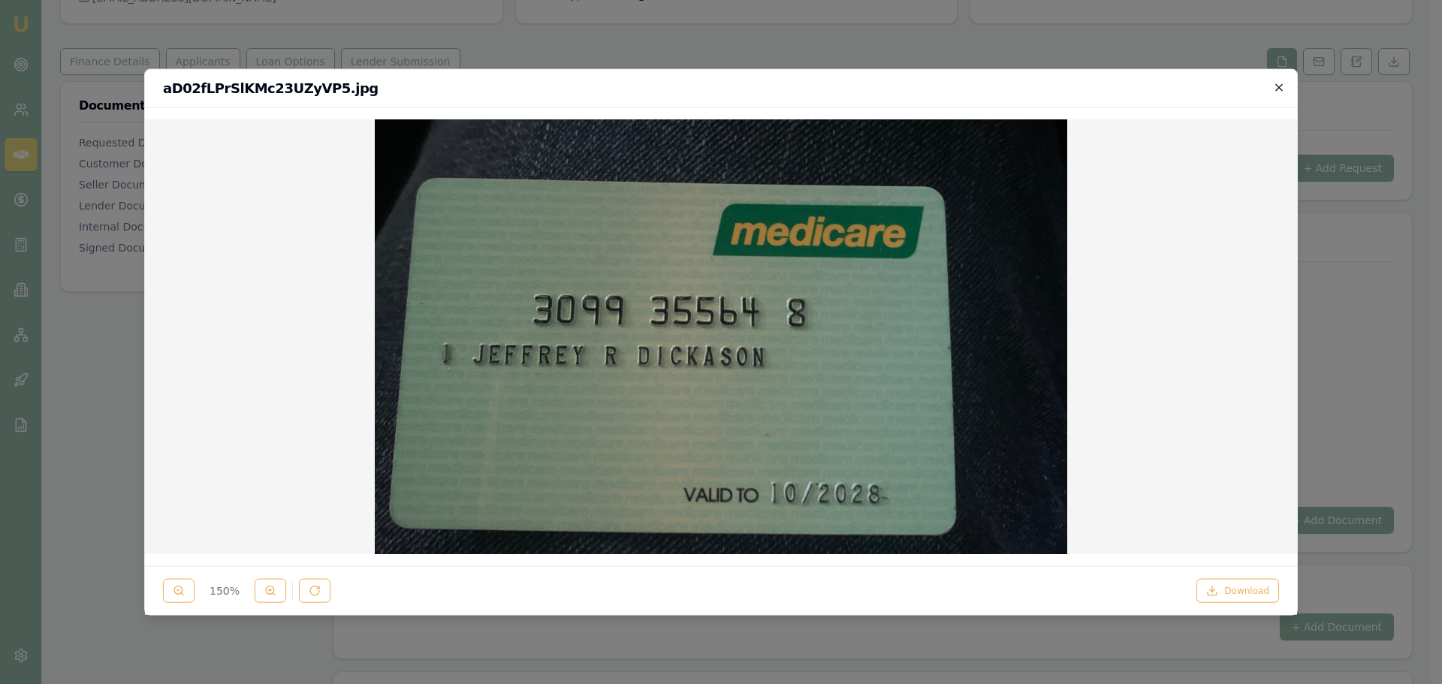
click at [1281, 84] on icon "button" at bounding box center [1279, 87] width 12 height 12
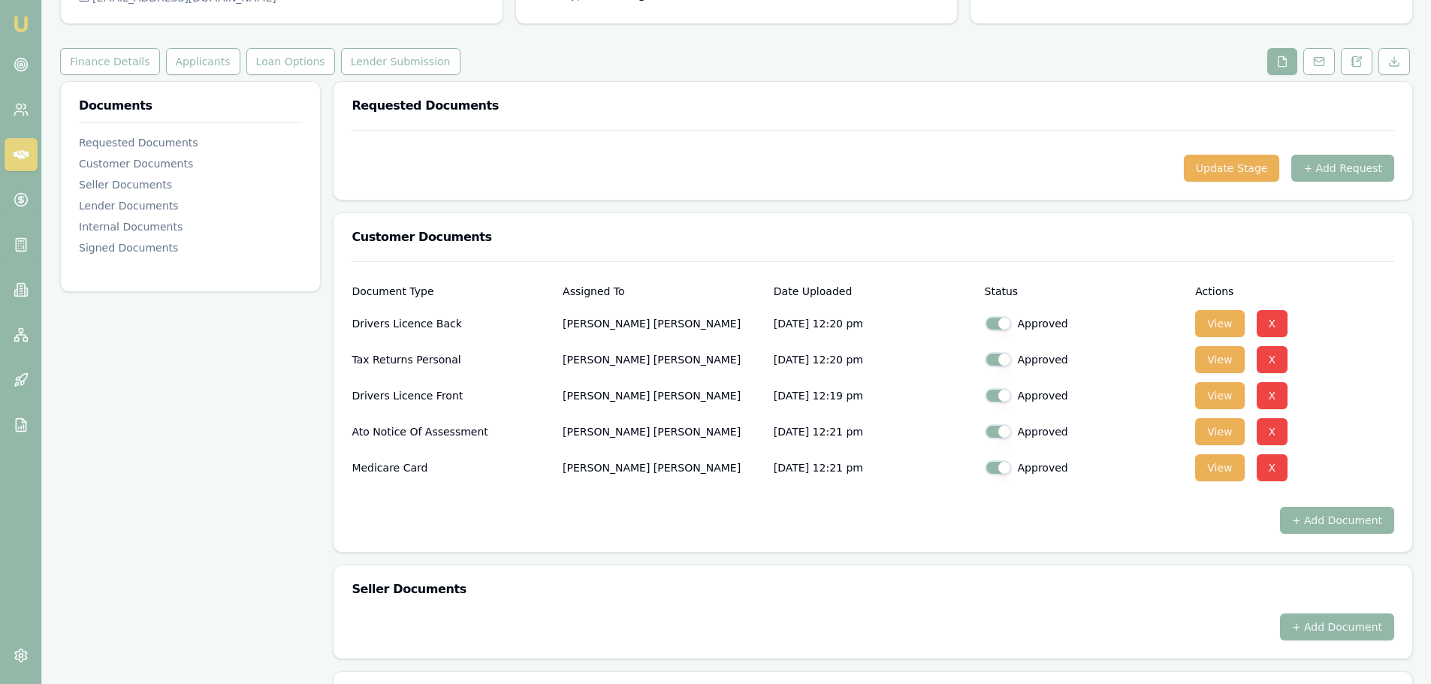
scroll to position [0, 0]
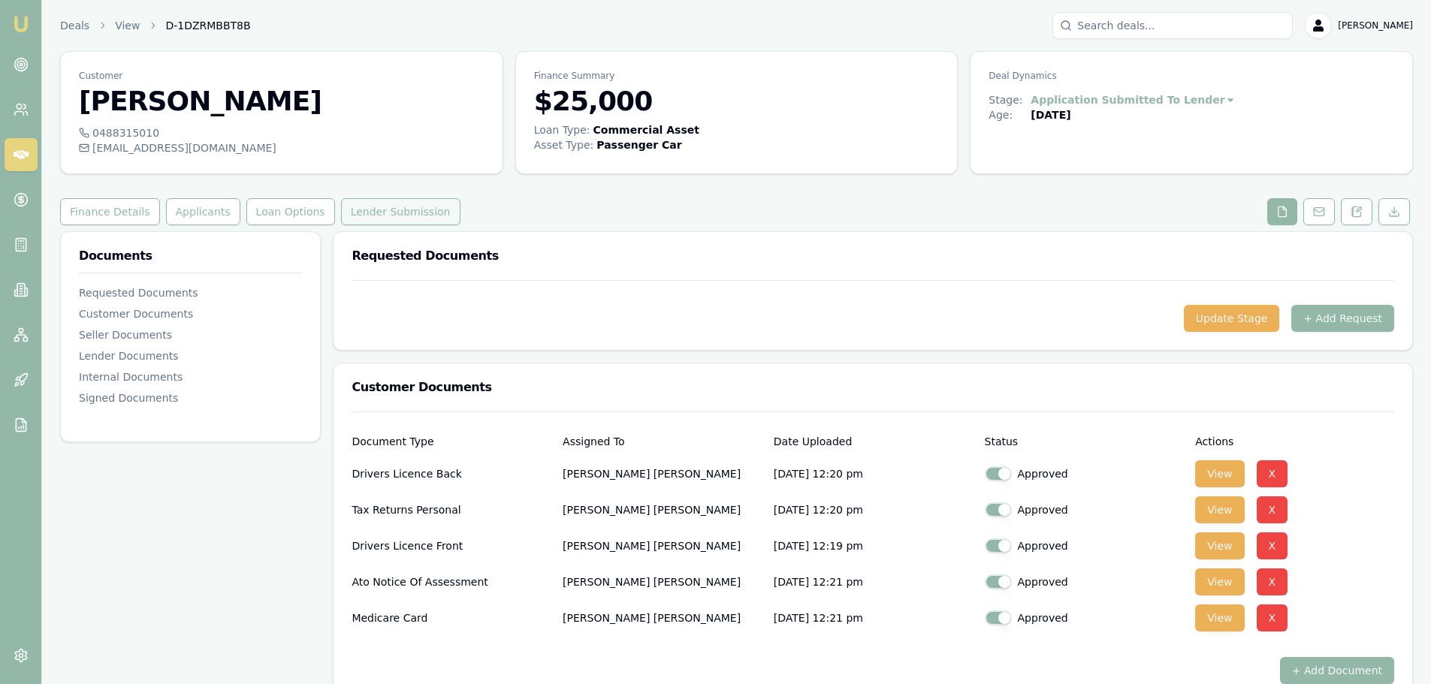
click at [371, 211] on button "Lender Submission" at bounding box center [400, 211] width 119 height 27
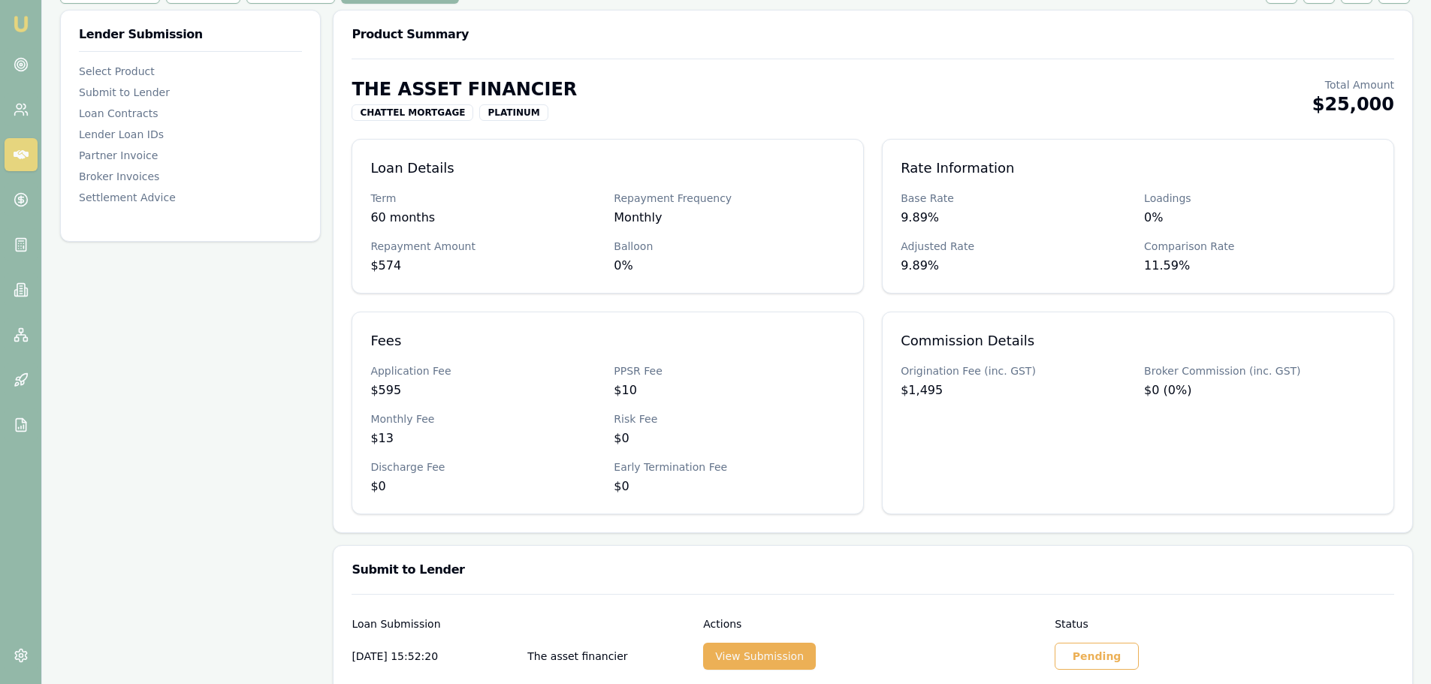
scroll to position [376, 0]
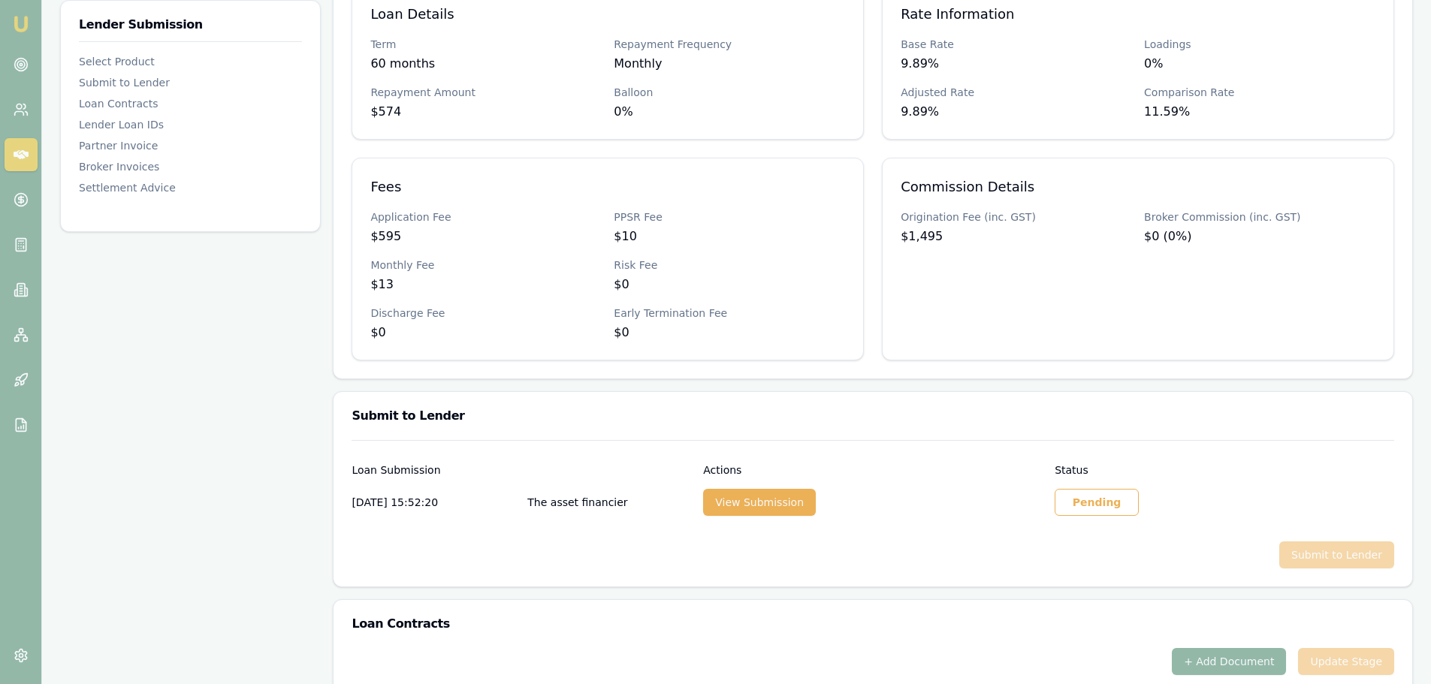
click at [1089, 506] on div "Pending" at bounding box center [1097, 502] width 84 height 27
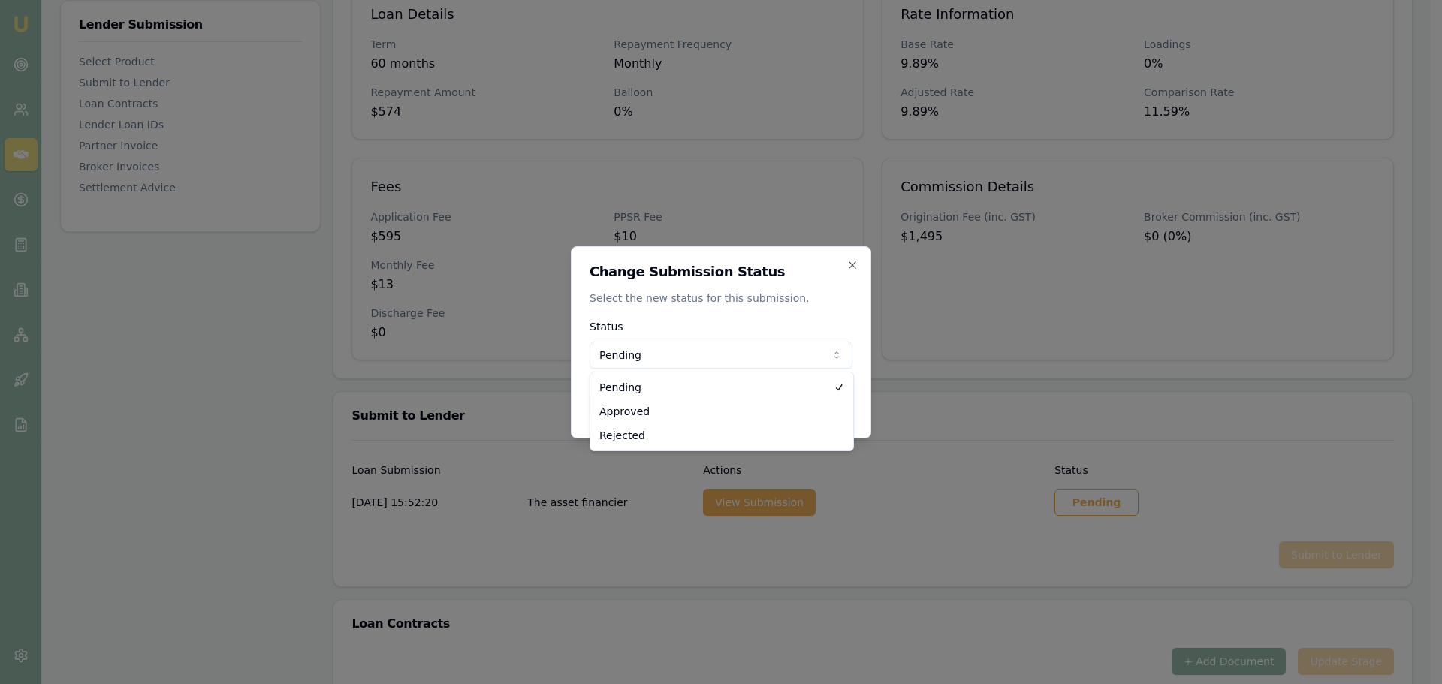
select select "APPROVED"
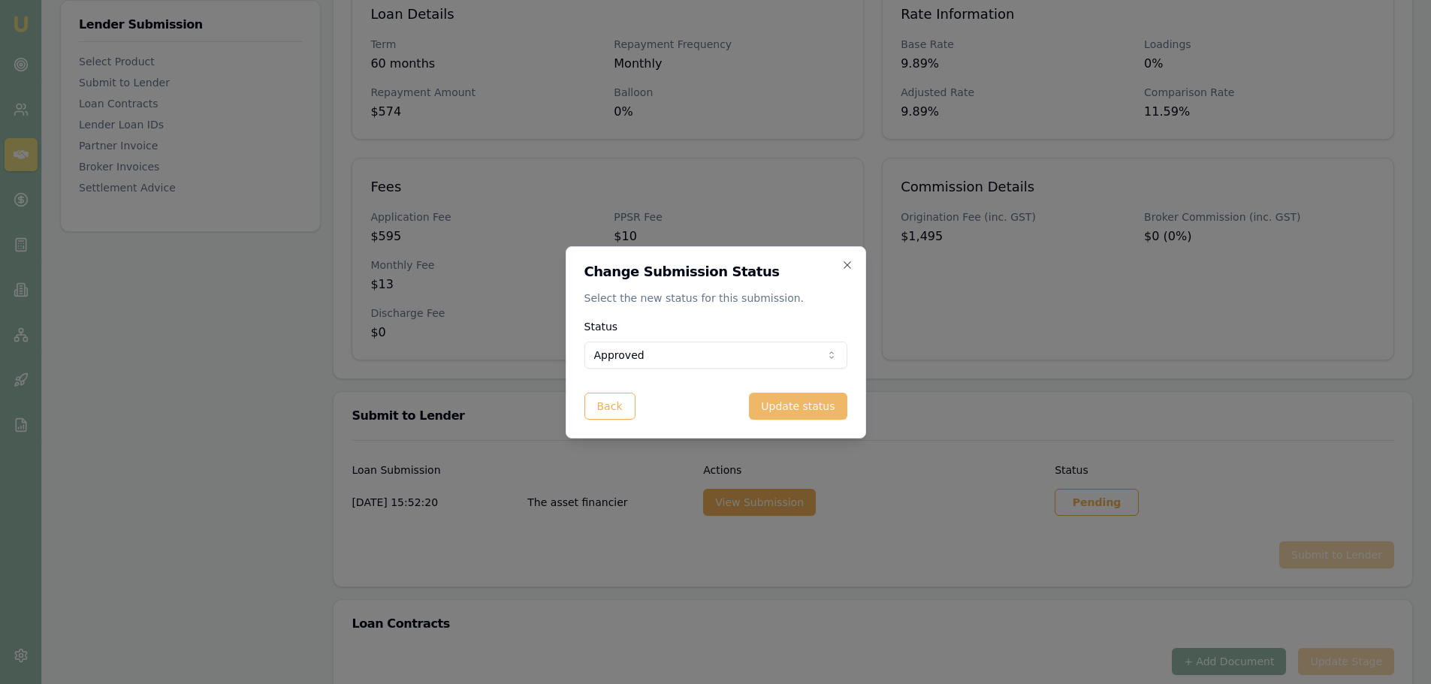
click at [827, 409] on button "Update status" at bounding box center [798, 406] width 98 height 27
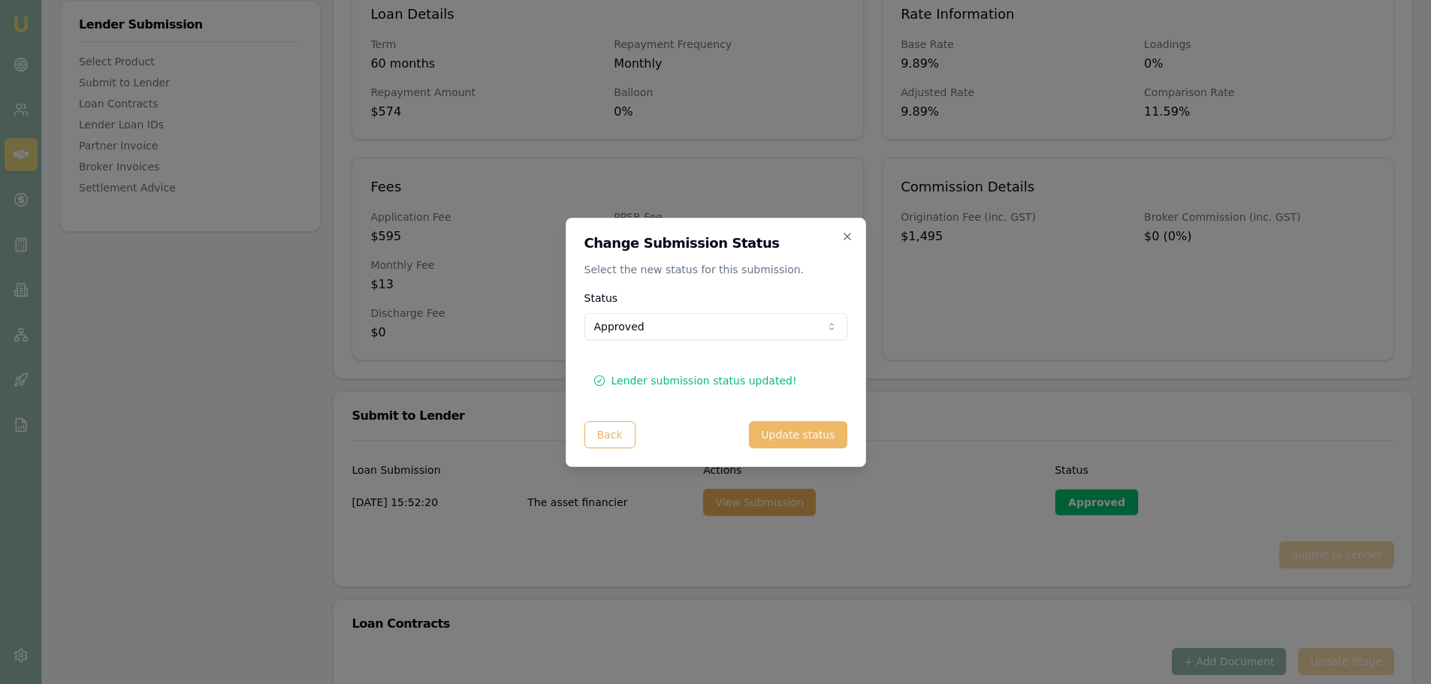
click at [821, 433] on button "Update status" at bounding box center [798, 434] width 98 height 27
click at [847, 237] on icon "button" at bounding box center [847, 236] width 7 height 7
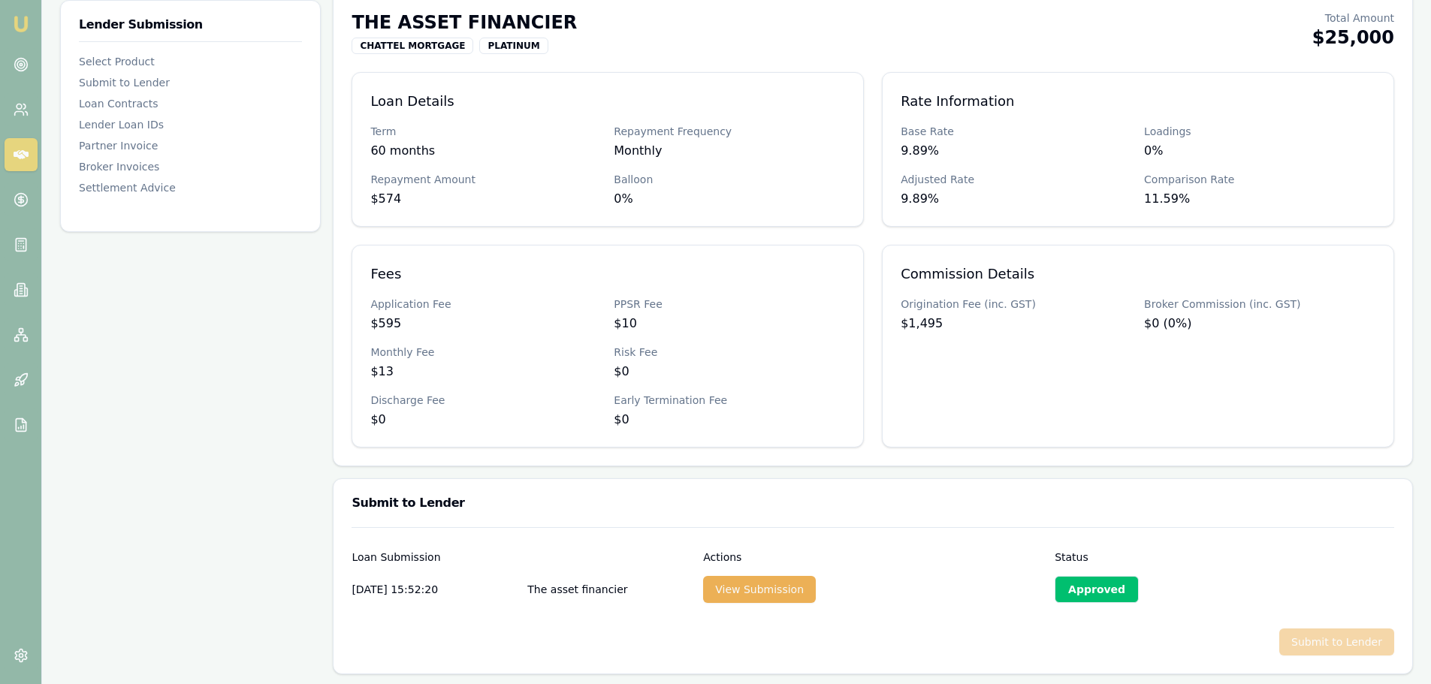
scroll to position [0, 0]
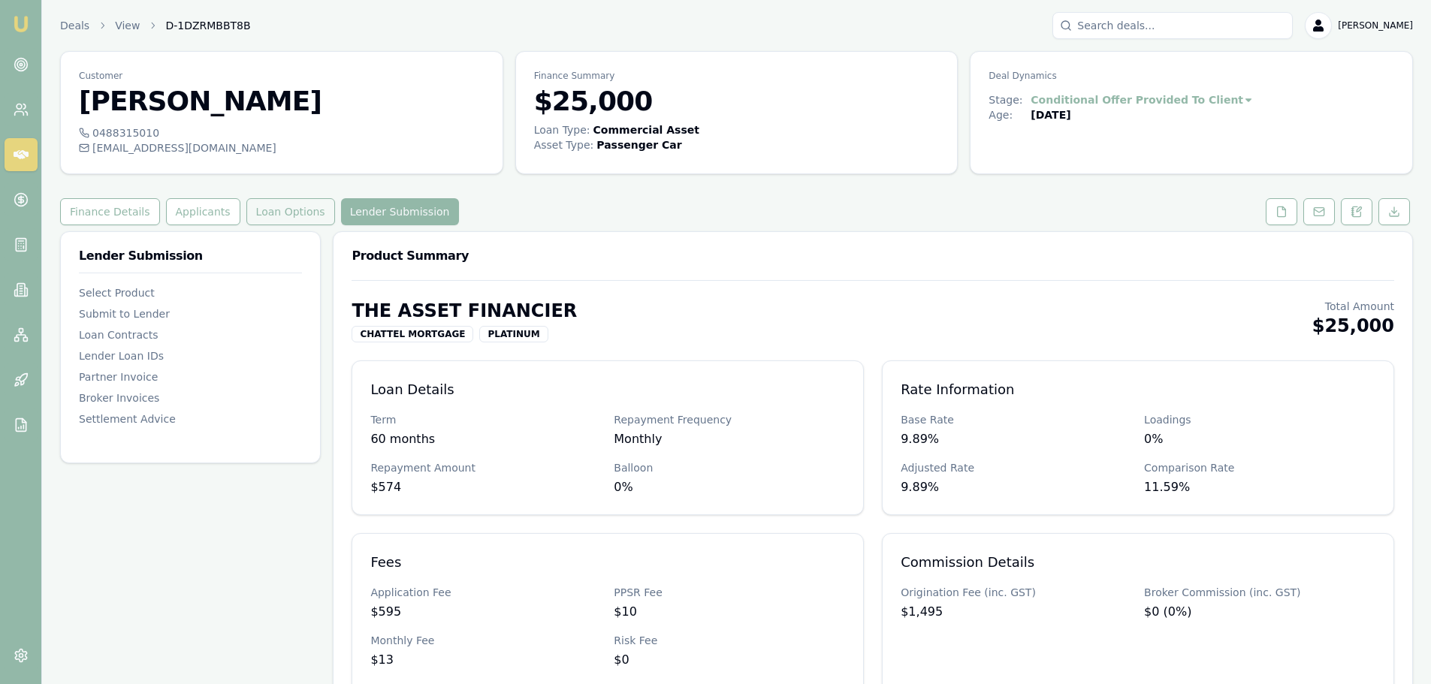
click at [263, 212] on button "Loan Options" at bounding box center [290, 211] width 89 height 27
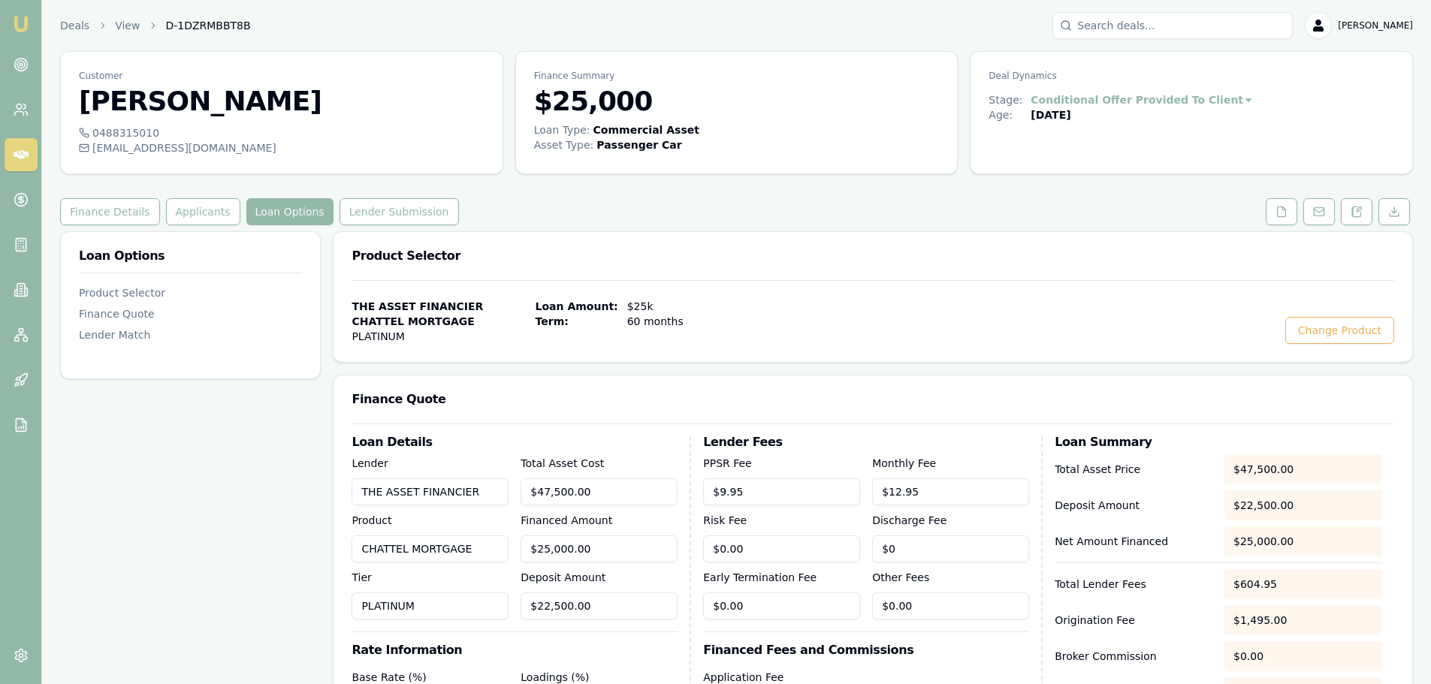
scroll to position [373, 0]
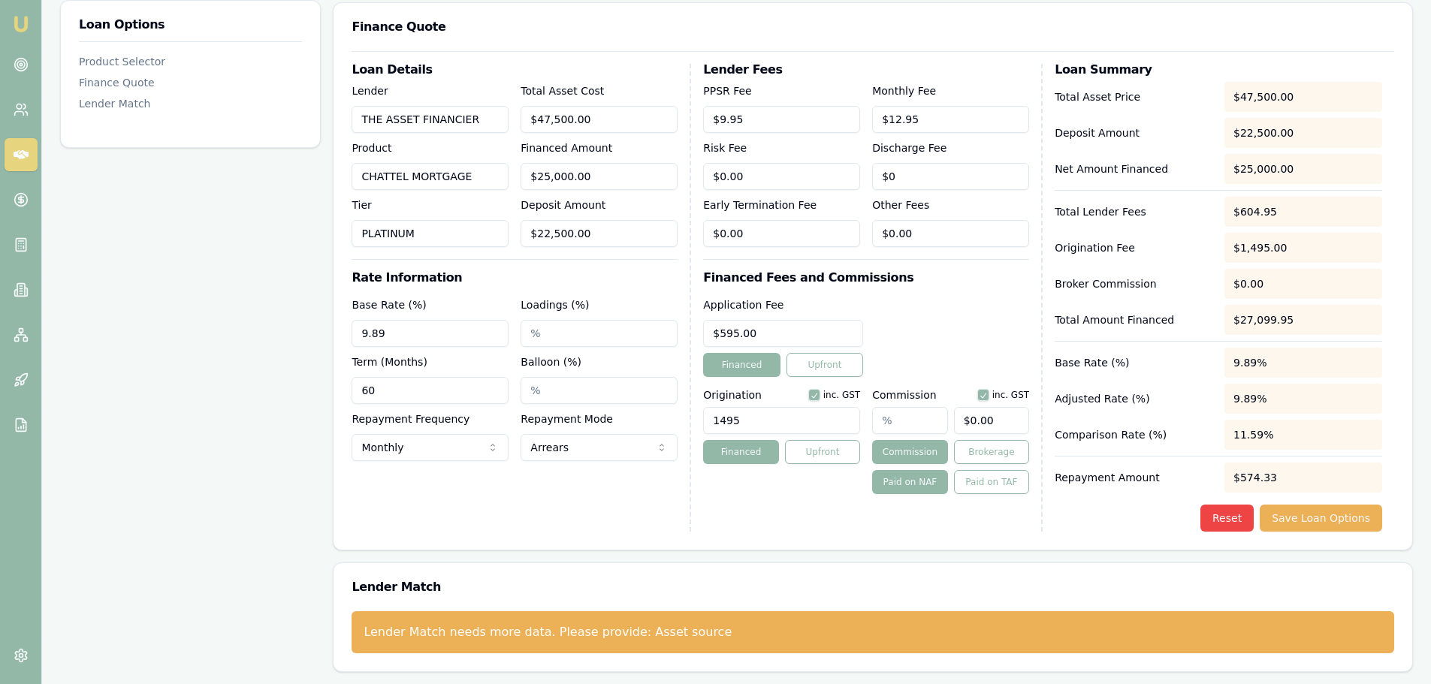
click at [905, 426] on input "text" at bounding box center [909, 420] width 75 height 27
type input "0"
drag, startPoint x: 1003, startPoint y: 419, endPoint x: 663, endPoint y: 418, distance: 339.6
click at [722, 418] on div "Origination inc. GST 1495 Financed Upfront Commission inc. GST 0 Commission Bro…" at bounding box center [866, 438] width 326 height 111
type input "0.04"
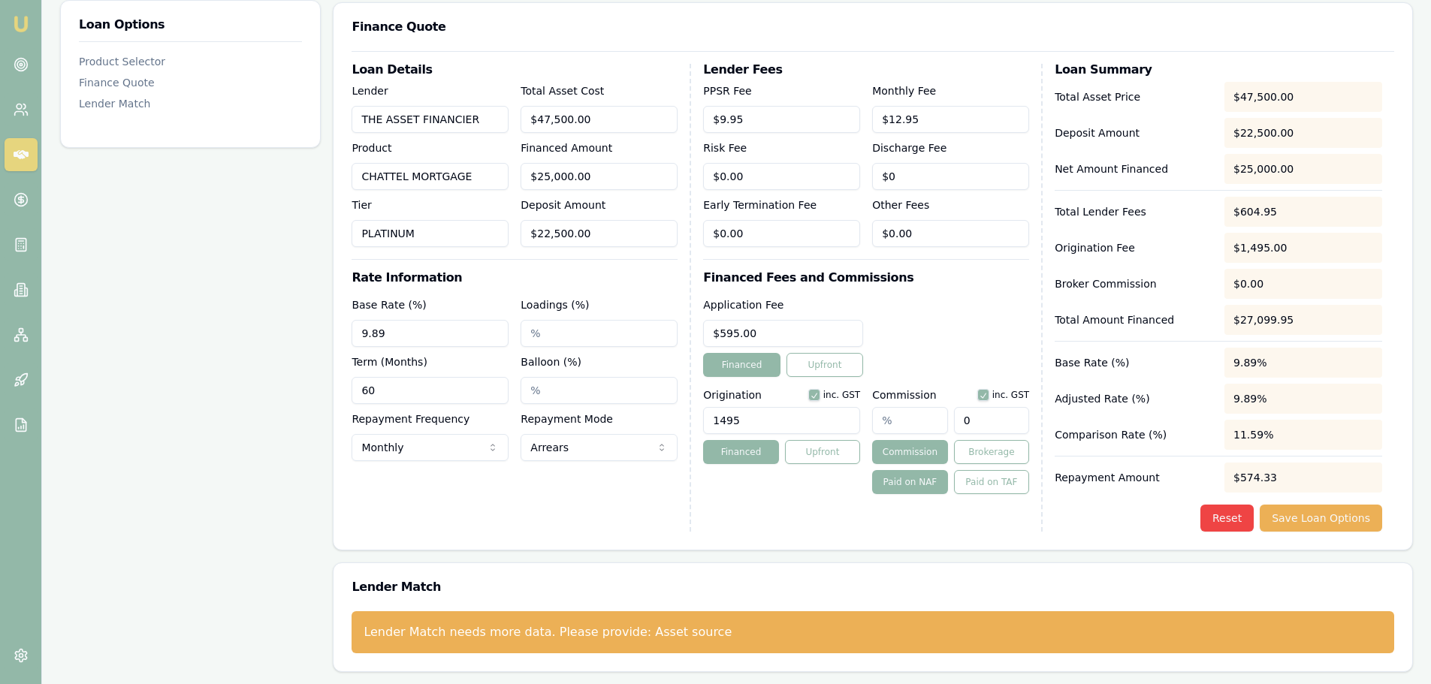
type input "1"
type input "0.44"
type input "11"
type input "4.72"
type input "118"
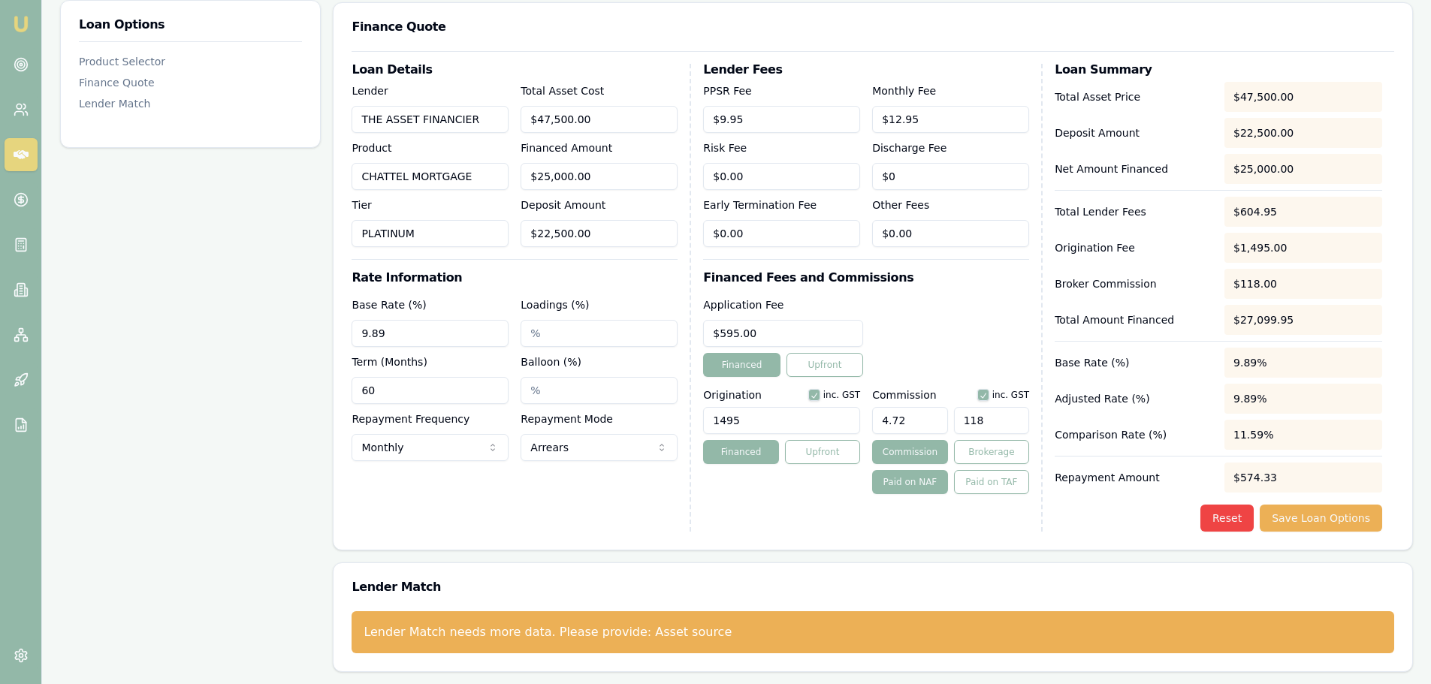
type input "47.52"
drag, startPoint x: 792, startPoint y: 513, endPoint x: 901, endPoint y: 527, distance: 109.9
click at [793, 513] on div "Lender Fees PPSR Fee $9.95 Monthly Fee $12.95 Risk Fee $0.00 Discharge Fee $0 E…" at bounding box center [873, 298] width 340 height 468
type input "11880"
drag, startPoint x: 1022, startPoint y: 424, endPoint x: 631, endPoint y: 418, distance: 390.7
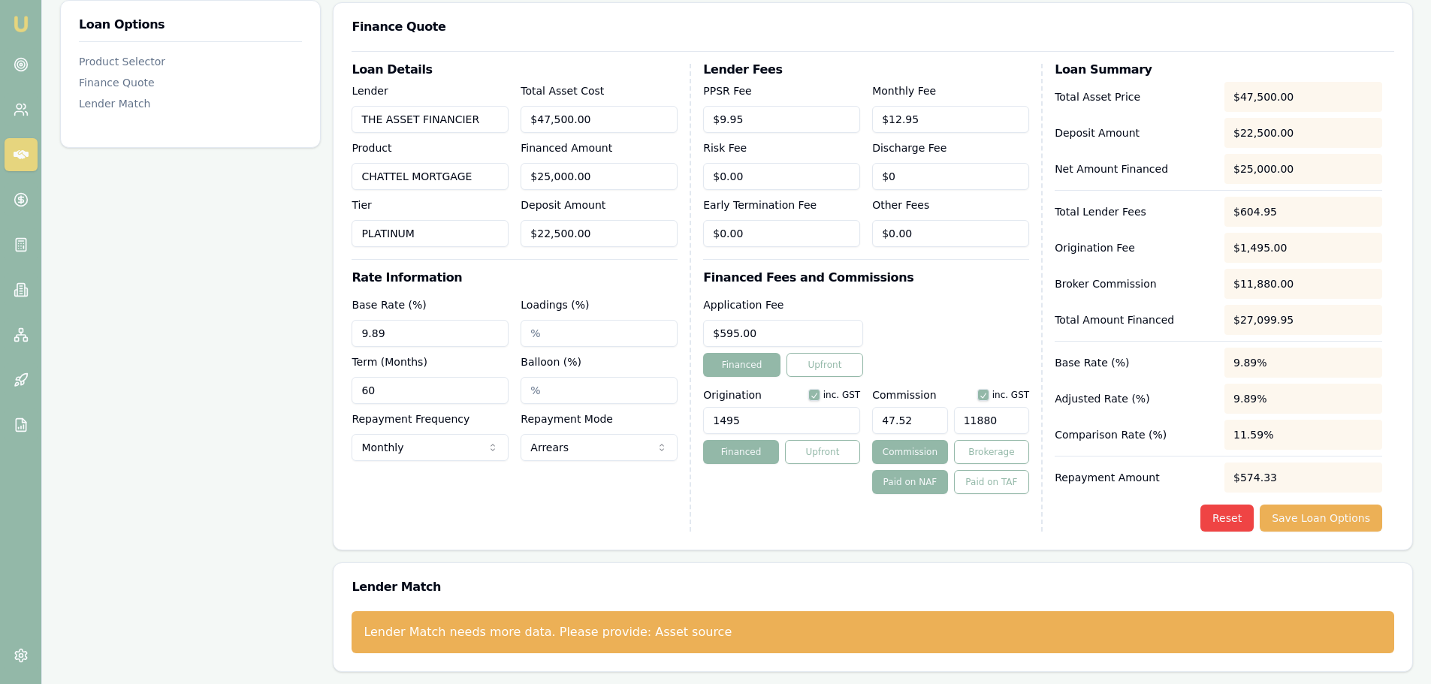
click at [631, 418] on div "Loan Details Lender THE ASSET FINANCIER Product CHATTEL MORTGAGE Tier PLATINUM …" at bounding box center [873, 298] width 1043 height 468
type input "0.04"
type input "1"
type input "0.44"
type input "11"
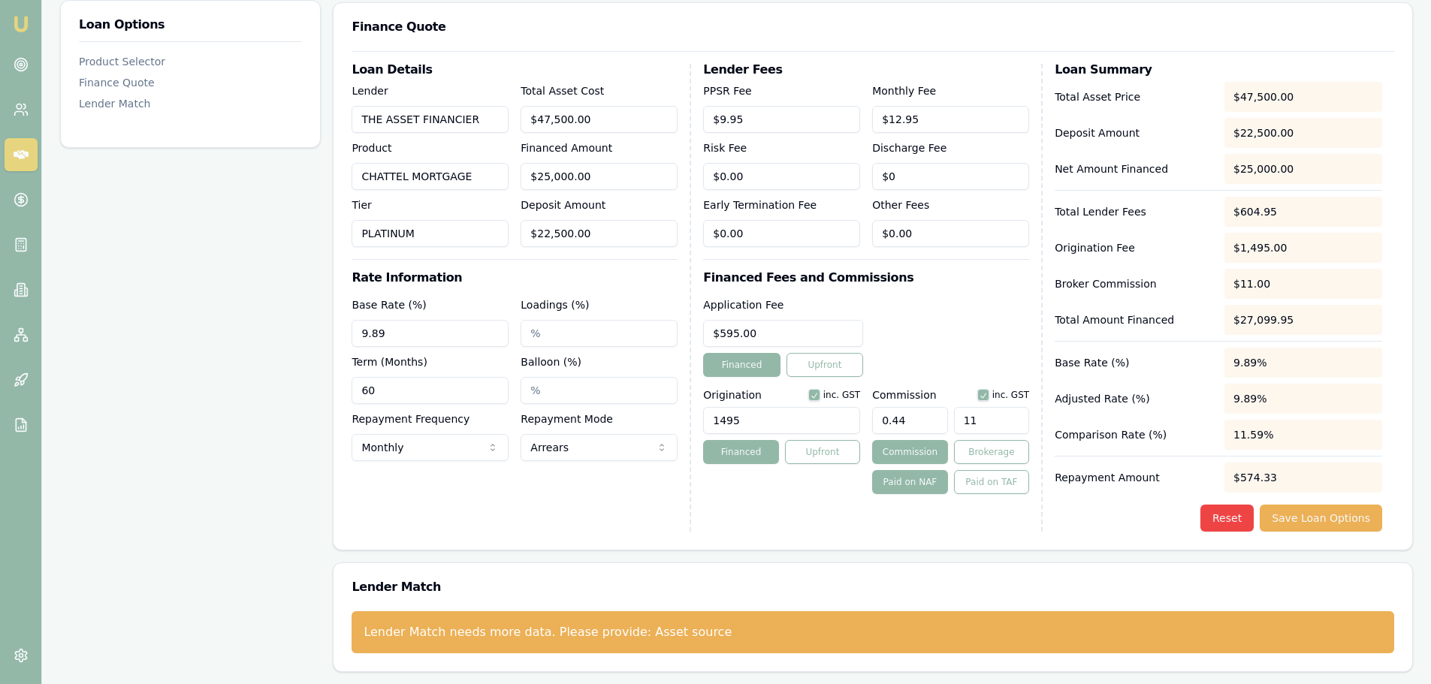
type input "4.72"
type input "118"
type input "47.52"
click at [938, 279] on h3 "Financed Fees and Commissions" at bounding box center [866, 278] width 326 height 12
type input "$11,880.00"
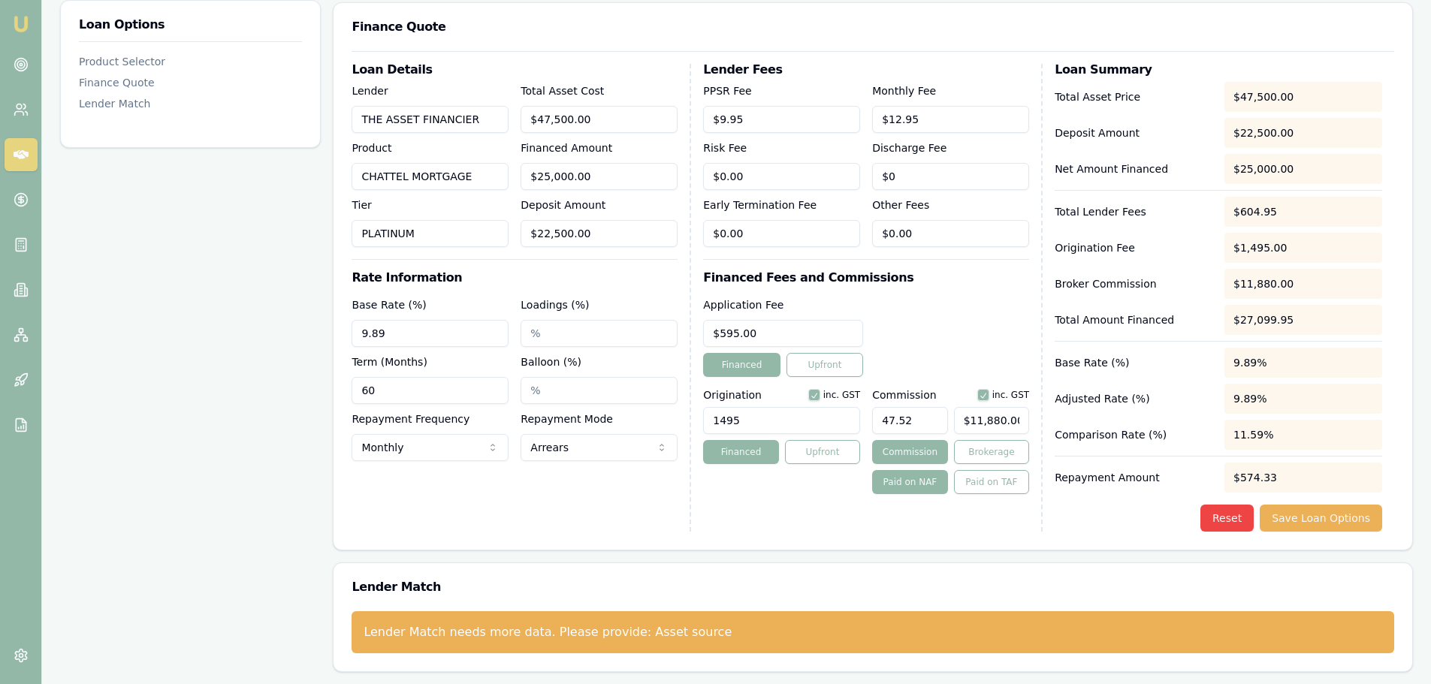
drag, startPoint x: 923, startPoint y: 424, endPoint x: 720, endPoint y: 419, distance: 203.6
click at [805, 424] on div "Origination inc. GST 1495 Financed Upfront Commission inc. GST 47.52 $11,880.00…" at bounding box center [866, 438] width 326 height 111
type input "47.52%"
type input "11880"
drag, startPoint x: 1015, startPoint y: 426, endPoint x: 779, endPoint y: 407, distance: 236.6
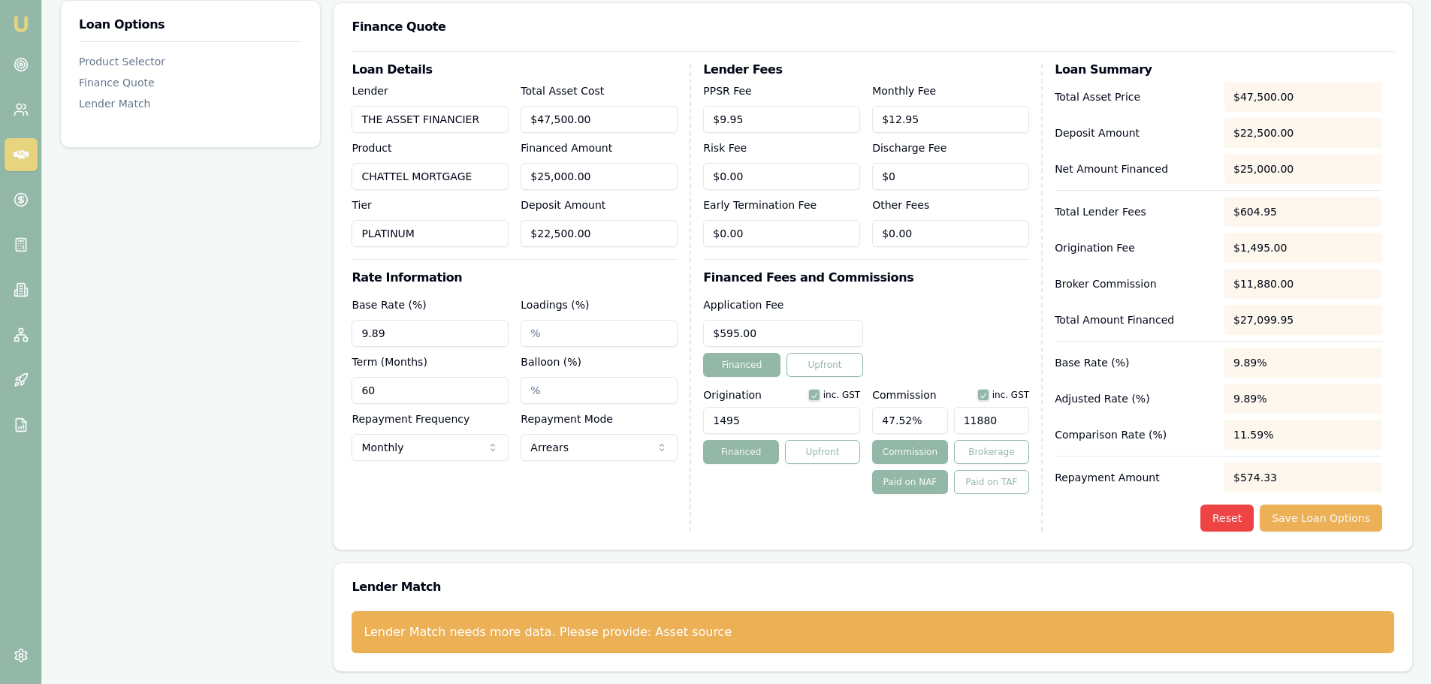
click at [820, 407] on div "Origination inc. GST 1495 Financed Upfront Commission inc. GST 47.52% 11880 Com…" at bounding box center [866, 438] width 326 height 111
type input "0.04"
type input "1"
type input "0.44"
type input "11"
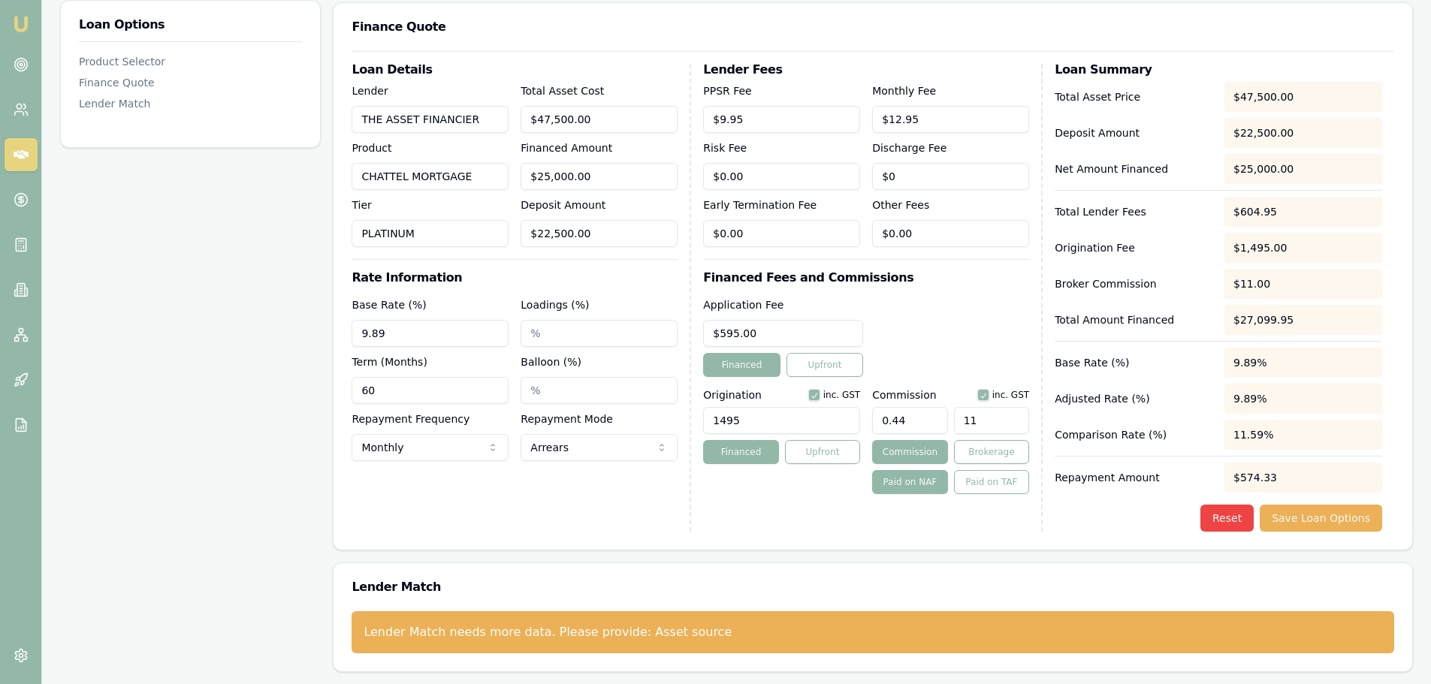
type input "4.72"
type input "118"
type input "47.52"
type input "$11,880.00"
